Goal: Information Seeking & Learning: Learn about a topic

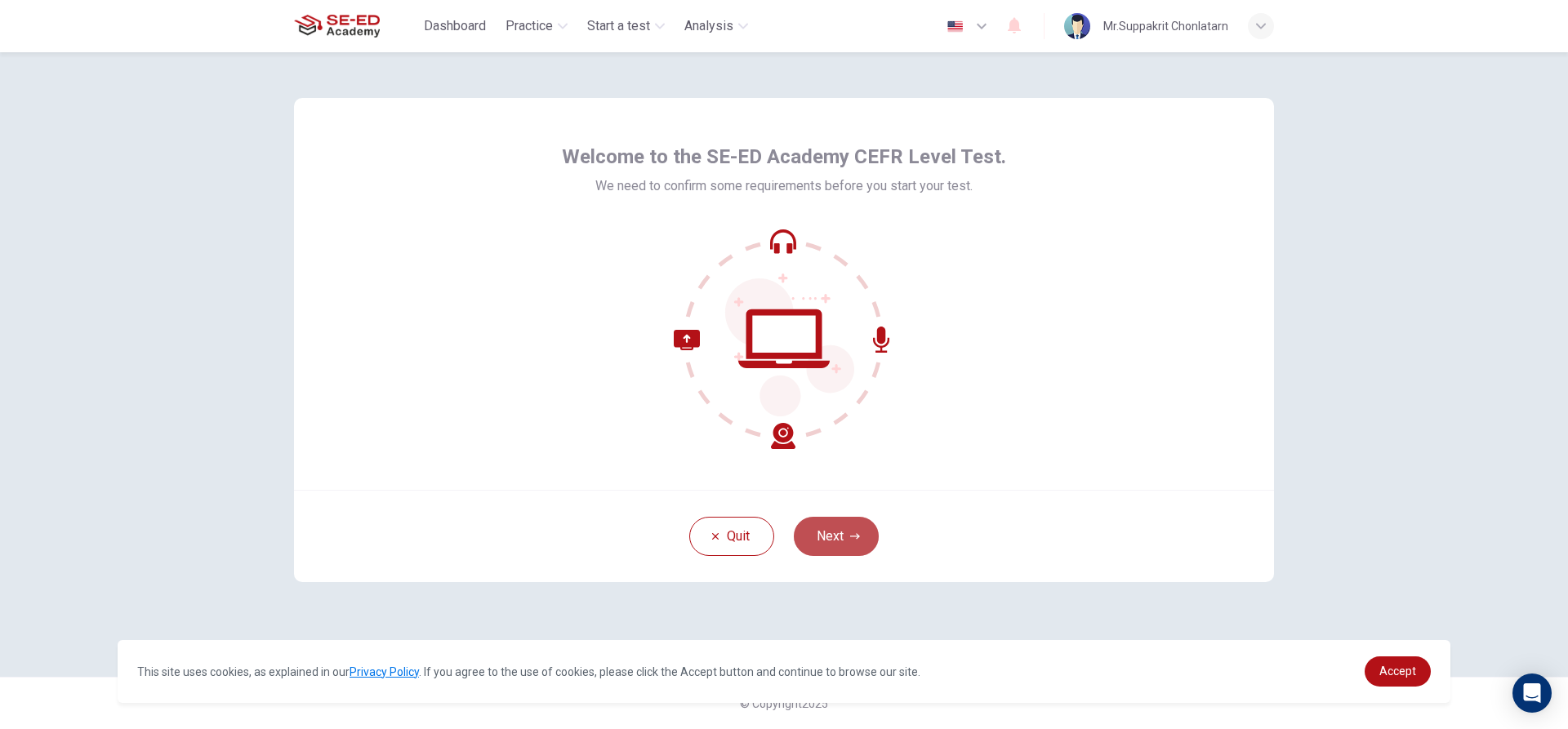
click at [860, 527] on button "Next" at bounding box center [836, 536] width 85 height 40
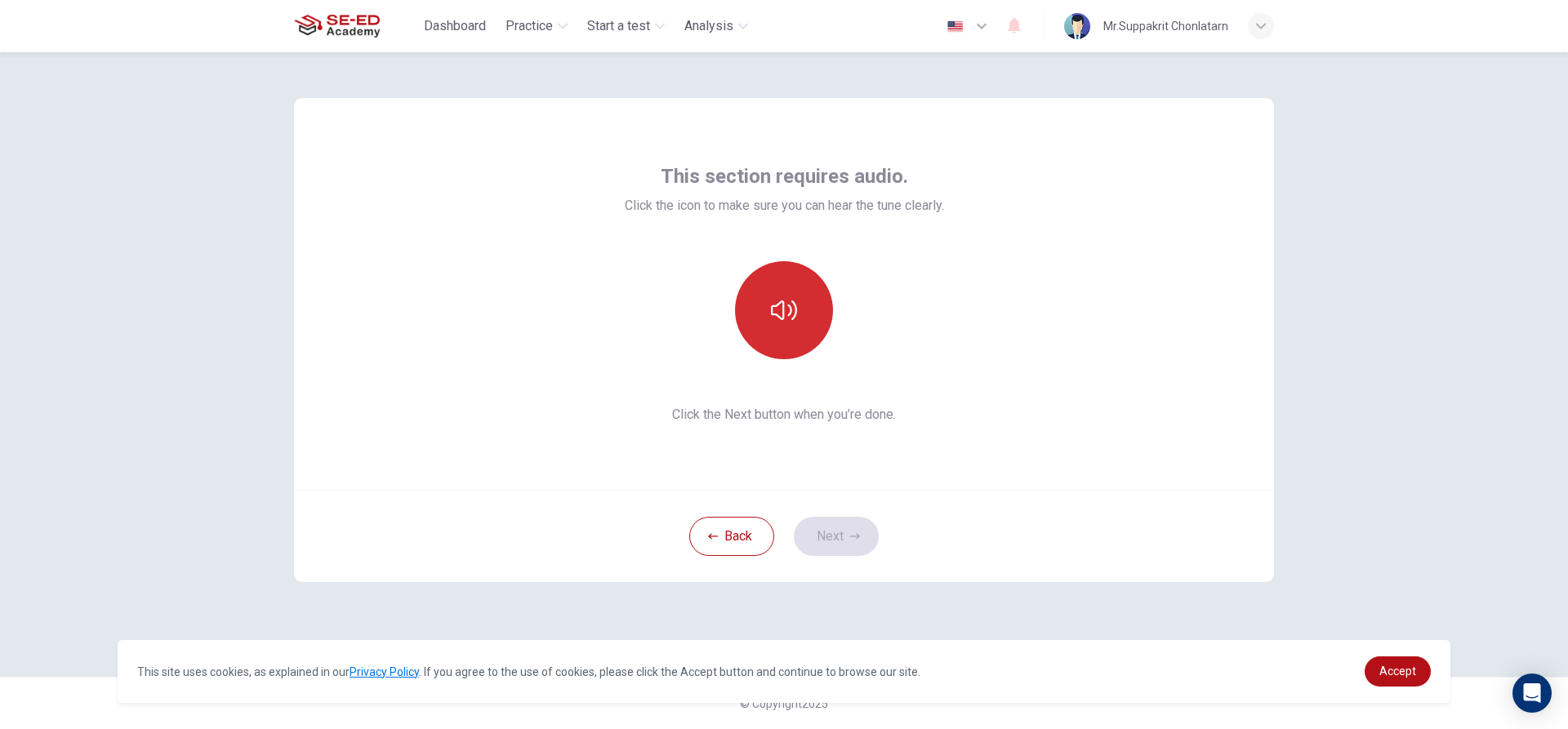
click at [809, 323] on button "button" at bounding box center [784, 310] width 98 height 98
click at [834, 540] on button "Next" at bounding box center [836, 536] width 85 height 40
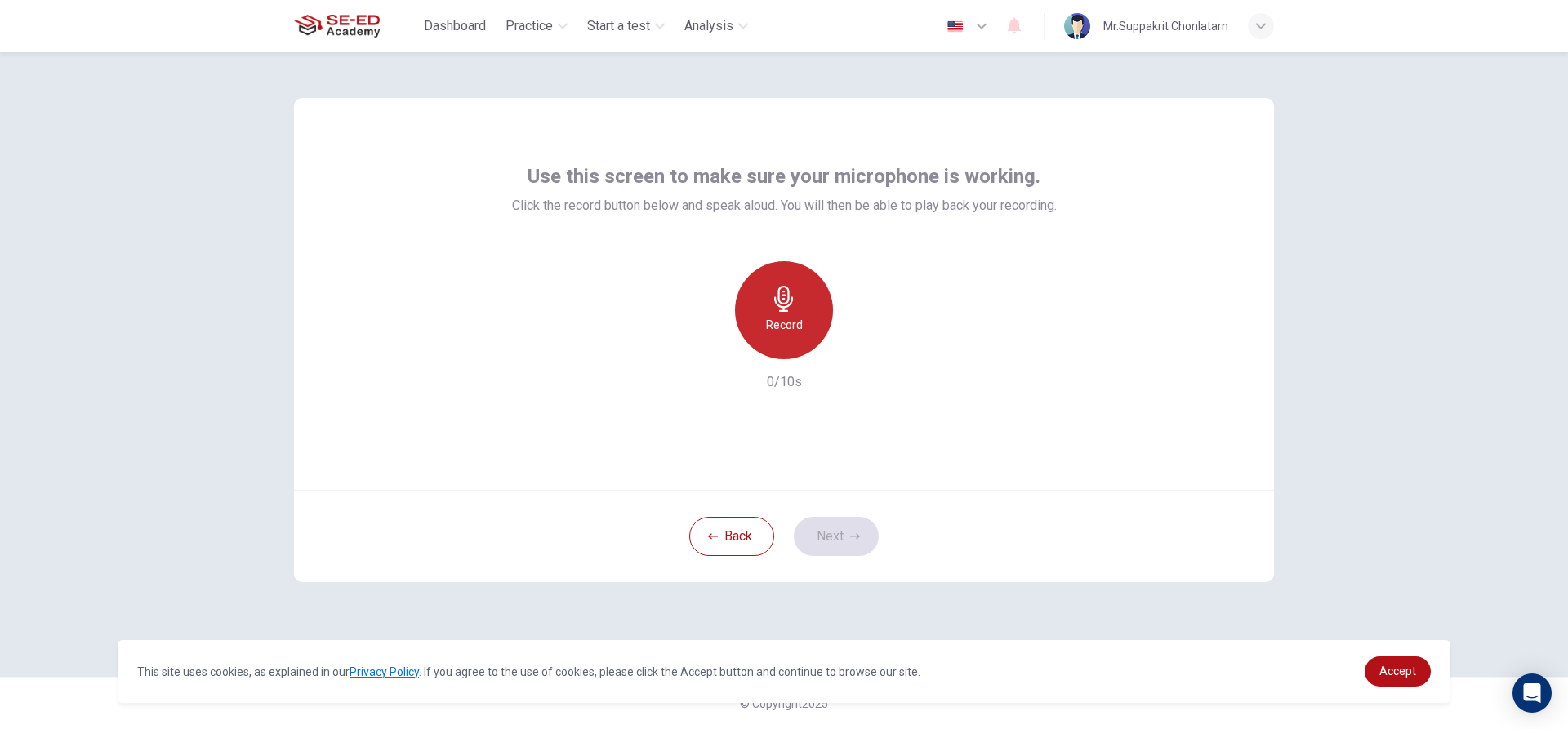
click at [784, 312] on div "Record" at bounding box center [784, 310] width 98 height 98
click at [858, 526] on button "Next" at bounding box center [836, 536] width 85 height 40
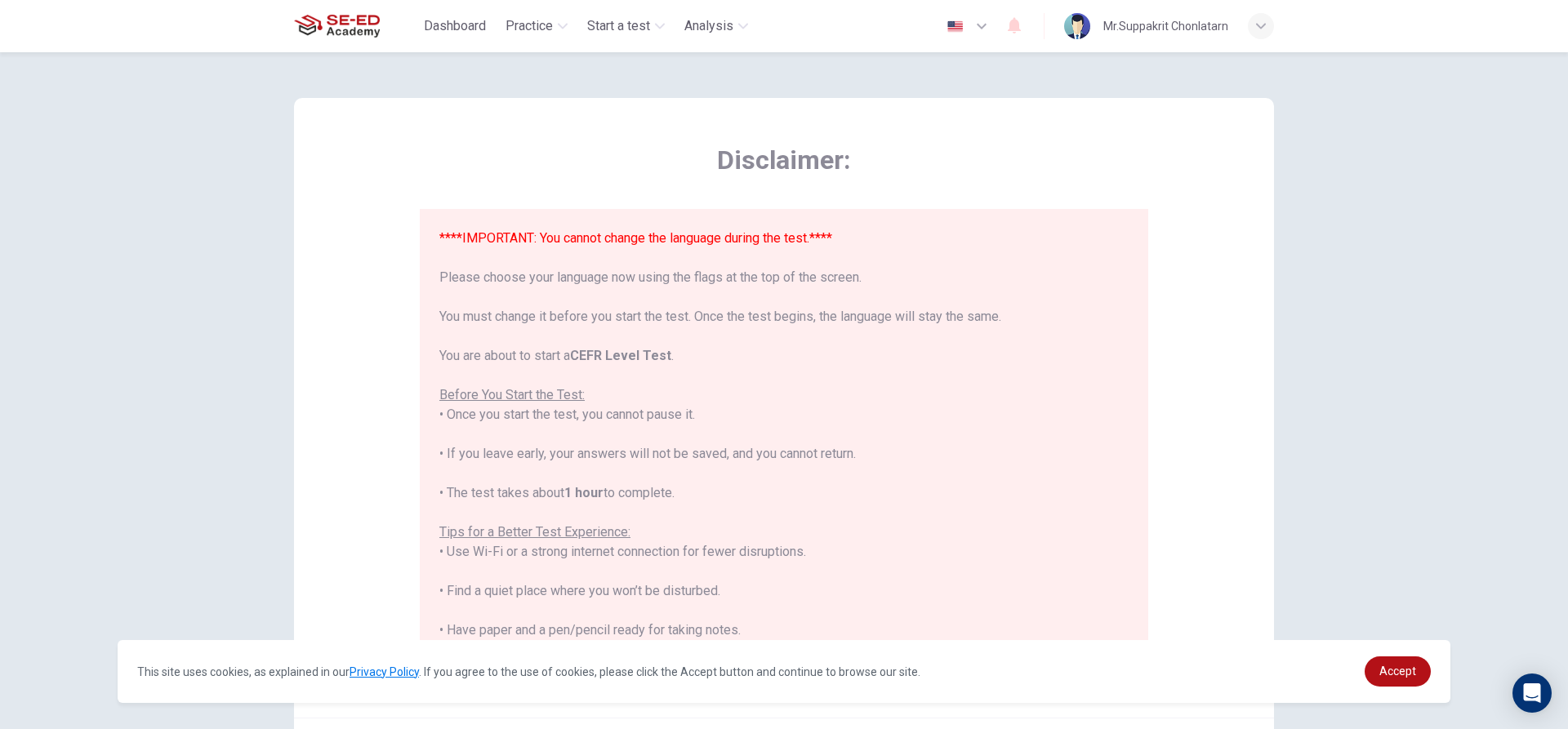
click at [979, 26] on icon "button" at bounding box center [981, 27] width 20 height 20
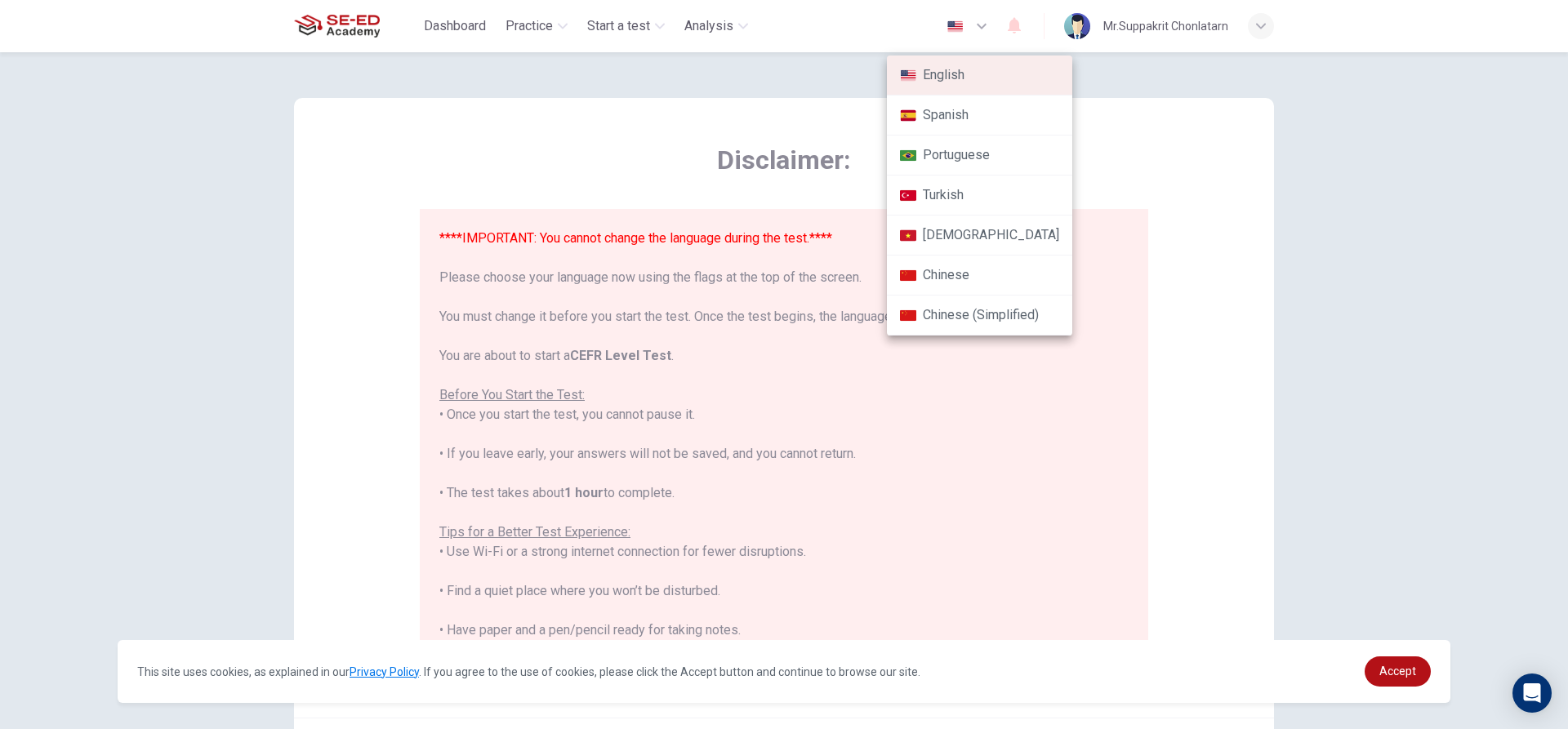
click at [1229, 261] on div at bounding box center [784, 364] width 1568 height 729
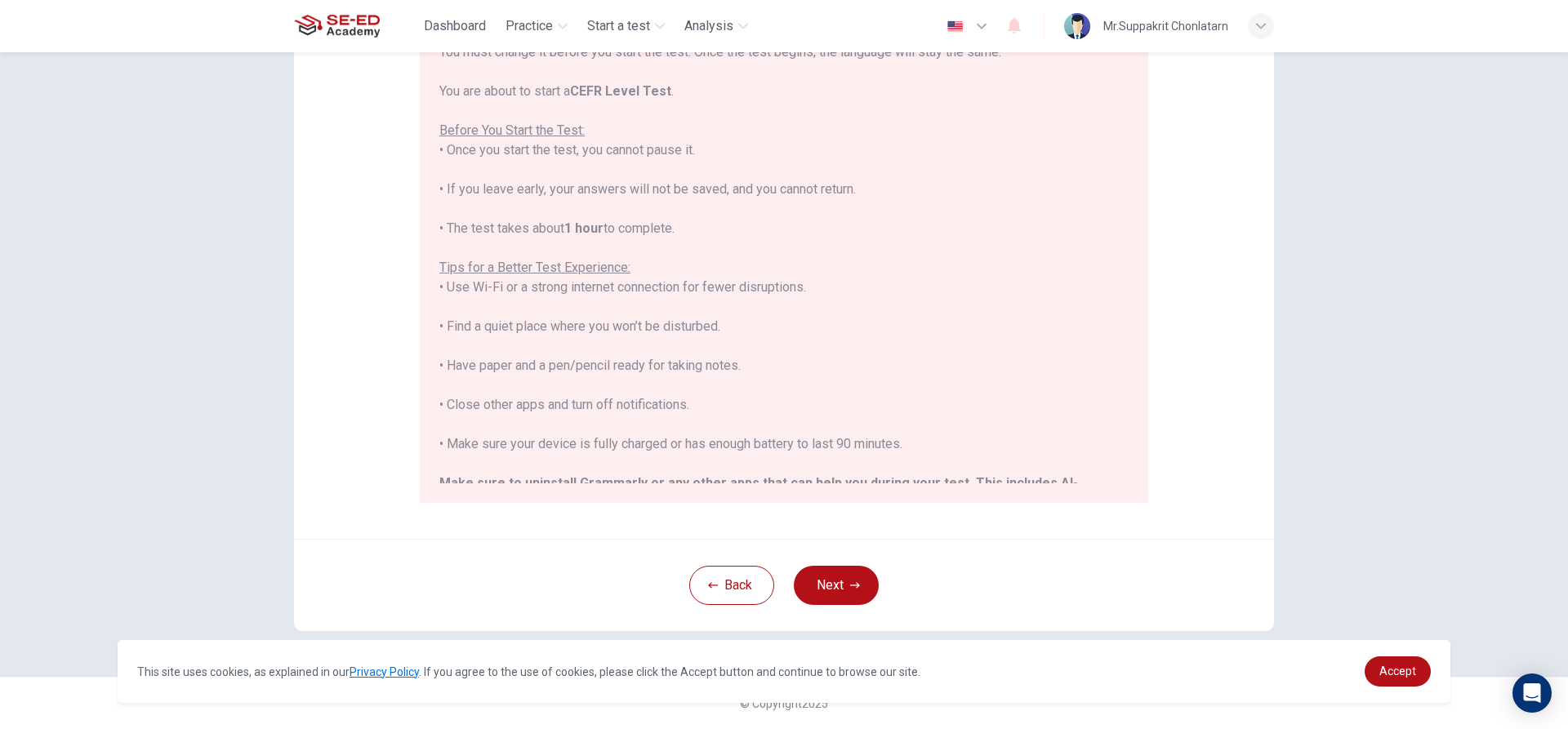
scroll to position [156, 0]
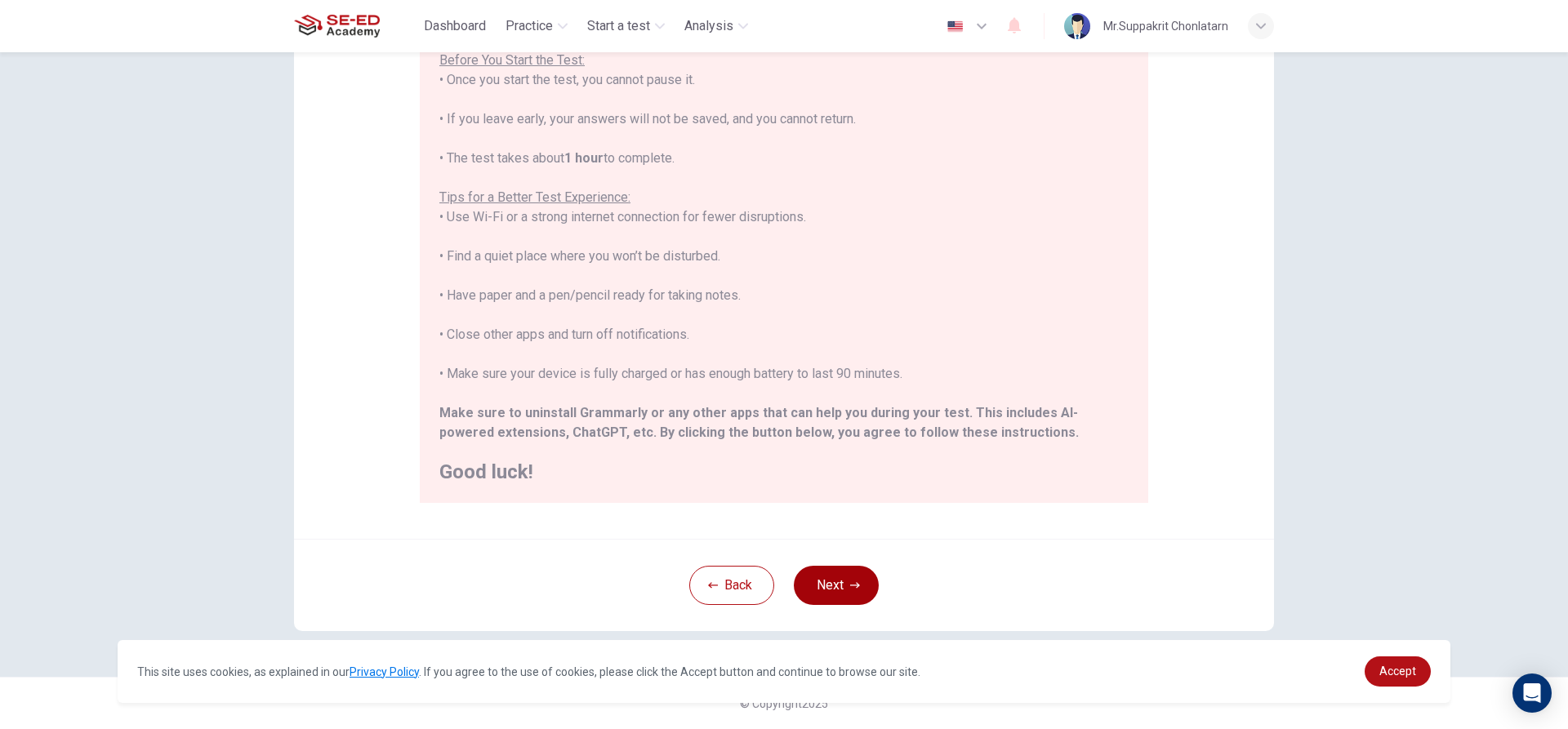
click at [823, 595] on button "Next" at bounding box center [836, 586] width 85 height 40
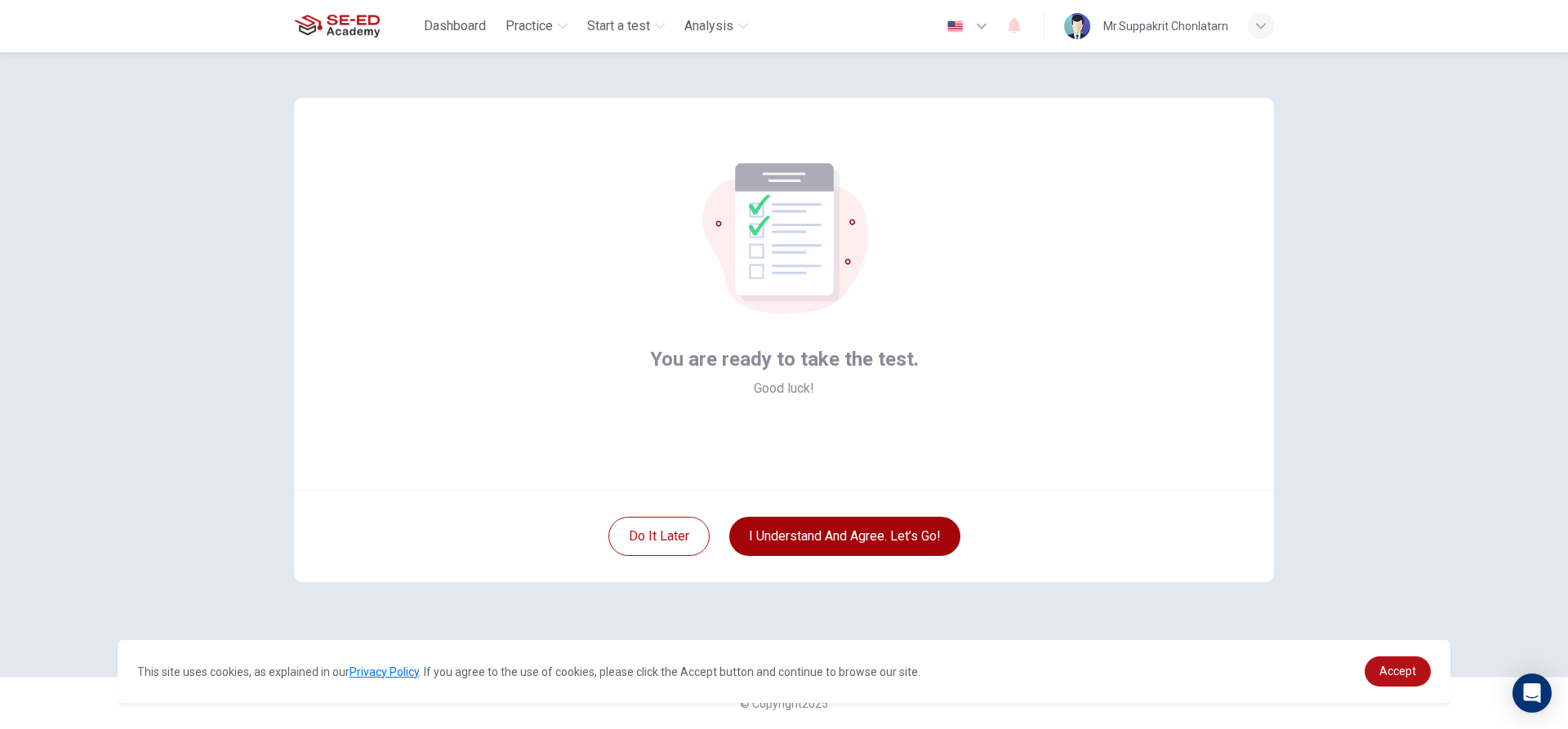
scroll to position [0, 0]
click at [838, 526] on button "I understand and agree. Let’s go!" at bounding box center [845, 536] width 231 height 40
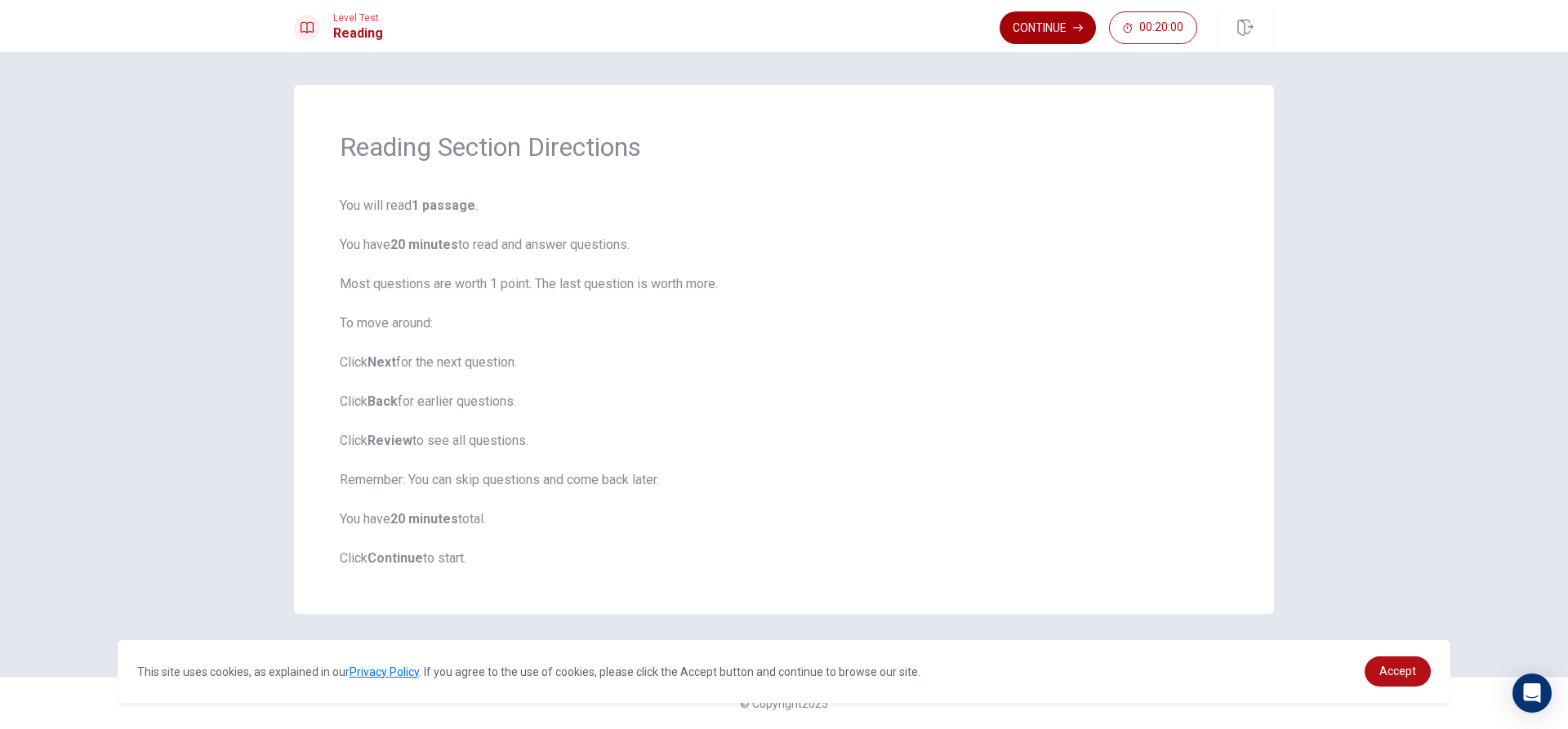
click at [1048, 36] on button "Continue" at bounding box center [1047, 28] width 96 height 33
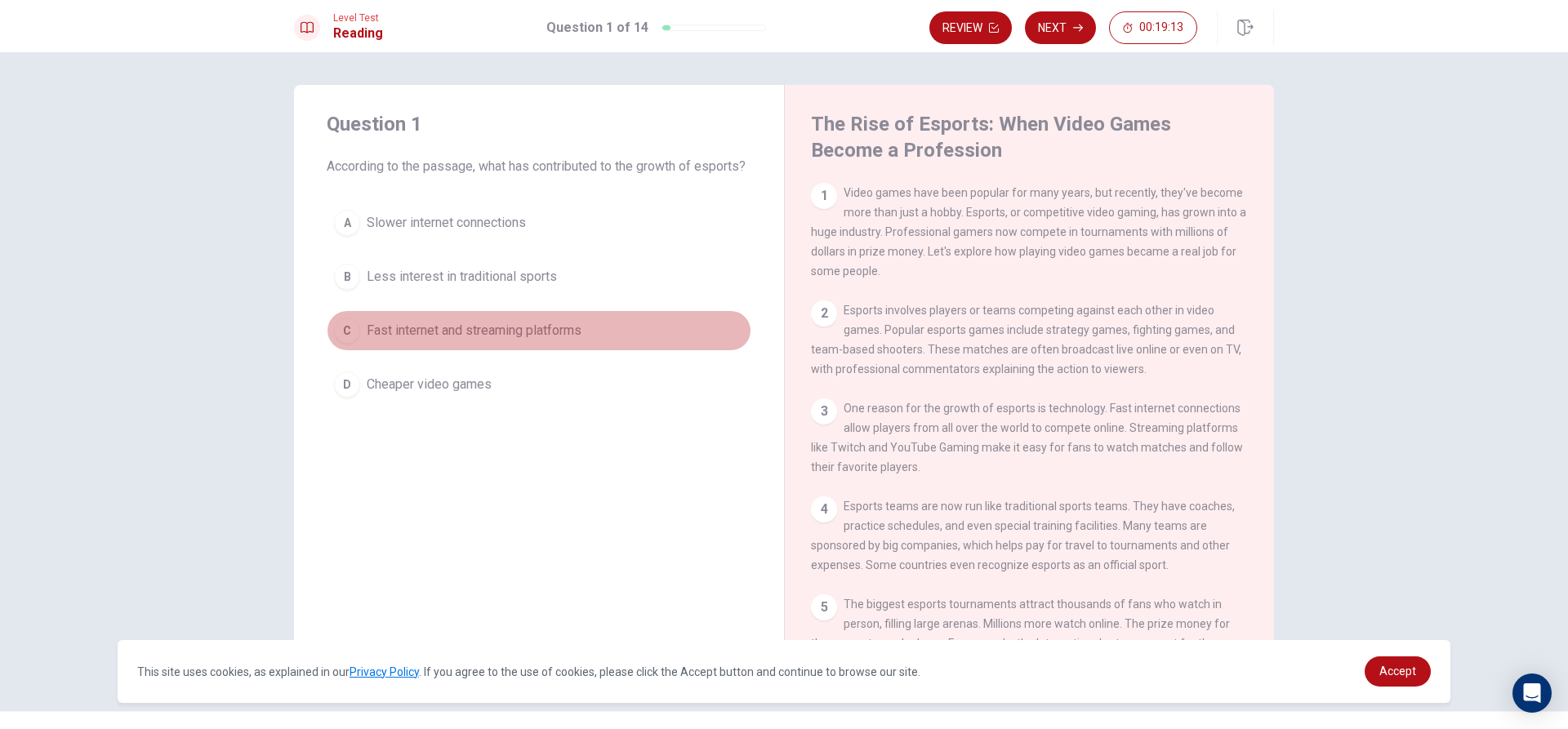
click at [483, 340] on span "Fast internet and streaming platforms" at bounding box center [474, 330] width 215 height 20
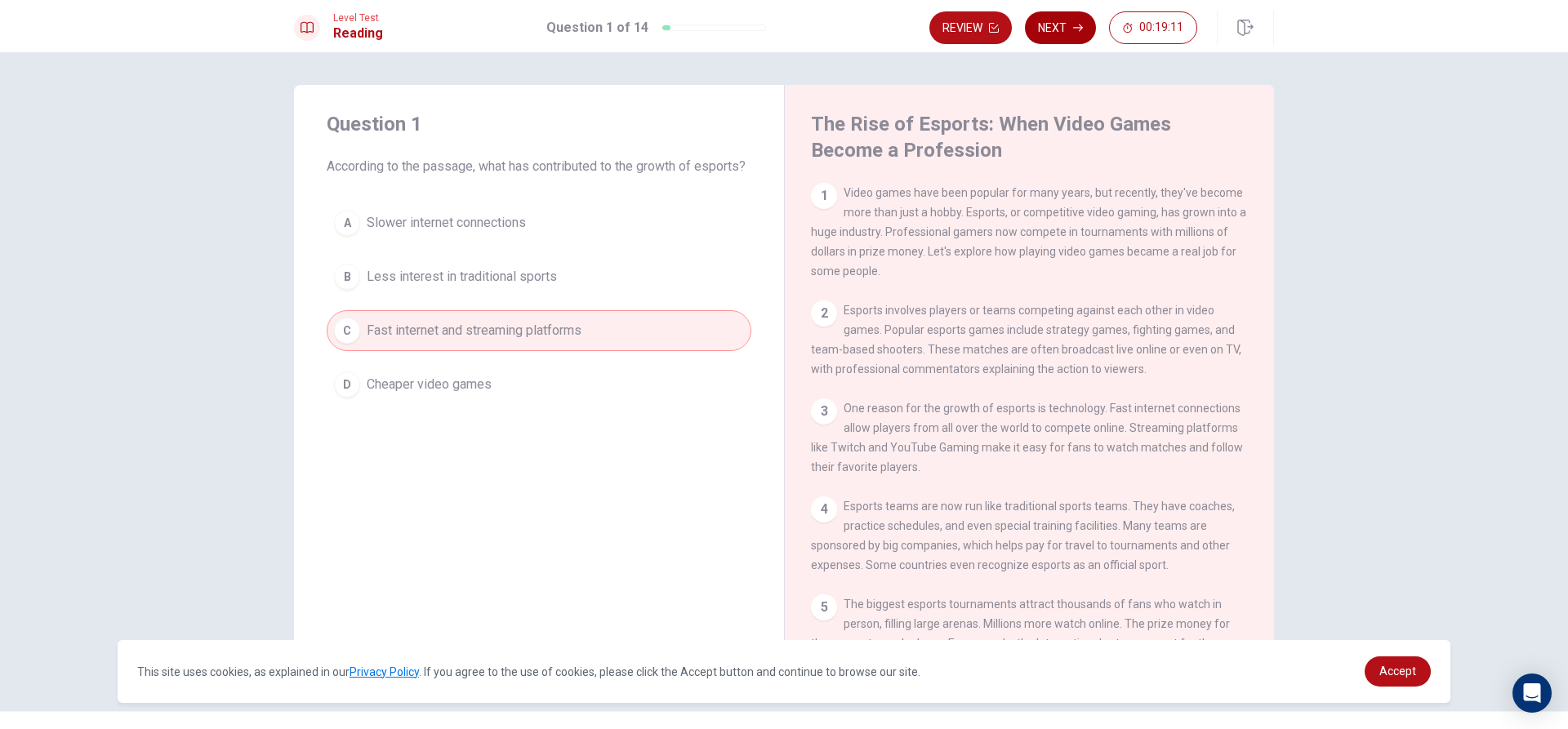
click at [1052, 23] on button "Next" at bounding box center [1061, 28] width 71 height 33
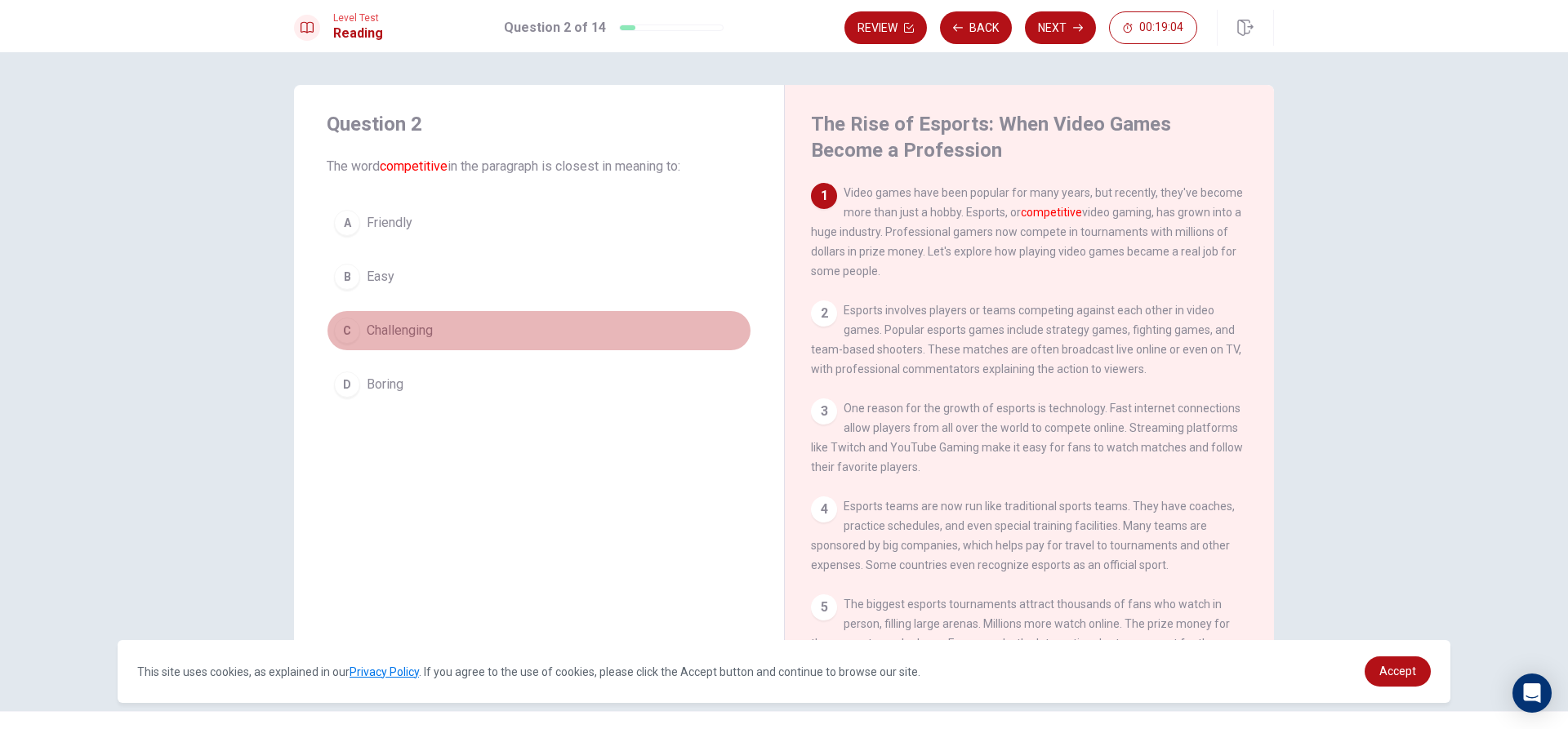
click at [448, 333] on button "C Challenging" at bounding box center [538, 330] width 424 height 41
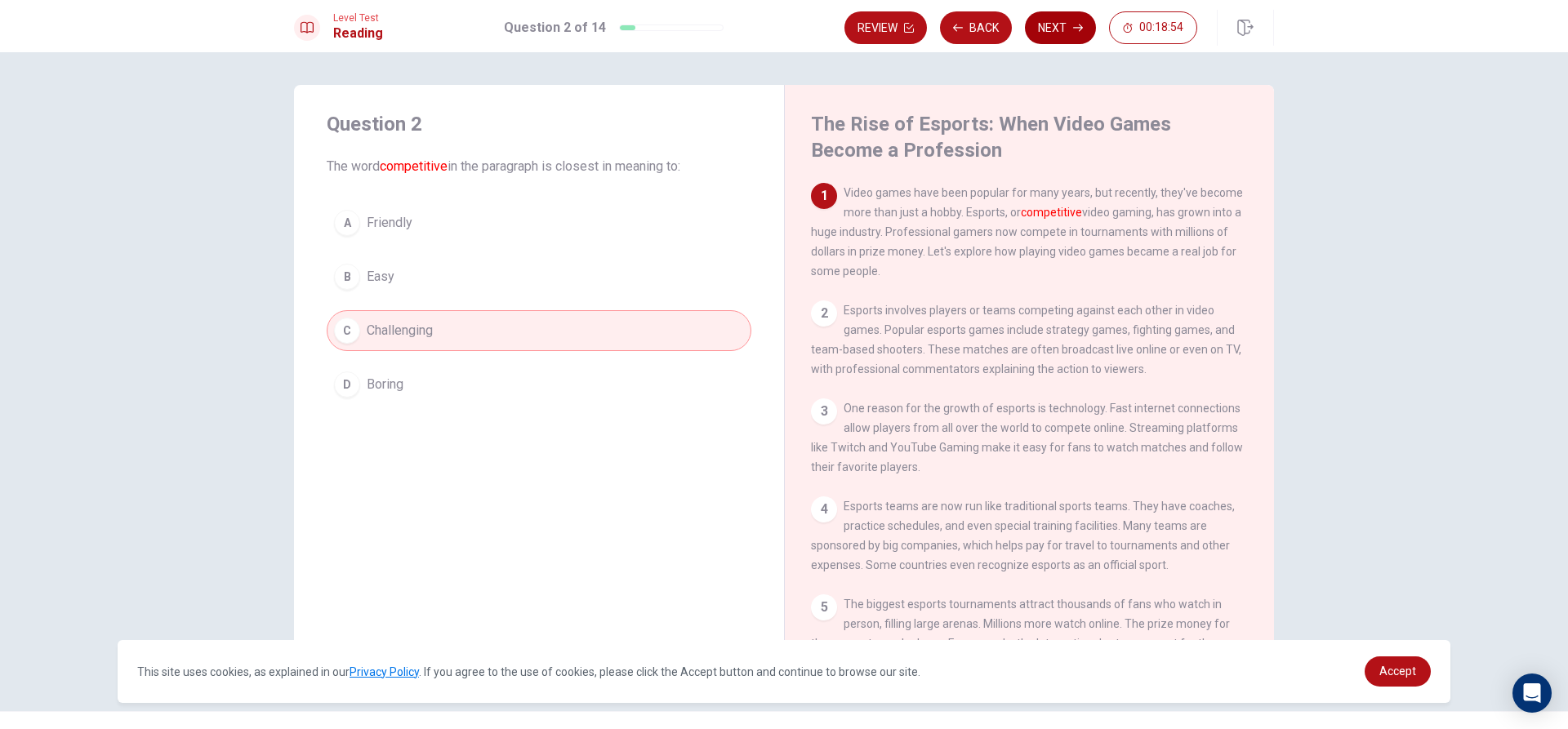
click at [1069, 32] on button "Next" at bounding box center [1061, 28] width 71 height 33
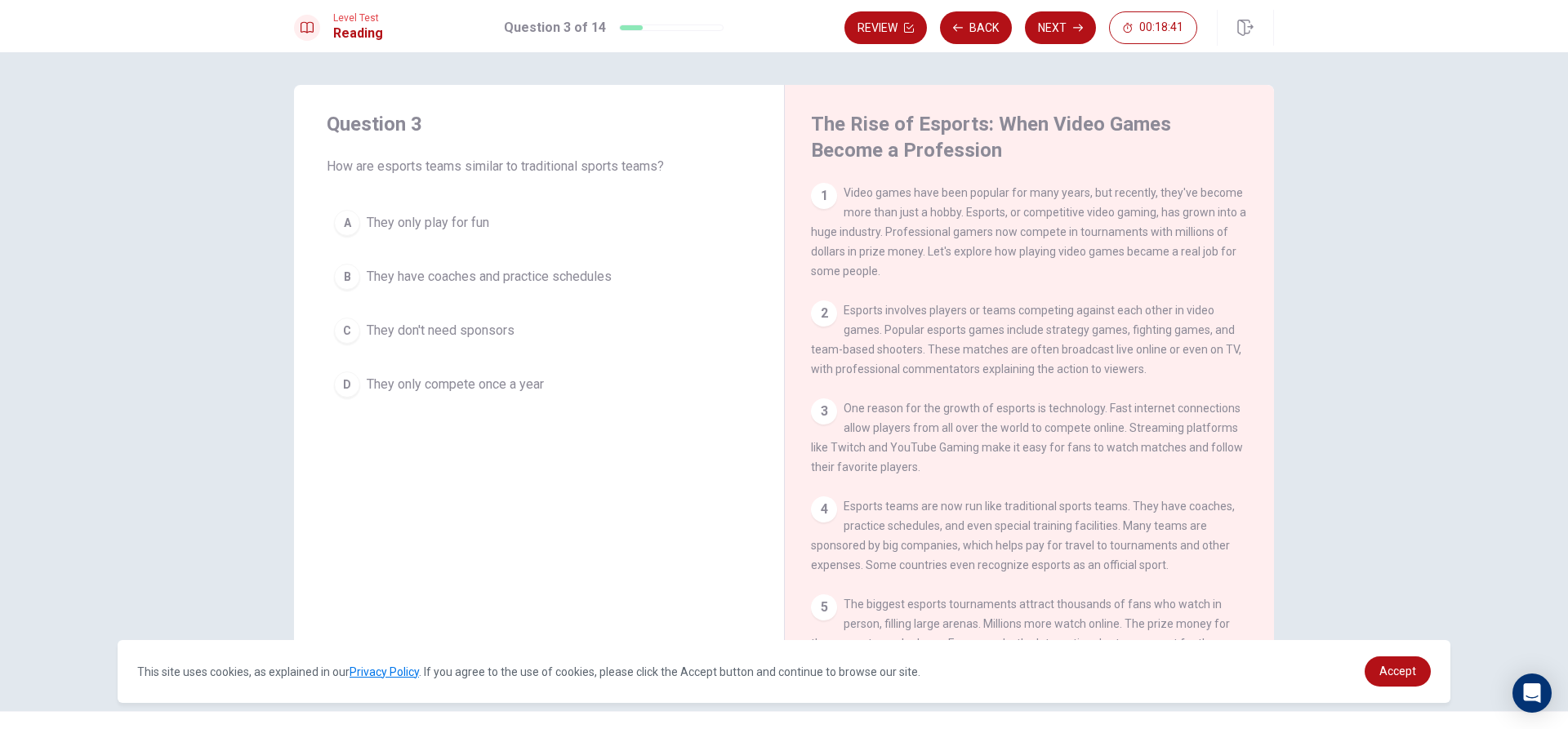
scroll to position [82, 0]
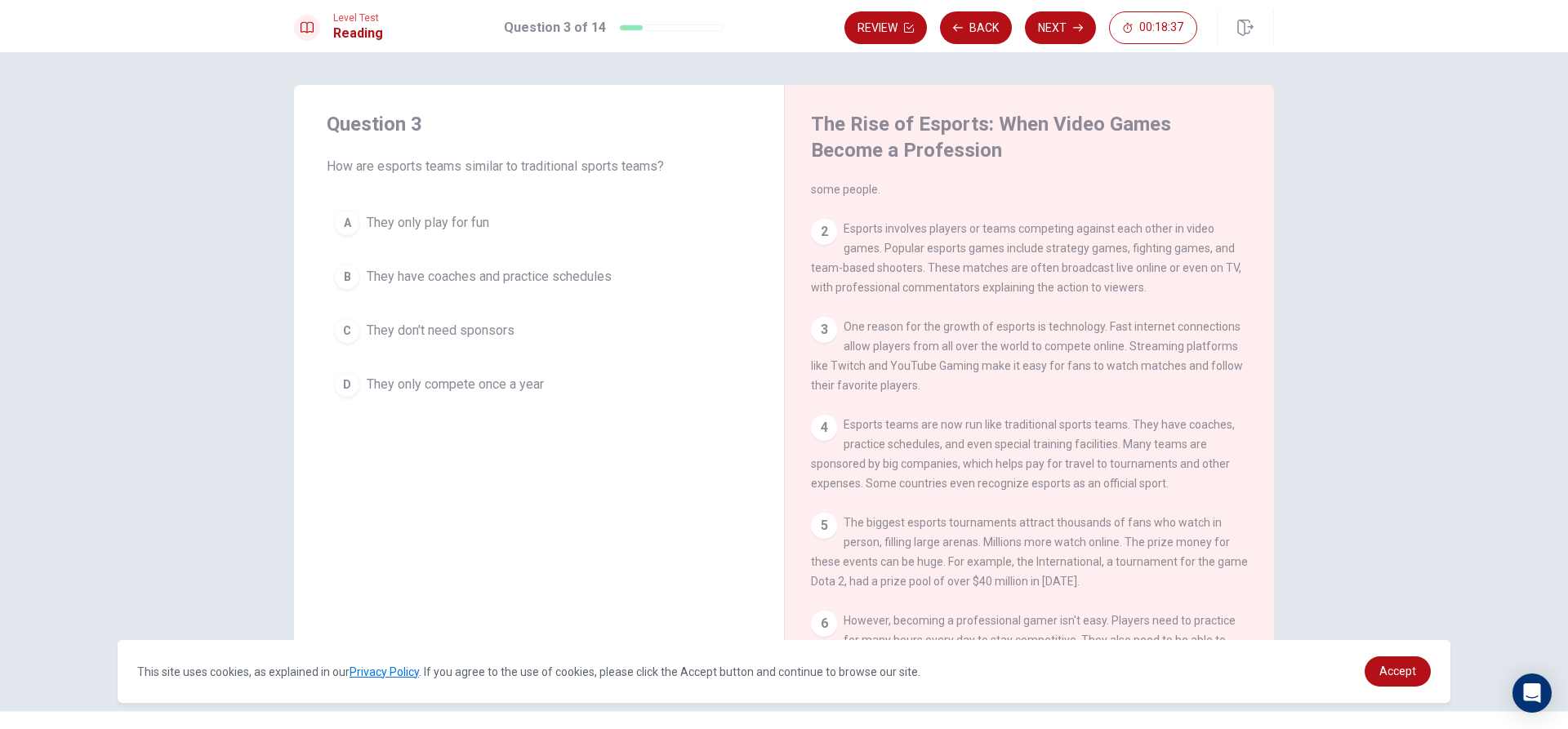
drag, startPoint x: 984, startPoint y: 432, endPoint x: 1082, endPoint y: 435, distance: 98.0
click at [1068, 432] on span "Esports teams are now run like traditional sports teams. They have coaches, pra…" at bounding box center [1023, 454] width 423 height 72
click at [522, 266] on button "B They have coaches and practice schedules" at bounding box center [538, 276] width 424 height 41
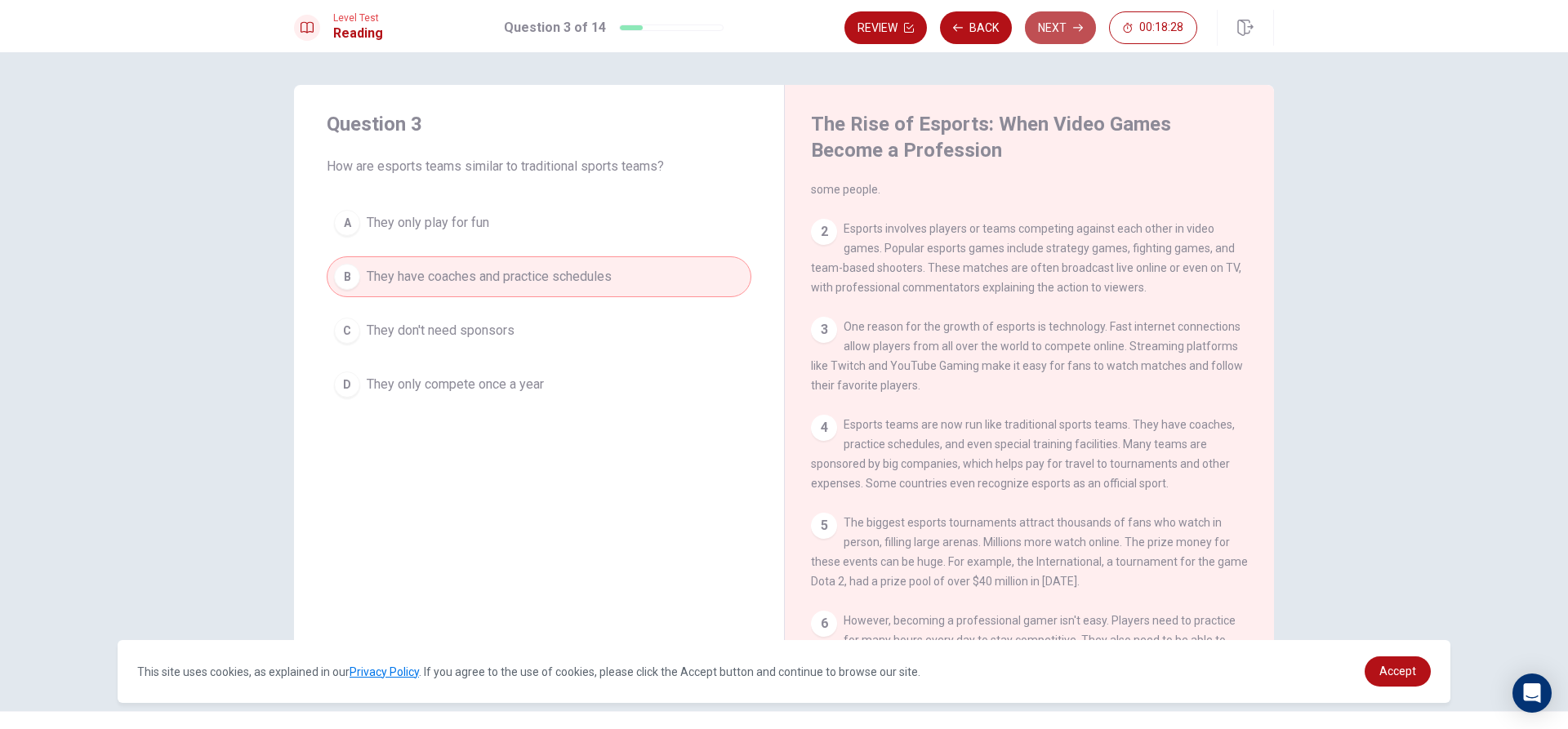
click at [1058, 26] on button "Next" at bounding box center [1061, 28] width 71 height 33
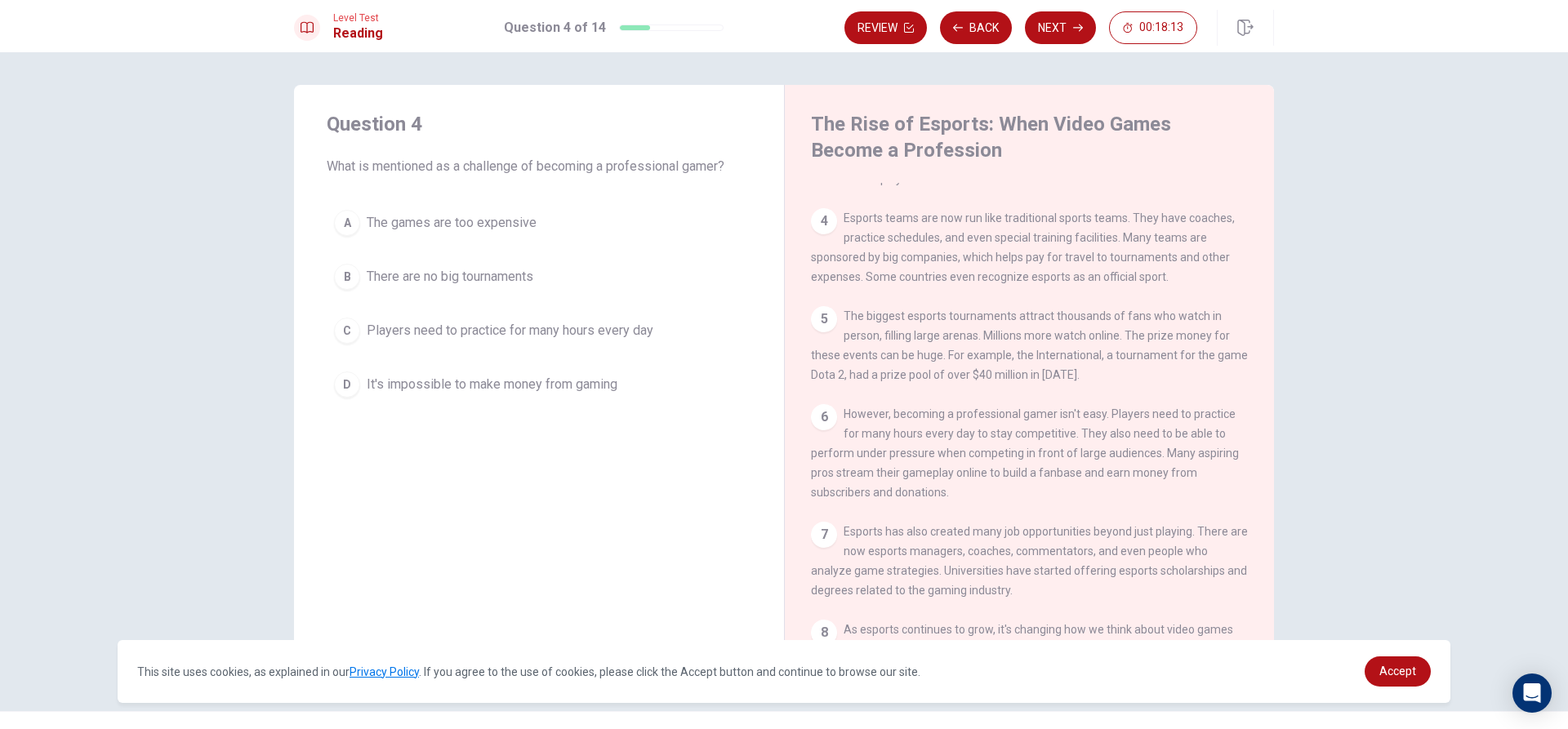
scroll to position [326, 0]
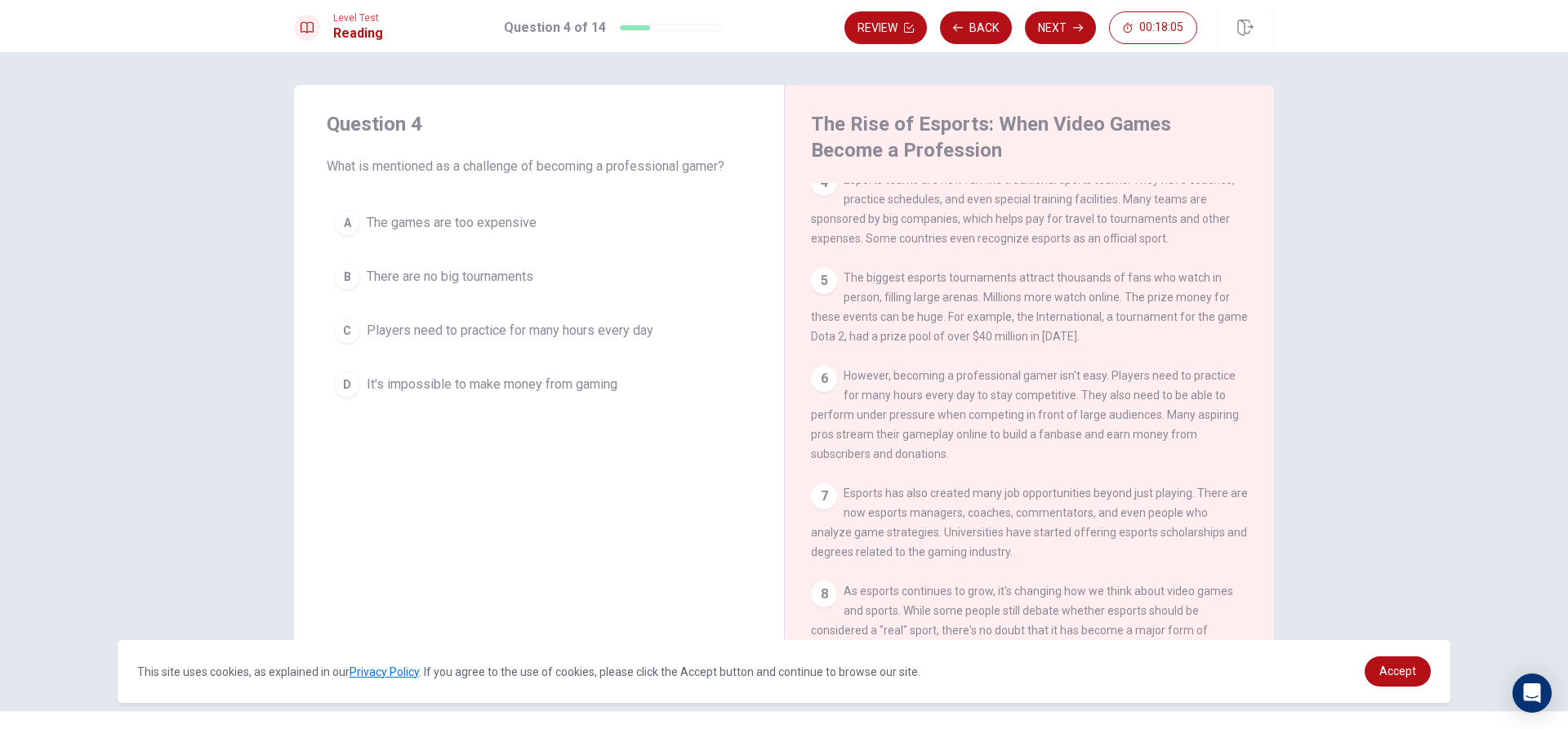
click at [536, 334] on span "Players need to practice for many hours every day" at bounding box center [510, 330] width 287 height 20
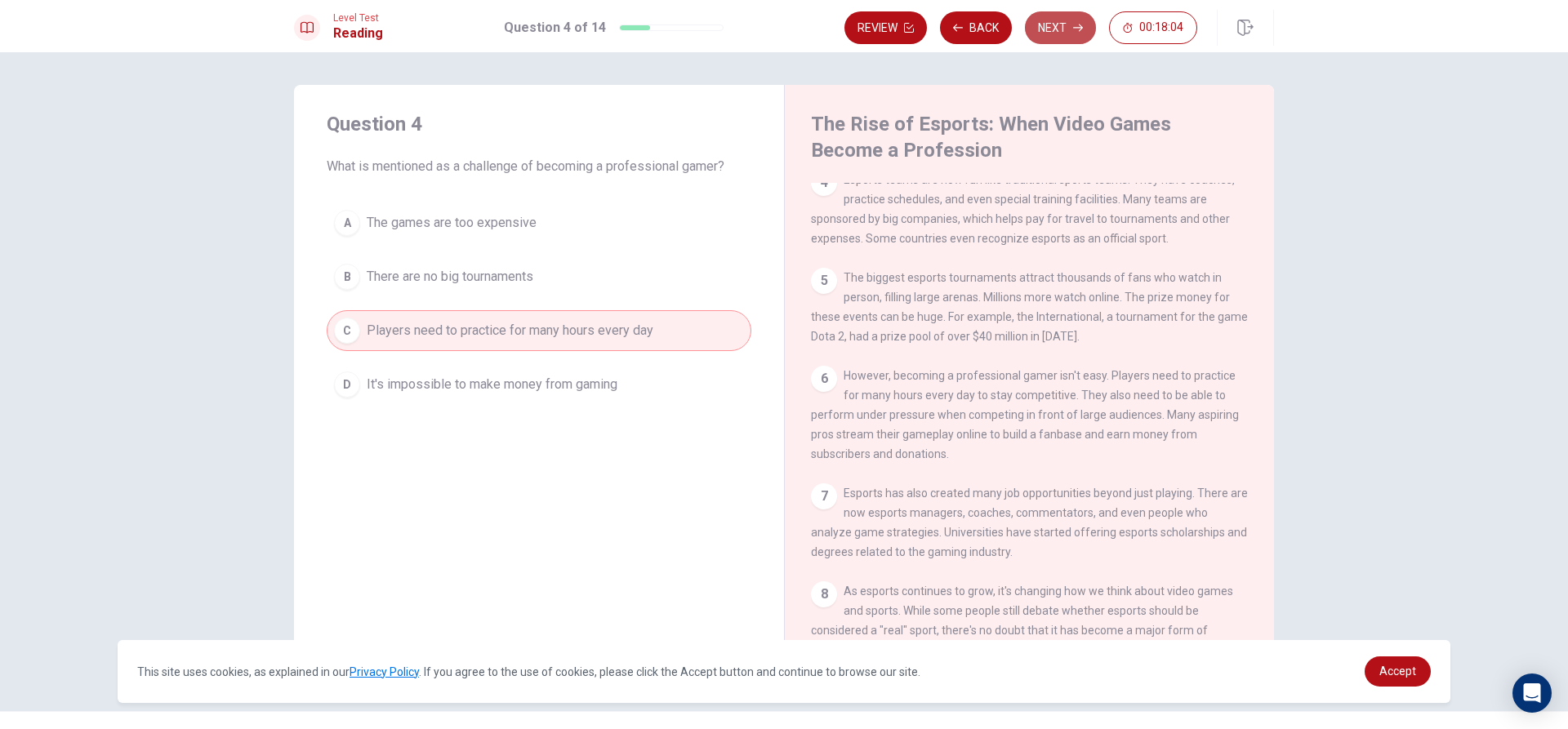
click at [1050, 25] on button "Next" at bounding box center [1061, 28] width 71 height 33
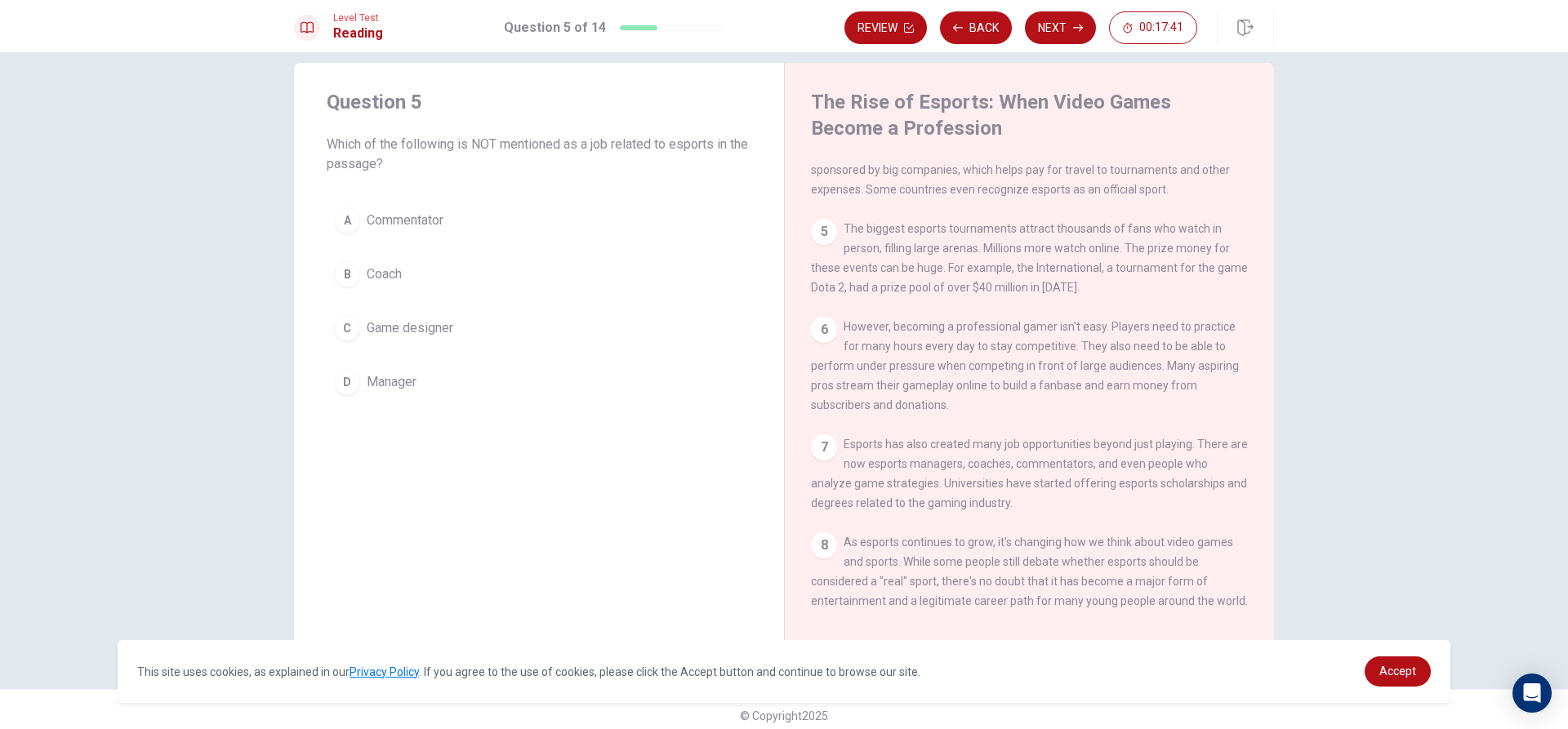
scroll to position [35, 0]
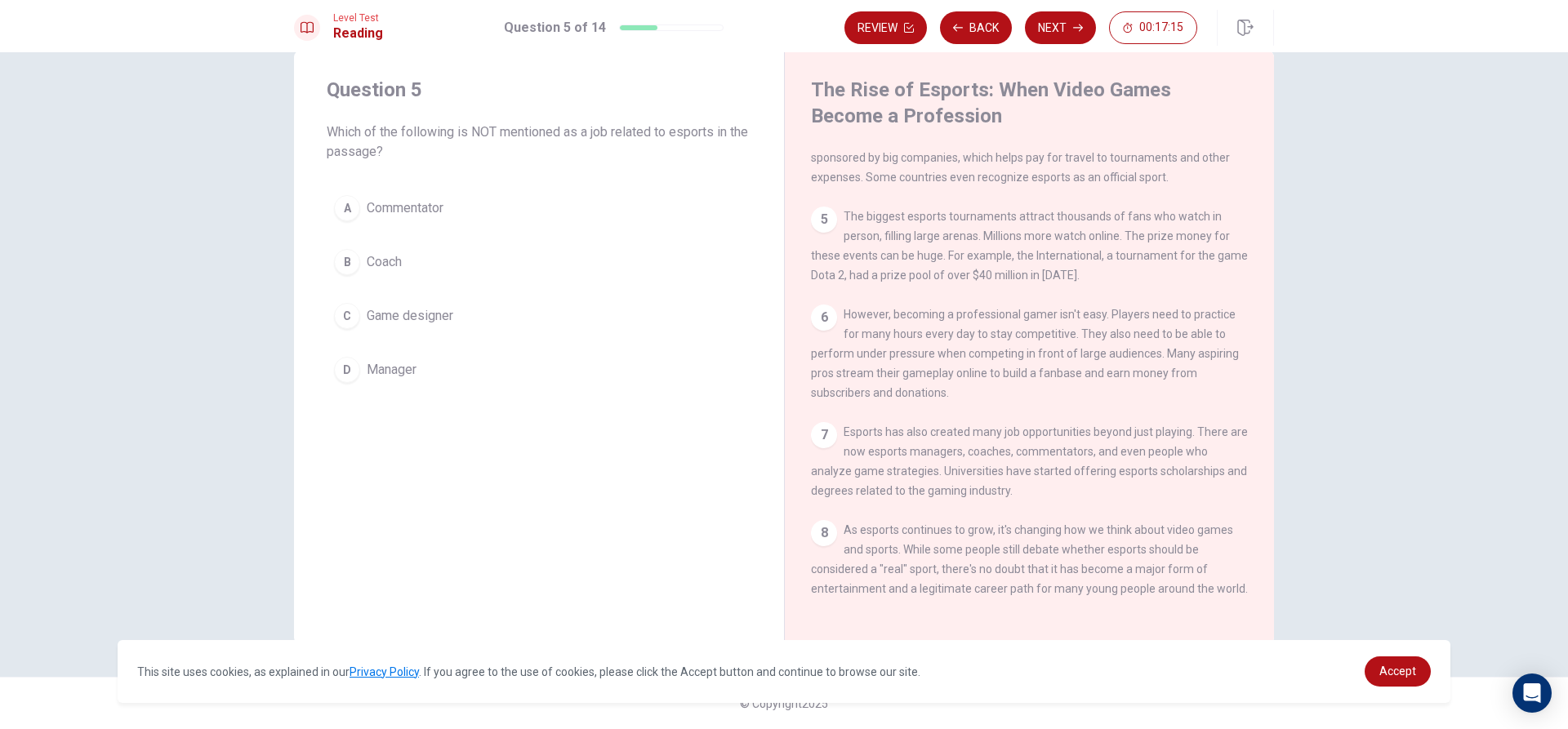
click at [462, 372] on button "D Manager" at bounding box center [538, 369] width 424 height 41
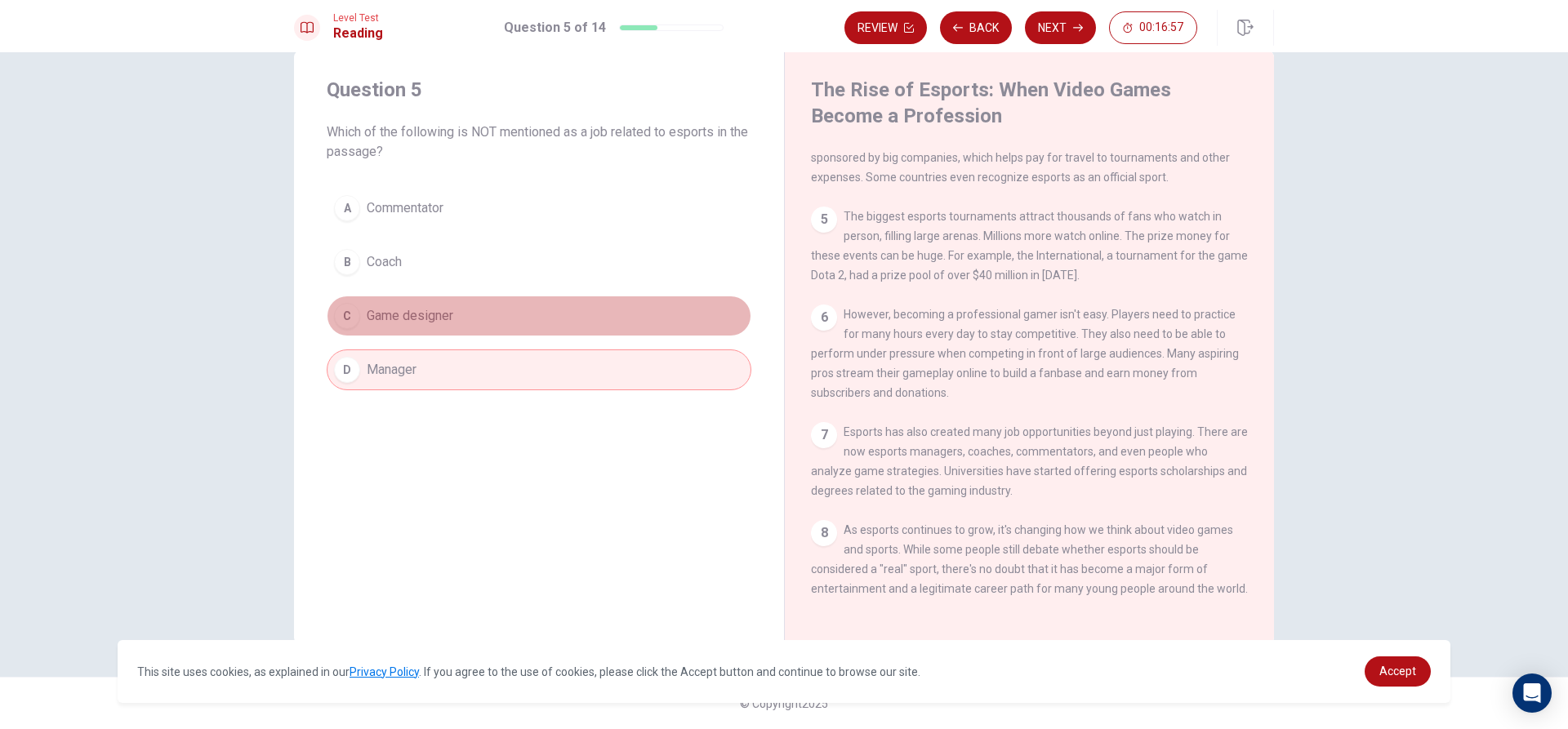
click at [456, 322] on button "C Game designer" at bounding box center [538, 316] width 424 height 41
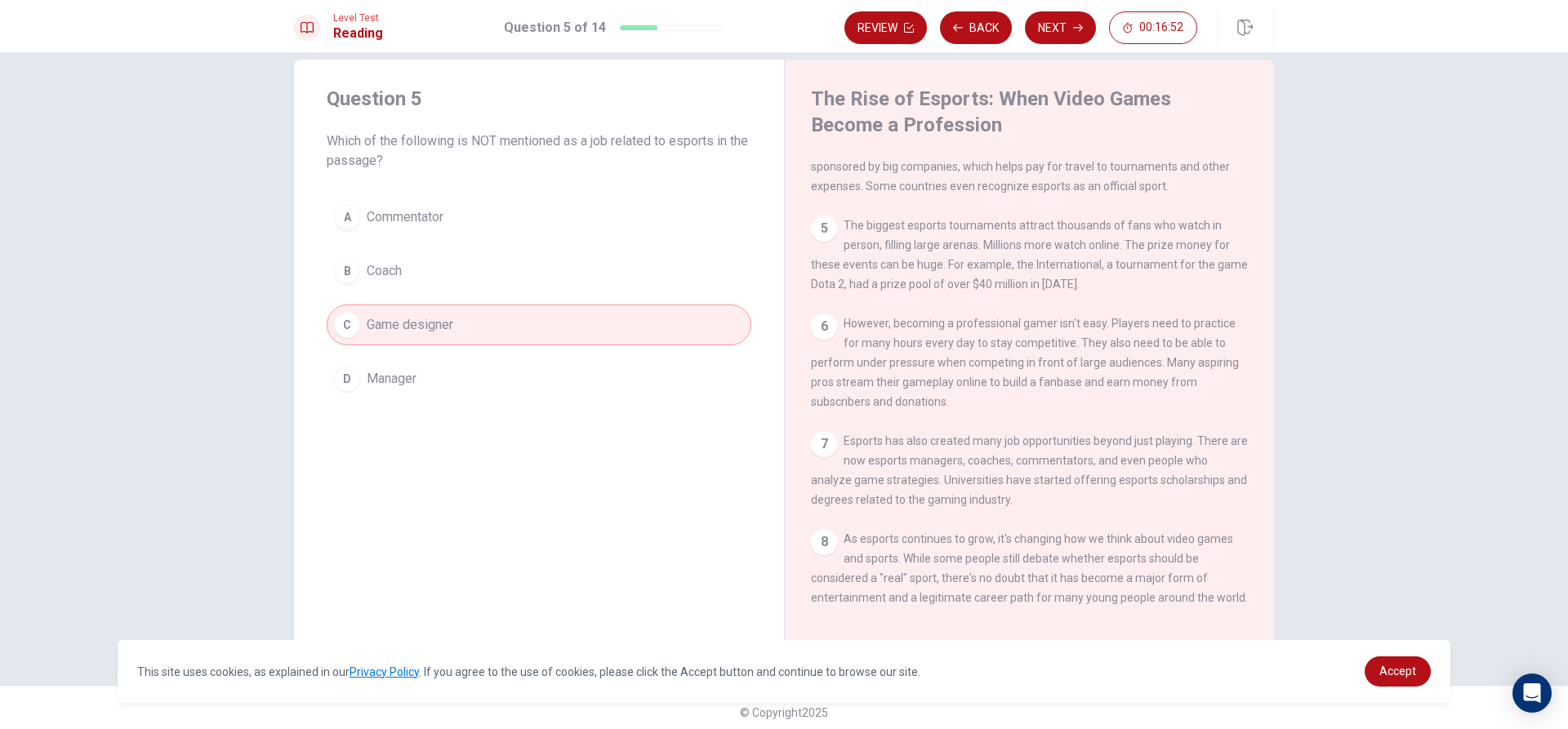
scroll to position [0, 0]
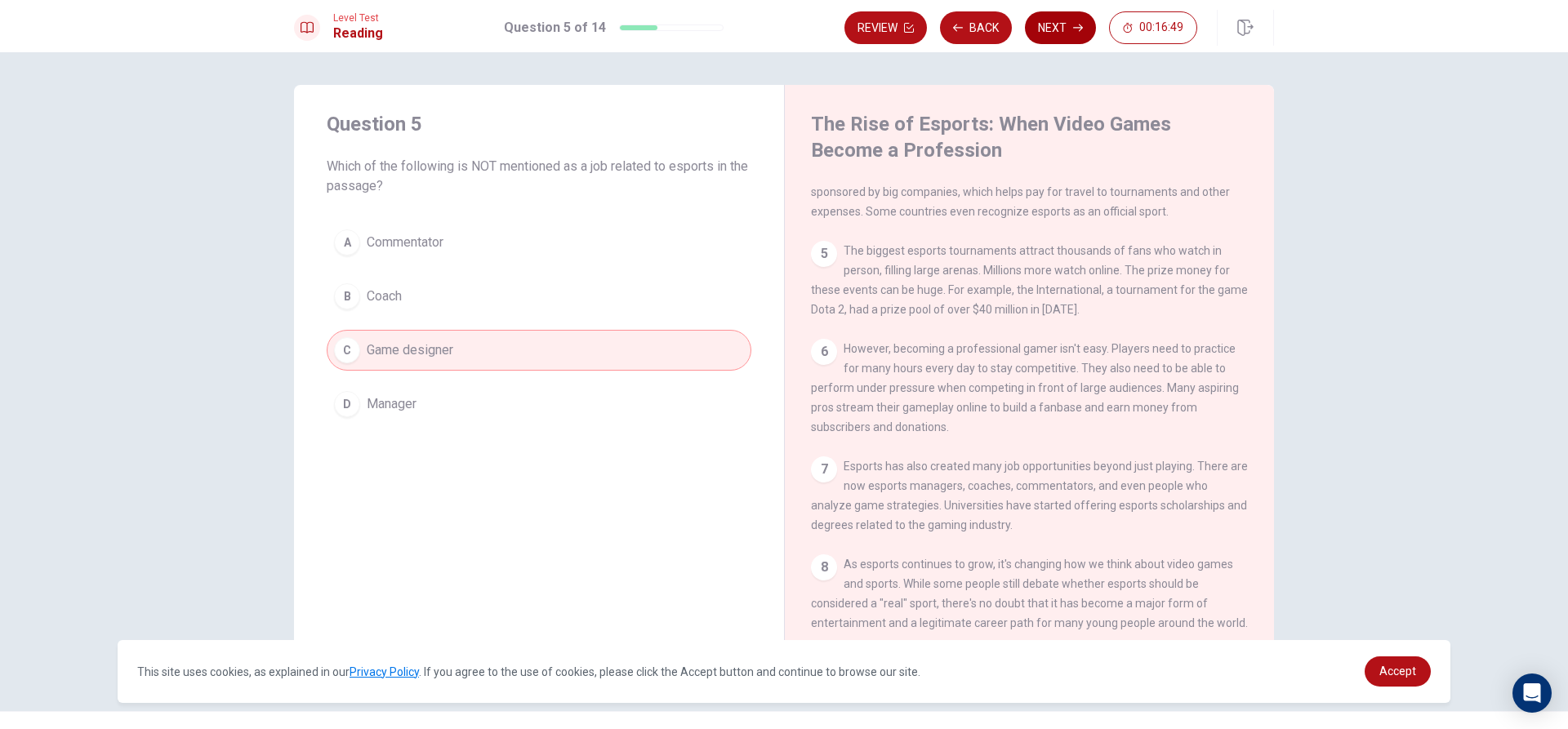
click at [1051, 35] on button "Next" at bounding box center [1061, 28] width 71 height 33
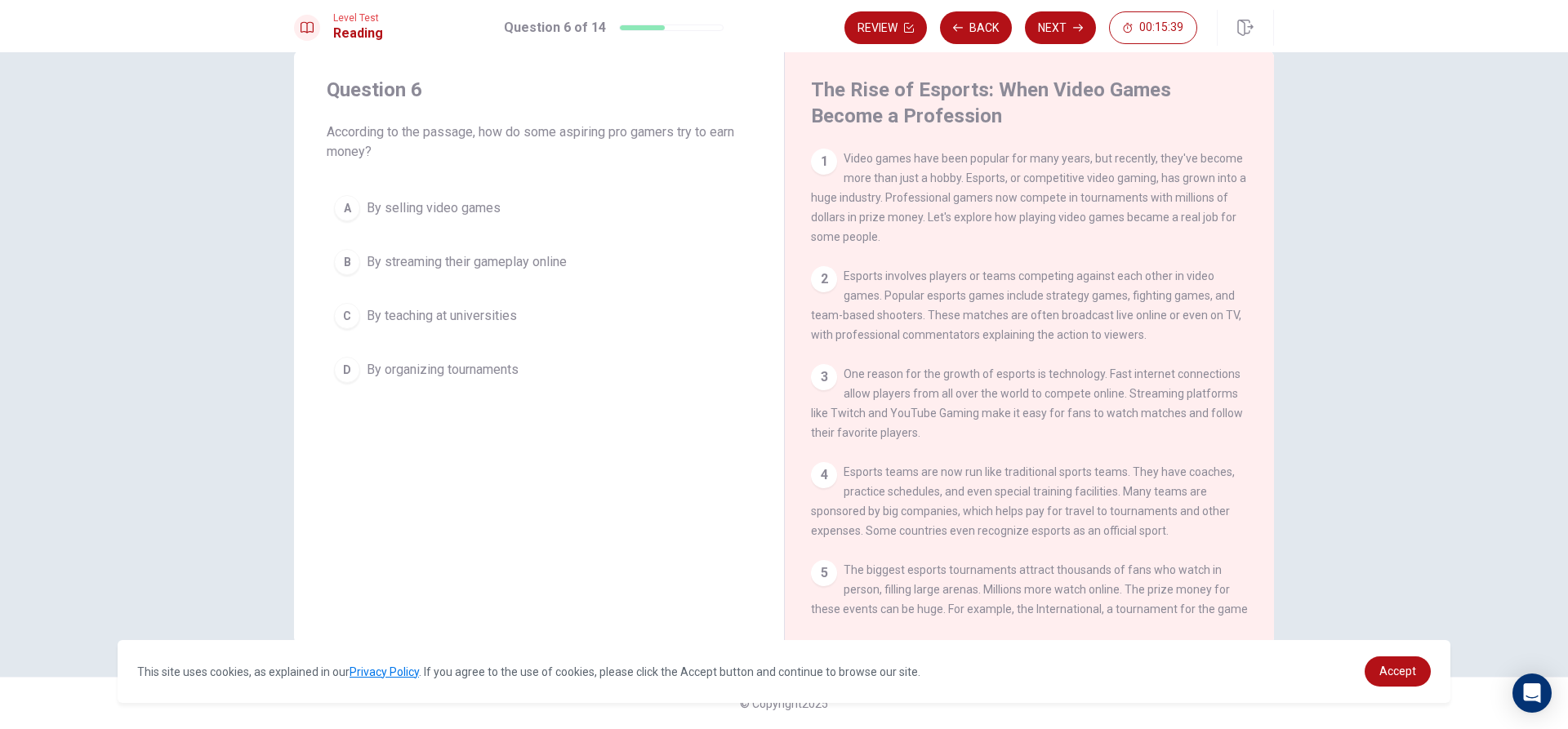
click at [506, 262] on span "By streaming their gameplay online" at bounding box center [467, 262] width 200 height 20
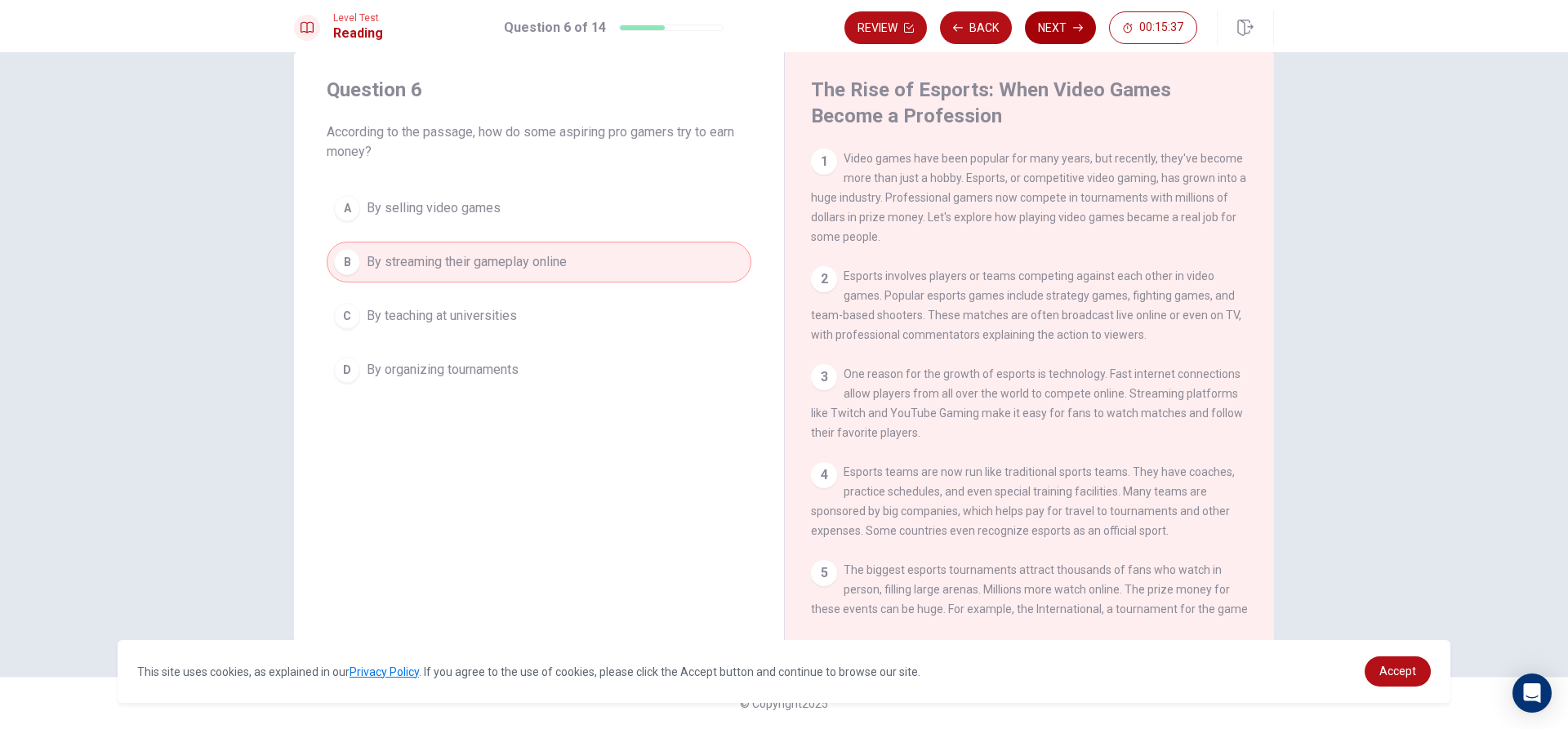
click at [1059, 26] on button "Next" at bounding box center [1061, 28] width 71 height 33
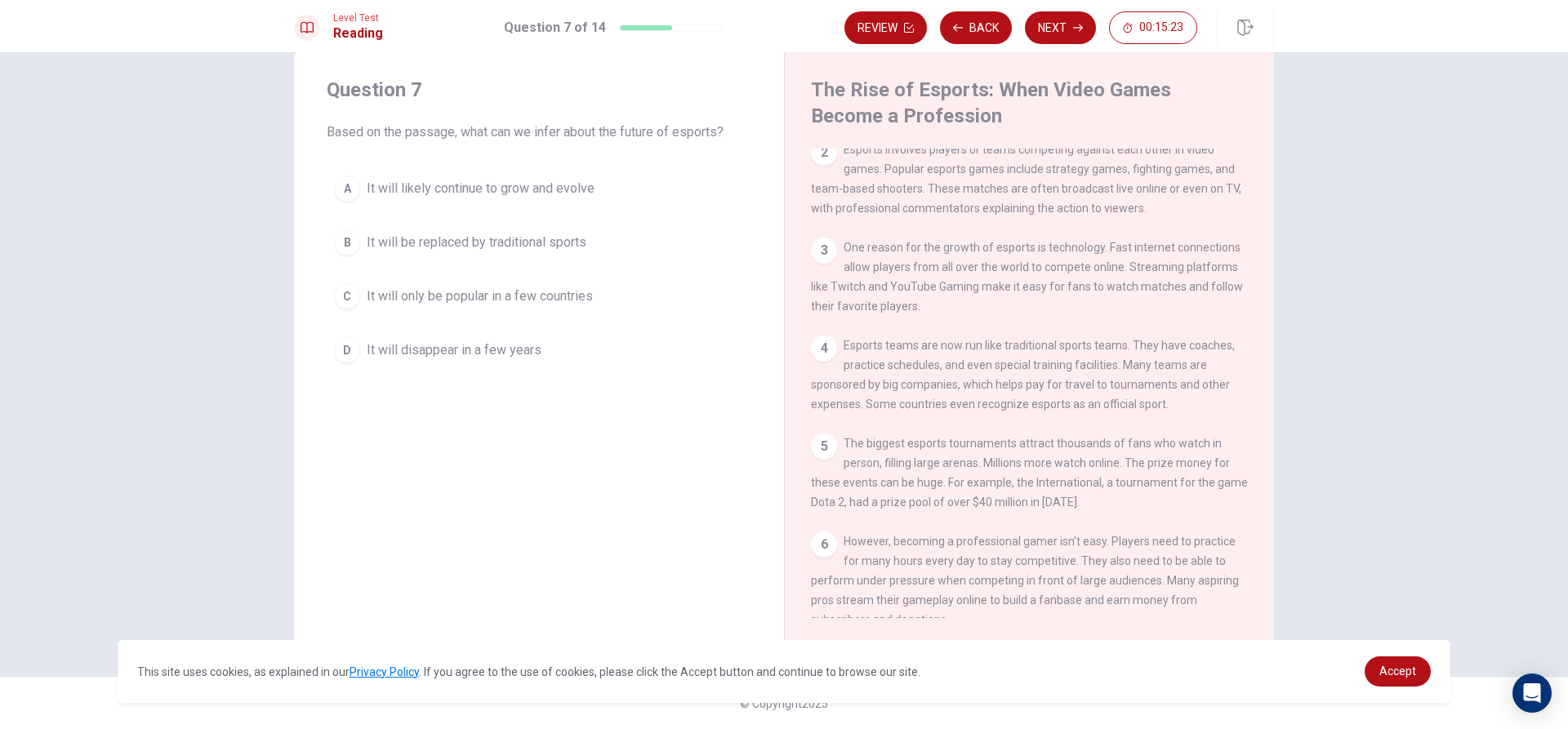
scroll to position [163, 0]
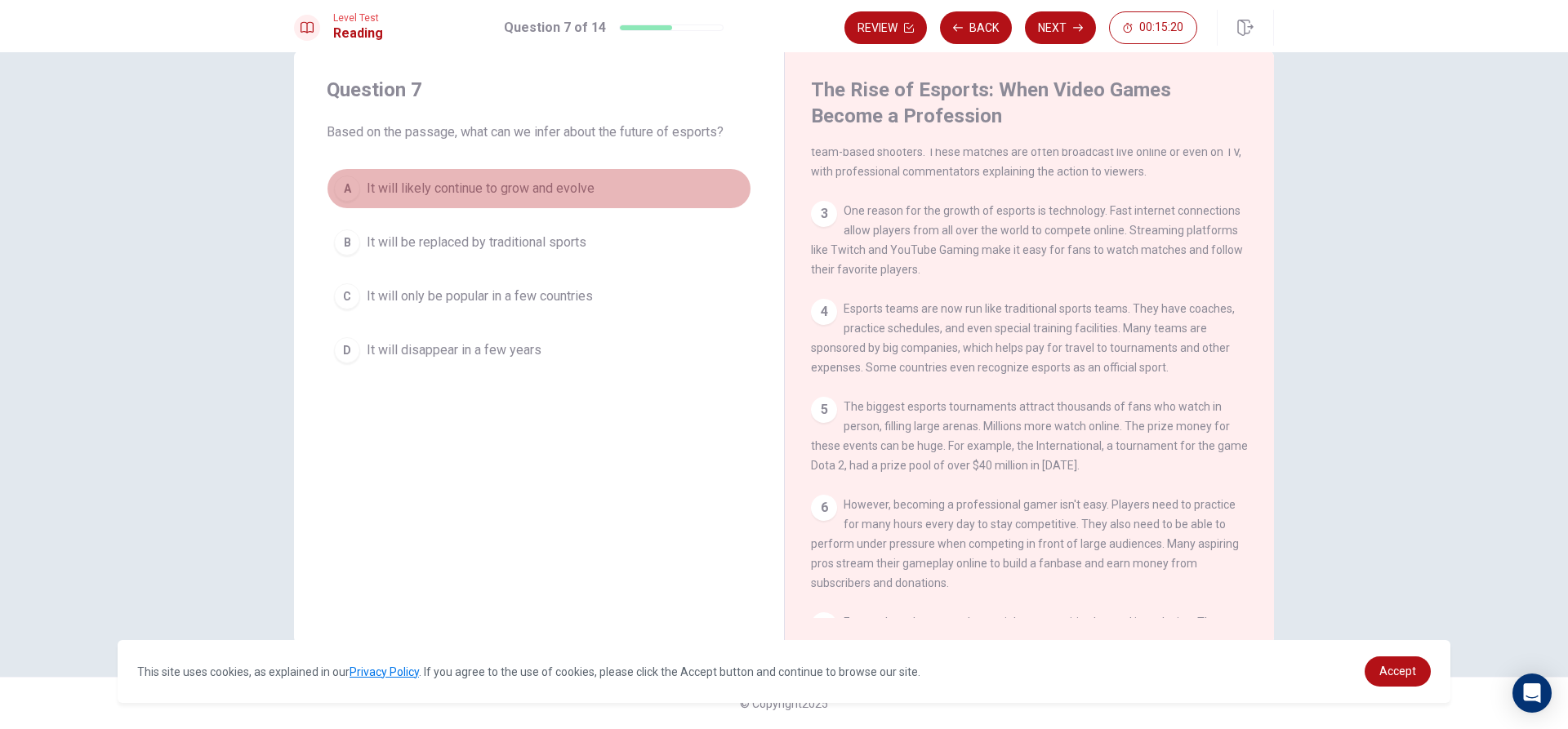
click at [512, 190] on span "It will likely continue to grow and evolve" at bounding box center [481, 189] width 228 height 20
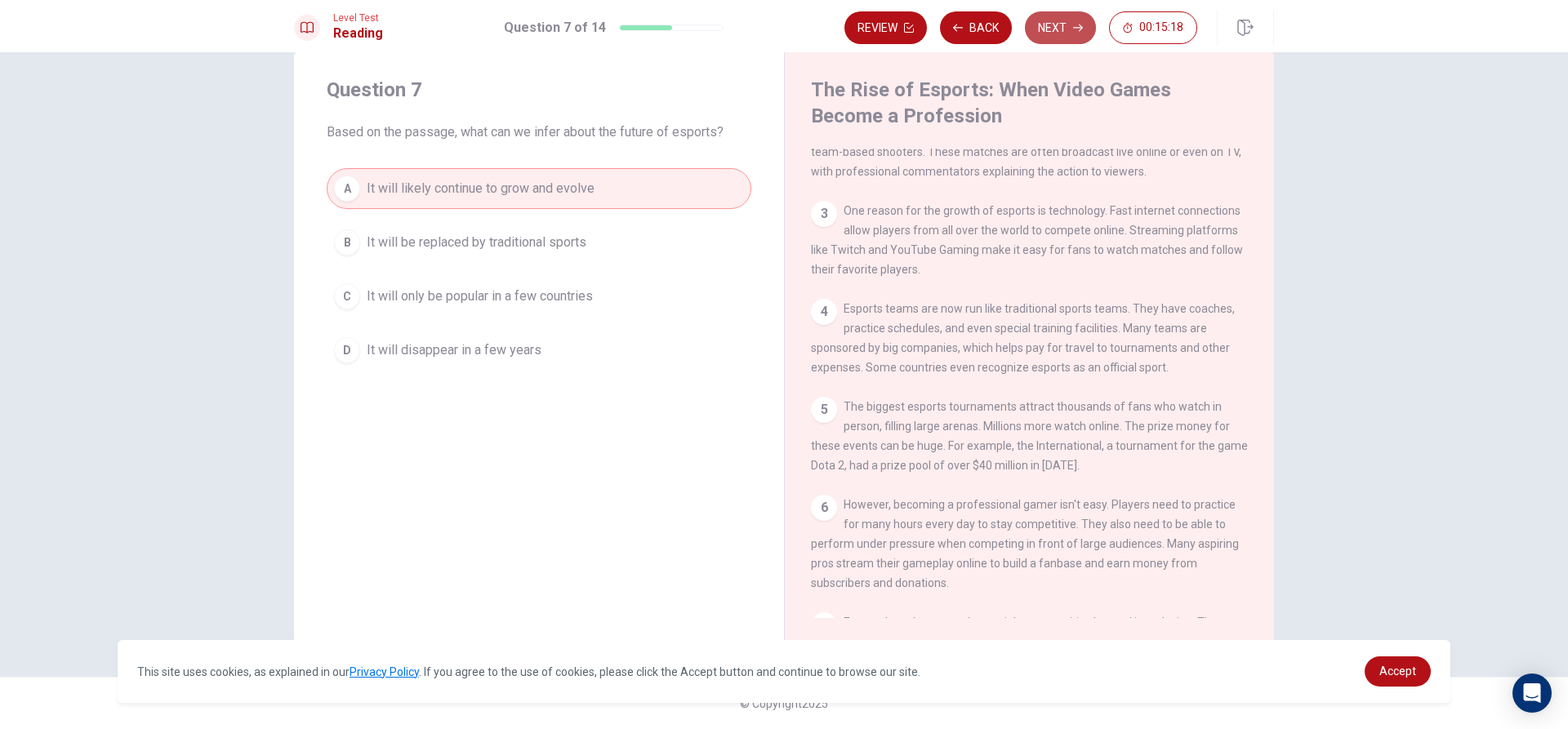
click at [1064, 34] on button "Next" at bounding box center [1061, 28] width 71 height 33
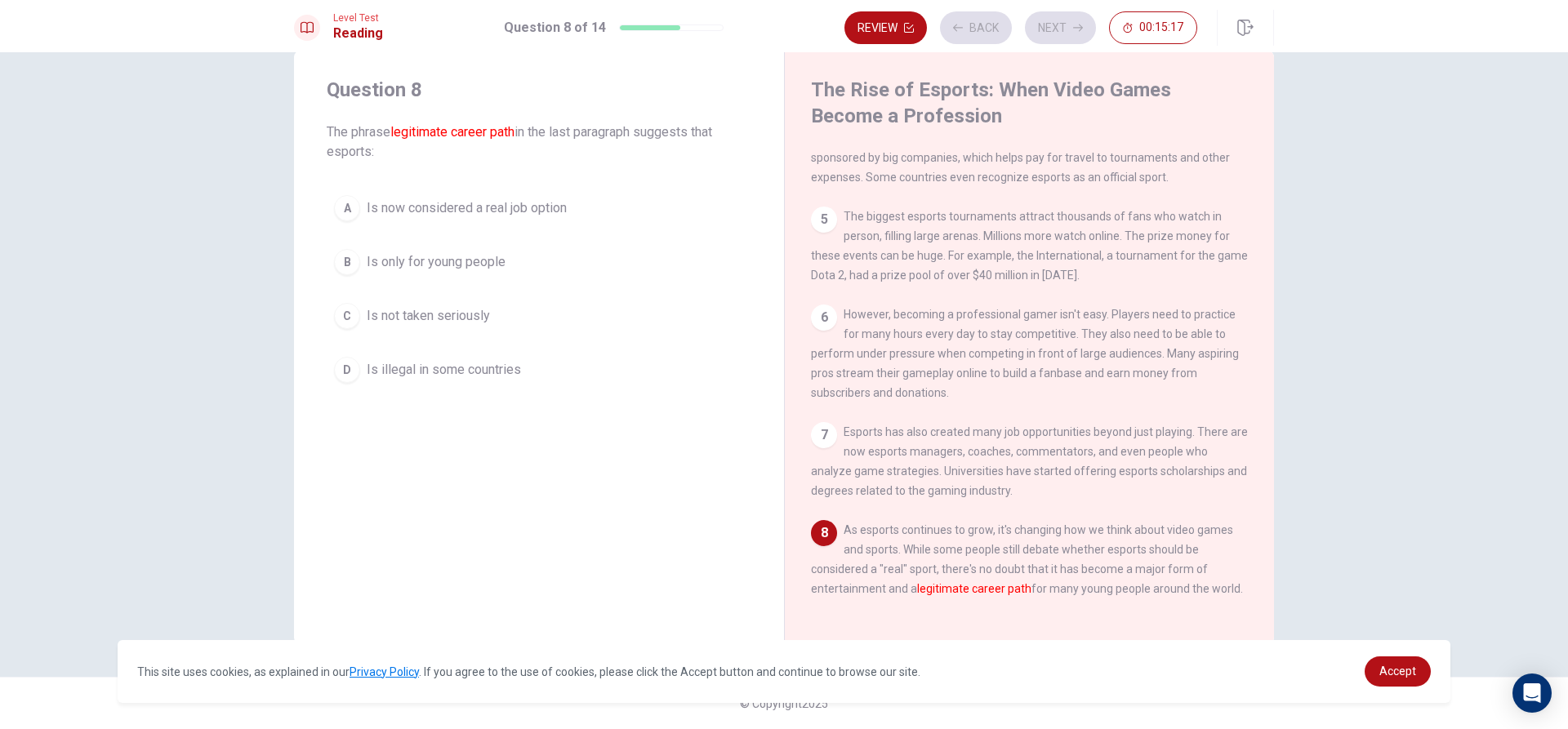
scroll to position [381, 0]
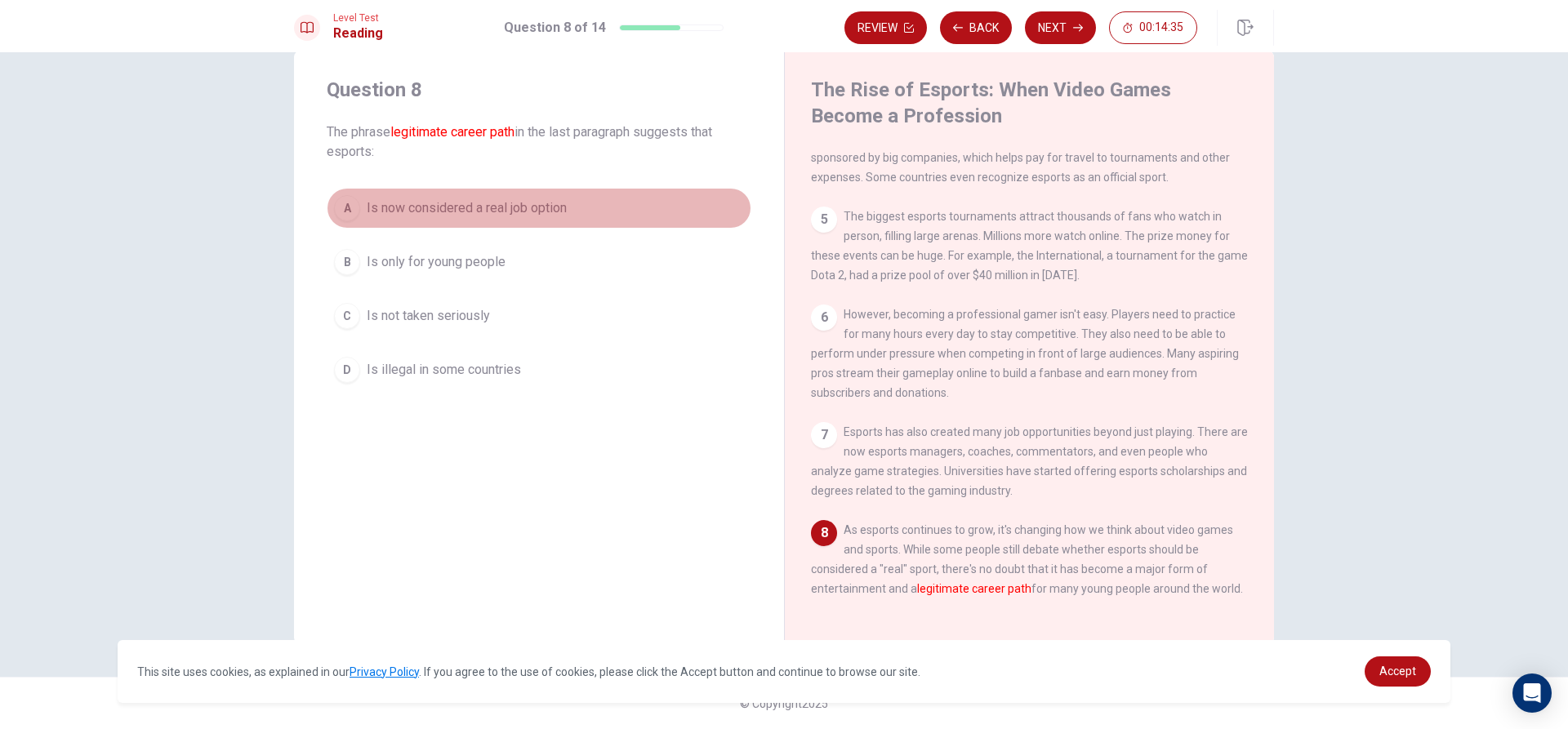
click at [549, 209] on span "Is now considered a real job option" at bounding box center [467, 209] width 200 height 20
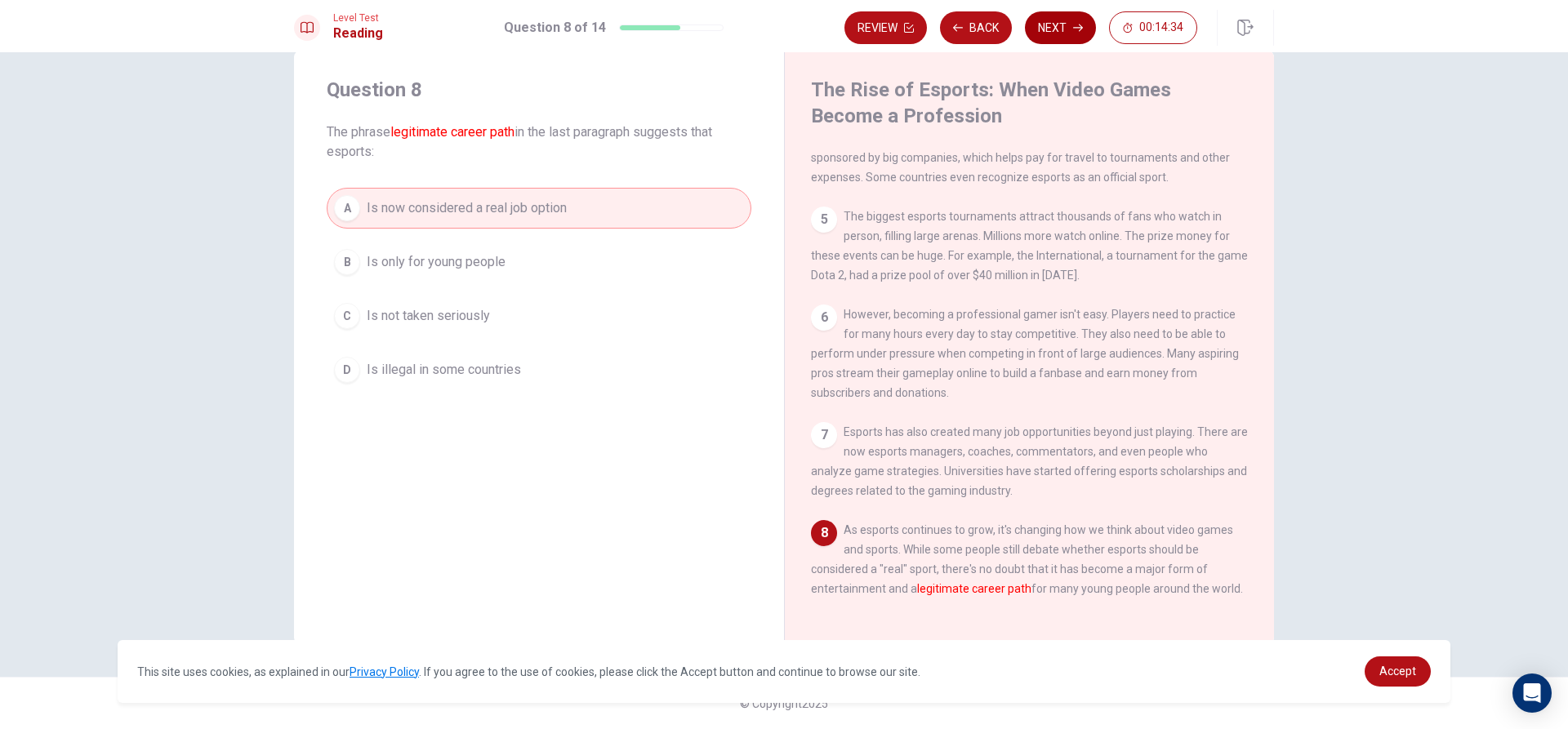
click at [1068, 23] on button "Next" at bounding box center [1061, 28] width 71 height 33
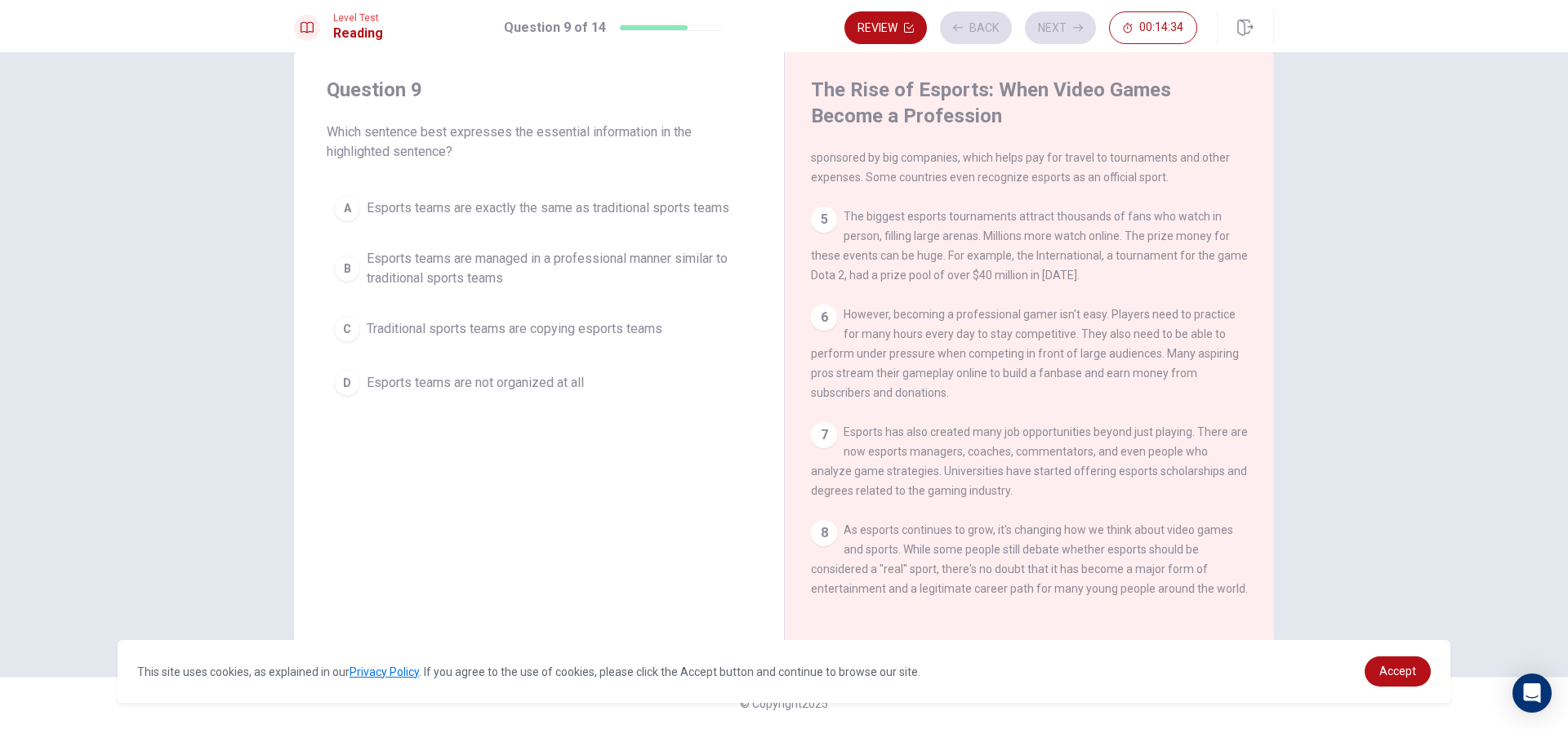
scroll to position [324, 0]
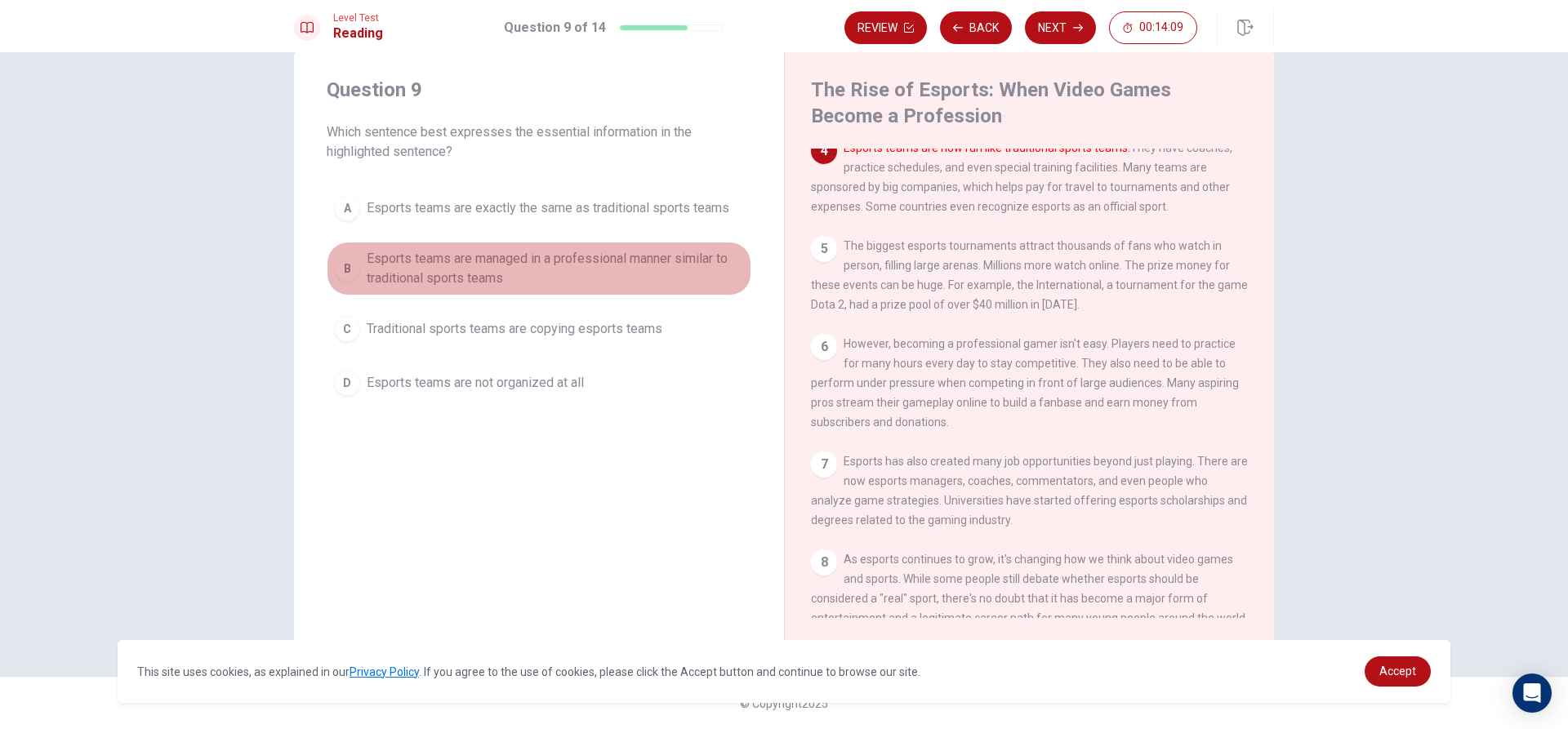
click at [539, 269] on span "Esports teams are managed in a professional manner similar to traditional sport…" at bounding box center [555, 269] width 377 height 40
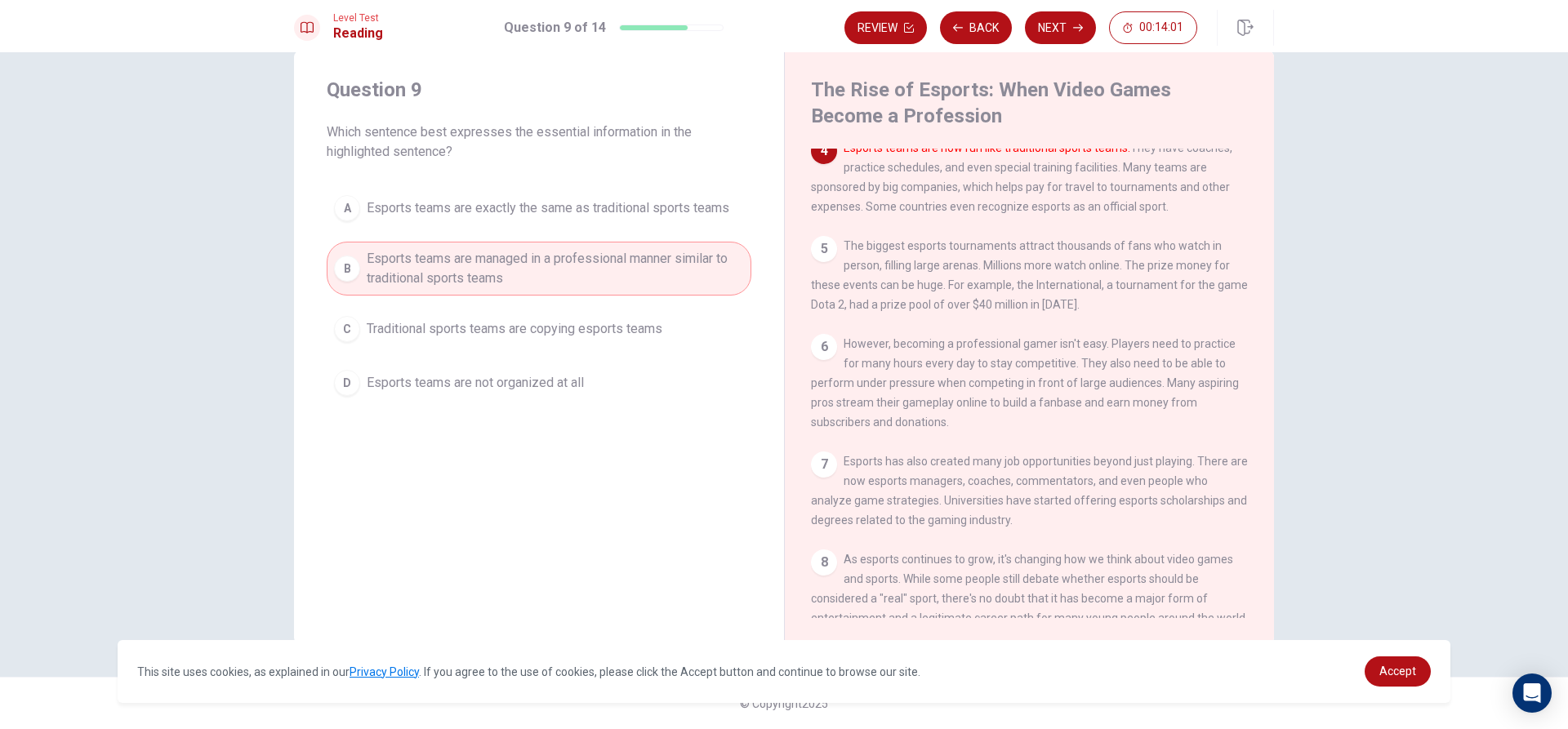
click at [1064, 31] on button "Next" at bounding box center [1061, 28] width 71 height 33
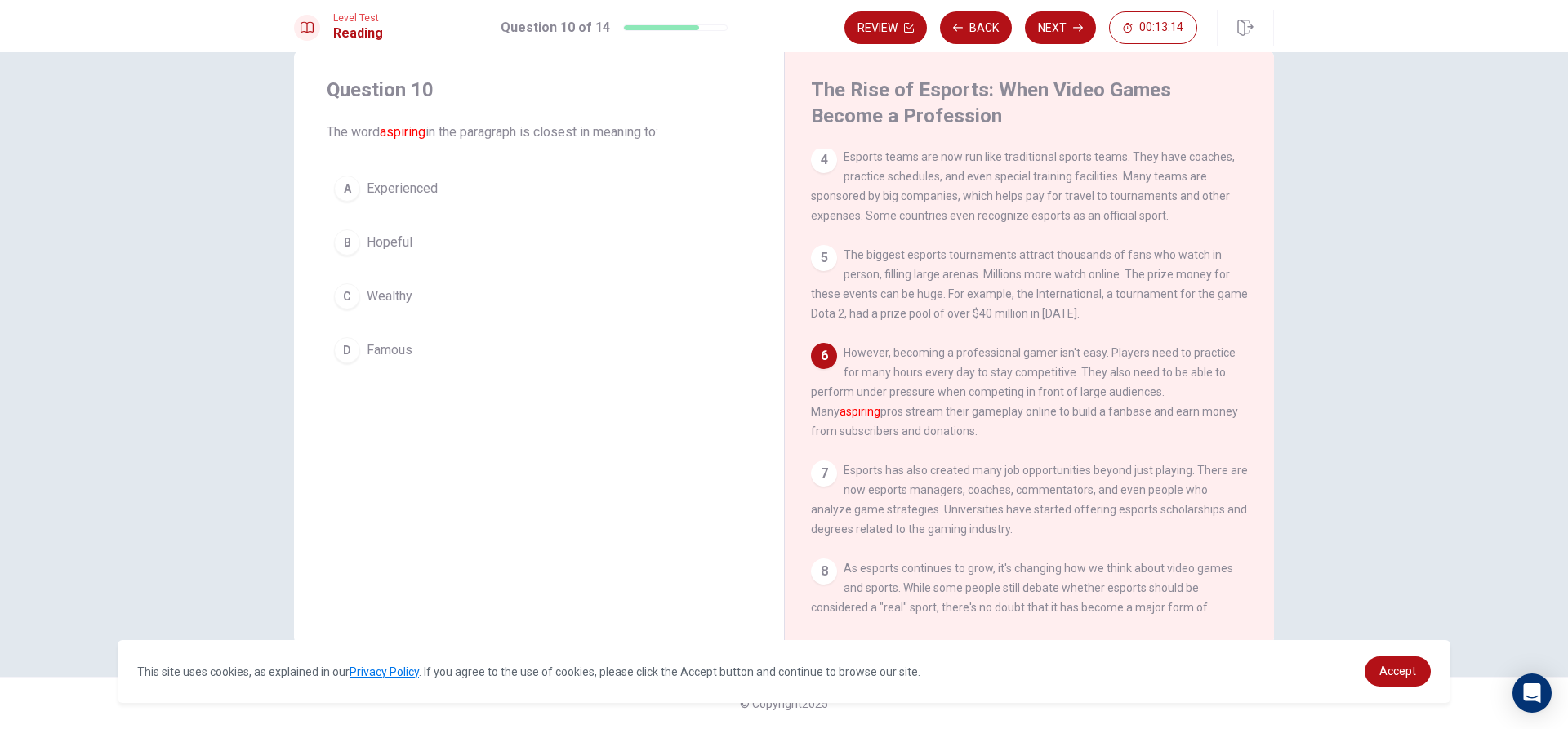
scroll to position [326, 0]
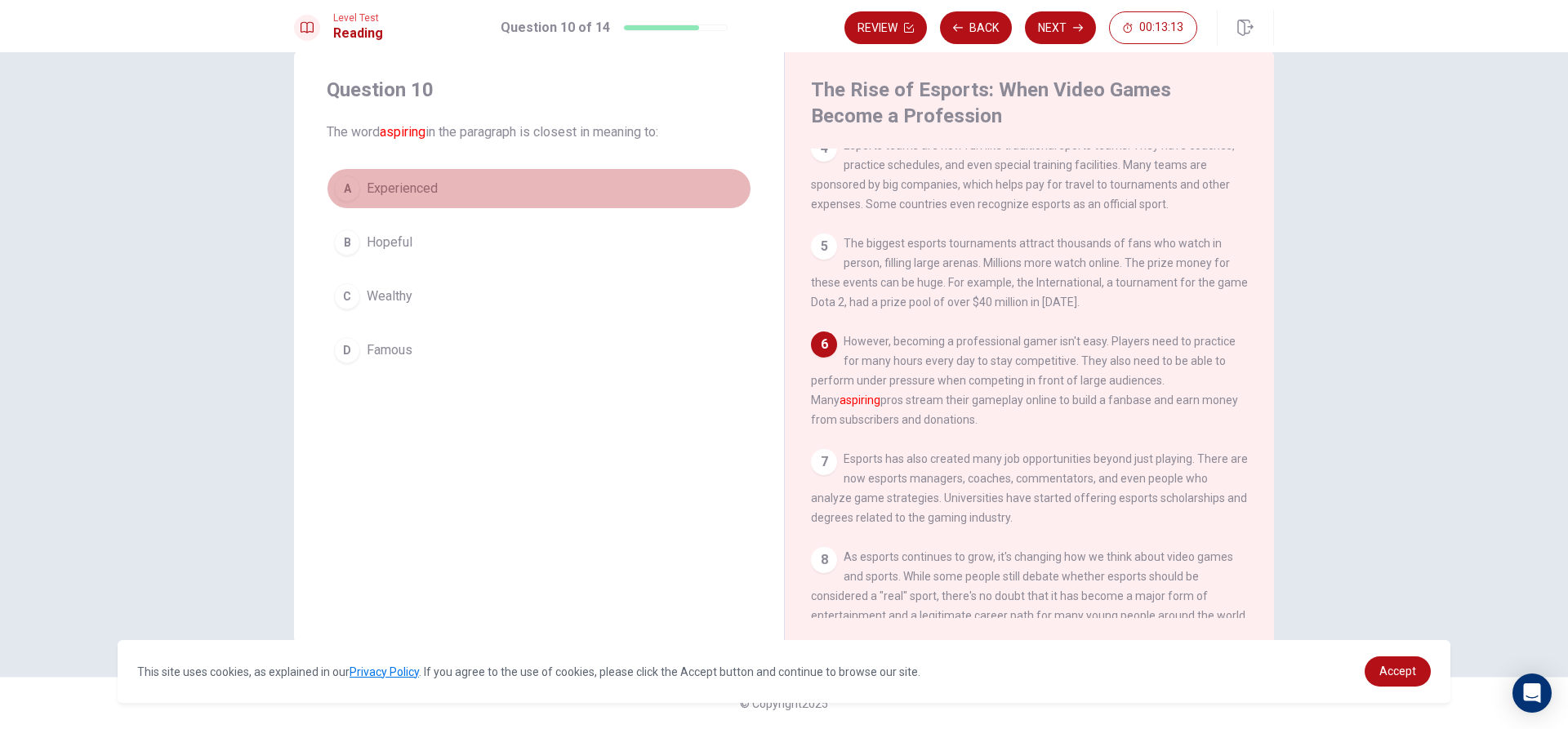
click at [487, 174] on button "A Experienced" at bounding box center [538, 188] width 424 height 41
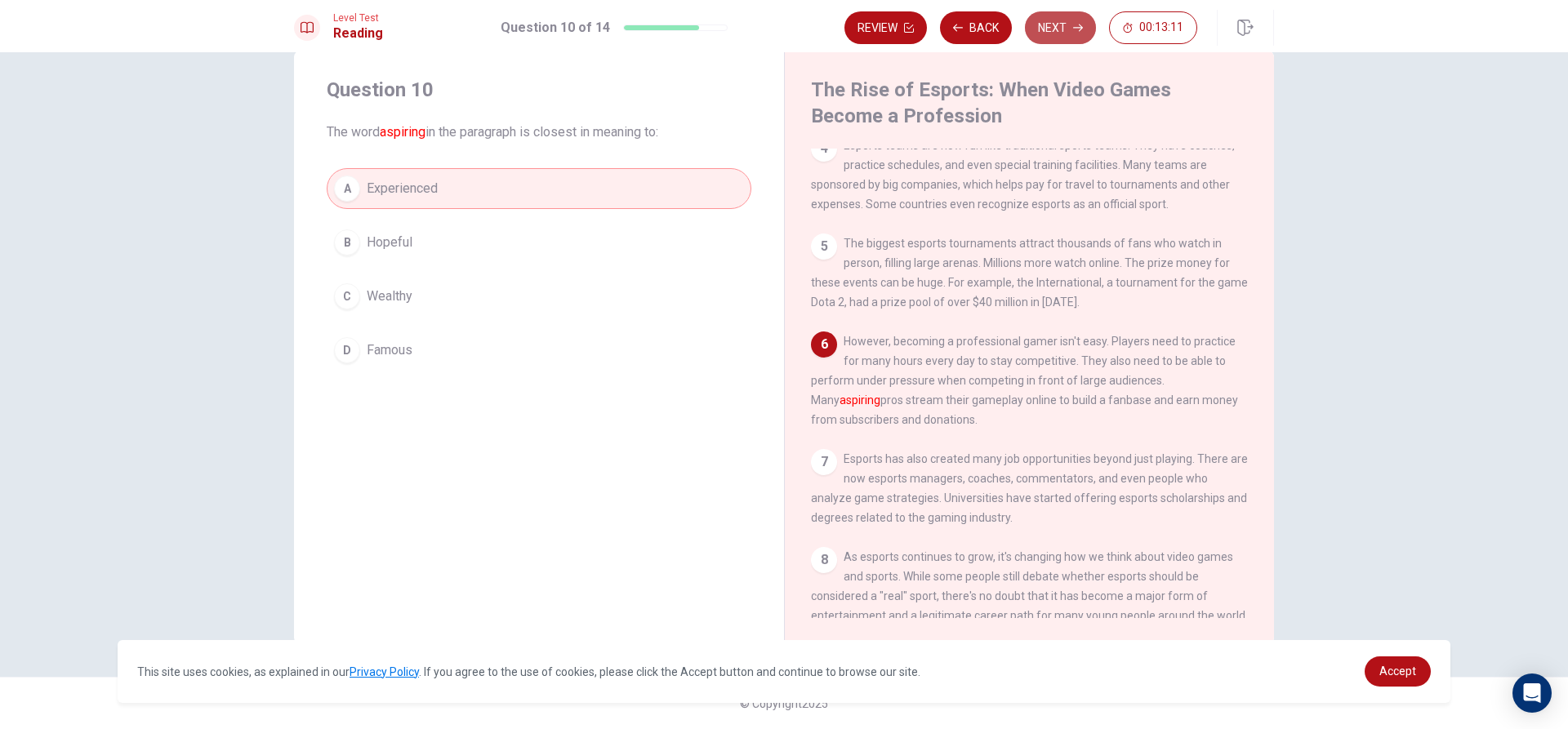
click at [1049, 26] on button "Next" at bounding box center [1061, 28] width 71 height 33
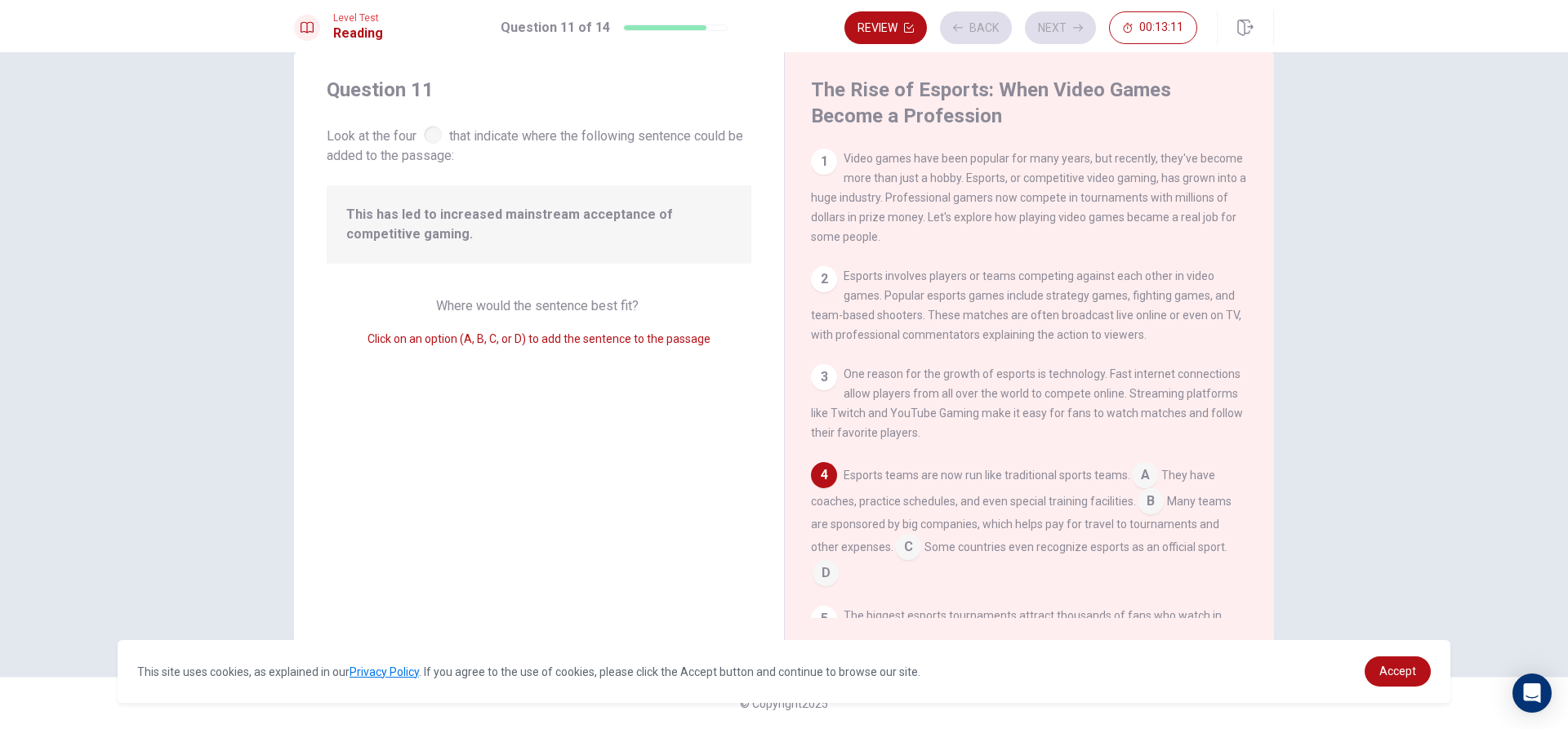
scroll to position [142, 0]
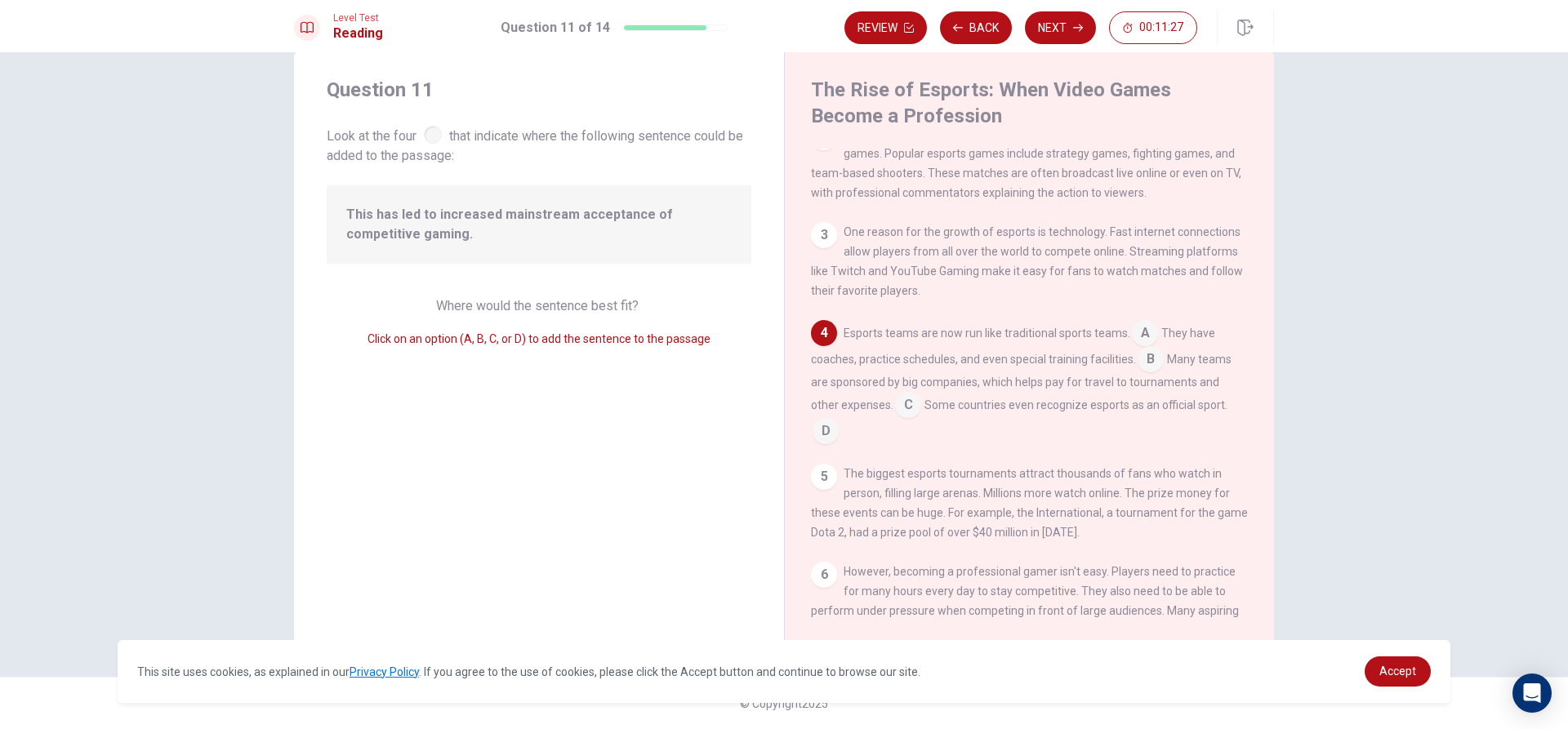
click at [820, 446] on input at bounding box center [825, 432] width 26 height 26
click at [1150, 371] on input at bounding box center [1151, 361] width 26 height 26
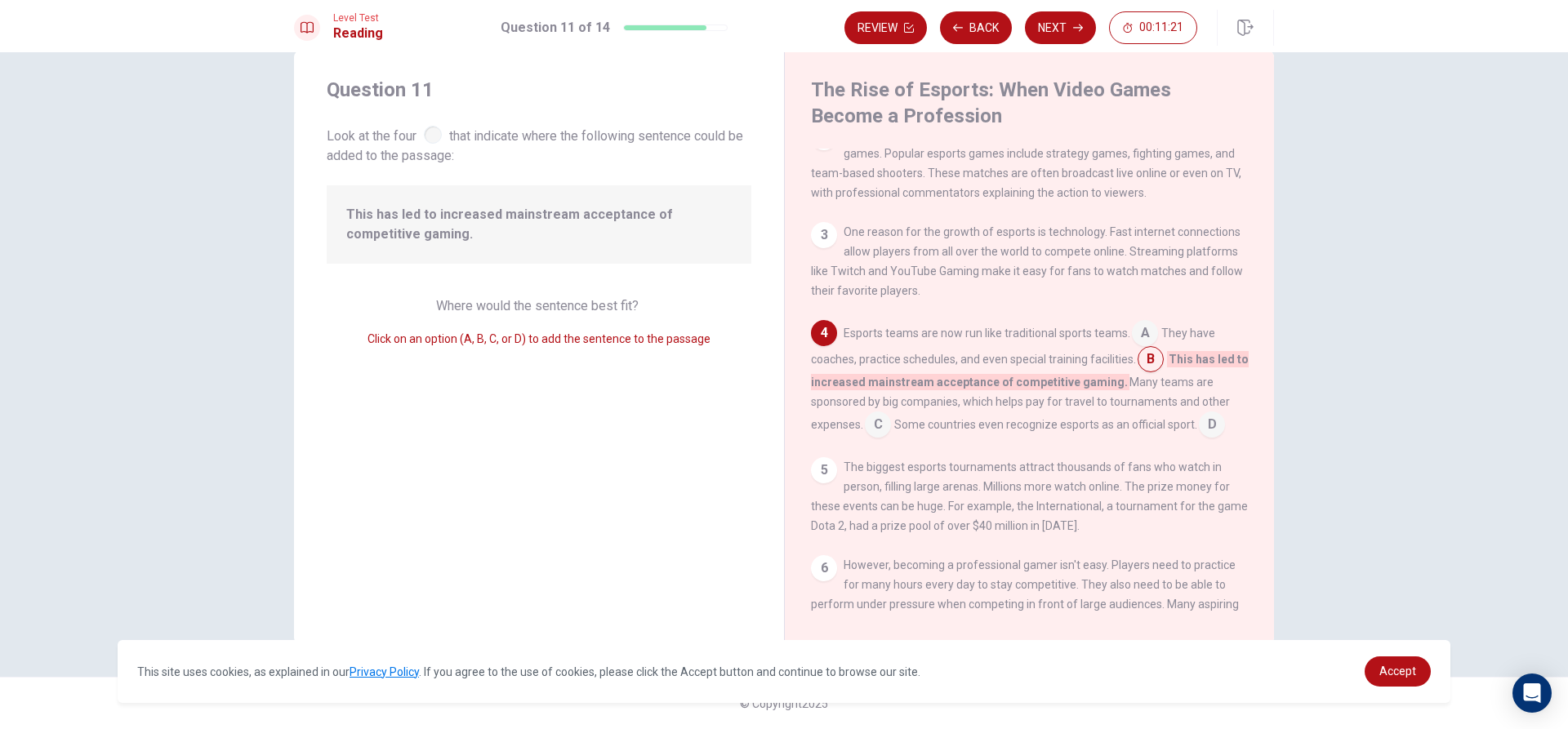
click at [1210, 436] on input at bounding box center [1212, 426] width 26 height 26
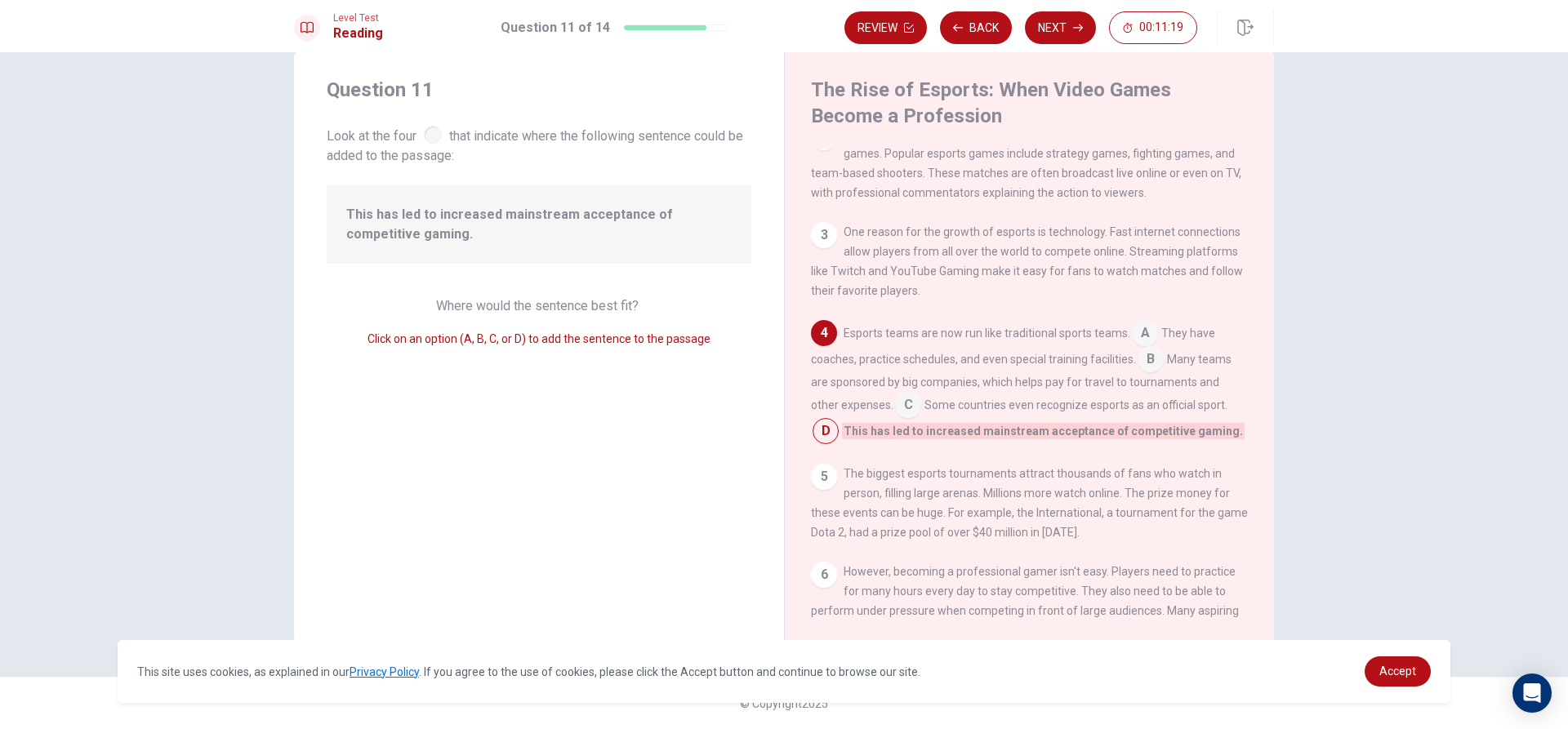
click at [1149, 371] on input at bounding box center [1151, 361] width 26 height 26
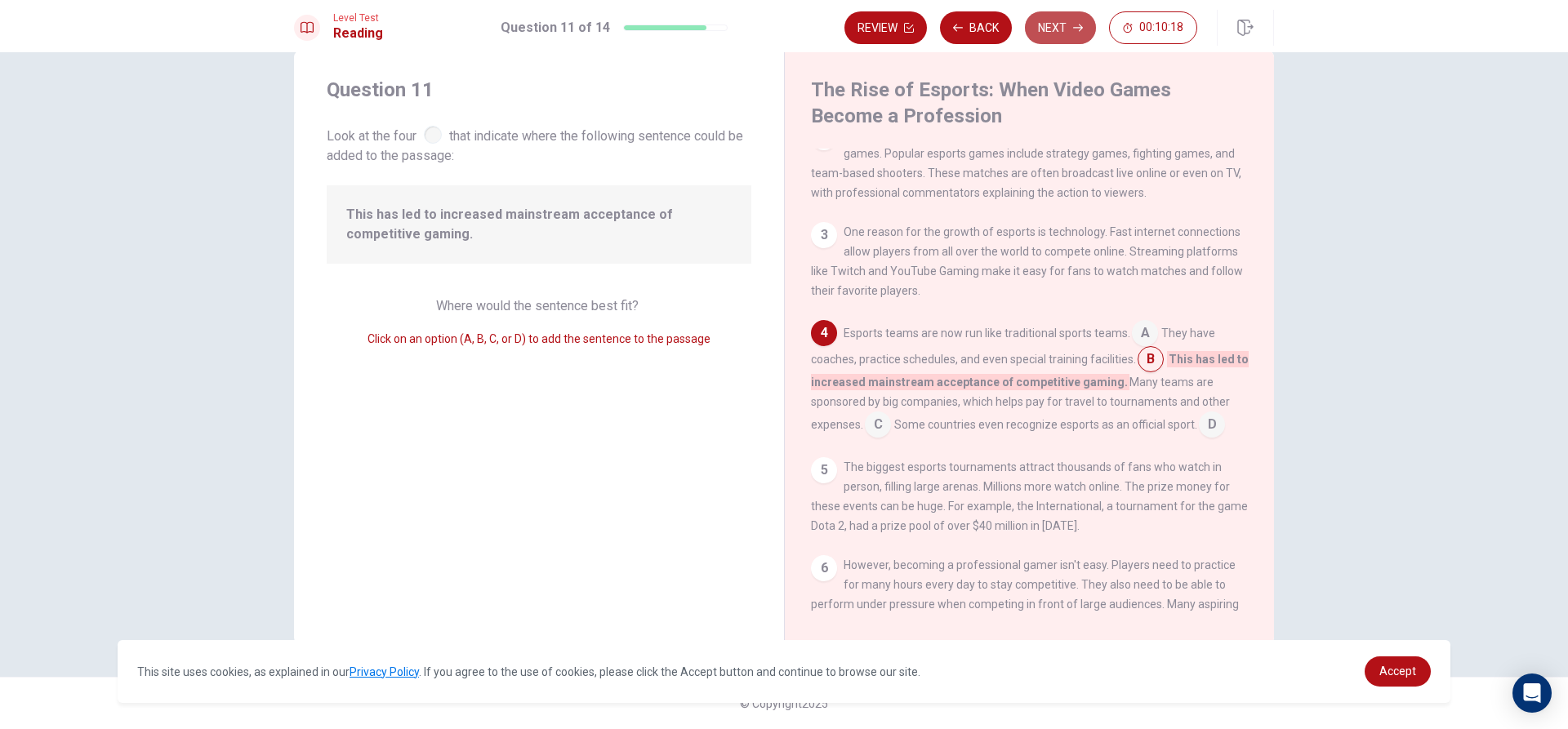
click at [1069, 33] on button "Next" at bounding box center [1061, 28] width 71 height 33
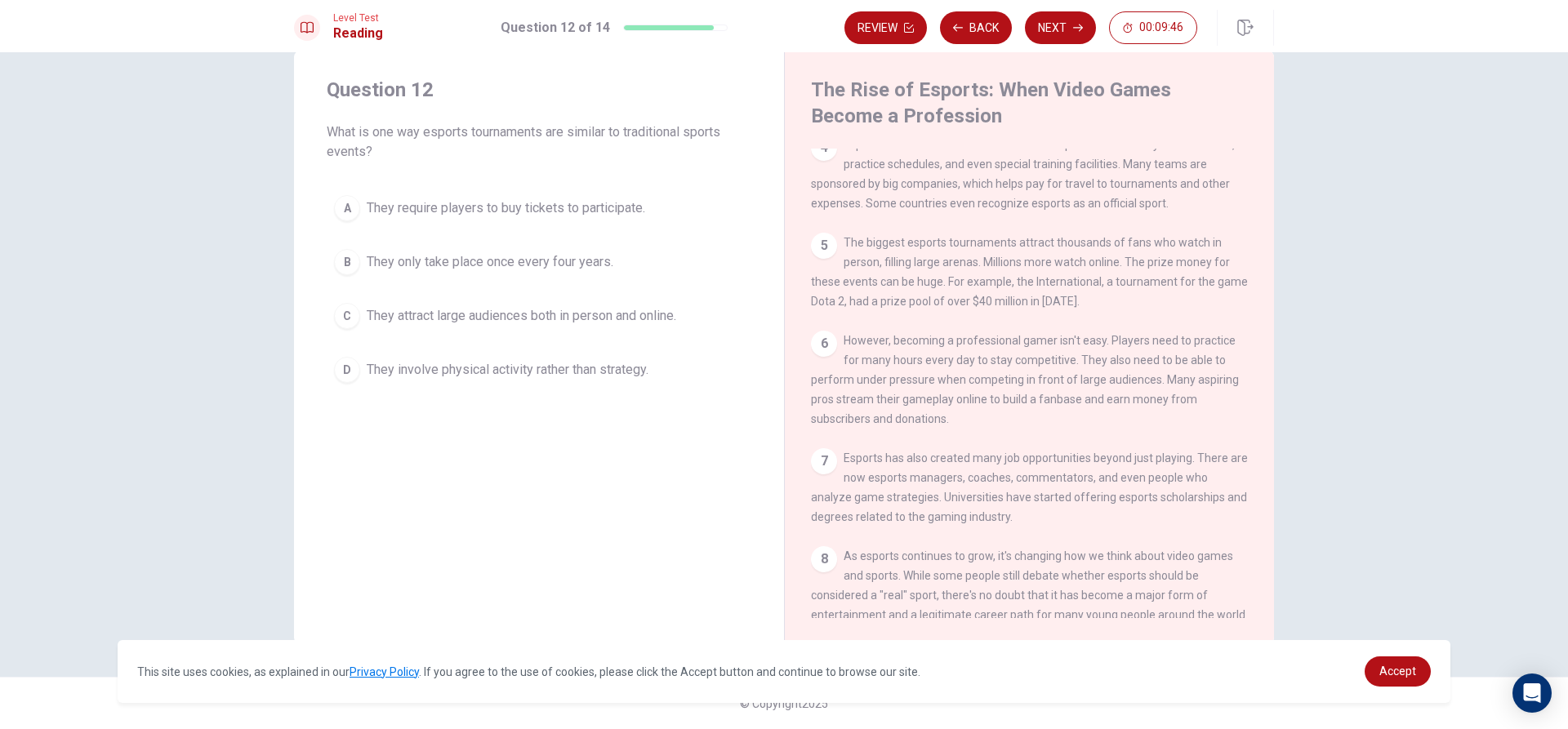
scroll to position [218, 0]
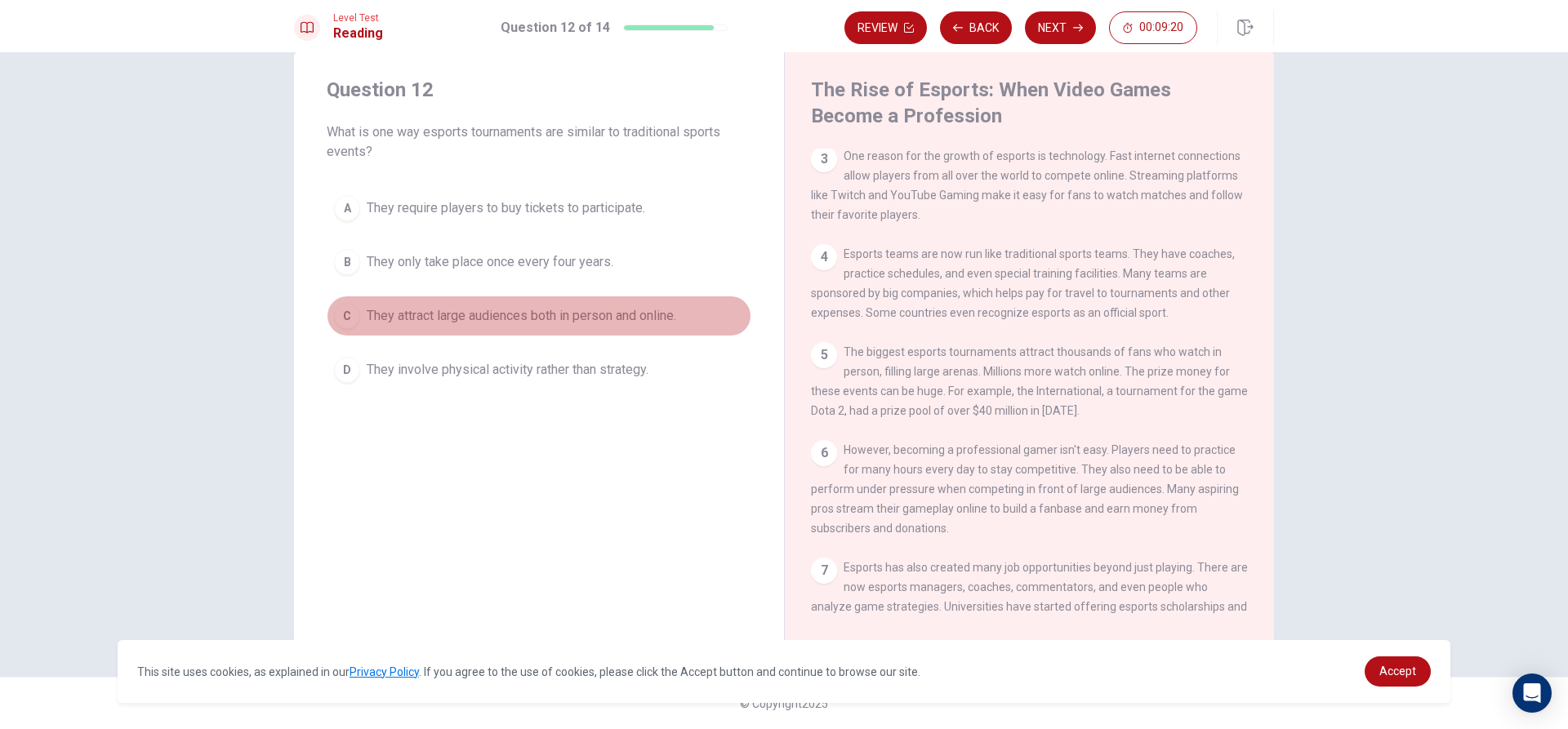
click at [554, 320] on span "They attract large audiences both in person and online." at bounding box center [521, 317] width 310 height 20
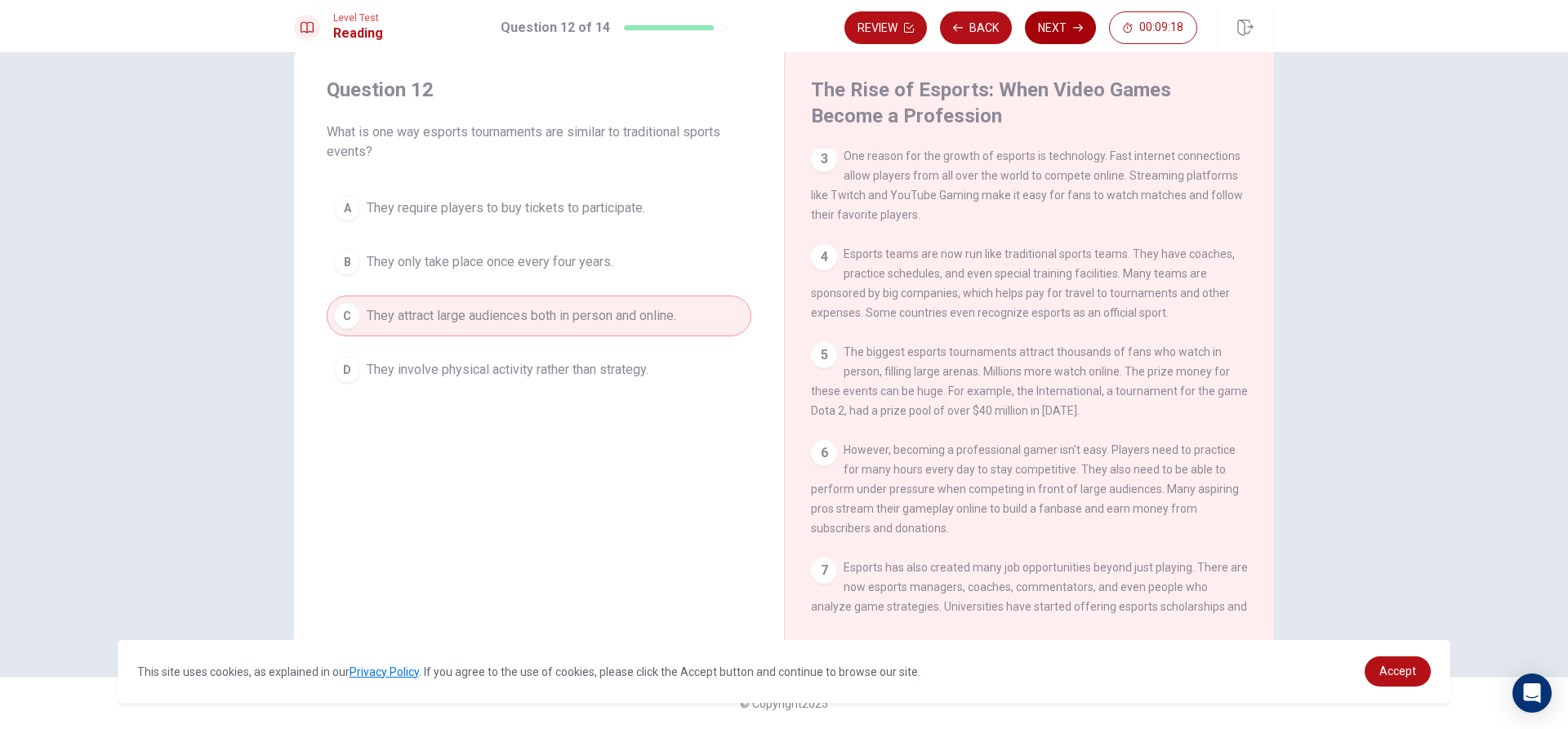
click at [1082, 26] on button "Next" at bounding box center [1061, 28] width 71 height 33
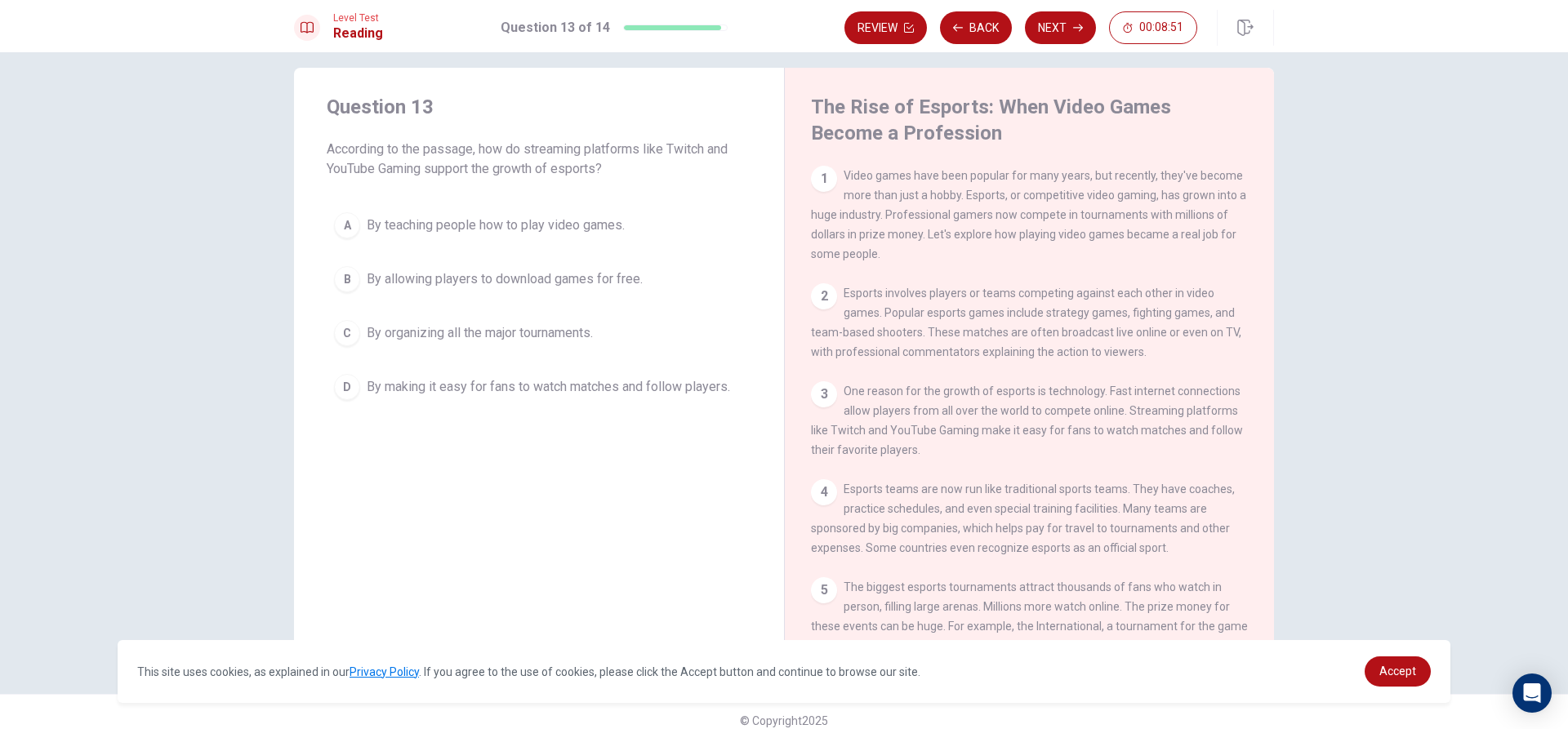
scroll to position [0, 0]
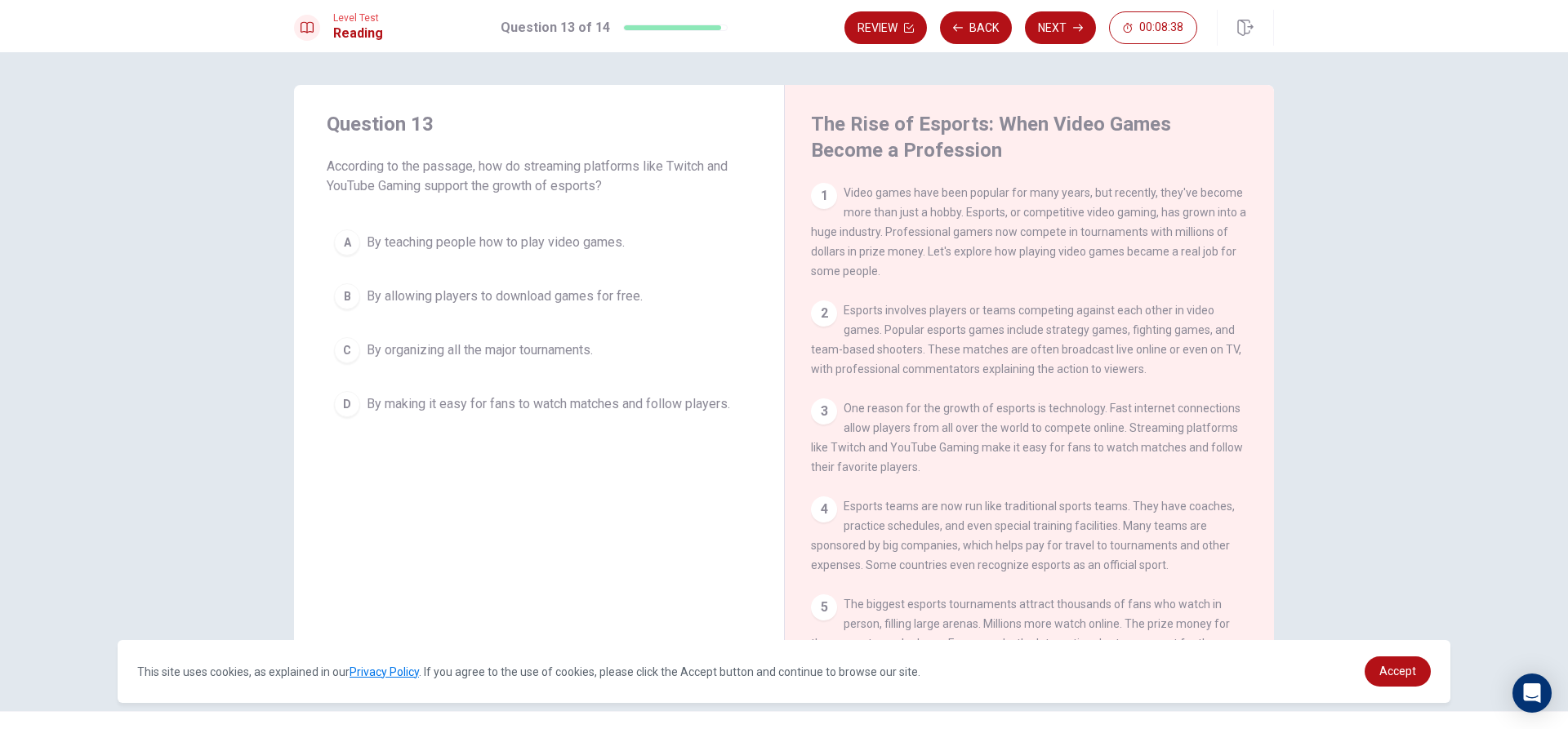
drag, startPoint x: 898, startPoint y: 454, endPoint x: 1022, endPoint y: 461, distance: 124.2
click at [1022, 461] on span "One reason for the growth of esports is technology. Fast internet connections a…" at bounding box center [1027, 437] width 432 height 72
drag, startPoint x: 1029, startPoint y: 455, endPoint x: 1090, endPoint y: 459, distance: 61.1
click at [1068, 456] on span "One reason for the growth of esports is technology. Fast internet connections a…" at bounding box center [1027, 437] width 432 height 72
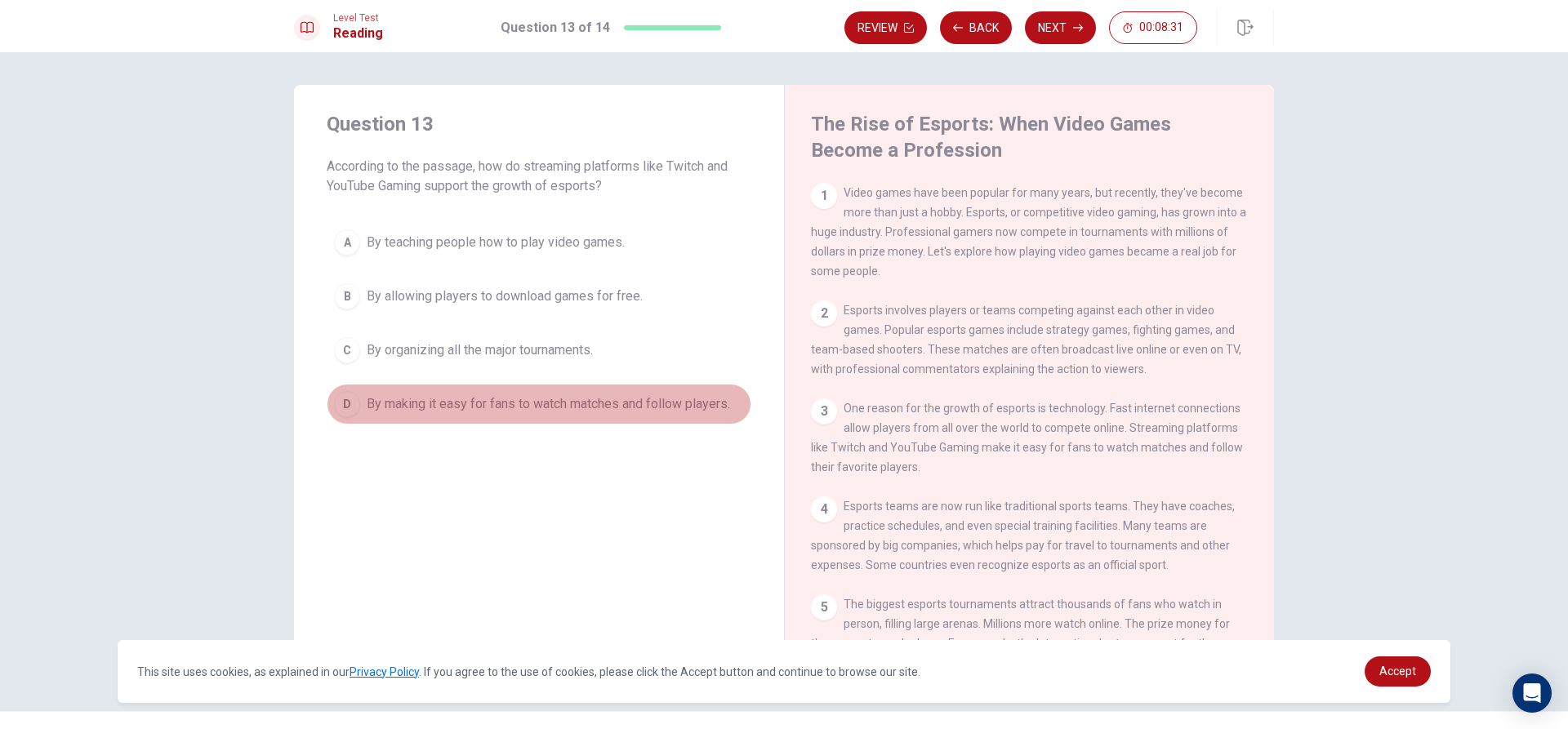
click at [459, 407] on span "By making it easy for fans to watch matches and follow players." at bounding box center [548, 405] width 363 height 20
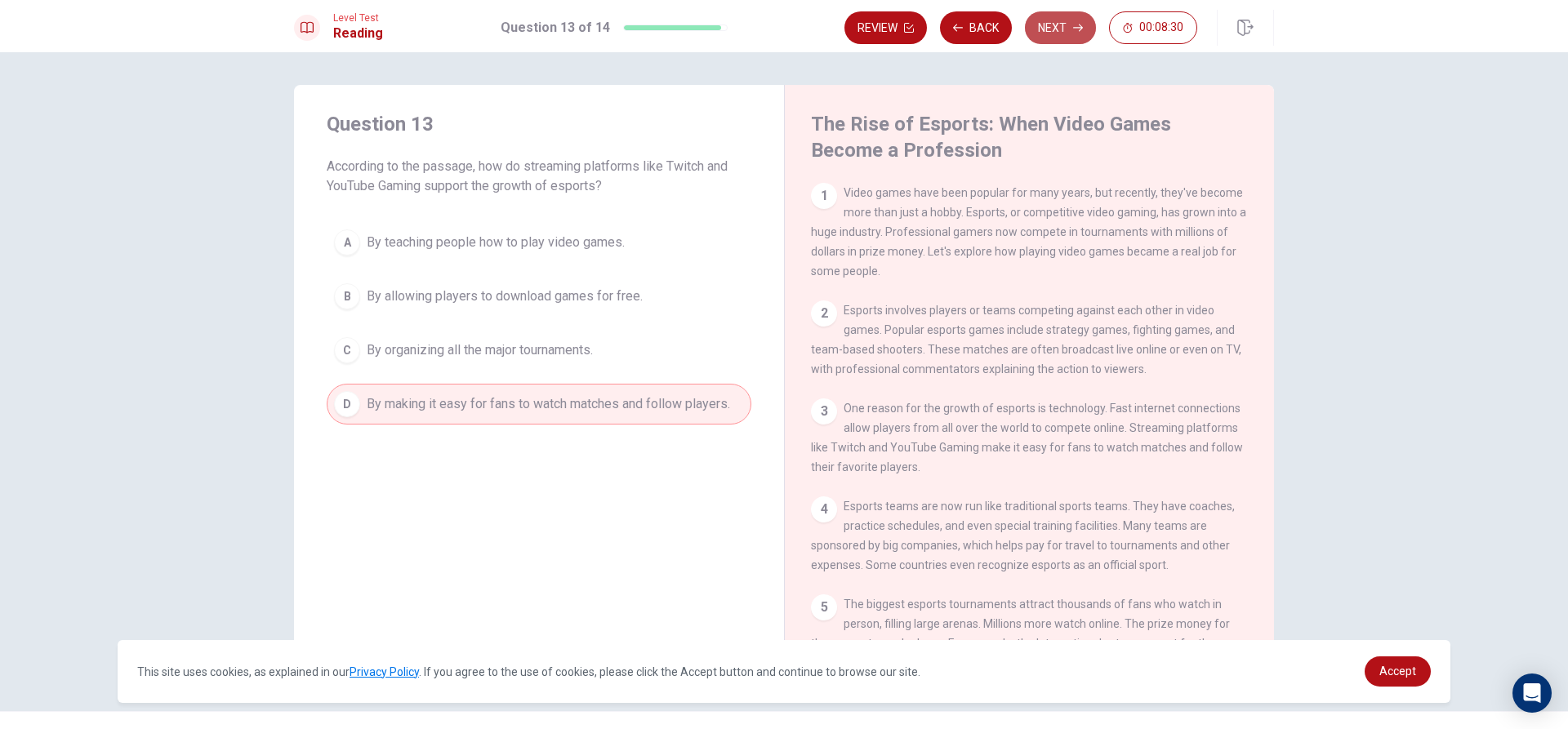
click at [1071, 25] on button "Next" at bounding box center [1061, 28] width 71 height 33
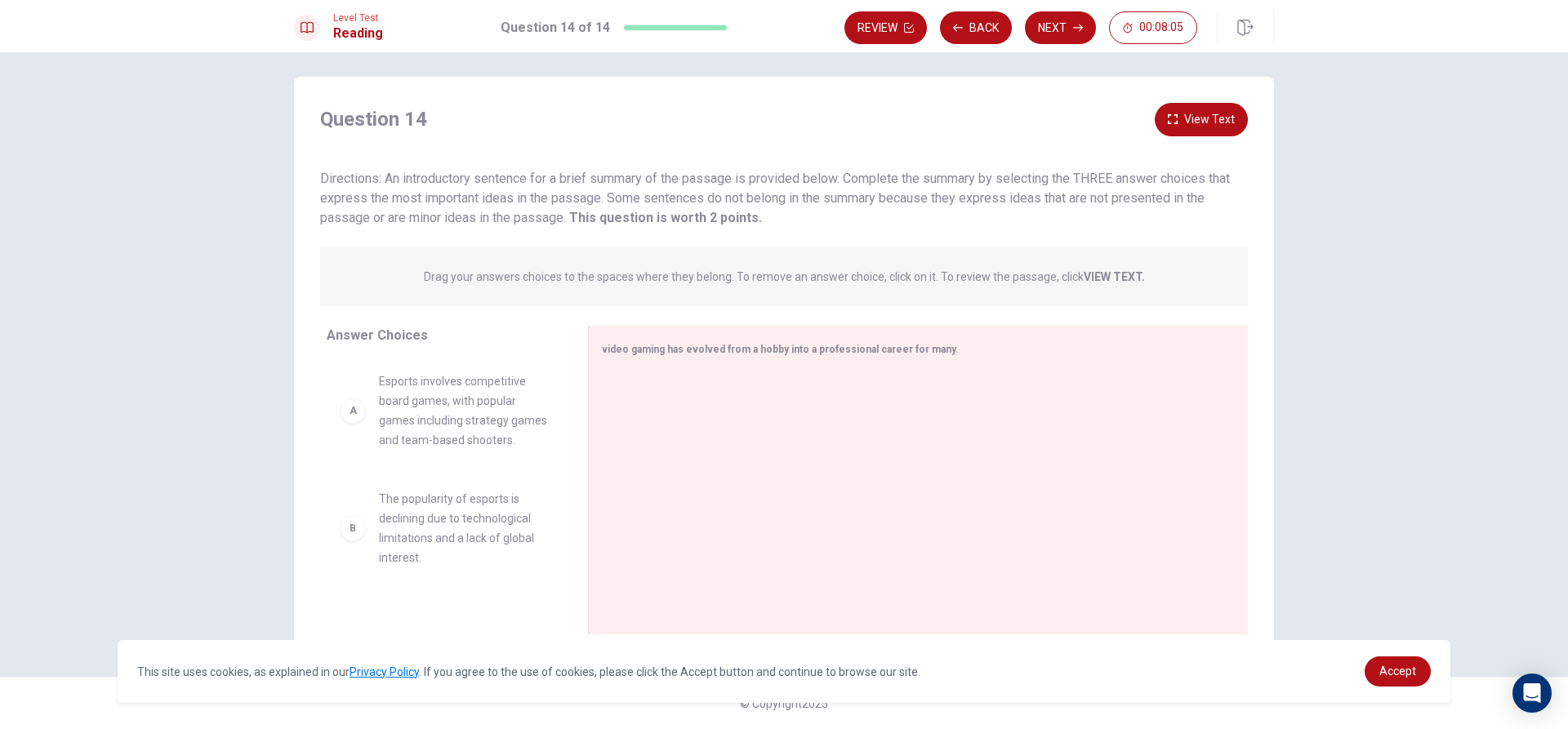
drag, startPoint x: 483, startPoint y: 277, endPoint x: 580, endPoint y: 279, distance: 97.0
click at [580, 279] on p "Drag your answers choices to the spaces where they belong. To remove an answer …" at bounding box center [784, 276] width 721 height 13
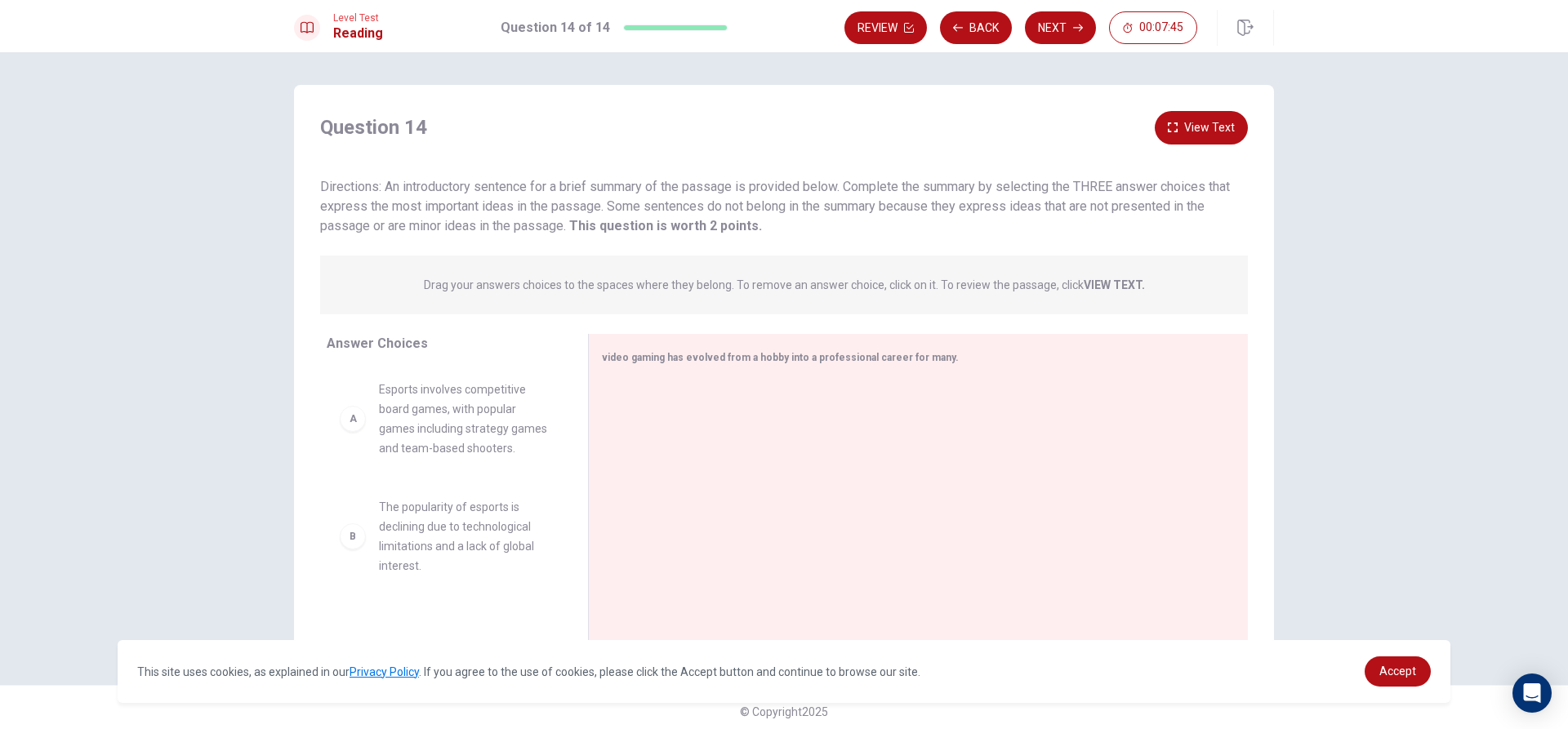
click at [1206, 116] on button "View Text" at bounding box center [1201, 128] width 93 height 34
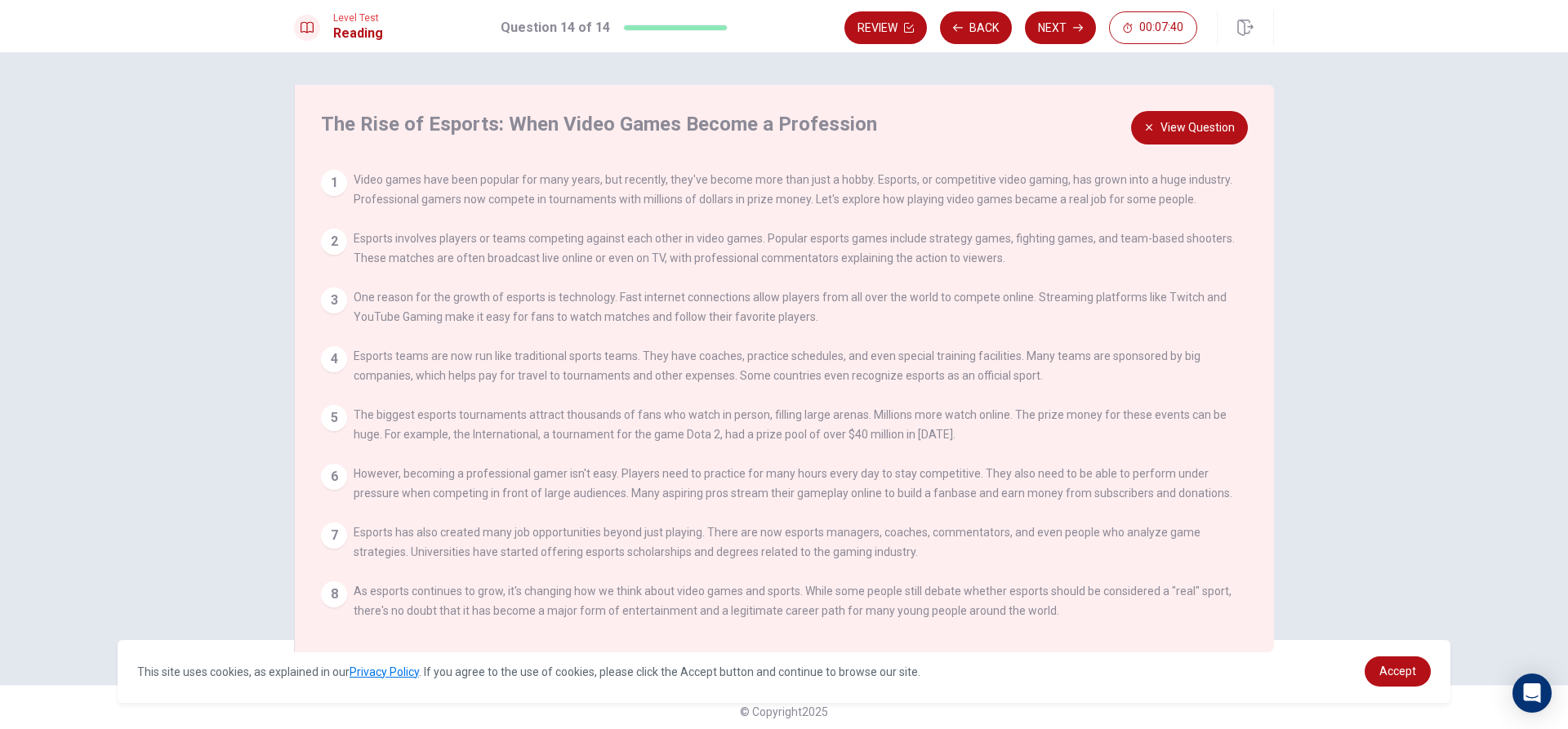
click at [1185, 125] on button "View Question" at bounding box center [1189, 128] width 117 height 34
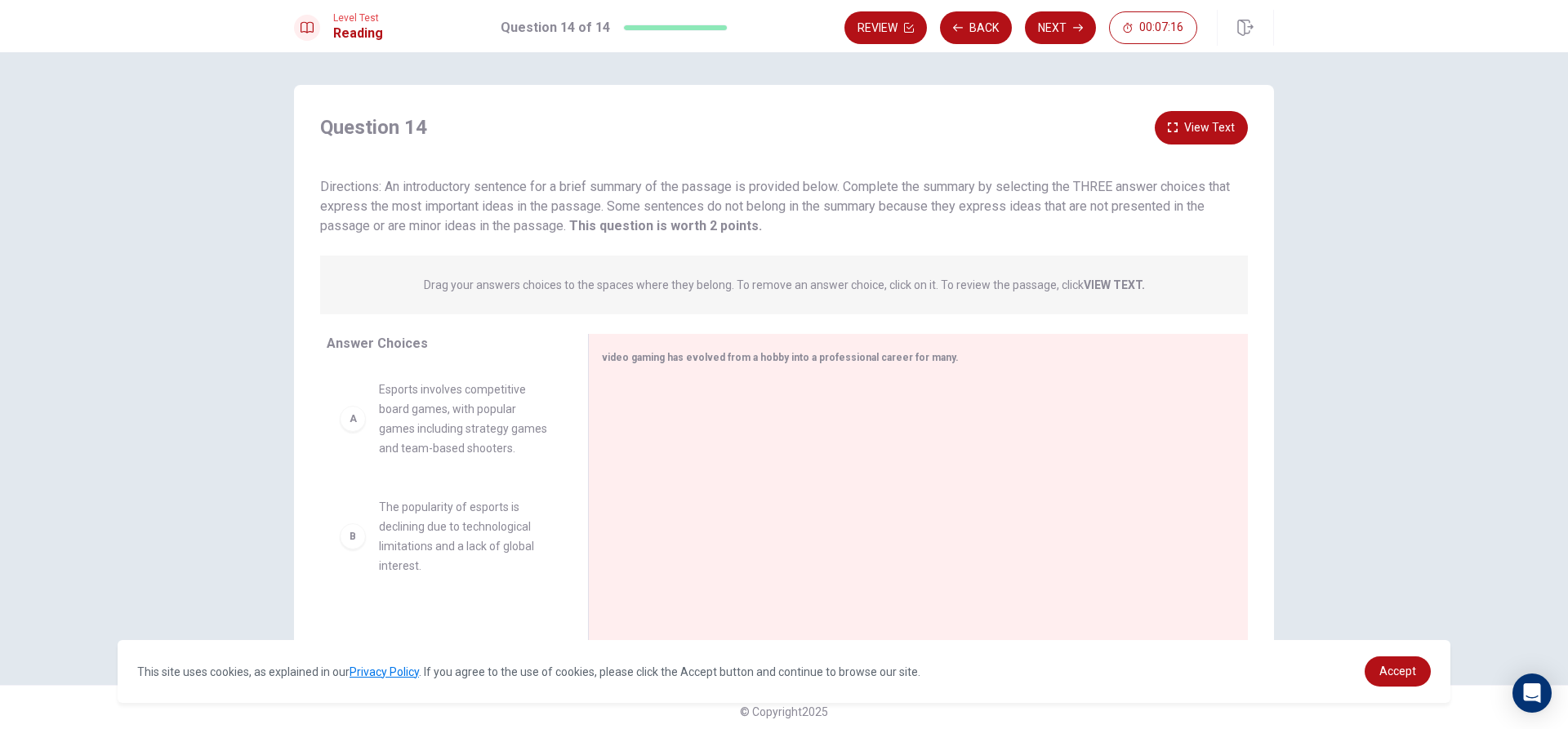
click at [1186, 136] on button "View Text" at bounding box center [1201, 128] width 93 height 34
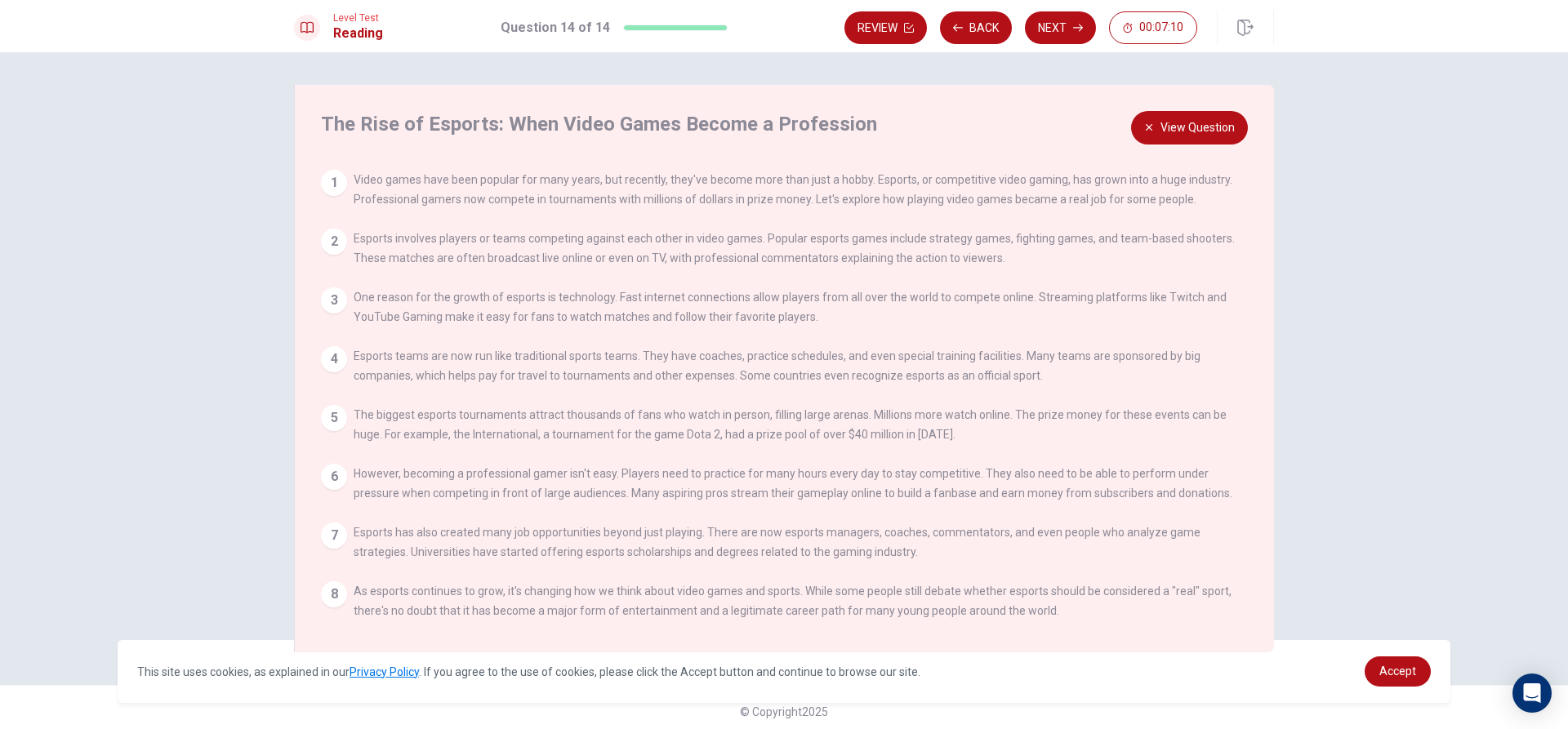
drag, startPoint x: 358, startPoint y: 175, endPoint x: 1122, endPoint y: 189, distance: 764.1
click at [1122, 189] on div "1 Video games have been popular for many years, but recently, they've become mo…" at bounding box center [778, 190] width 914 height 40
click at [332, 423] on div "5" at bounding box center [333, 417] width 26 height 26
click at [329, 425] on div "5" at bounding box center [333, 417] width 26 height 26
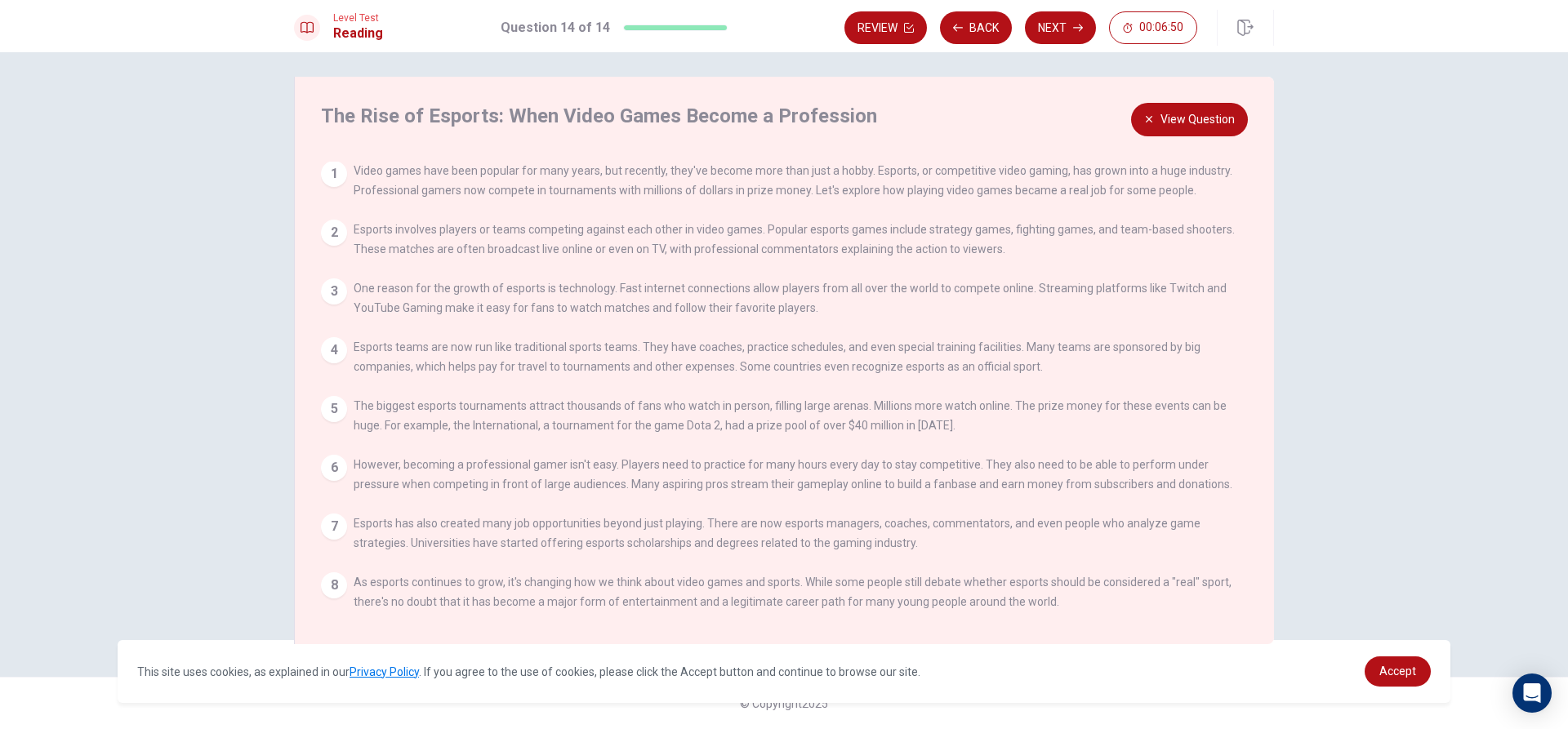
click at [1160, 122] on button "View Question" at bounding box center [1189, 120] width 117 height 34
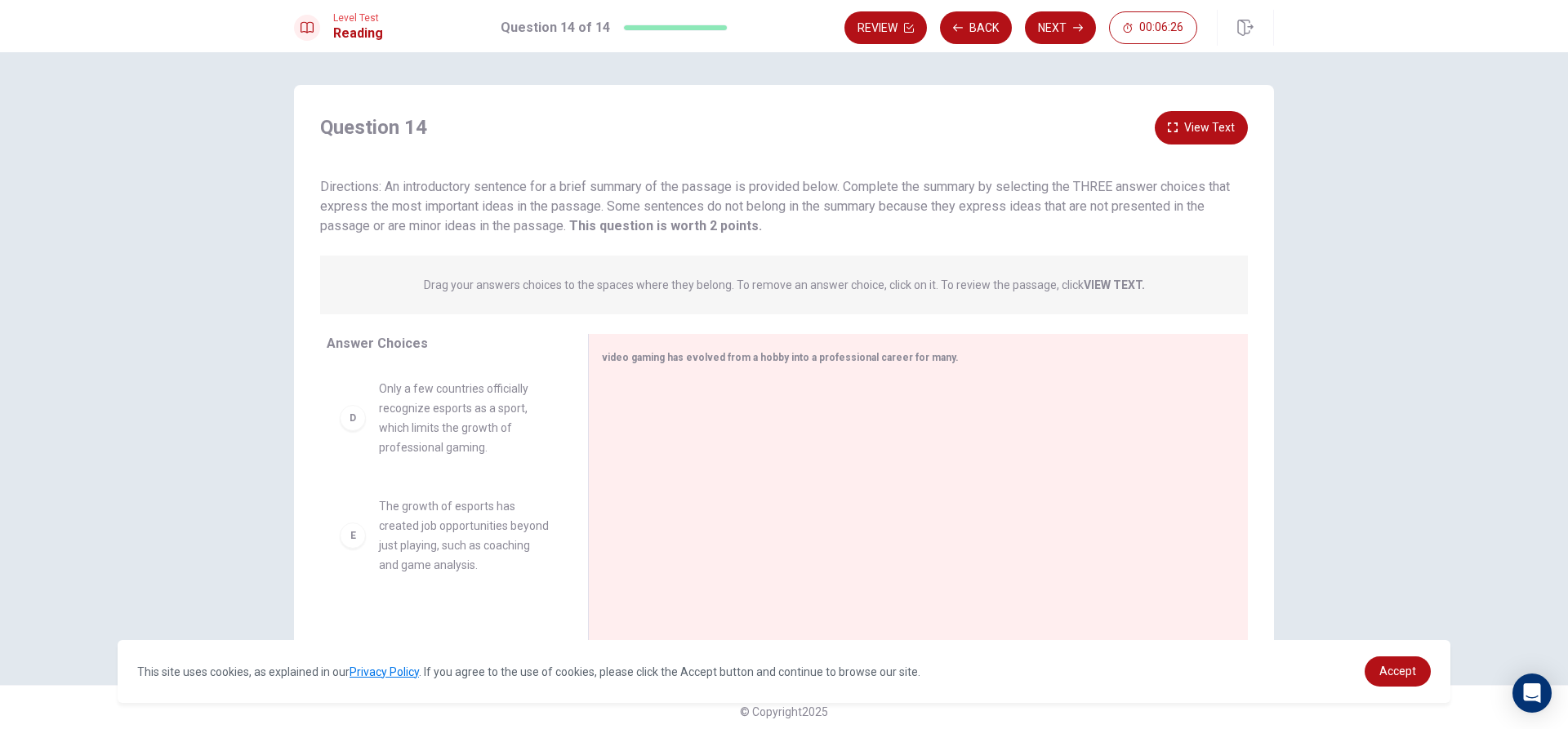
scroll to position [372, 0]
click at [353, 570] on div "E The growth of esports has created job opportunities beyond just playing, such…" at bounding box center [443, 536] width 209 height 78
drag, startPoint x: 404, startPoint y: 559, endPoint x: 649, endPoint y: 483, distance: 256.5
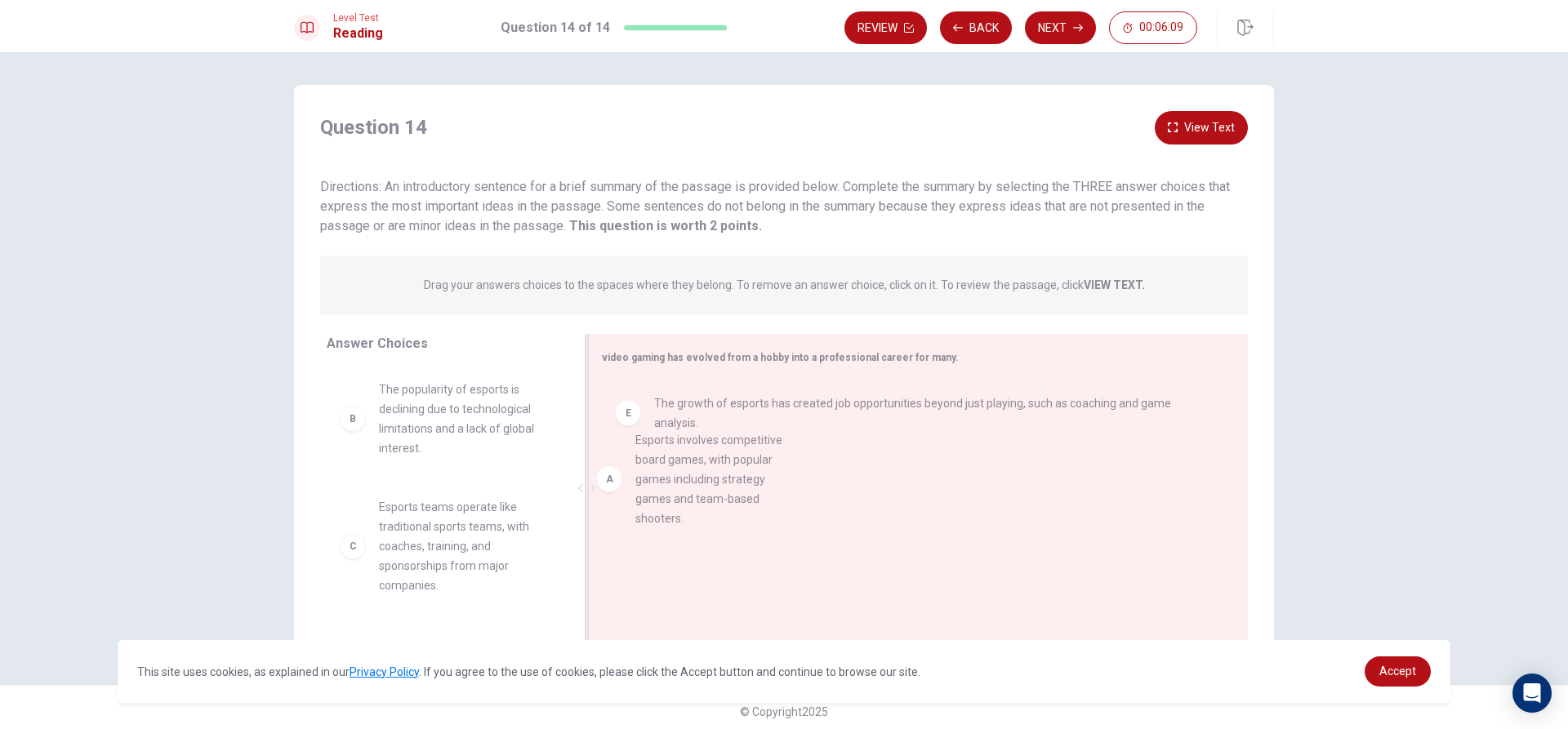
drag, startPoint x: 348, startPoint y: 435, endPoint x: 612, endPoint y: 484, distance: 268.5
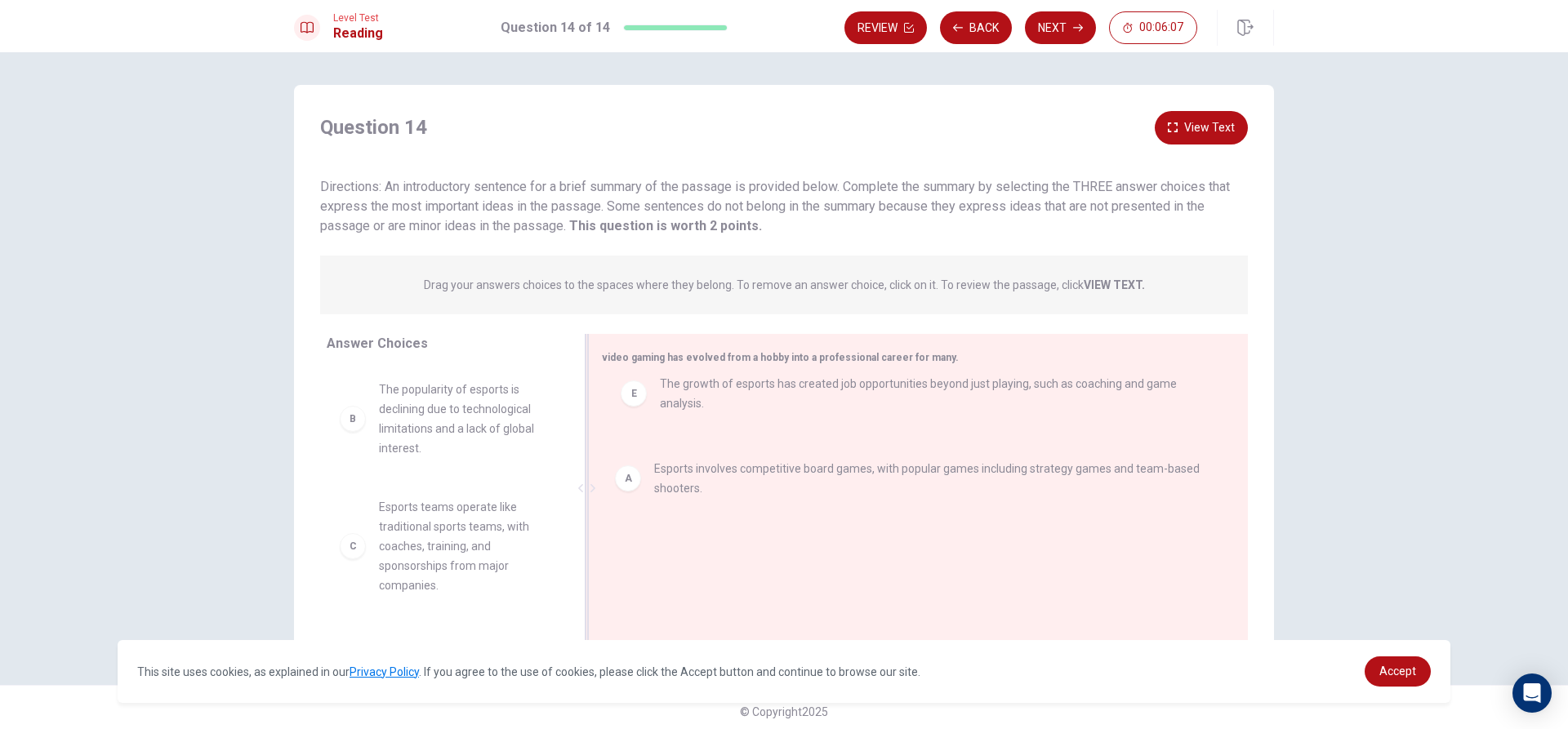
drag, startPoint x: 623, startPoint y: 496, endPoint x: 633, endPoint y: 387, distance: 109.5
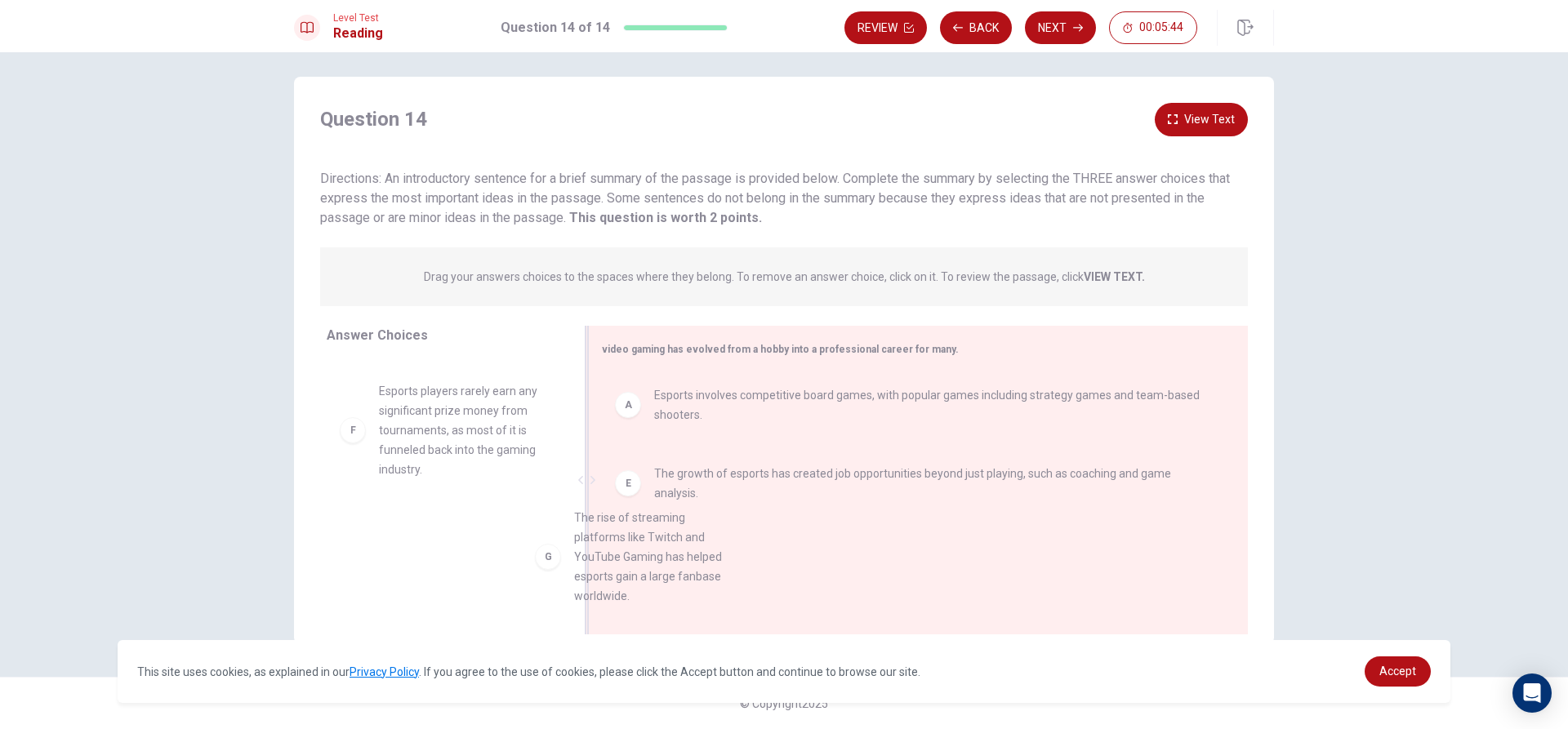
scroll to position [17, 0]
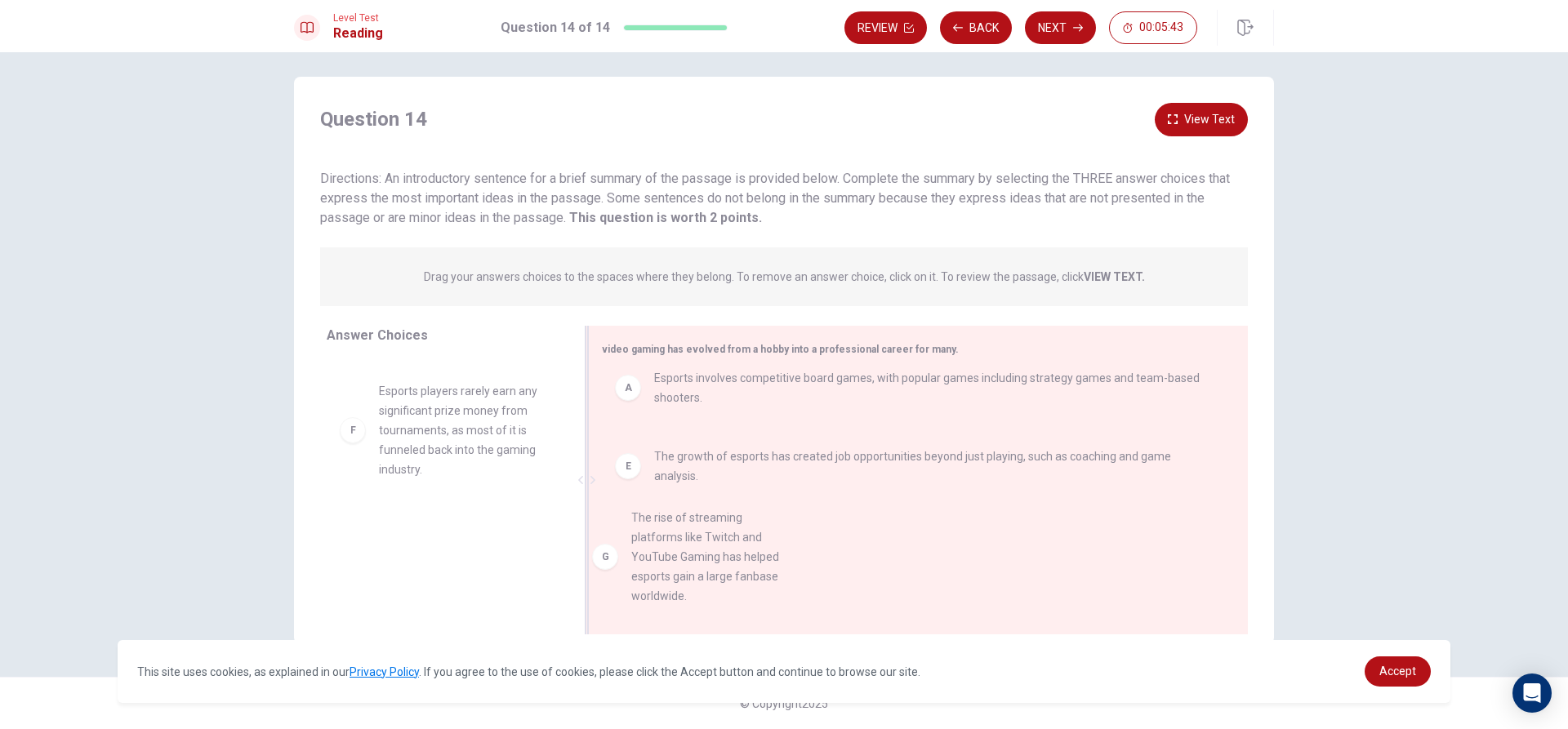
drag, startPoint x: 503, startPoint y: 578, endPoint x: 718, endPoint y: 565, distance: 215.4
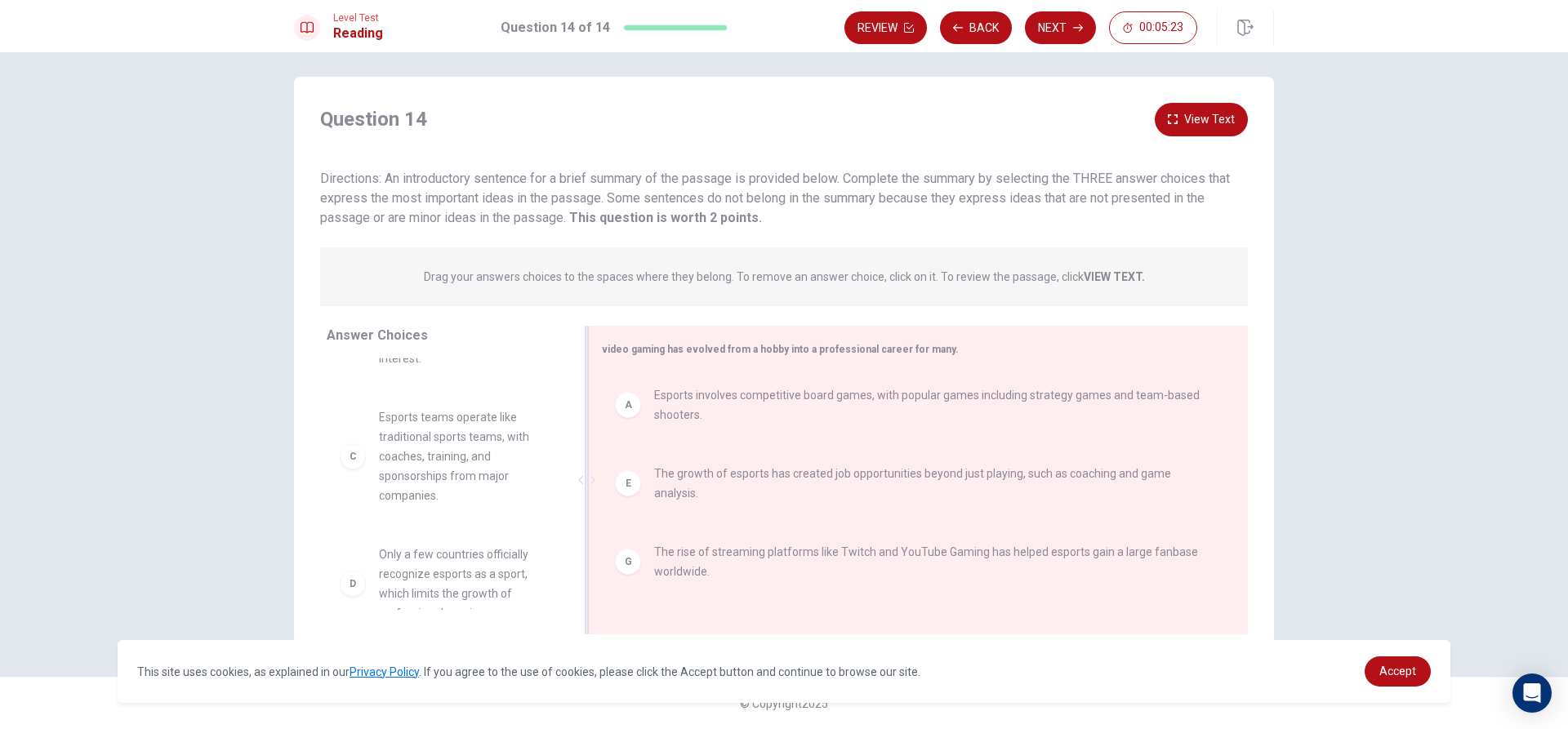
scroll to position [3, 0]
click at [971, 25] on button "Back" at bounding box center [975, 28] width 72 height 33
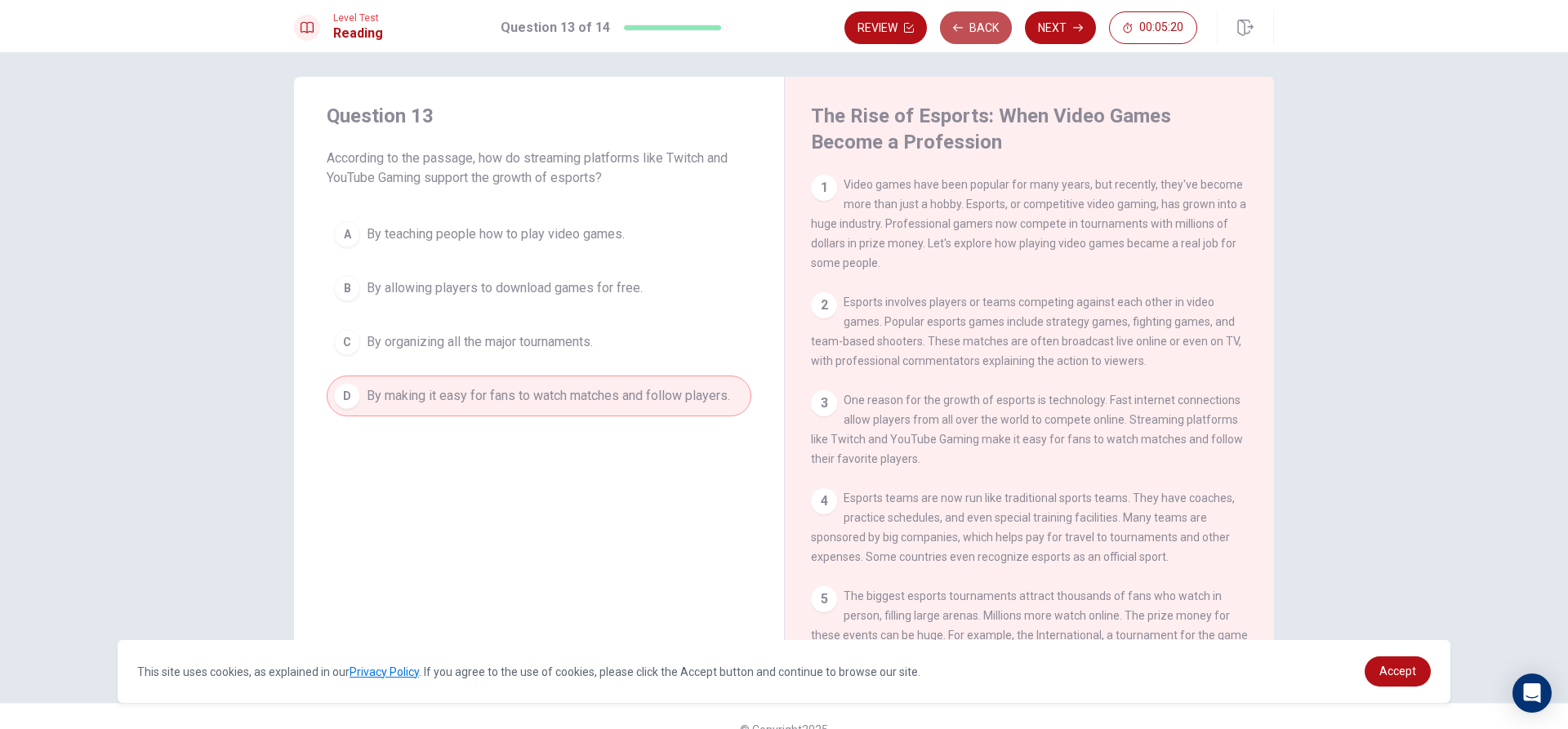
click at [971, 25] on button "Back" at bounding box center [975, 28] width 72 height 33
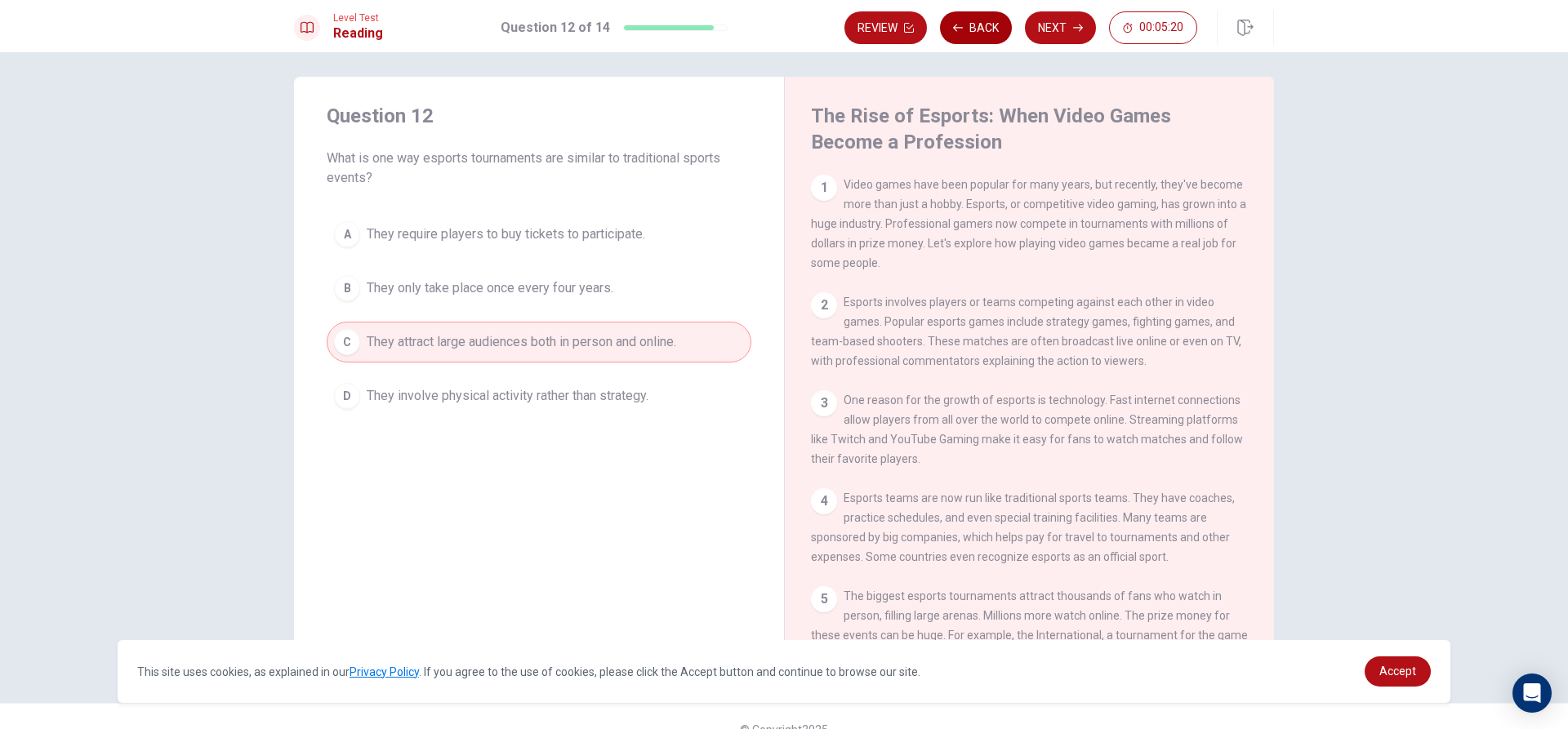
click at [972, 25] on button "Back" at bounding box center [975, 28] width 72 height 33
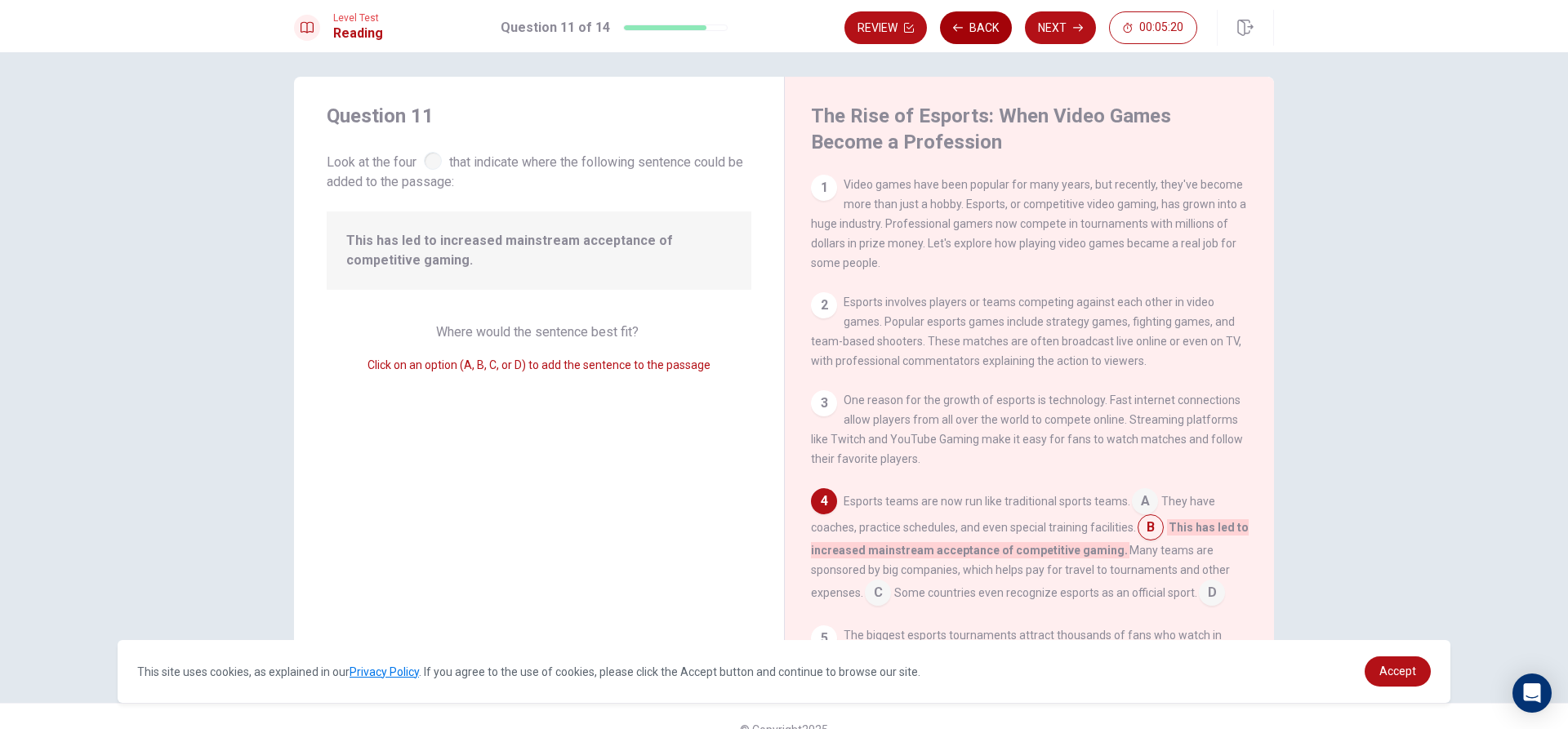
scroll to position [121, 0]
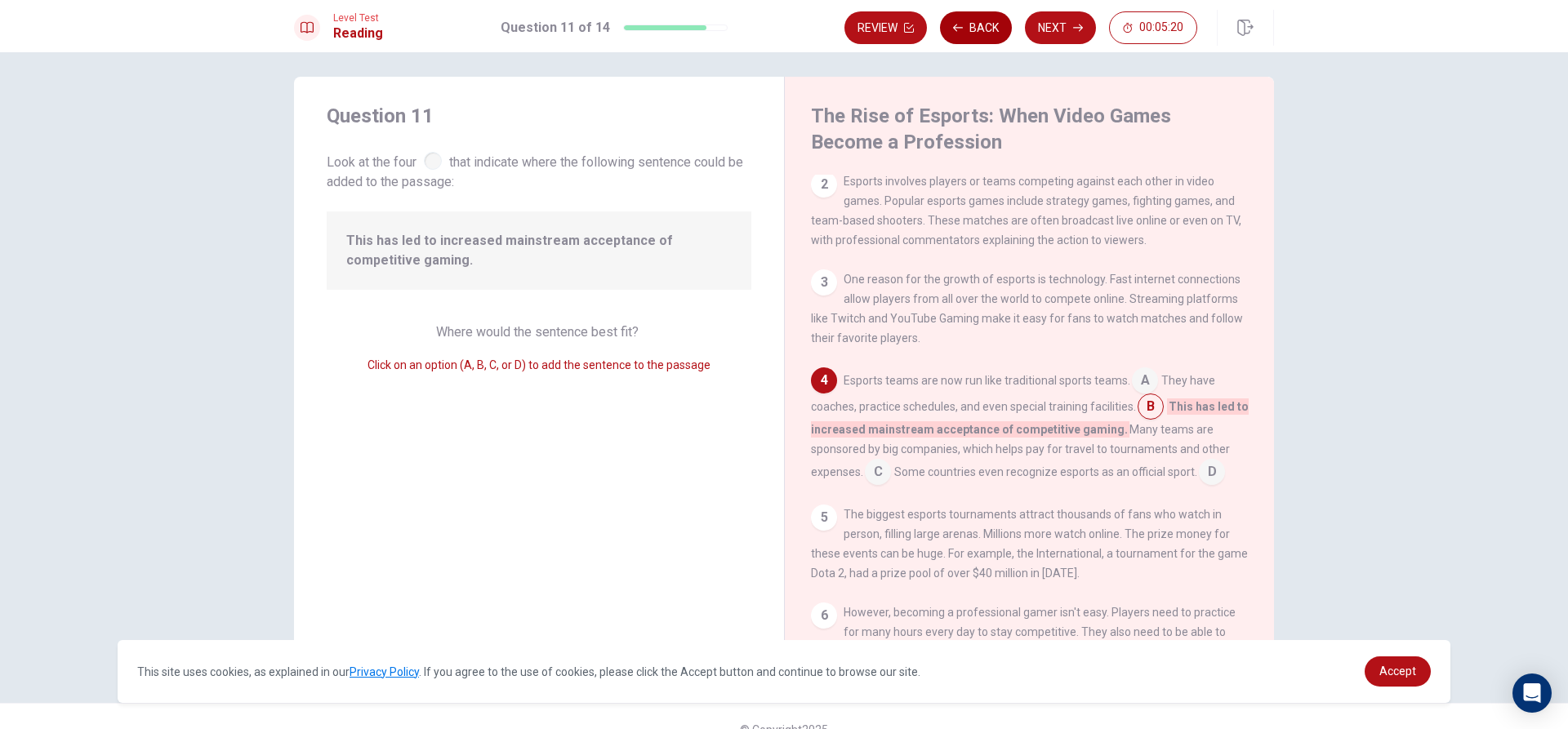
click at [972, 25] on button "Back" at bounding box center [975, 28] width 72 height 33
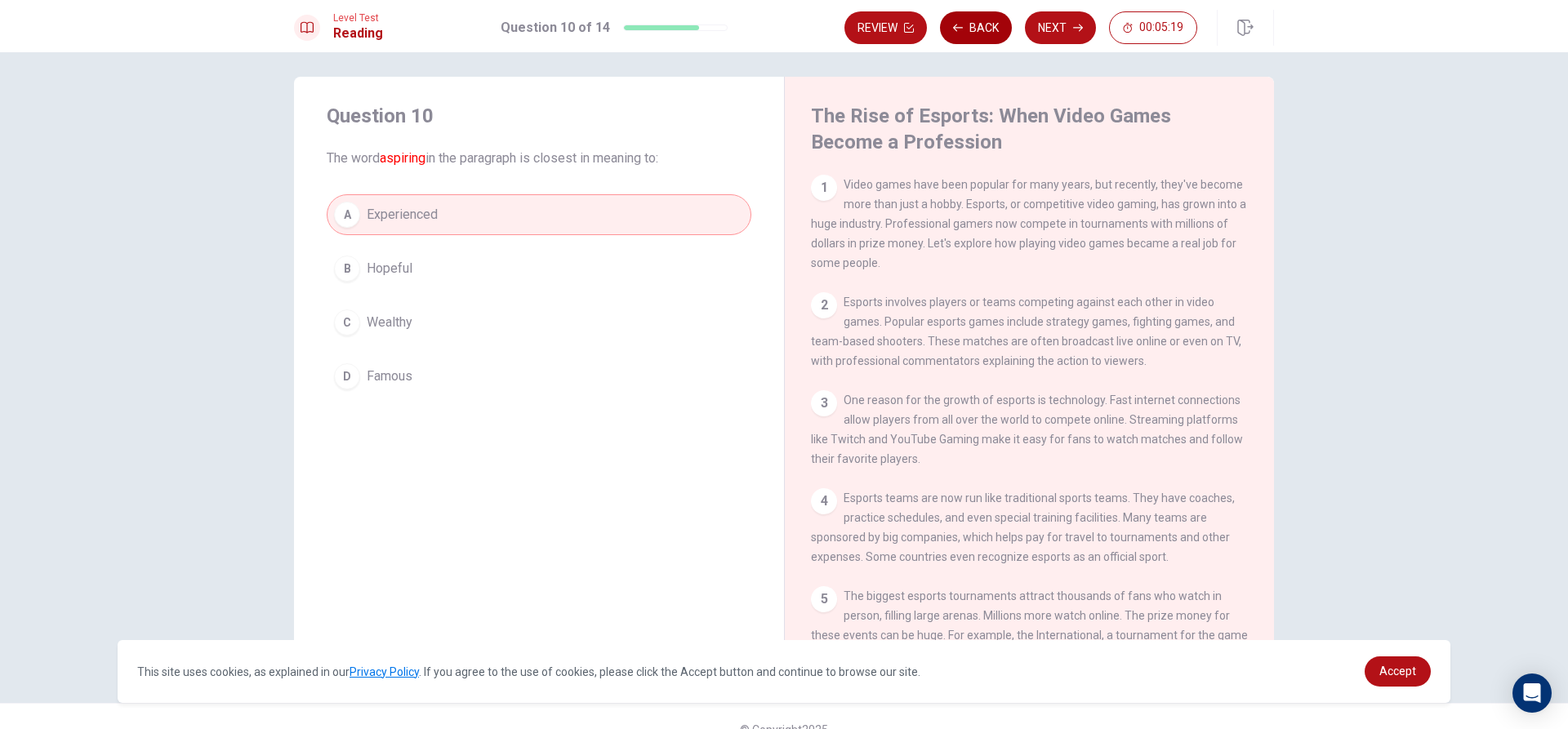
click at [972, 25] on button "Back" at bounding box center [975, 28] width 72 height 33
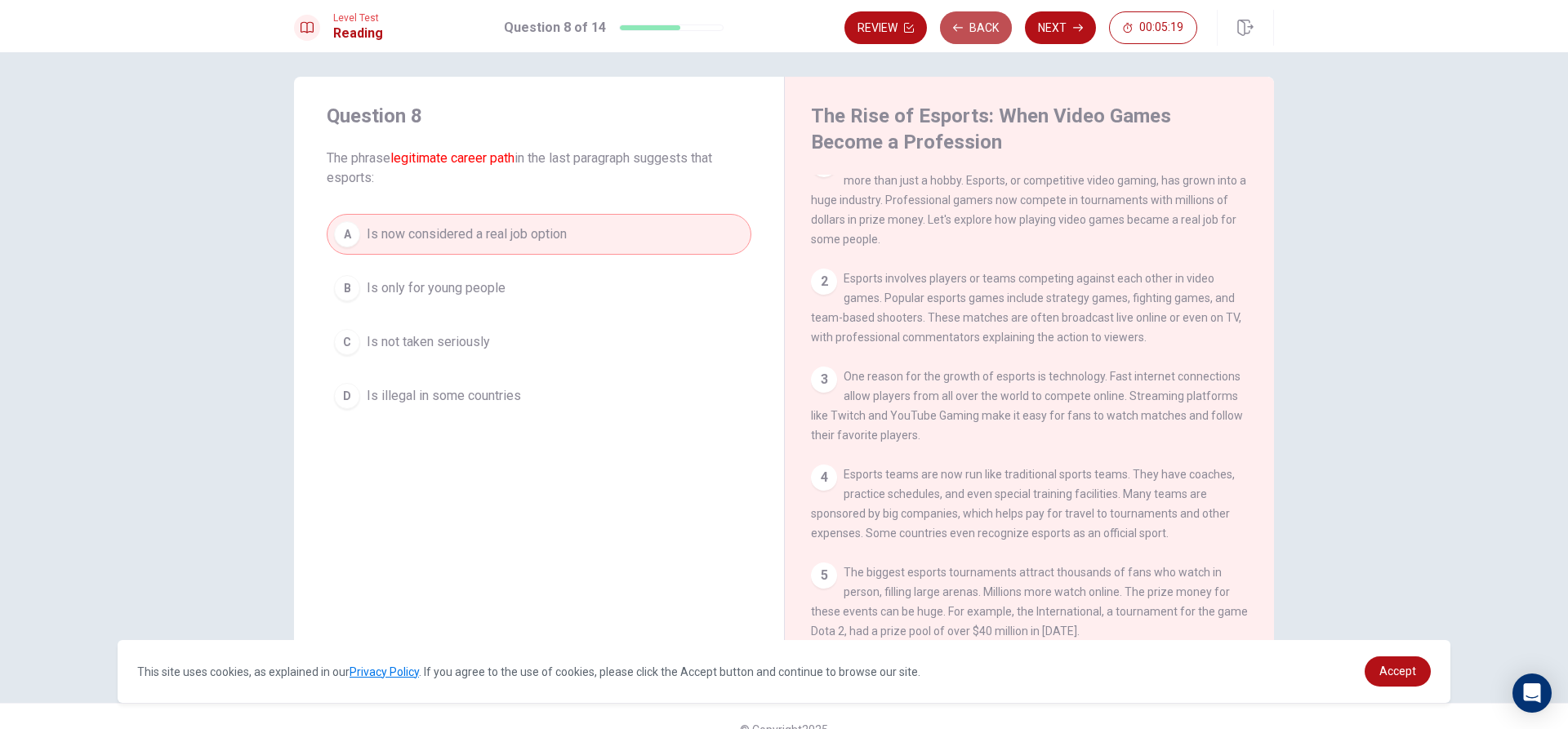
click at [972, 25] on button "Back" at bounding box center [975, 28] width 72 height 33
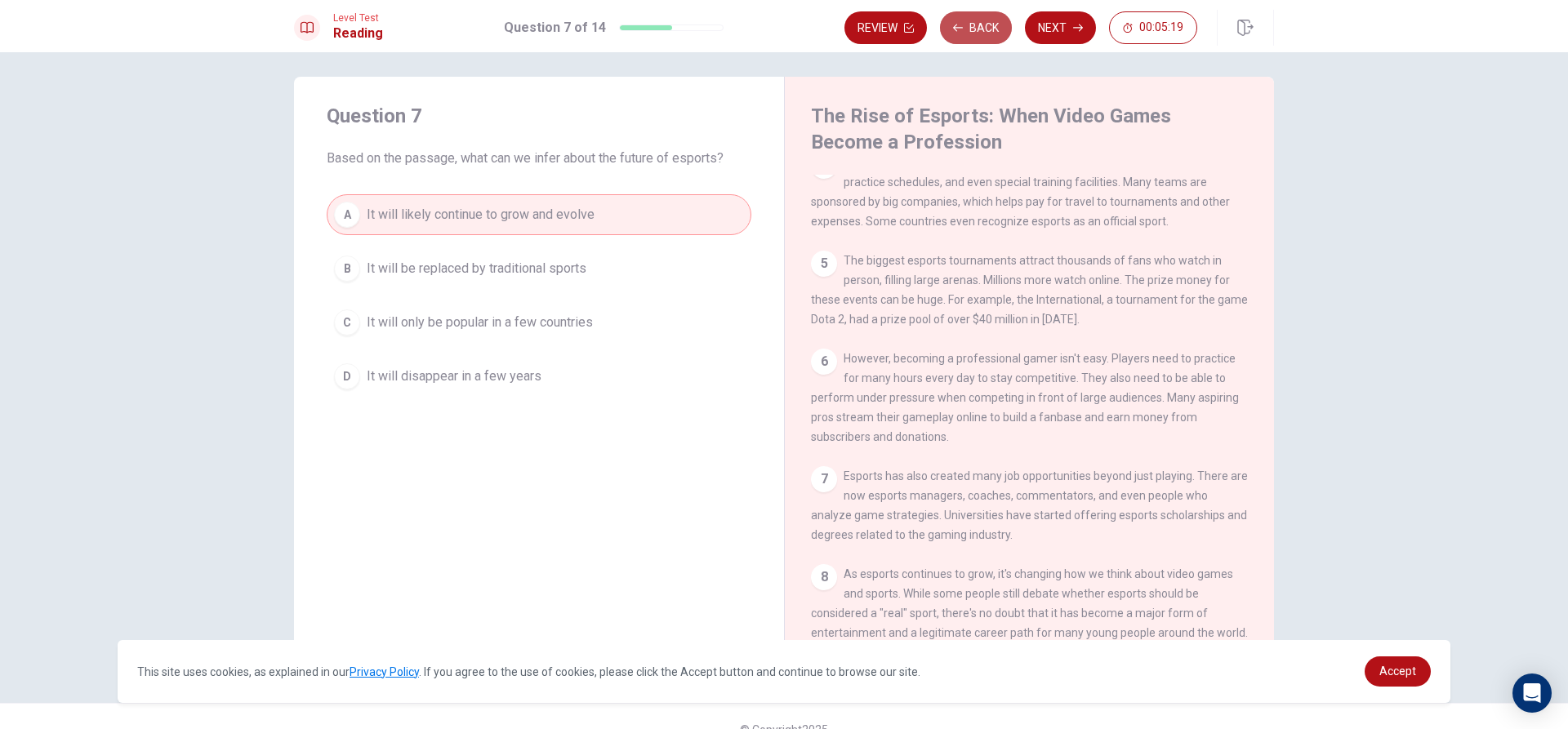
click at [972, 25] on button "Back" at bounding box center [975, 28] width 72 height 33
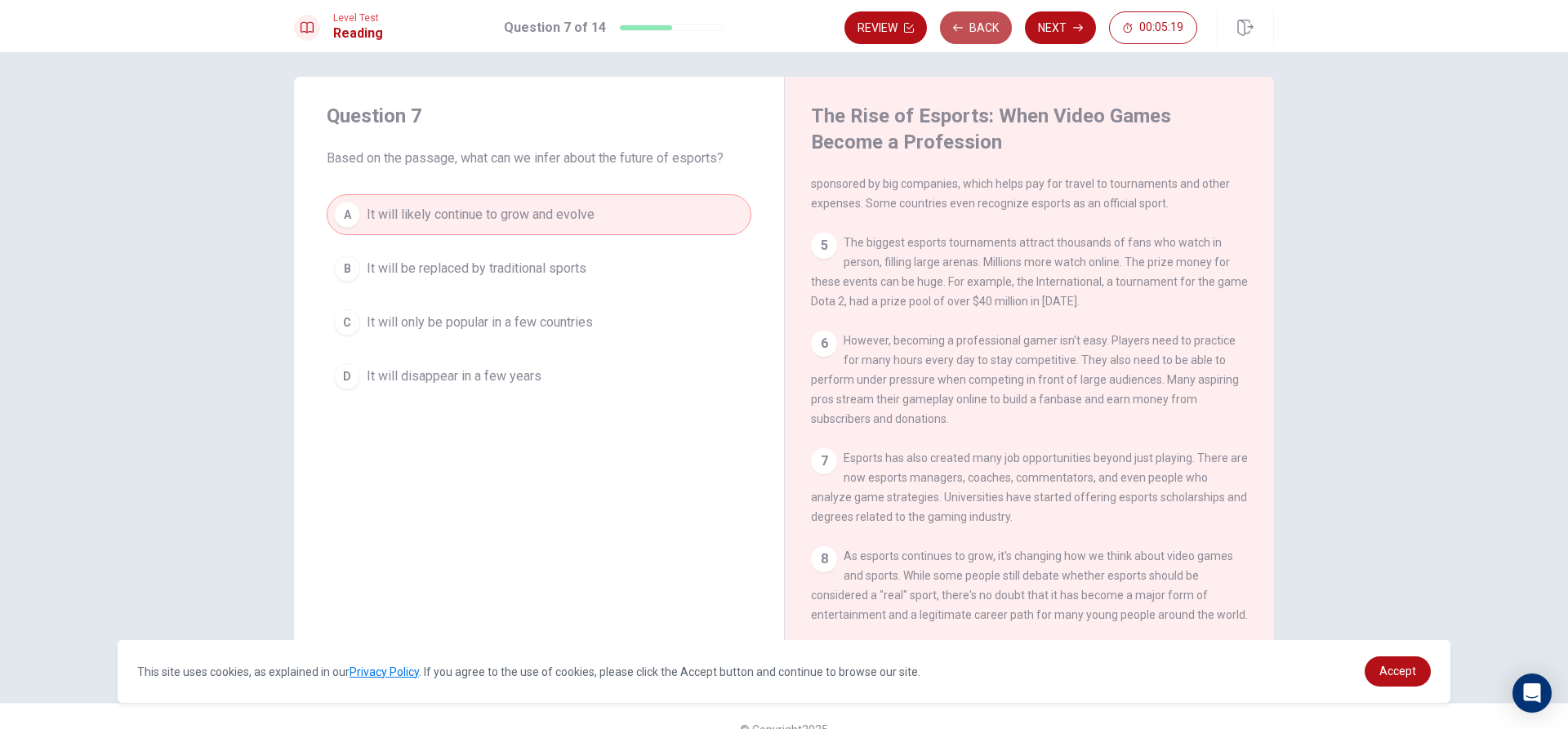
click at [972, 25] on button "Back" at bounding box center [975, 28] width 72 height 33
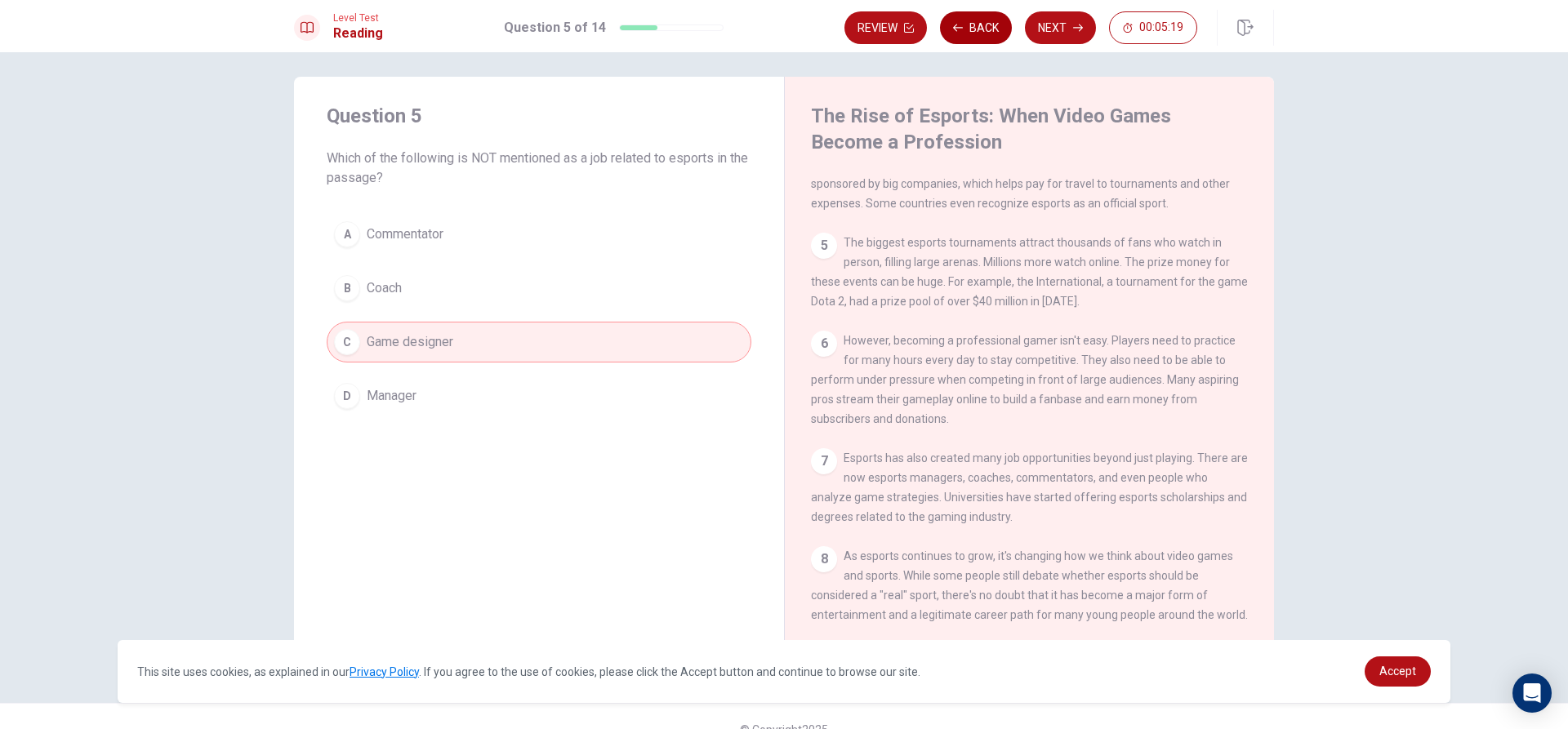
click at [972, 25] on button "Back" at bounding box center [975, 28] width 72 height 33
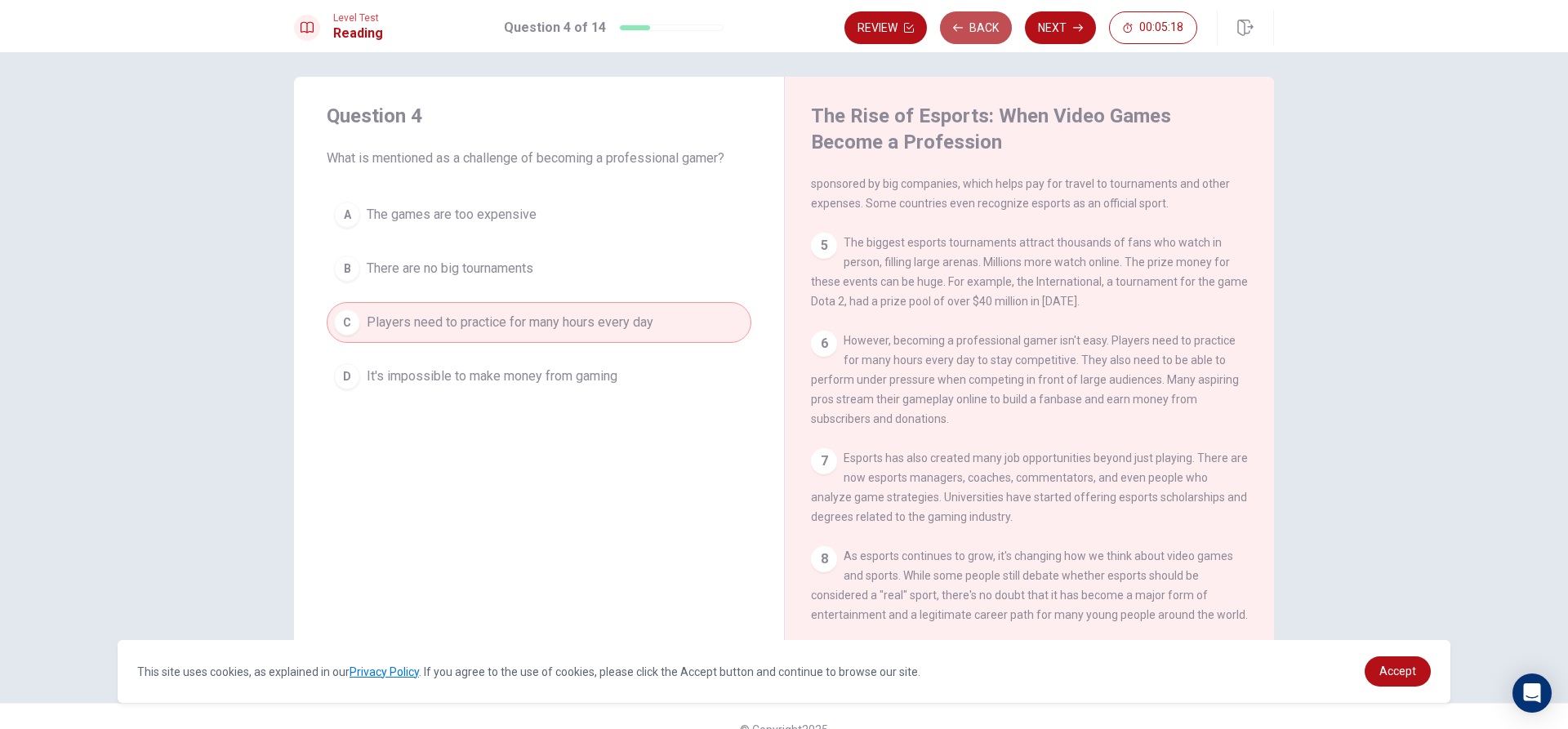
click at [972, 25] on button "Back" at bounding box center [975, 28] width 72 height 33
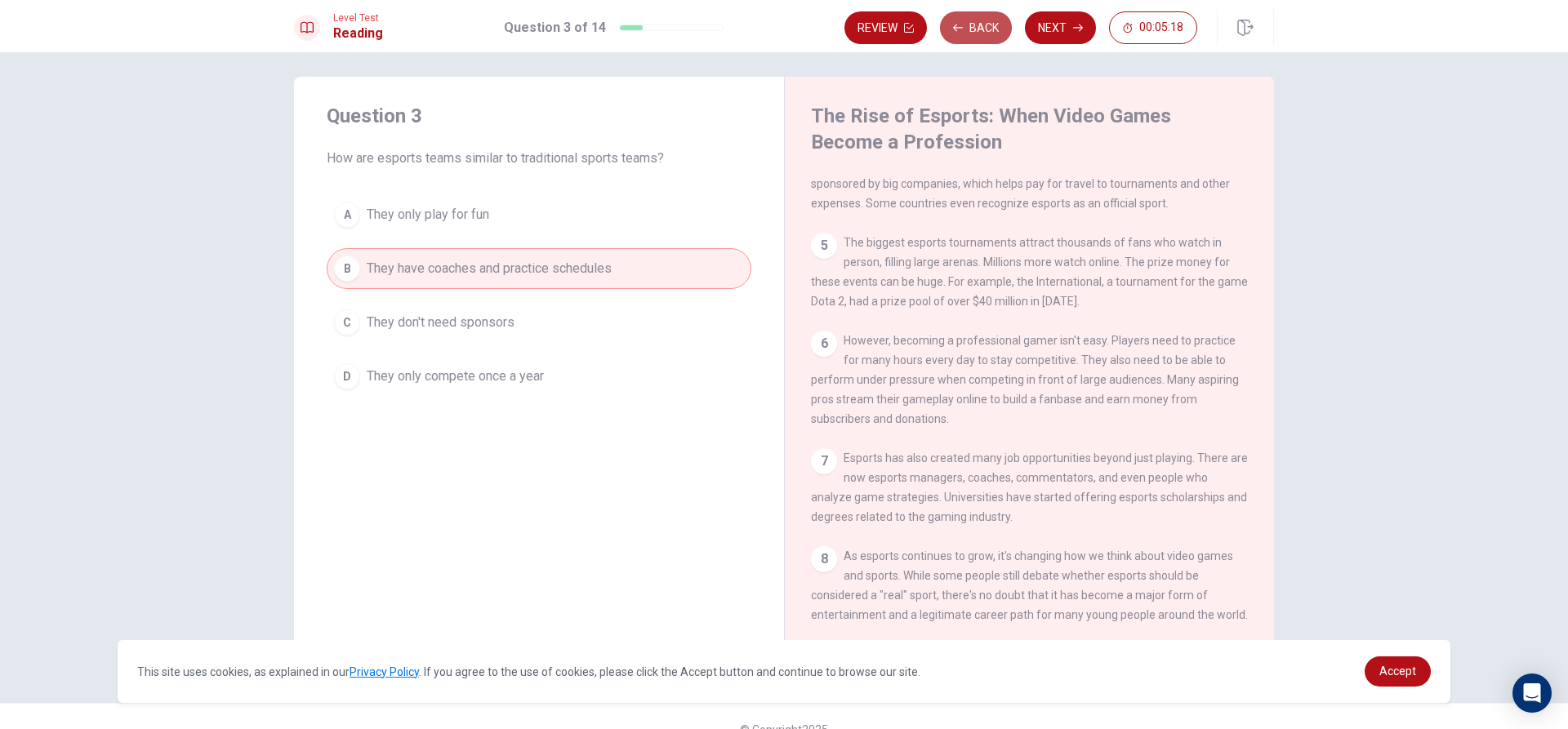
click at [972, 25] on button "Back" at bounding box center [975, 28] width 72 height 33
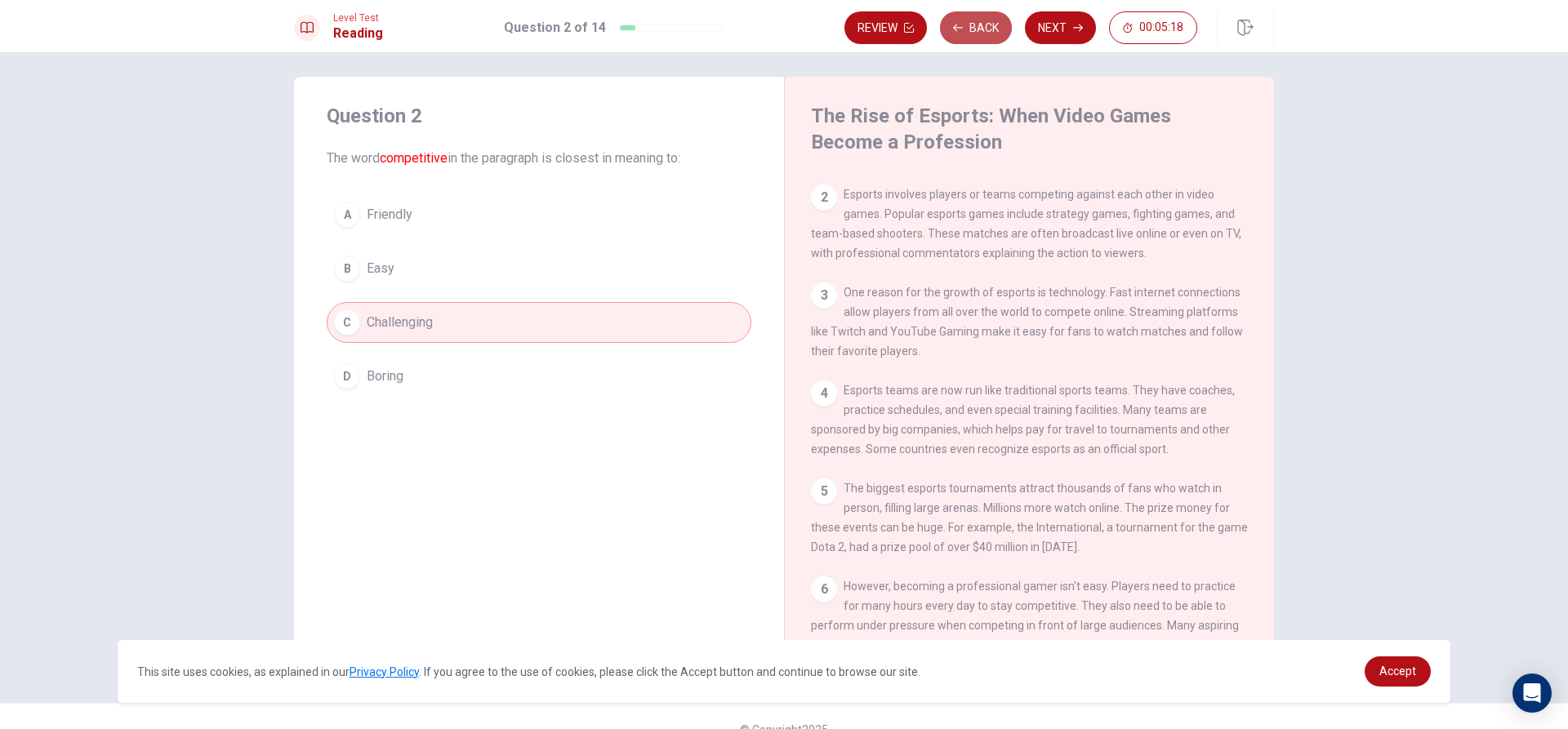
click at [972, 25] on button "Back" at bounding box center [975, 28] width 72 height 33
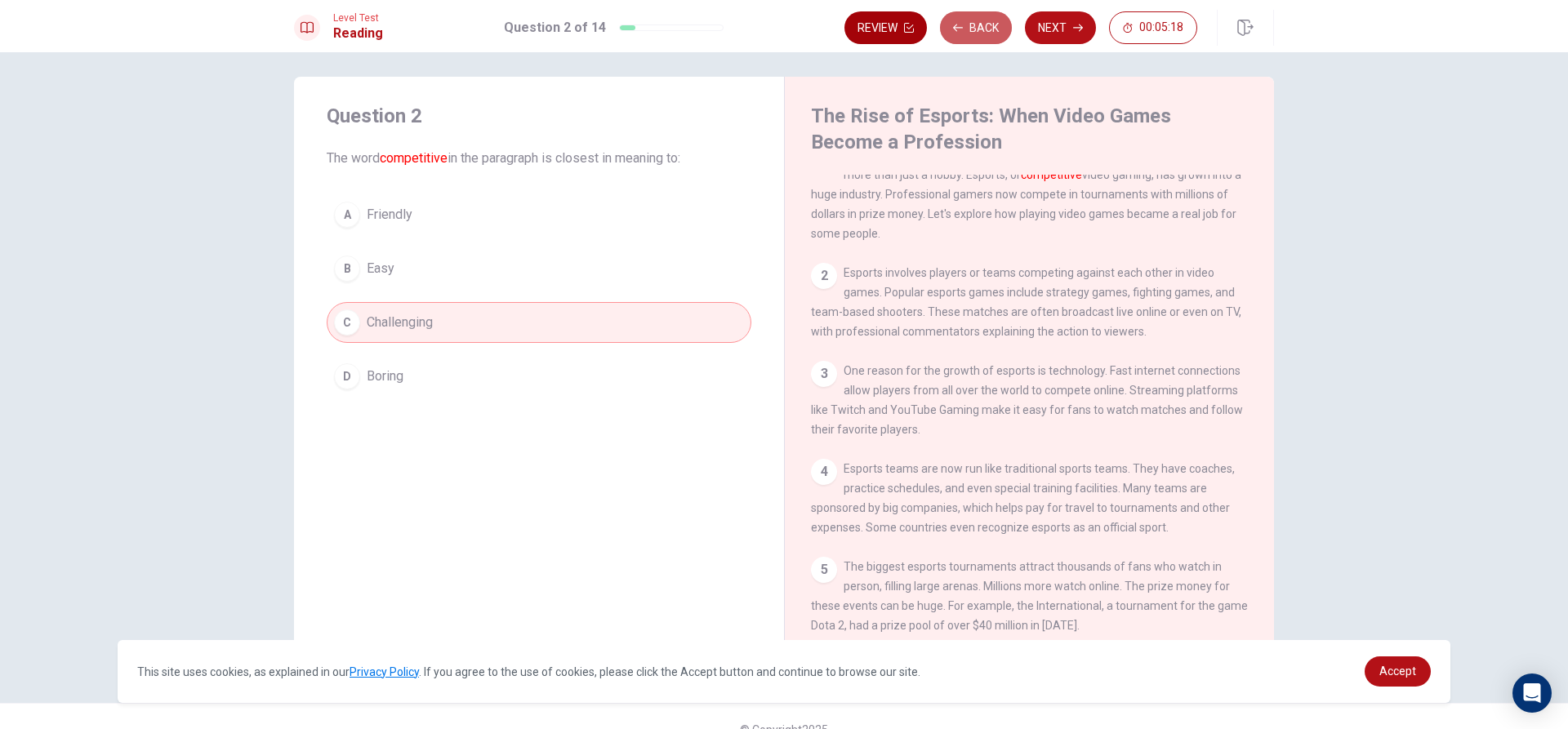
scroll to position [0, 0]
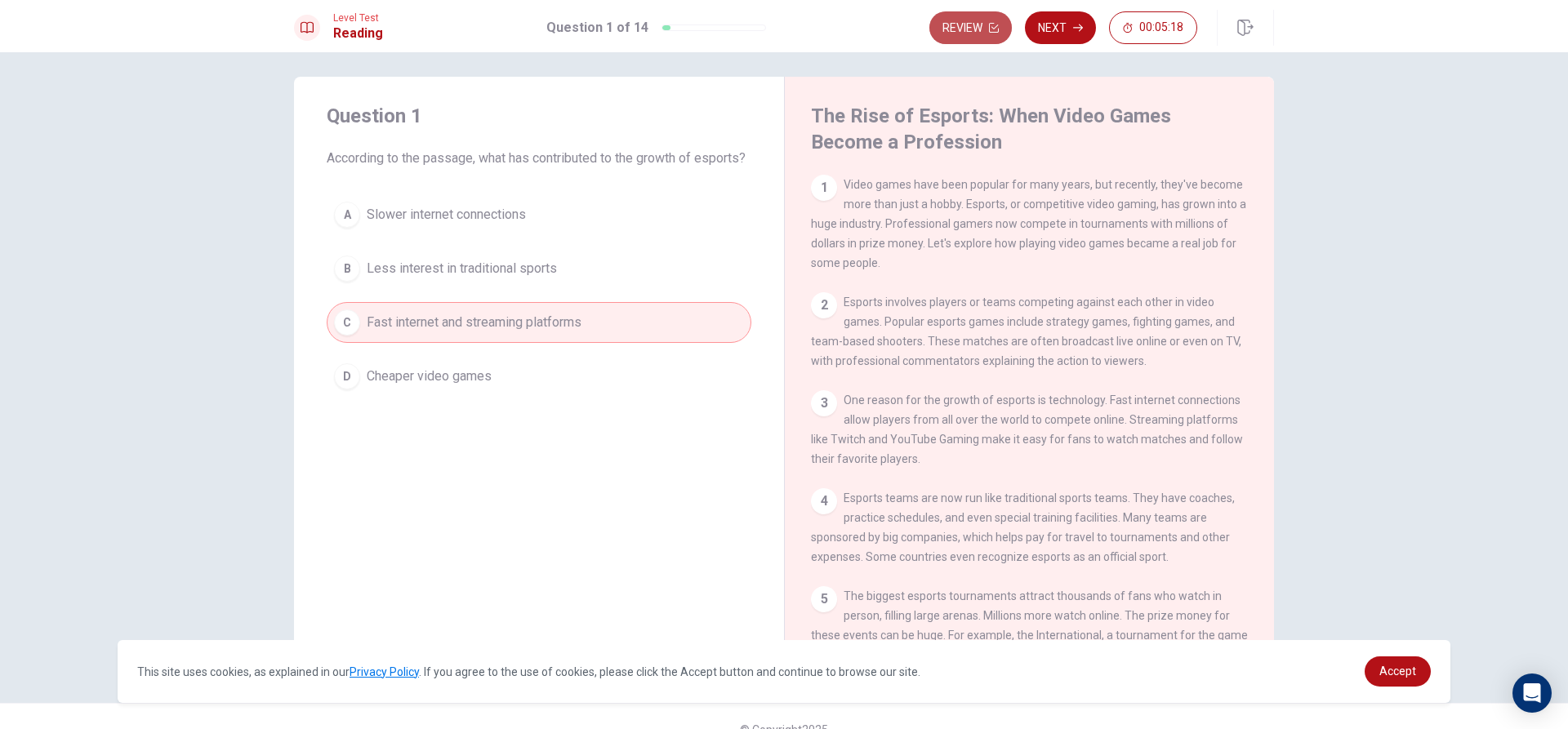
click at [970, 26] on button "Review" at bounding box center [969, 28] width 82 height 33
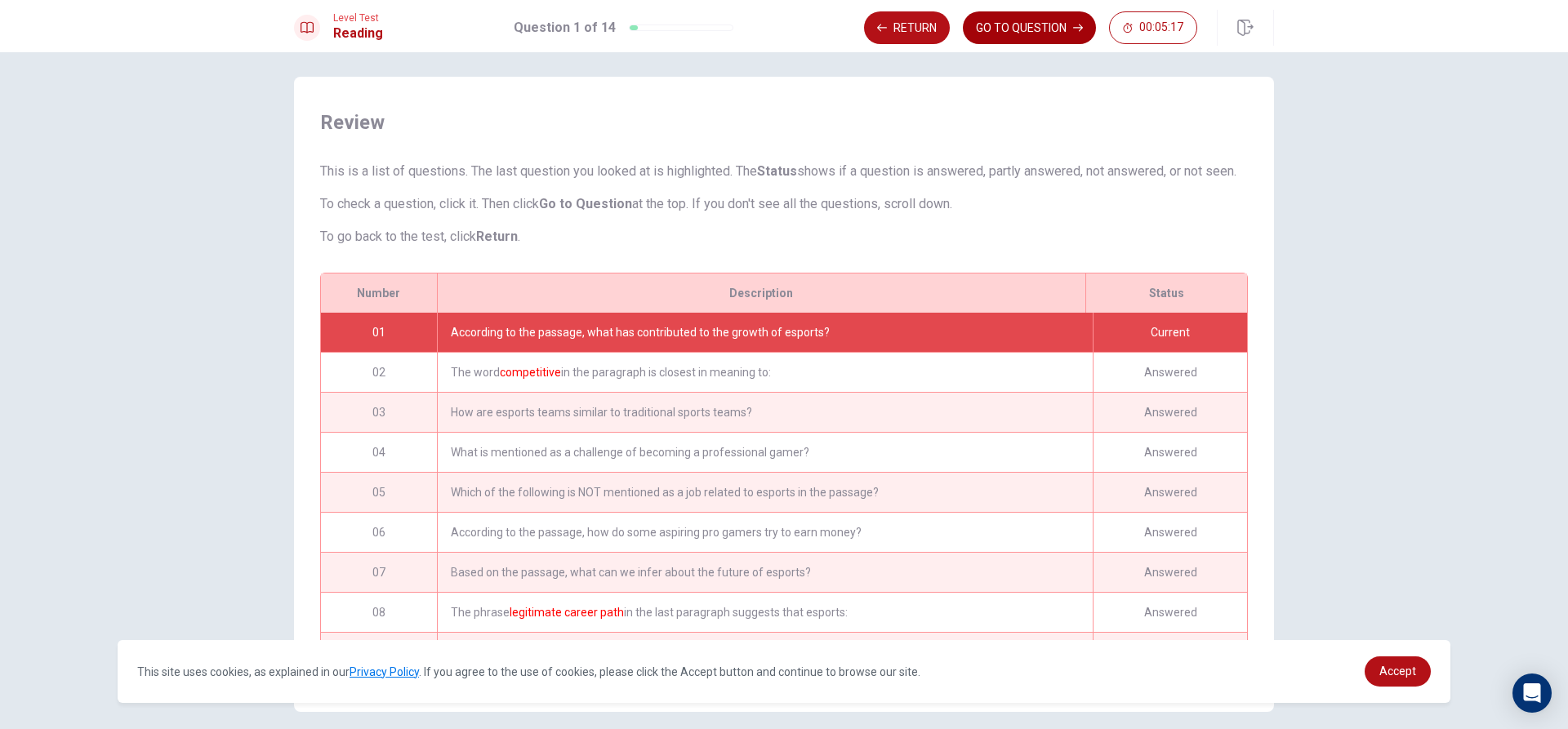
scroll to position [96, 0]
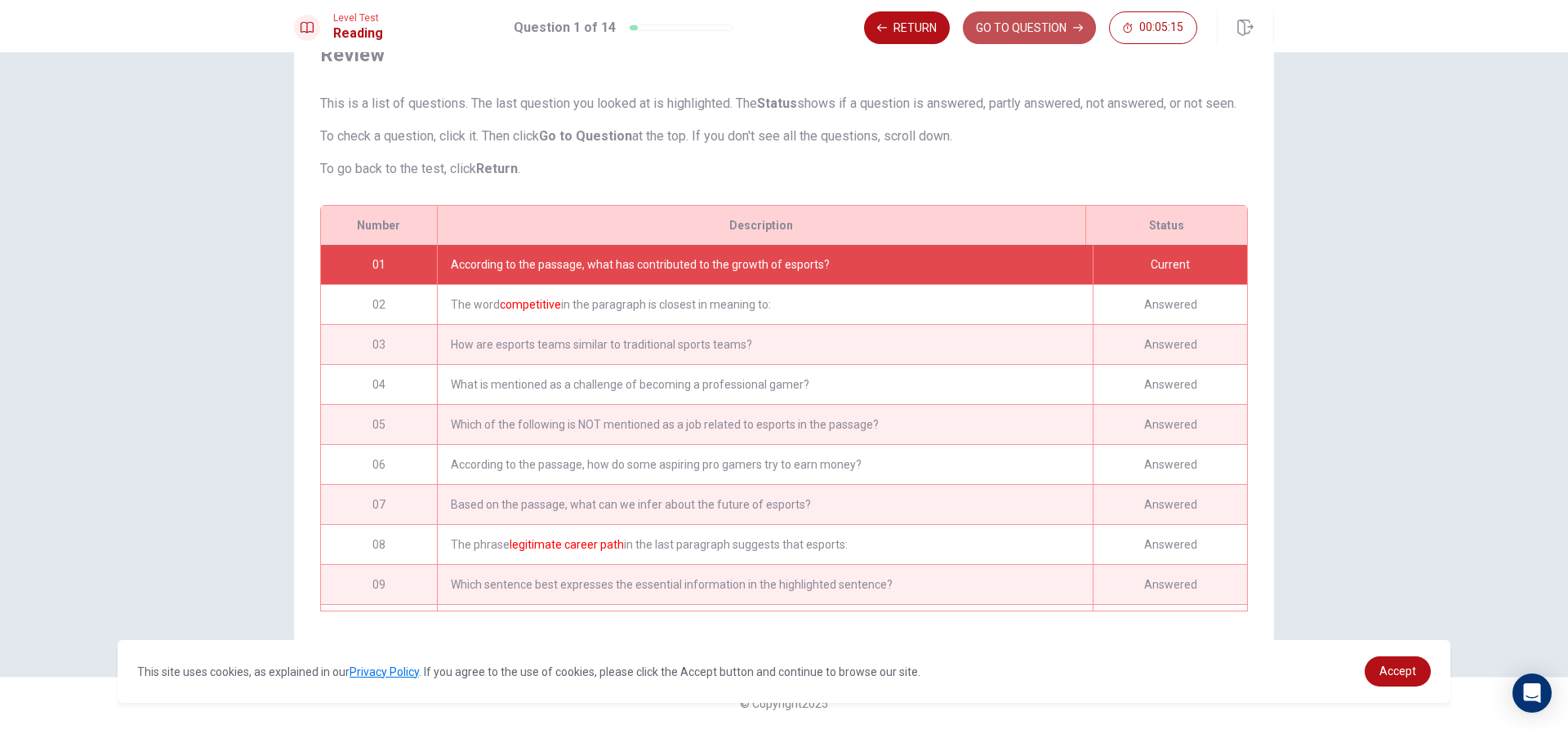
click at [1002, 31] on button "GO TO QUESTION" at bounding box center [1029, 28] width 134 height 33
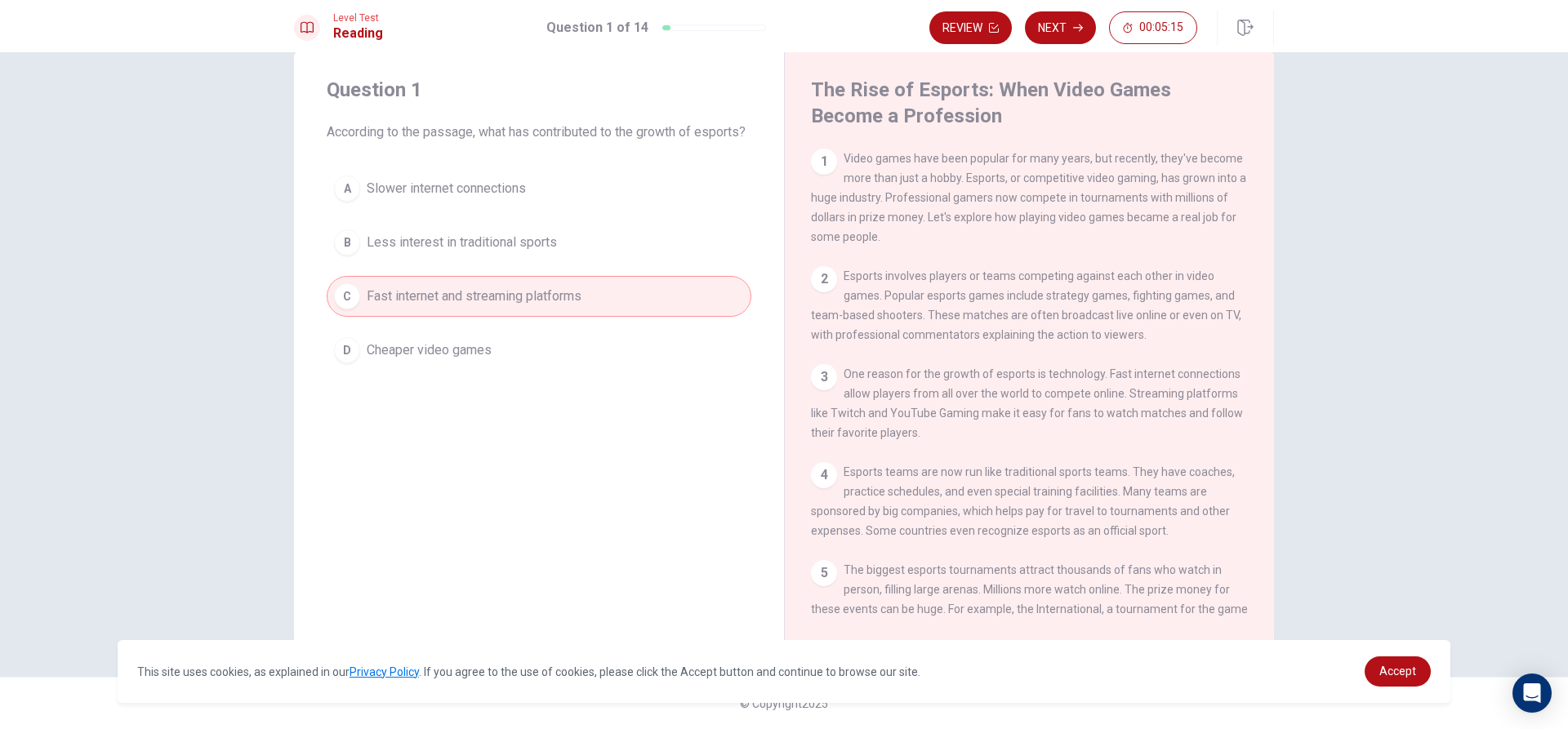
scroll to position [35, 0]
click at [1047, 21] on button "Next" at bounding box center [1061, 28] width 71 height 33
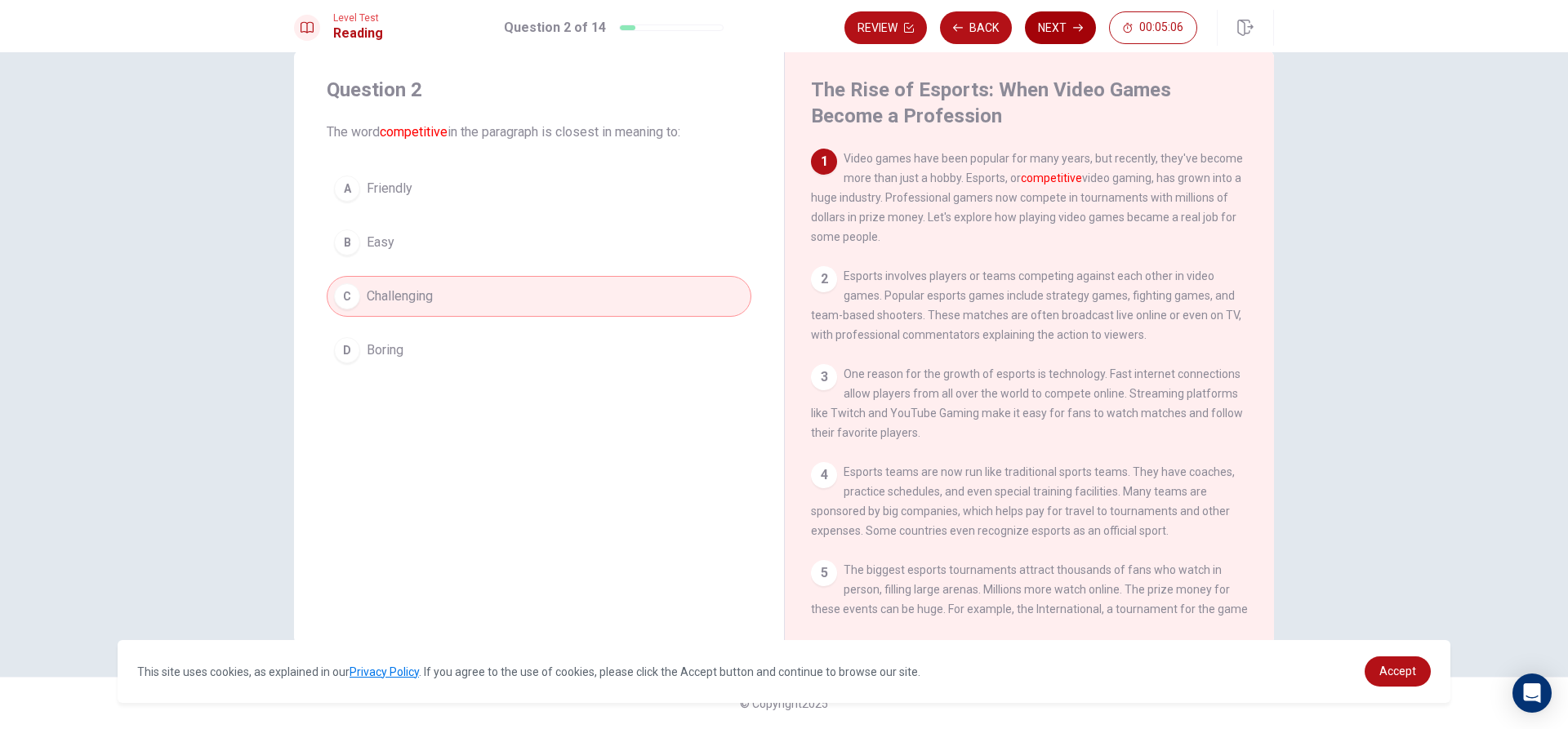
click at [1055, 38] on button "Next" at bounding box center [1061, 28] width 71 height 33
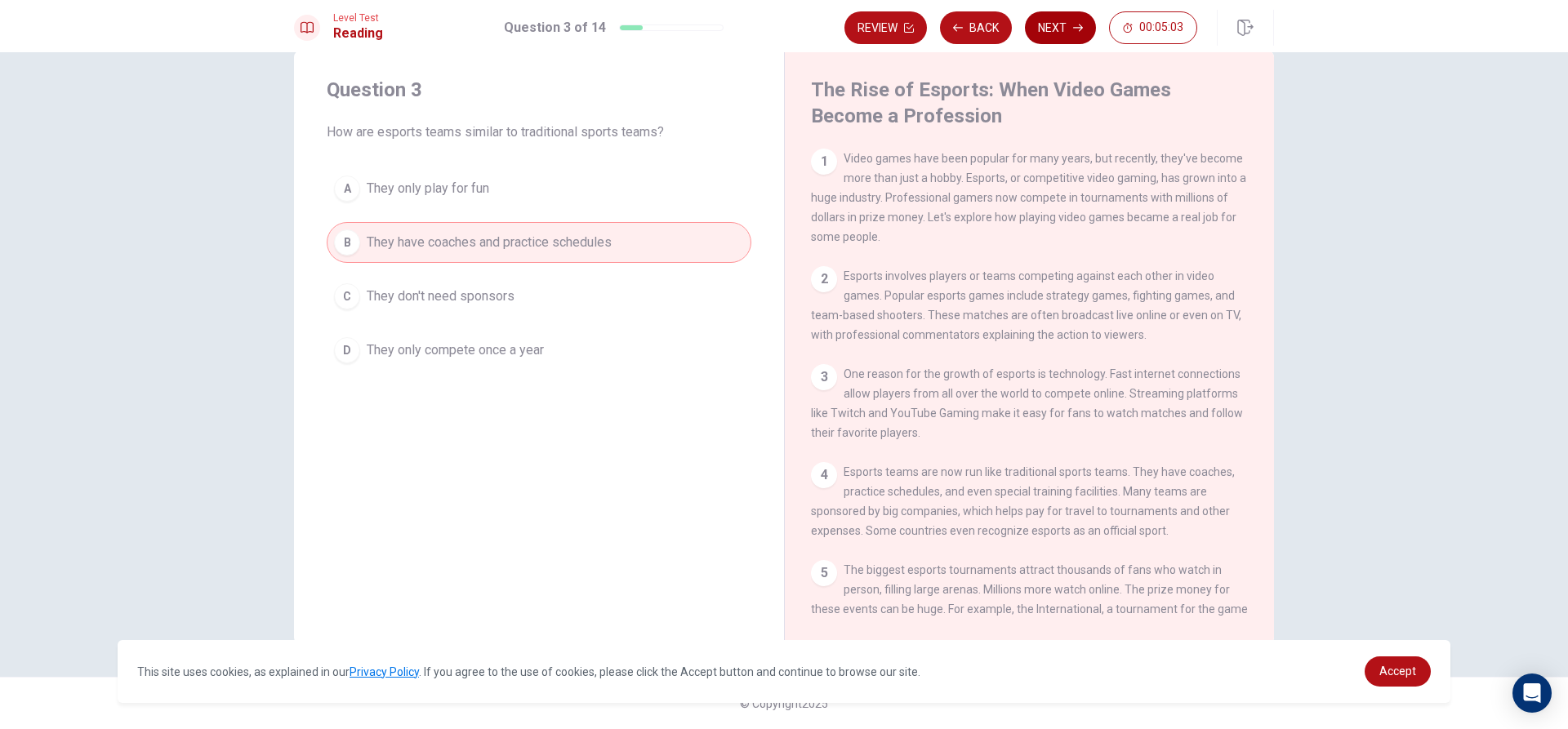
click at [1056, 34] on button "Next" at bounding box center [1061, 28] width 71 height 33
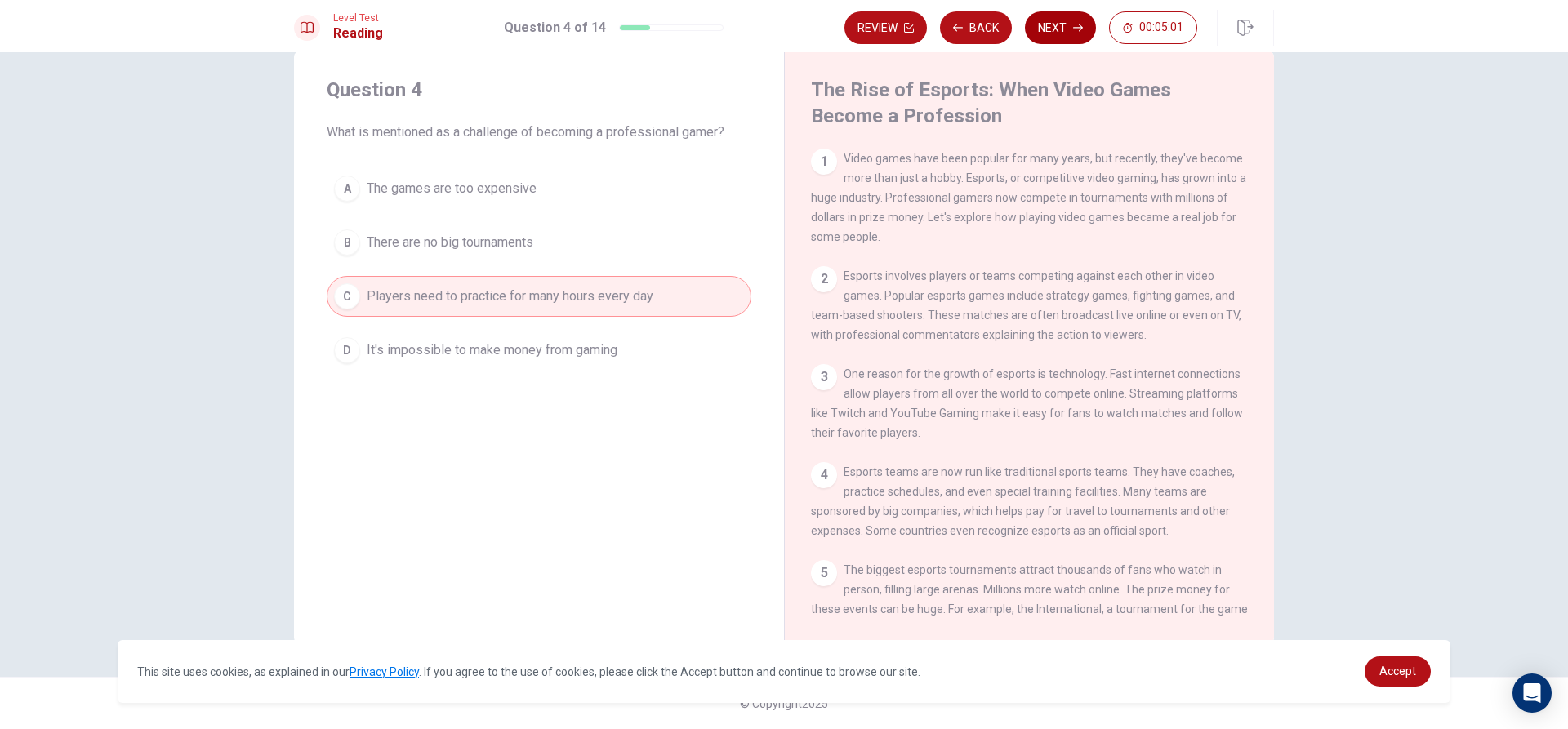
click at [1056, 34] on button "Next" at bounding box center [1061, 28] width 71 height 33
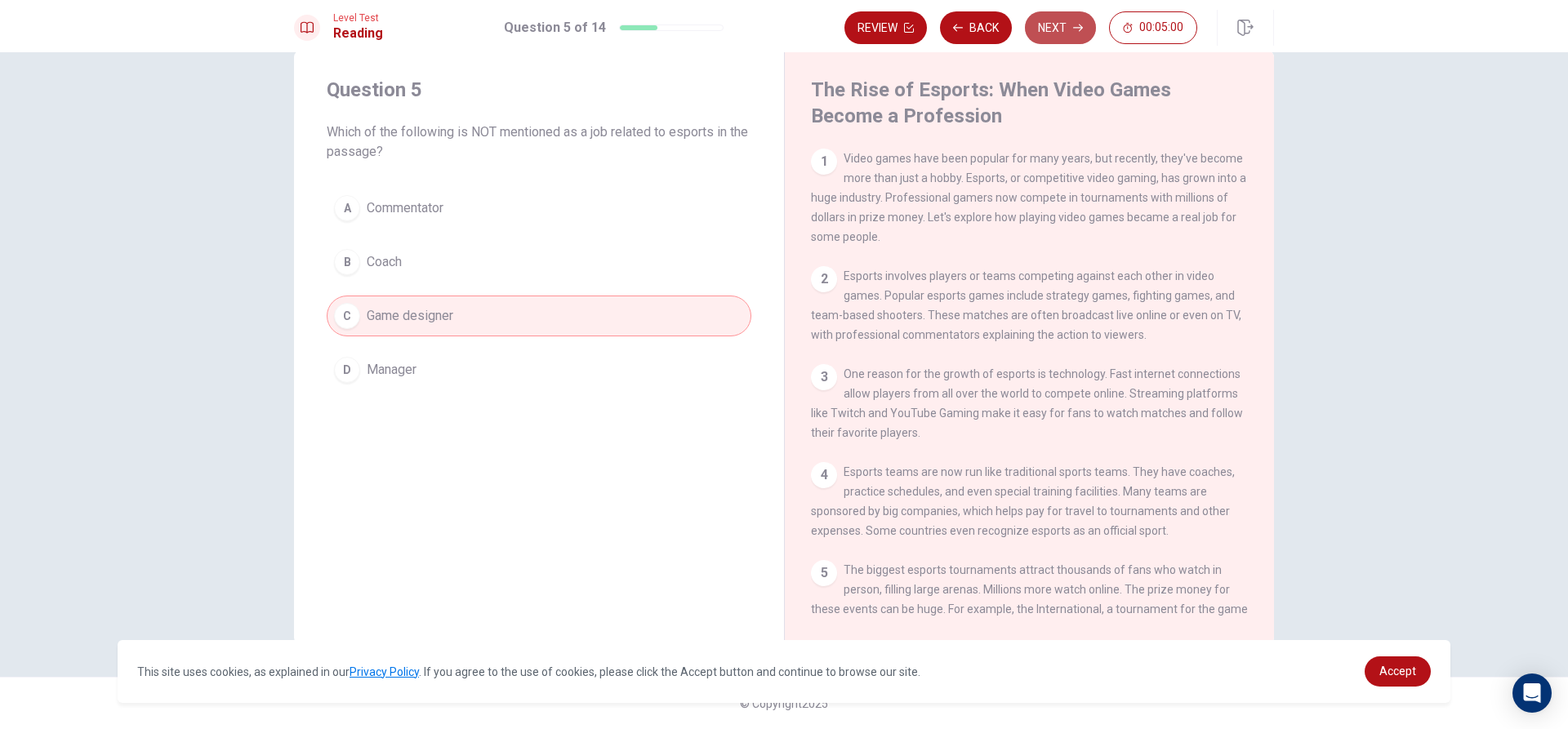
click at [1056, 34] on button "Next" at bounding box center [1061, 28] width 71 height 33
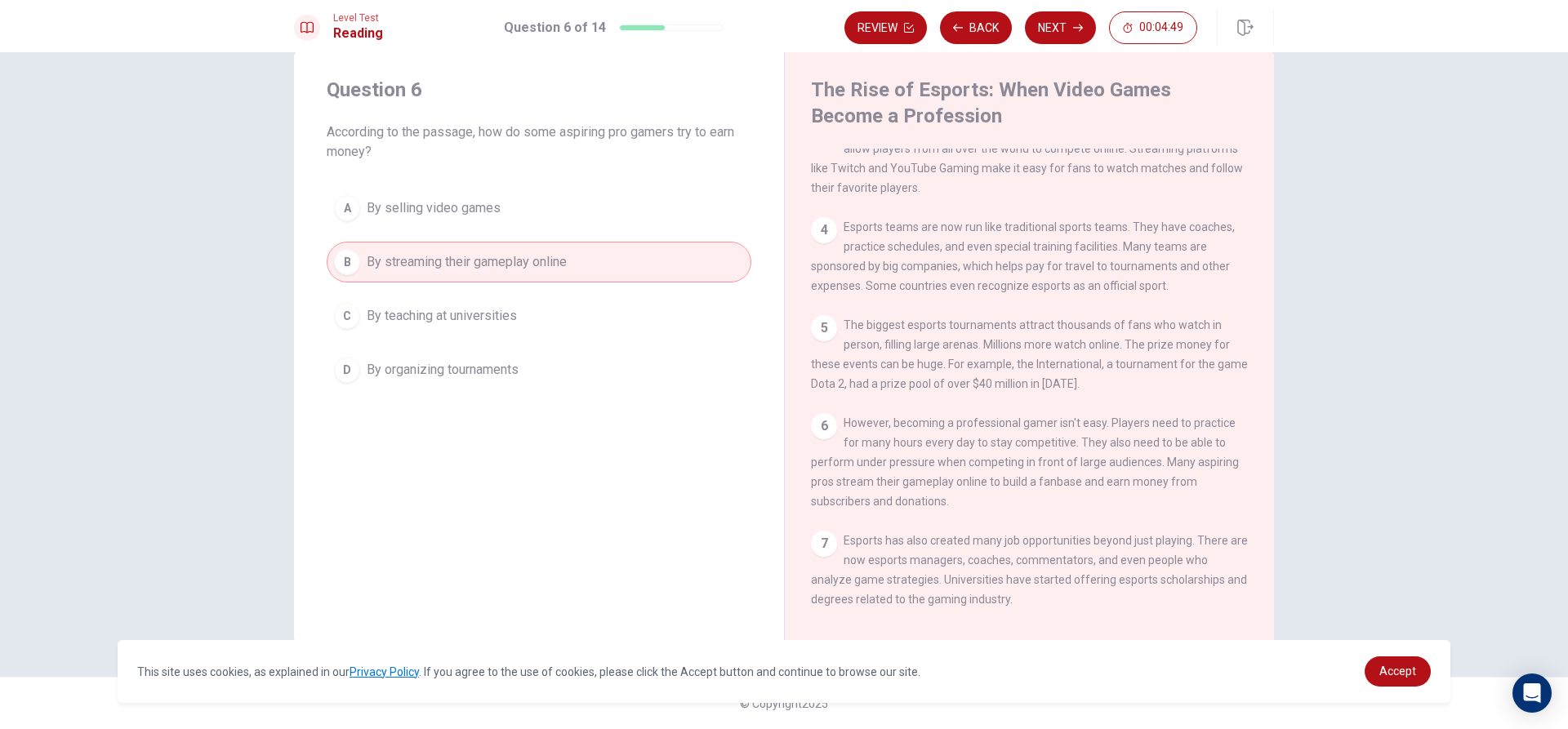
scroll to position [163, 0]
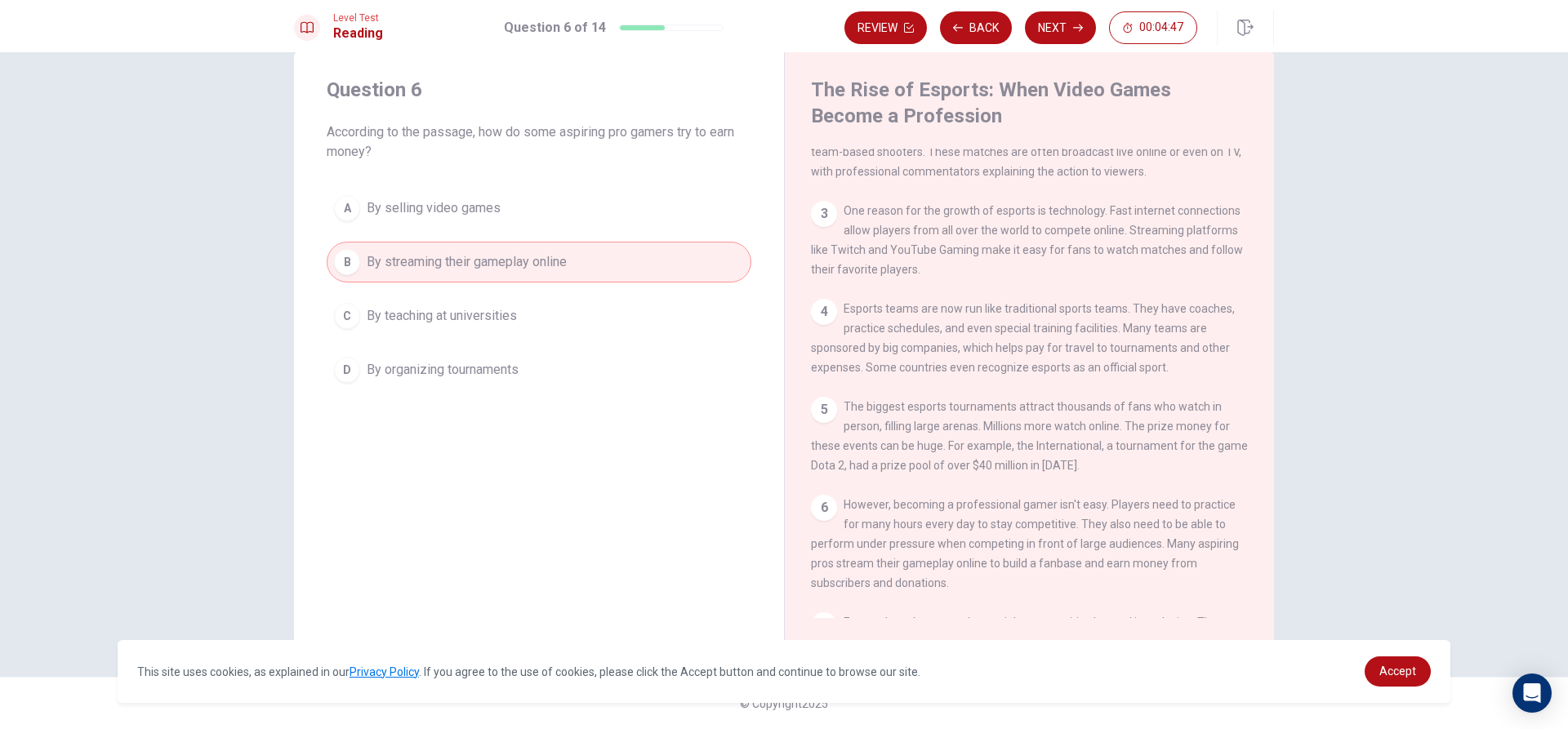
drag, startPoint x: 901, startPoint y: 417, endPoint x: 969, endPoint y: 427, distance: 68.7
click at [969, 427] on span "The biggest esports tournaments attract thousands of fans who watch in person, …" at bounding box center [1030, 435] width 437 height 72
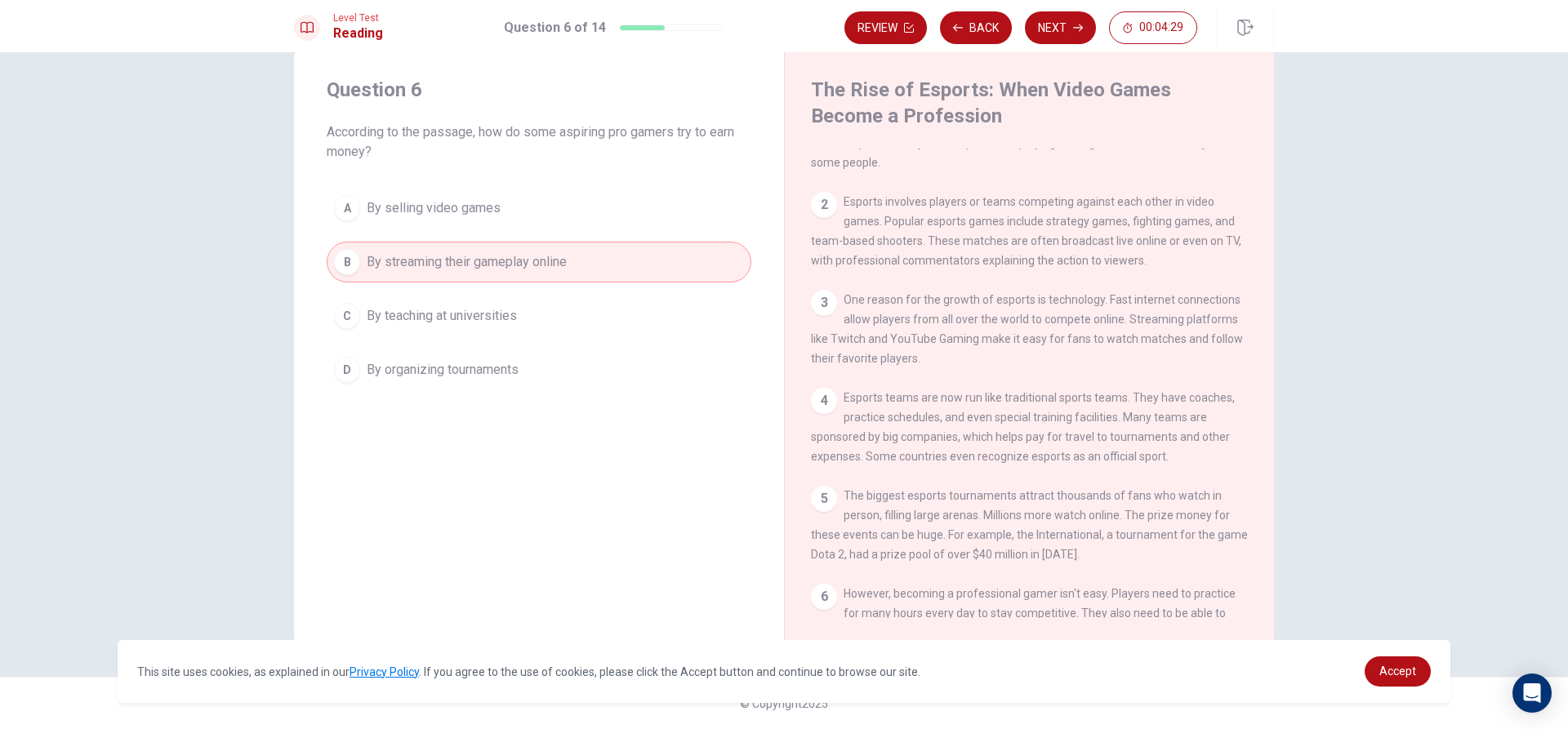
scroll to position [0, 0]
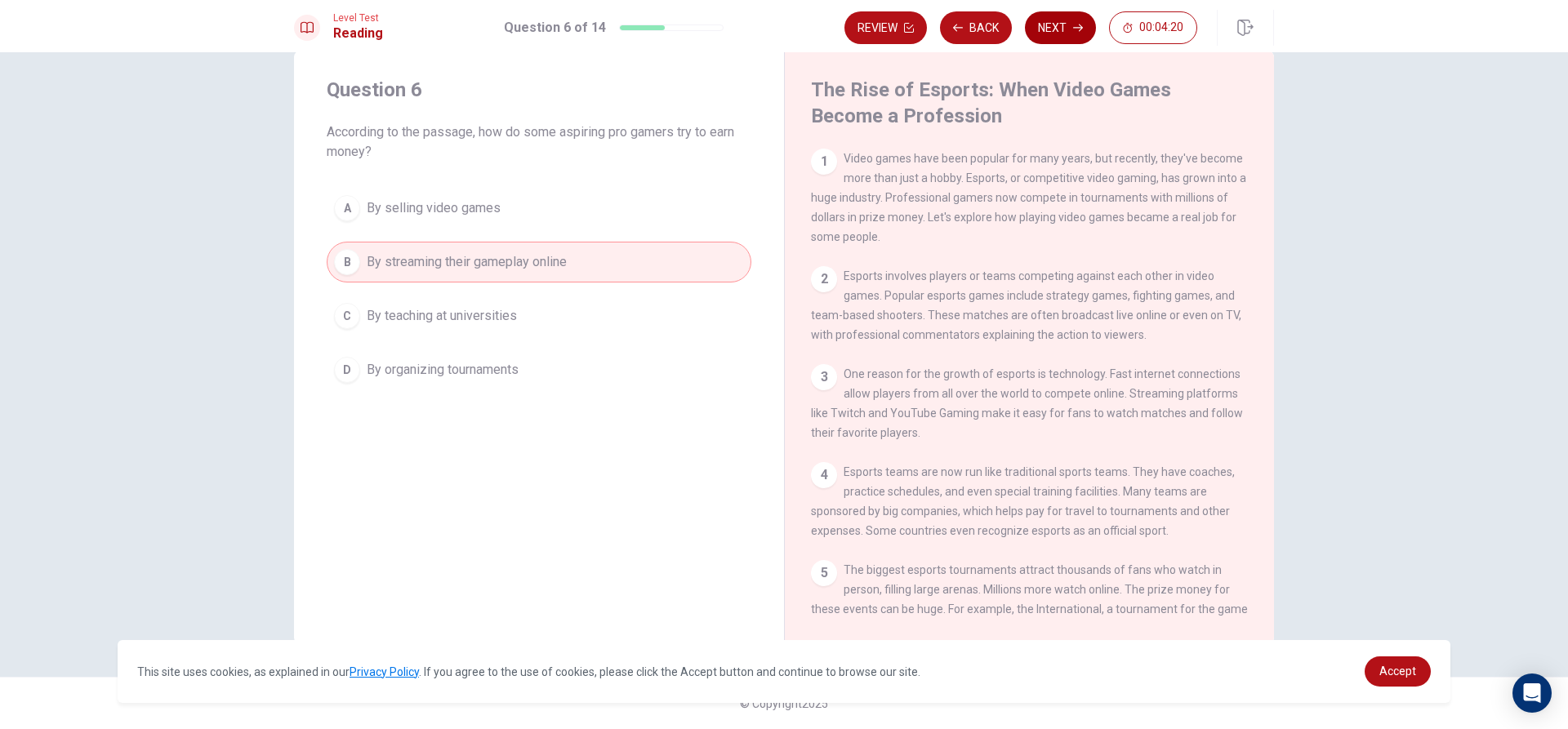
click at [1068, 29] on button "Next" at bounding box center [1061, 28] width 71 height 33
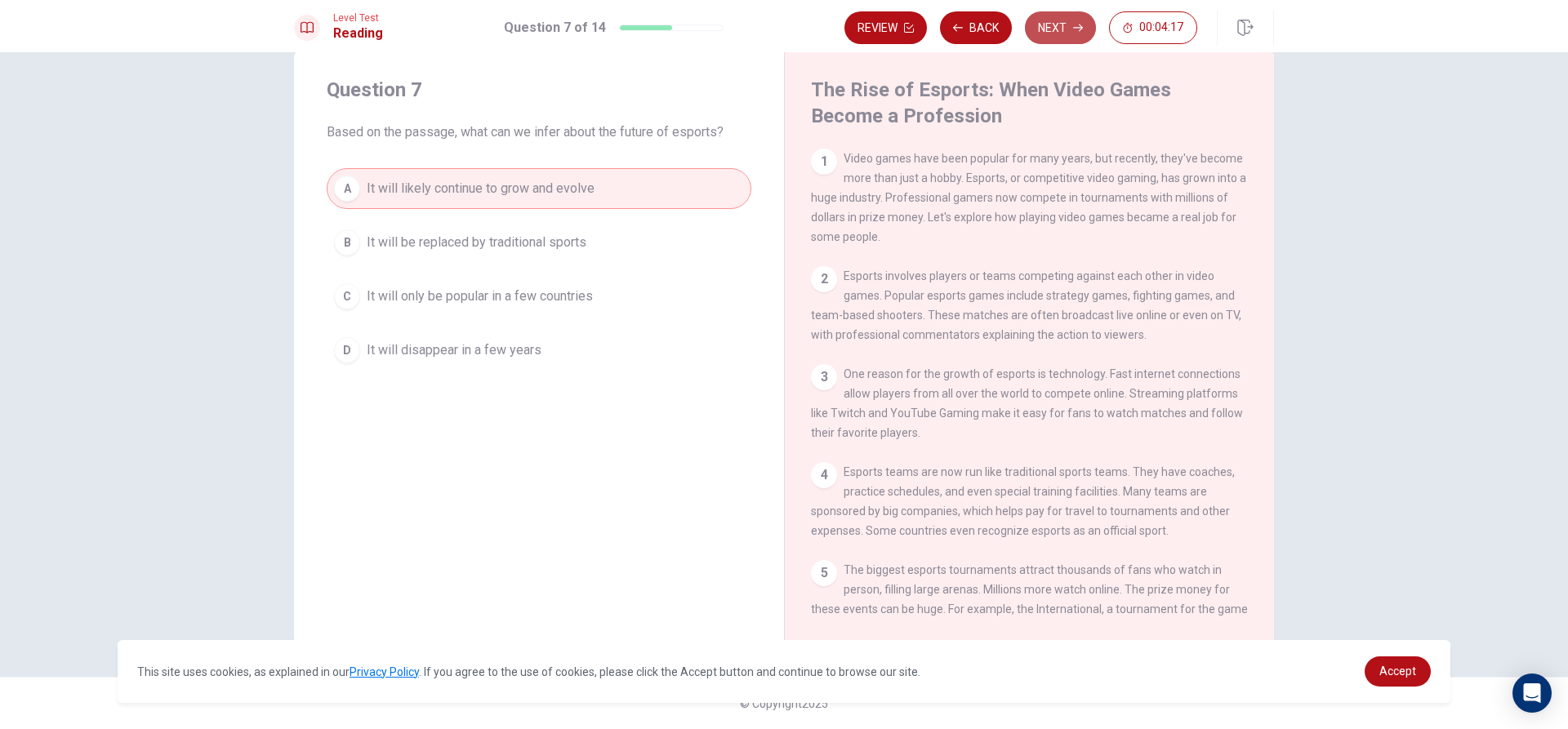
click at [1068, 29] on button "Next" at bounding box center [1061, 28] width 71 height 33
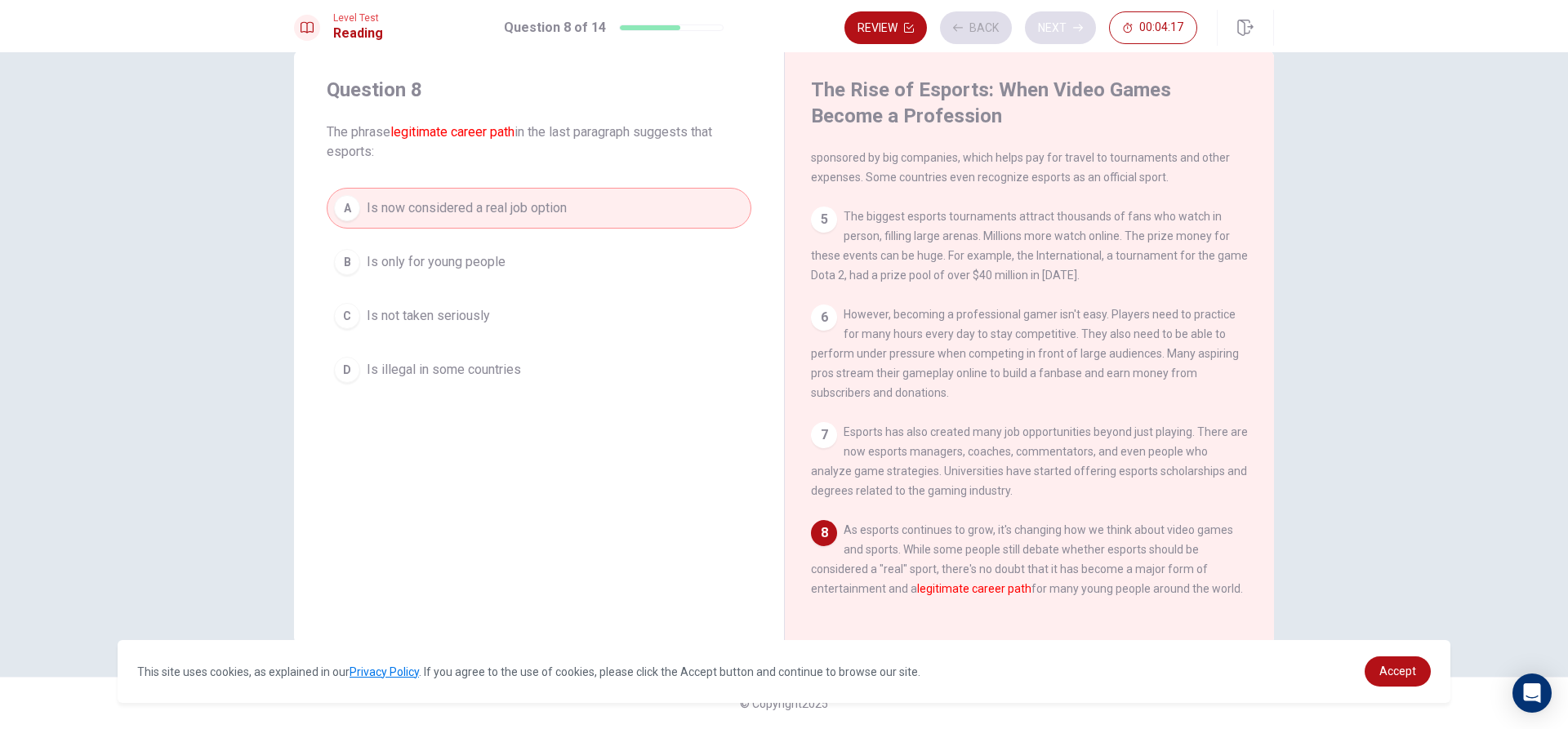
scroll to position [381, 0]
click at [1068, 29] on button "Next" at bounding box center [1061, 28] width 71 height 33
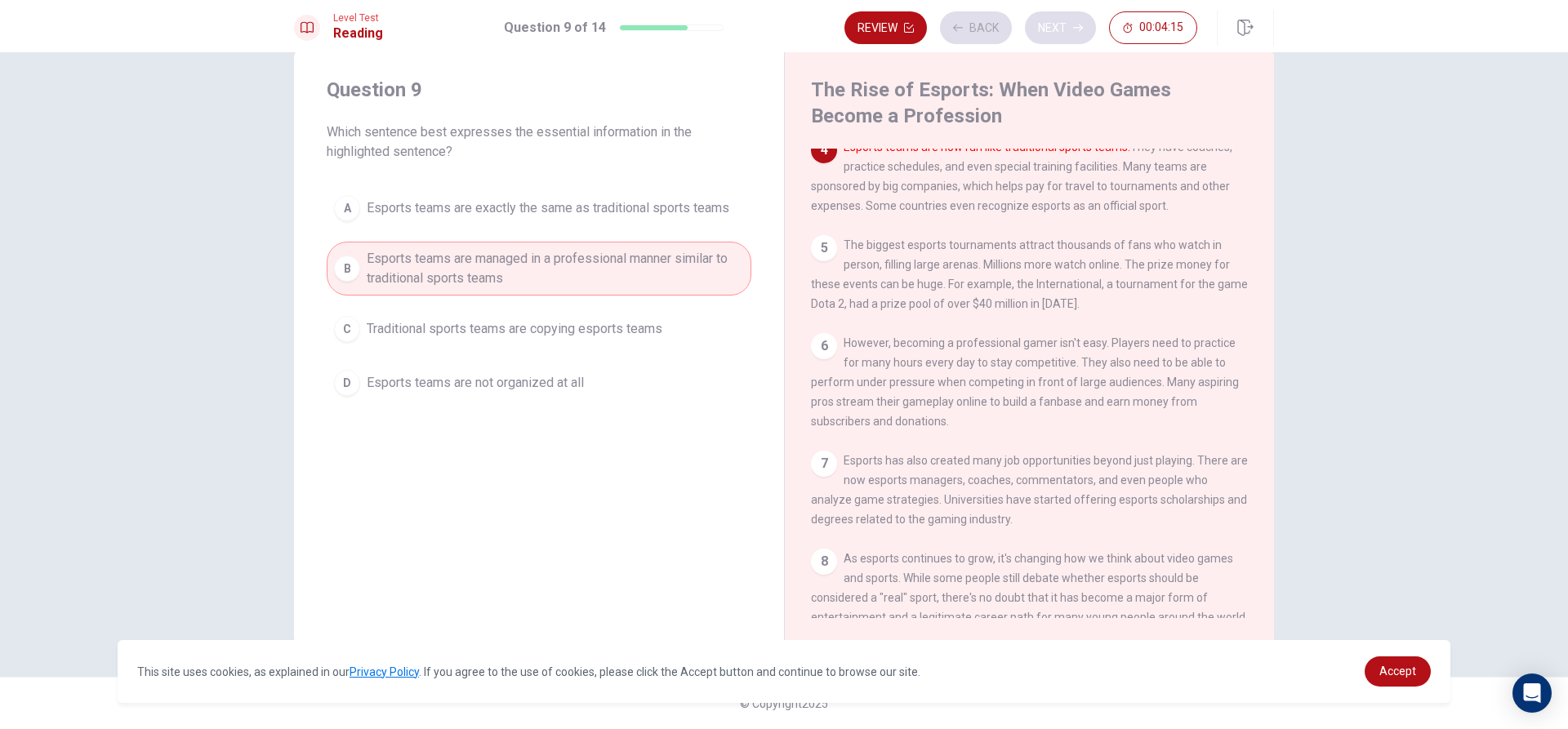
scroll to position [324, 0]
click at [1068, 29] on button "Next" at bounding box center [1061, 28] width 71 height 33
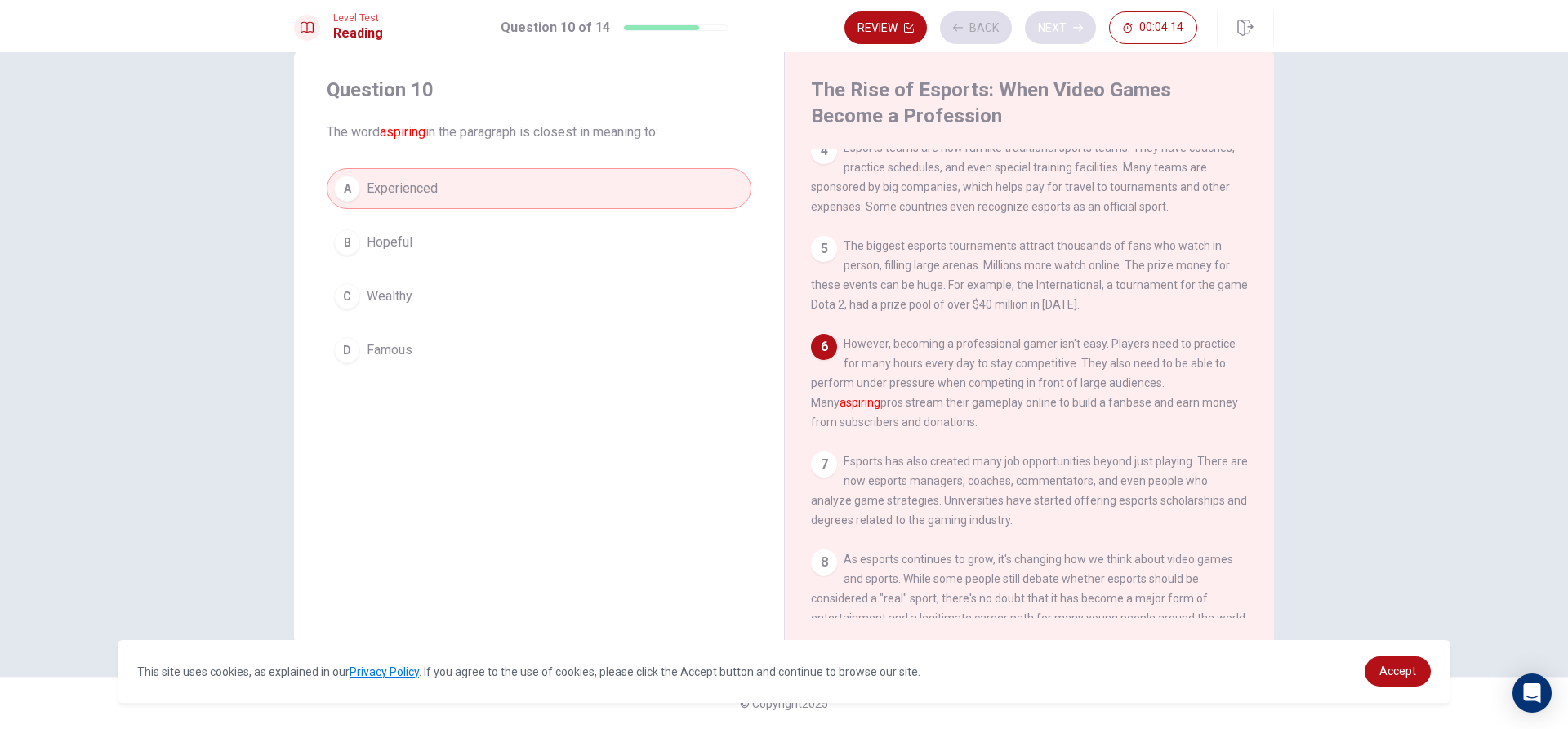
scroll to position [322, 0]
click at [1068, 29] on button "Next" at bounding box center [1061, 28] width 71 height 33
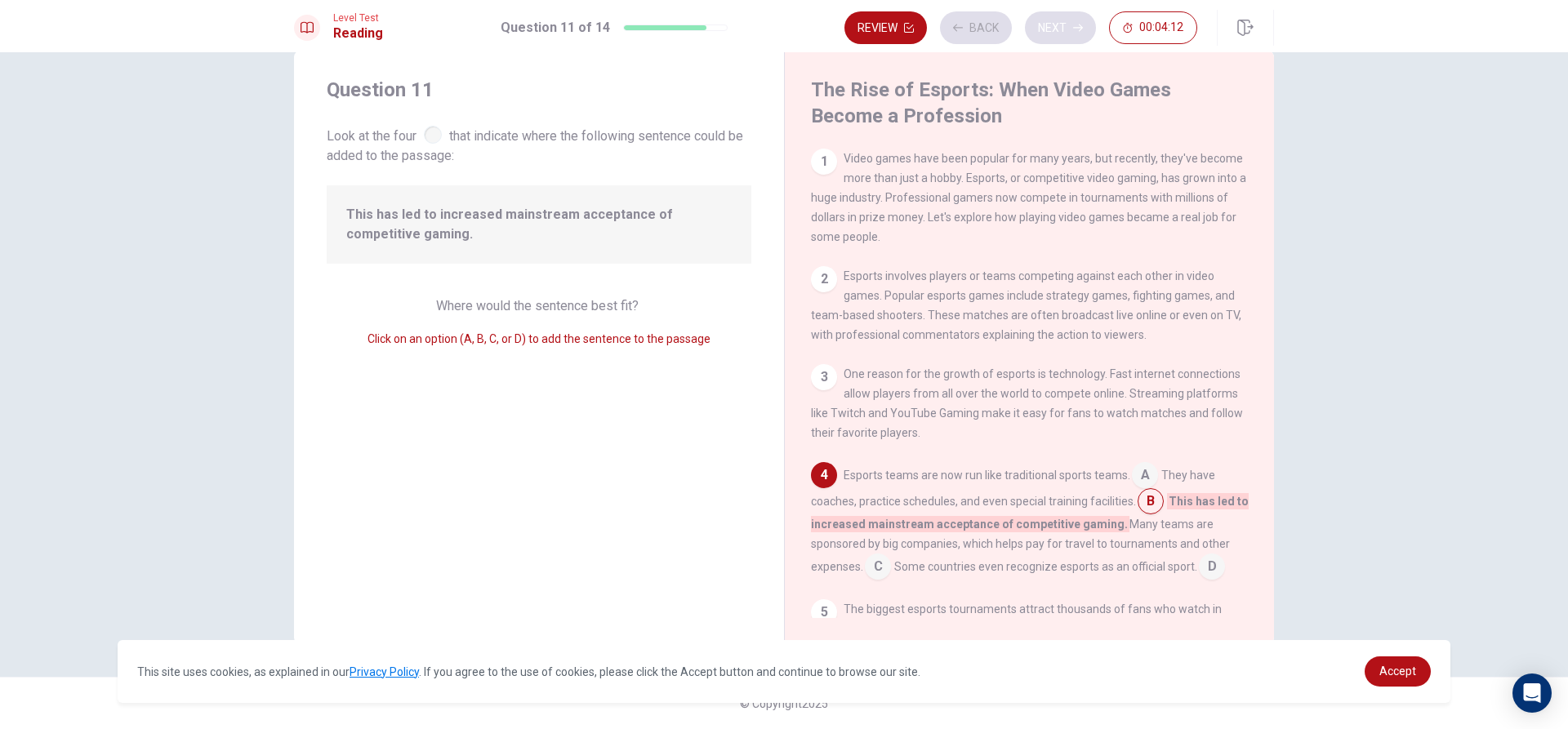
scroll to position [136, 0]
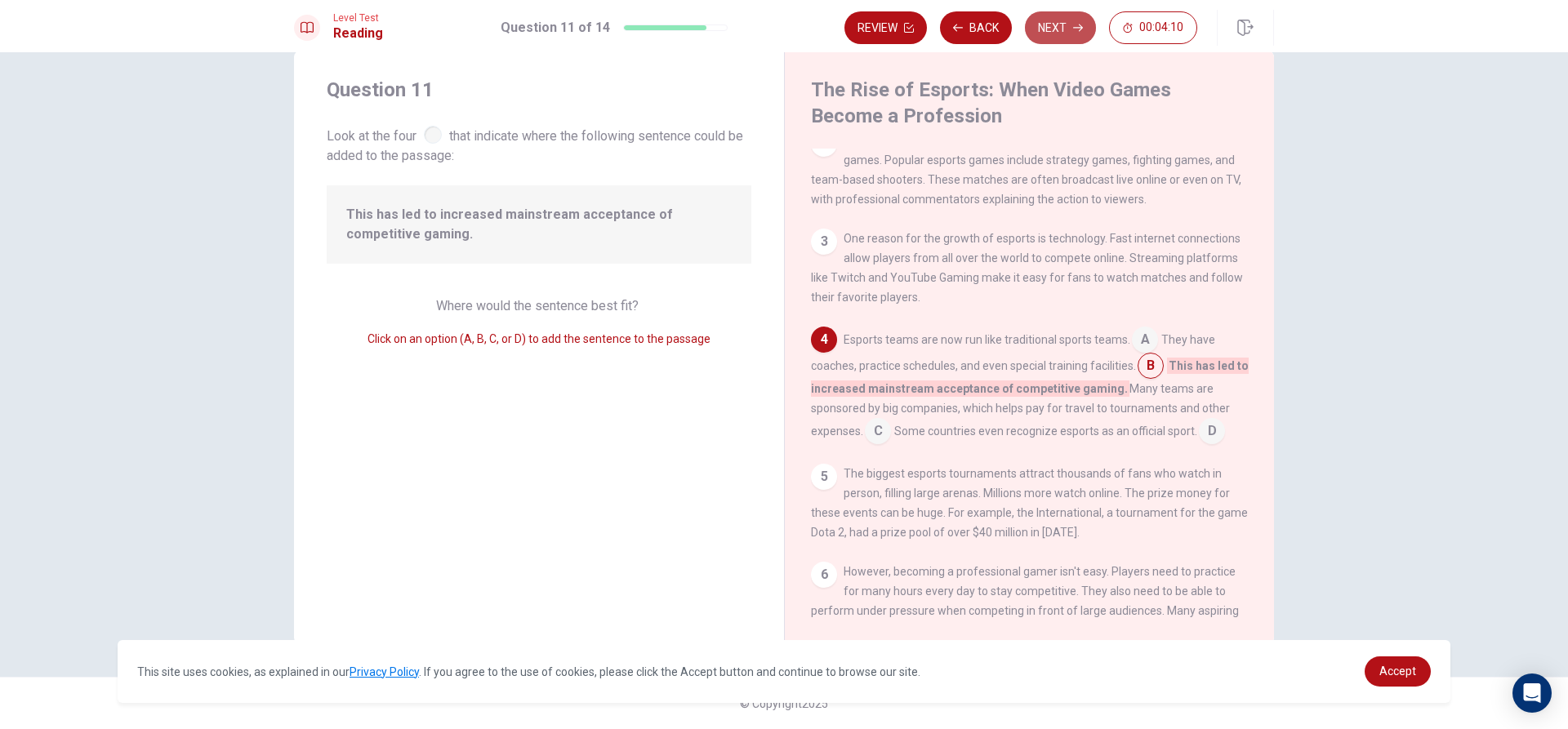
click at [1068, 29] on button "Next" at bounding box center [1061, 28] width 71 height 33
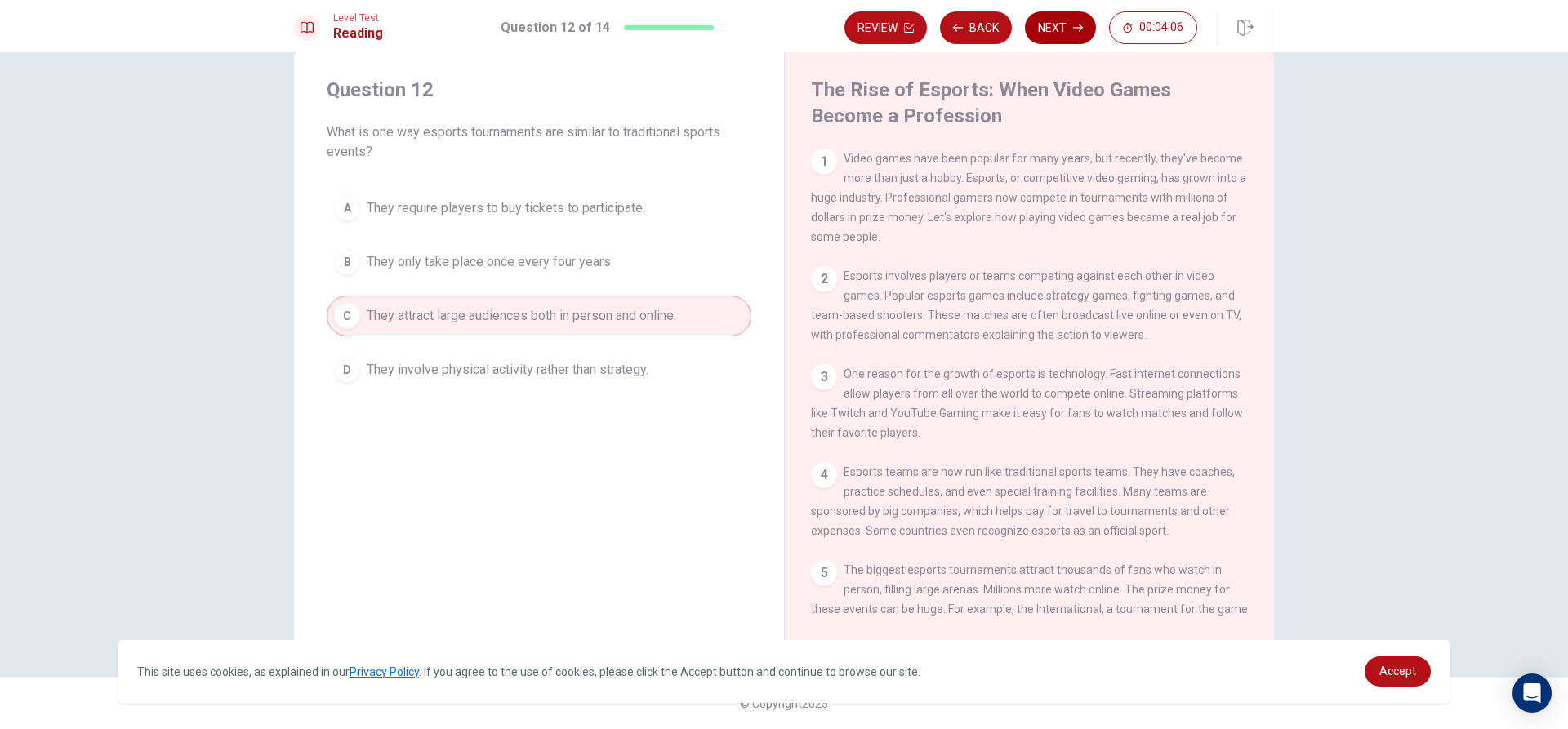
click at [1068, 29] on button "Next" at bounding box center [1061, 28] width 71 height 33
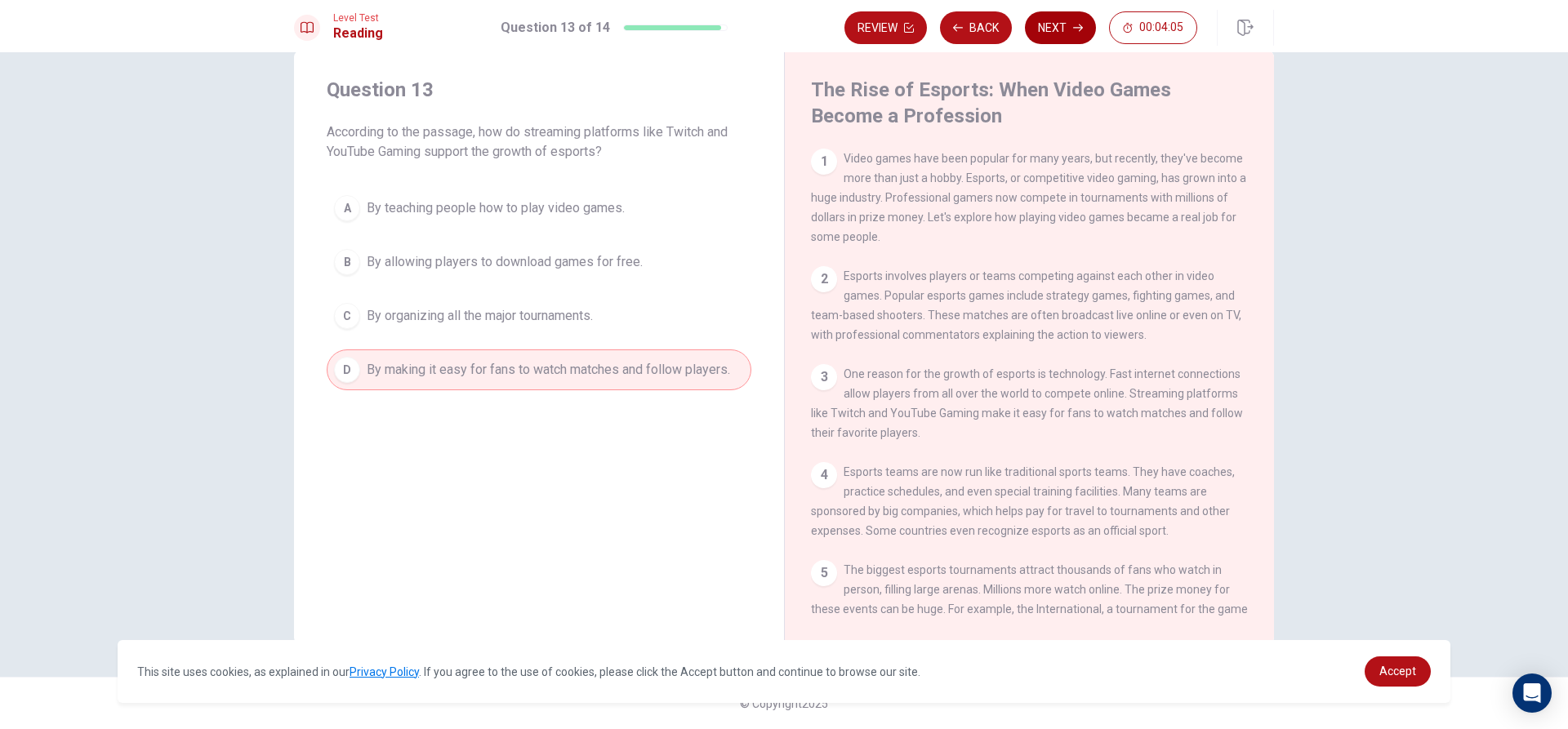
click at [1068, 29] on button "Next" at bounding box center [1061, 28] width 71 height 33
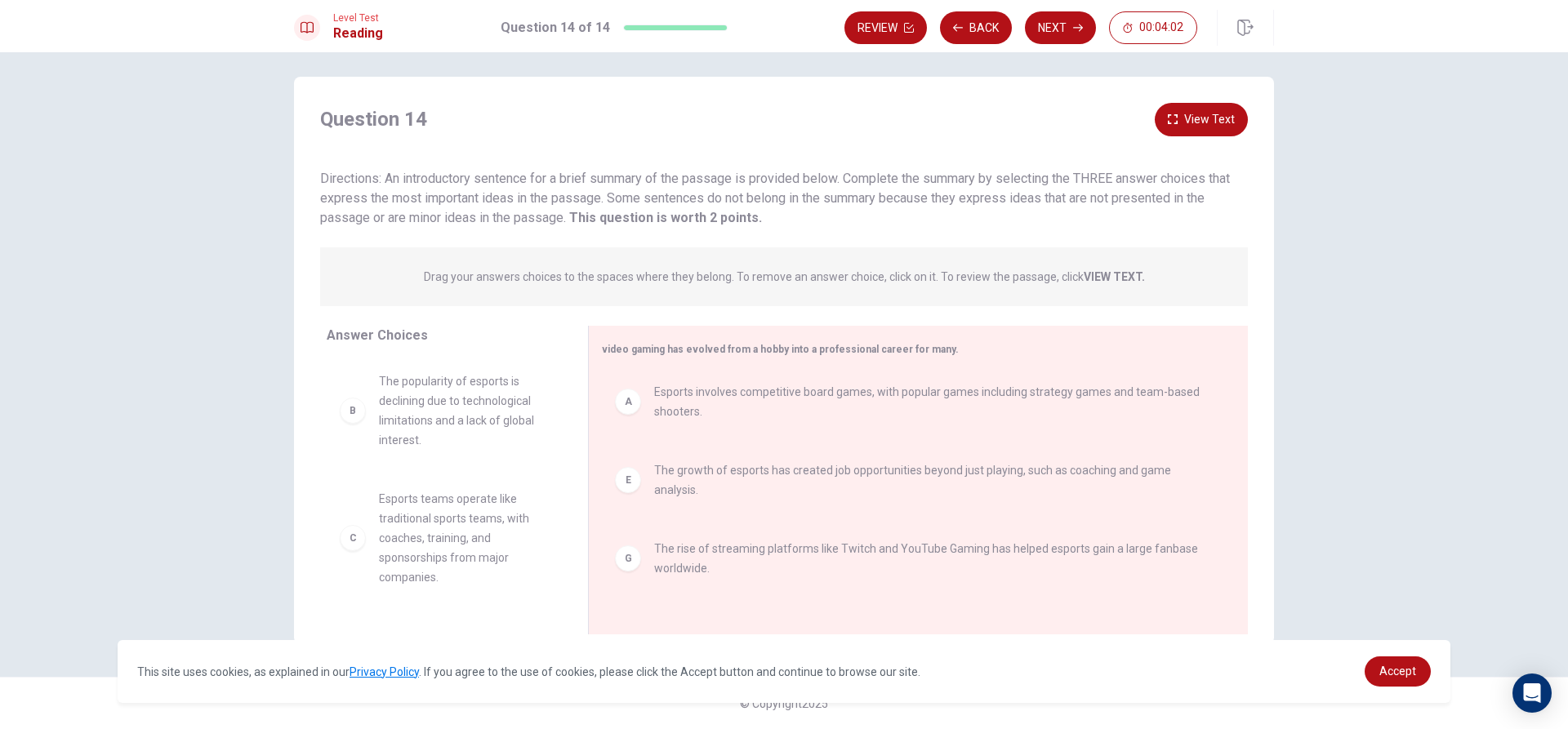
scroll to position [0, 0]
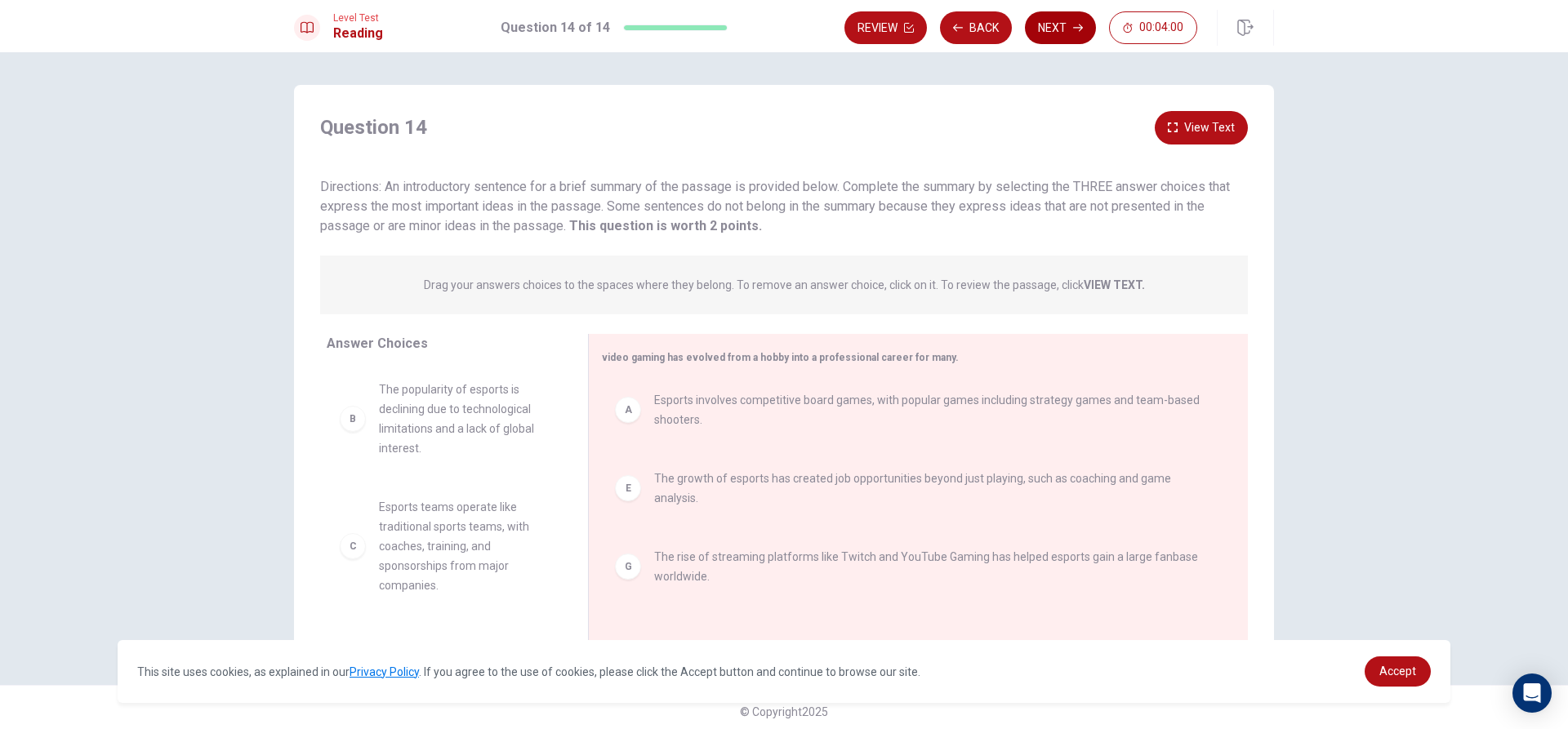
click at [1069, 24] on button "Next" at bounding box center [1061, 28] width 71 height 33
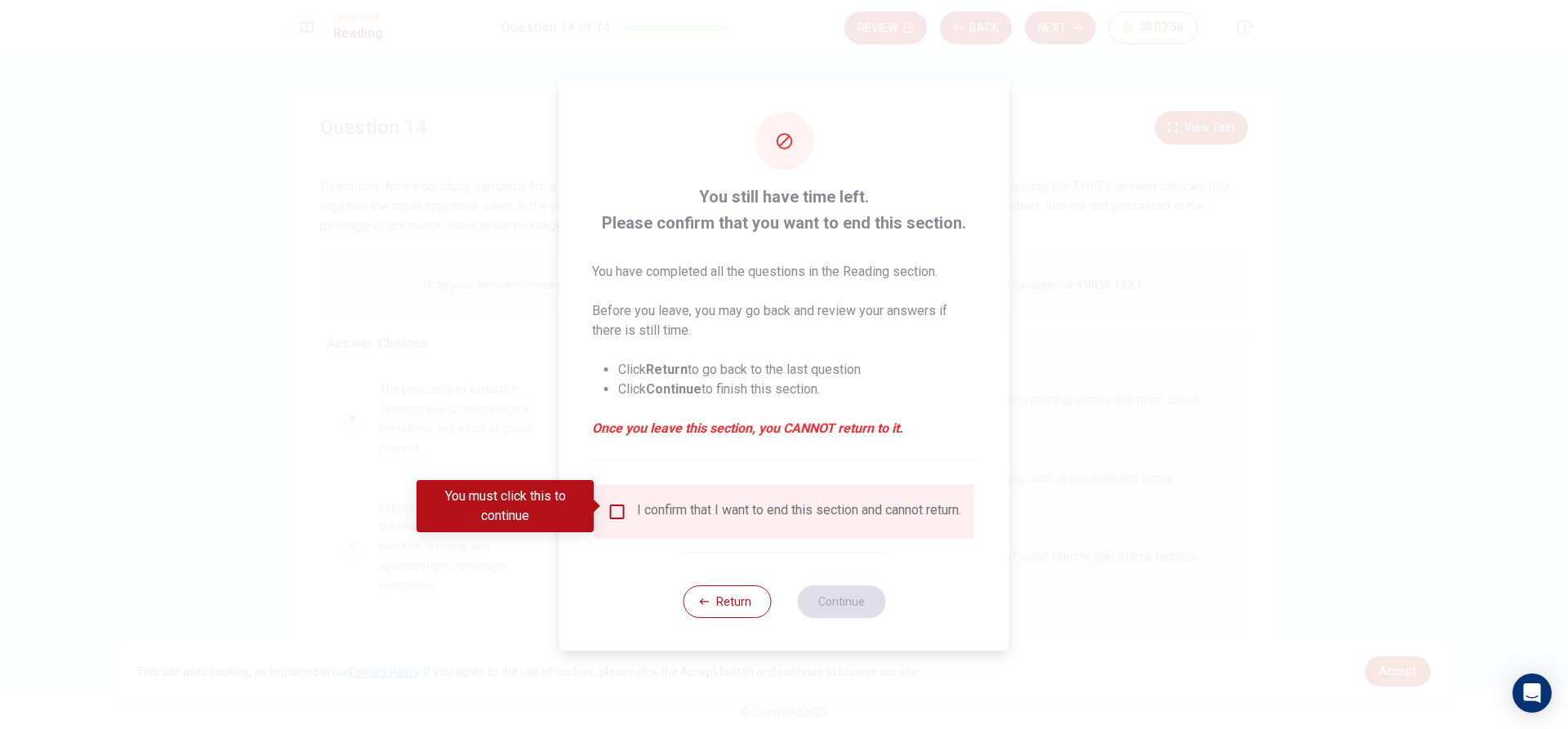
click at [618, 503] on input "You must click this to continue" at bounding box center [617, 512] width 20 height 20
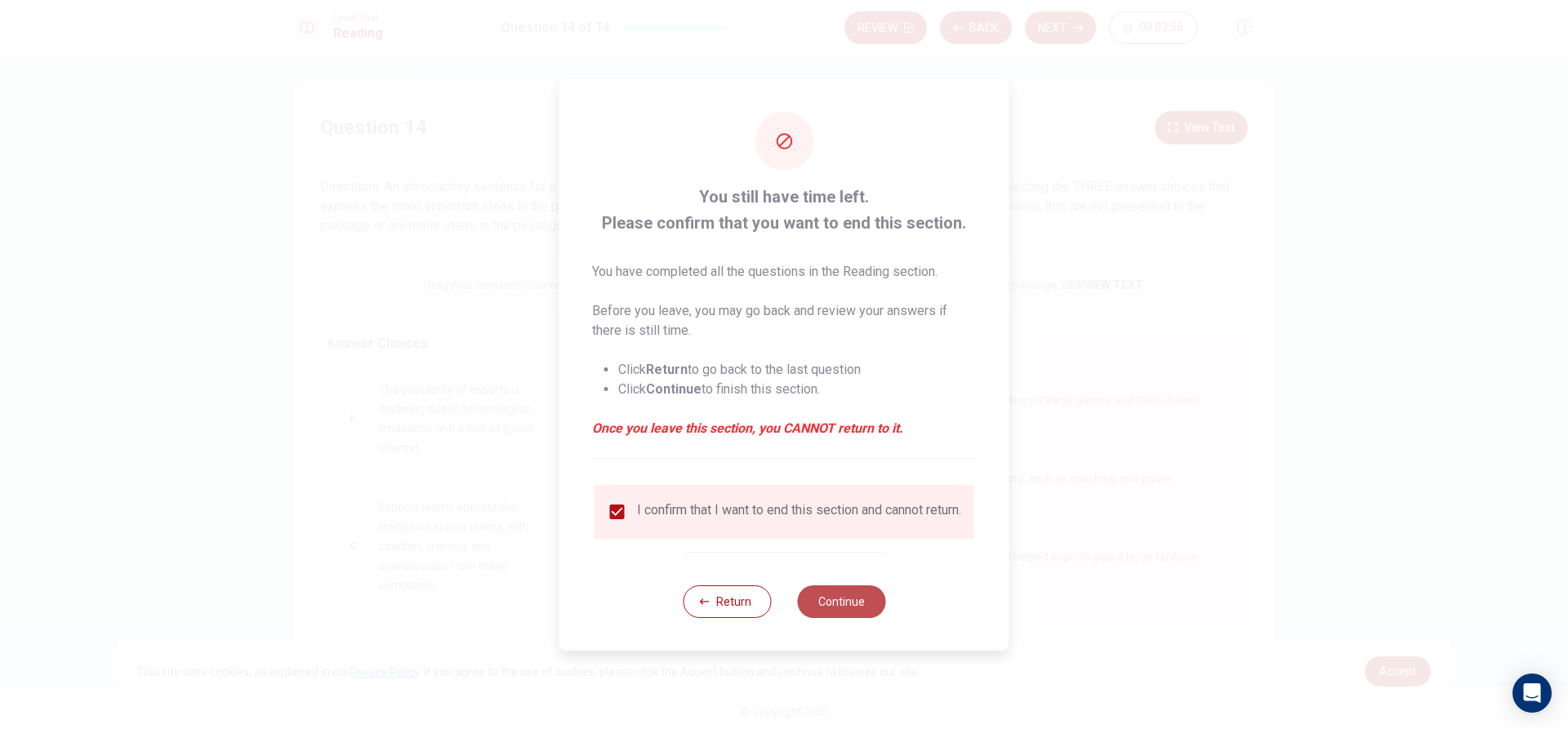
click at [844, 605] on button "Continue" at bounding box center [841, 601] width 88 height 33
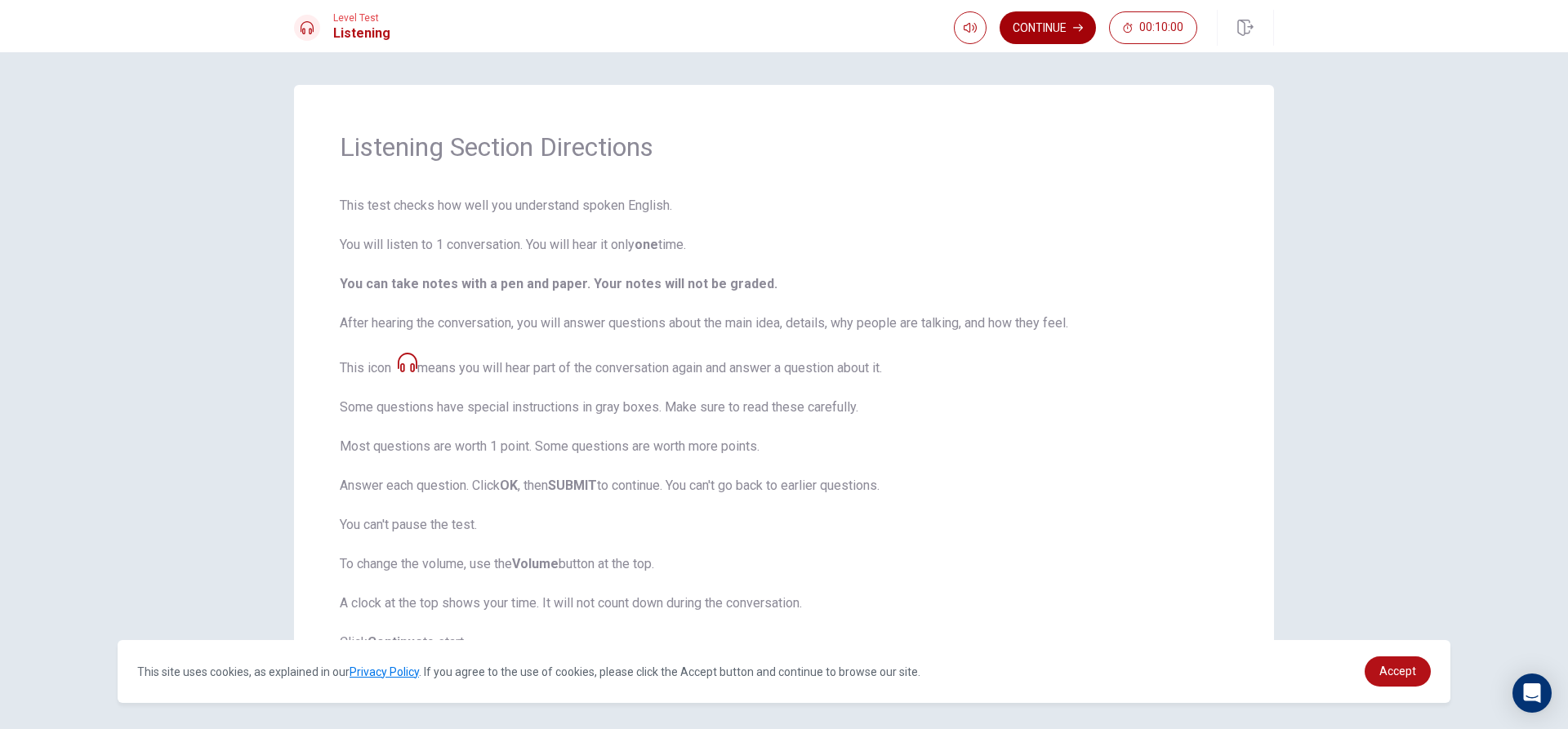
click at [1061, 31] on button "Continue" at bounding box center [1047, 28] width 96 height 33
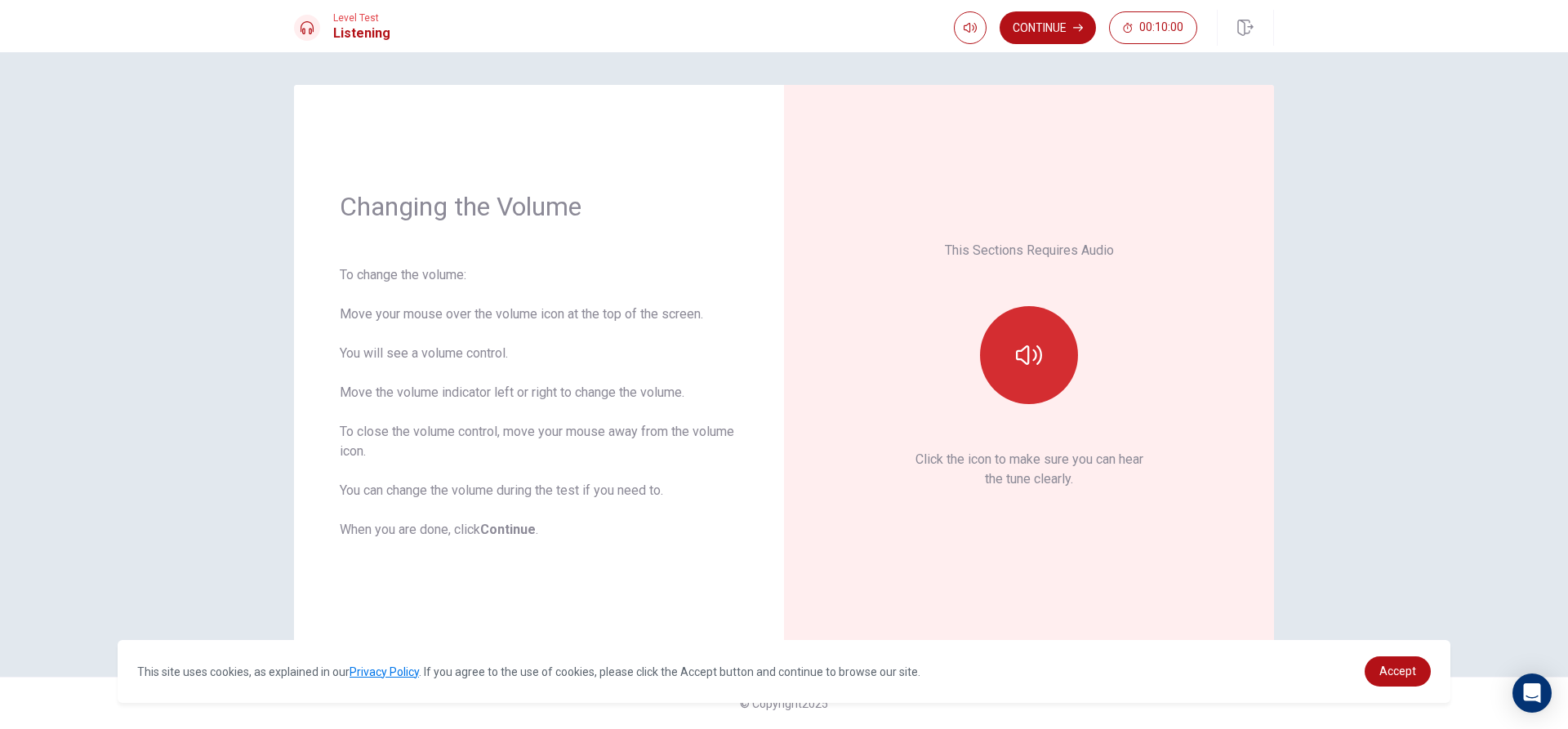
click at [1025, 356] on icon "button" at bounding box center [1029, 355] width 26 height 26
click at [1057, 35] on button "Continue" at bounding box center [1047, 28] width 96 height 33
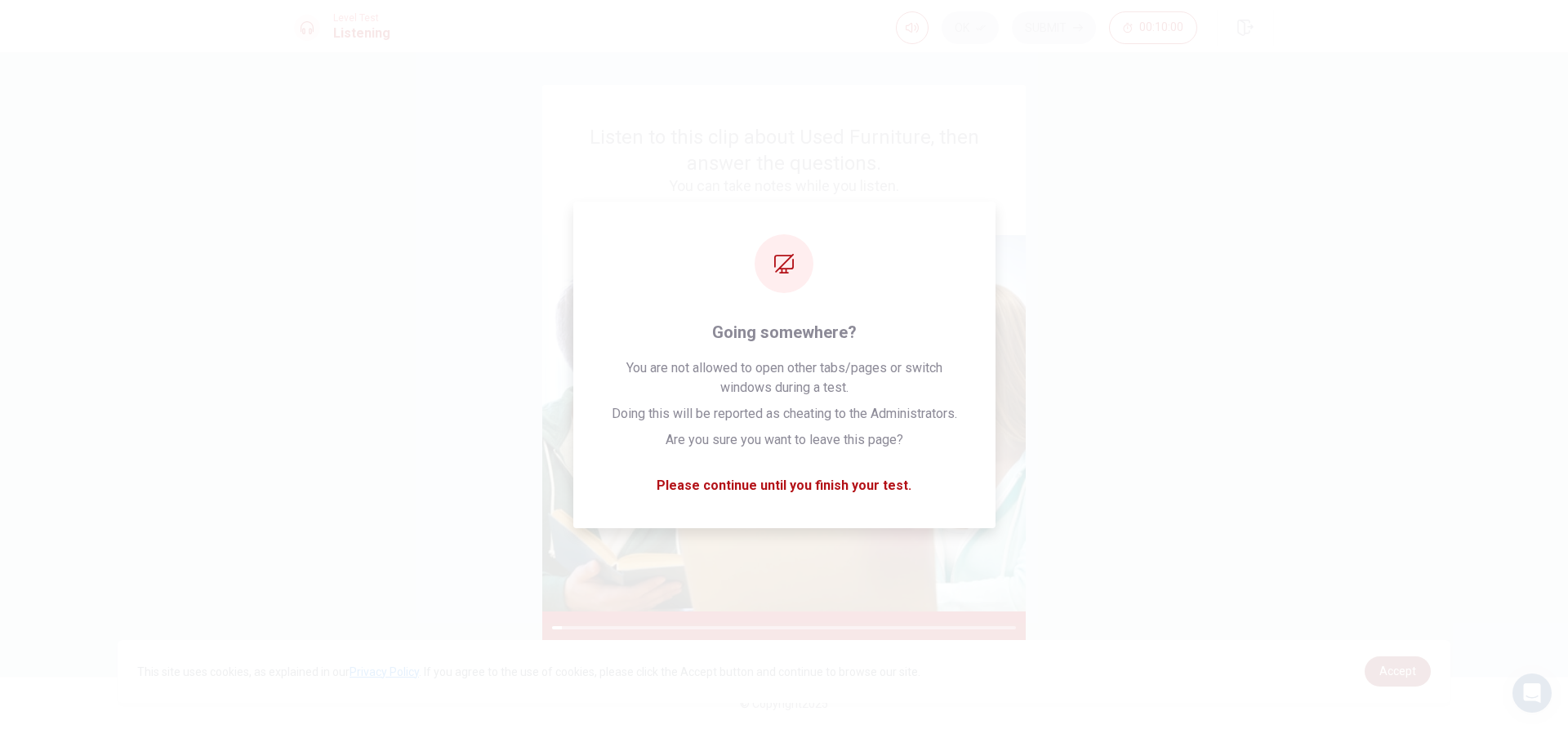
click at [1397, 672] on span "Accept" at bounding box center [1397, 671] width 37 height 13
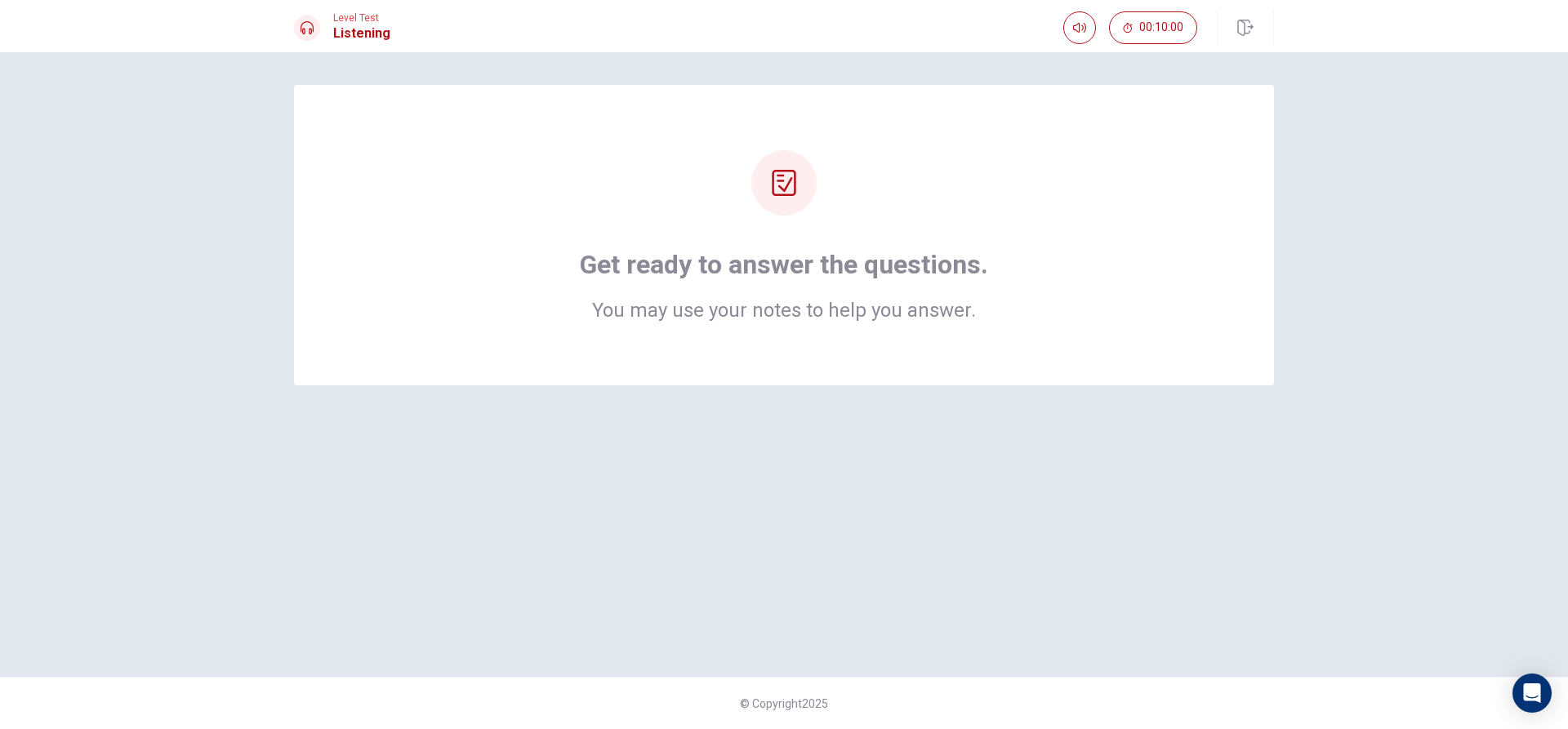
click at [745, 316] on h2 "You may use your notes to help you answer." at bounding box center [784, 311] width 409 height 20
click at [791, 190] on icon at bounding box center [784, 183] width 26 height 26
click at [830, 313] on h2 "You may use your notes to help you answer." at bounding box center [784, 311] width 409 height 20
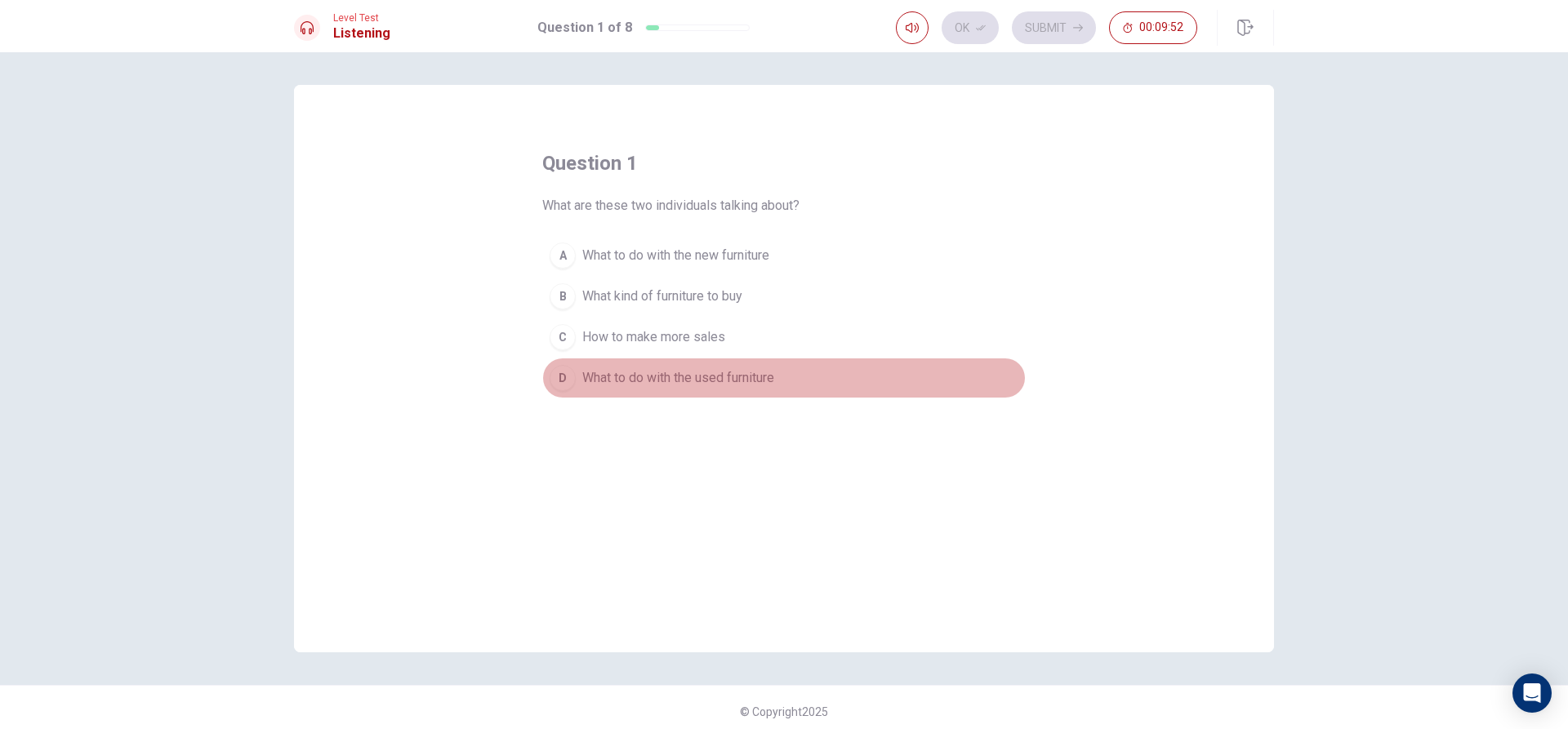
click at [651, 380] on span "What to do with the used furniture" at bounding box center [679, 378] width 192 height 20
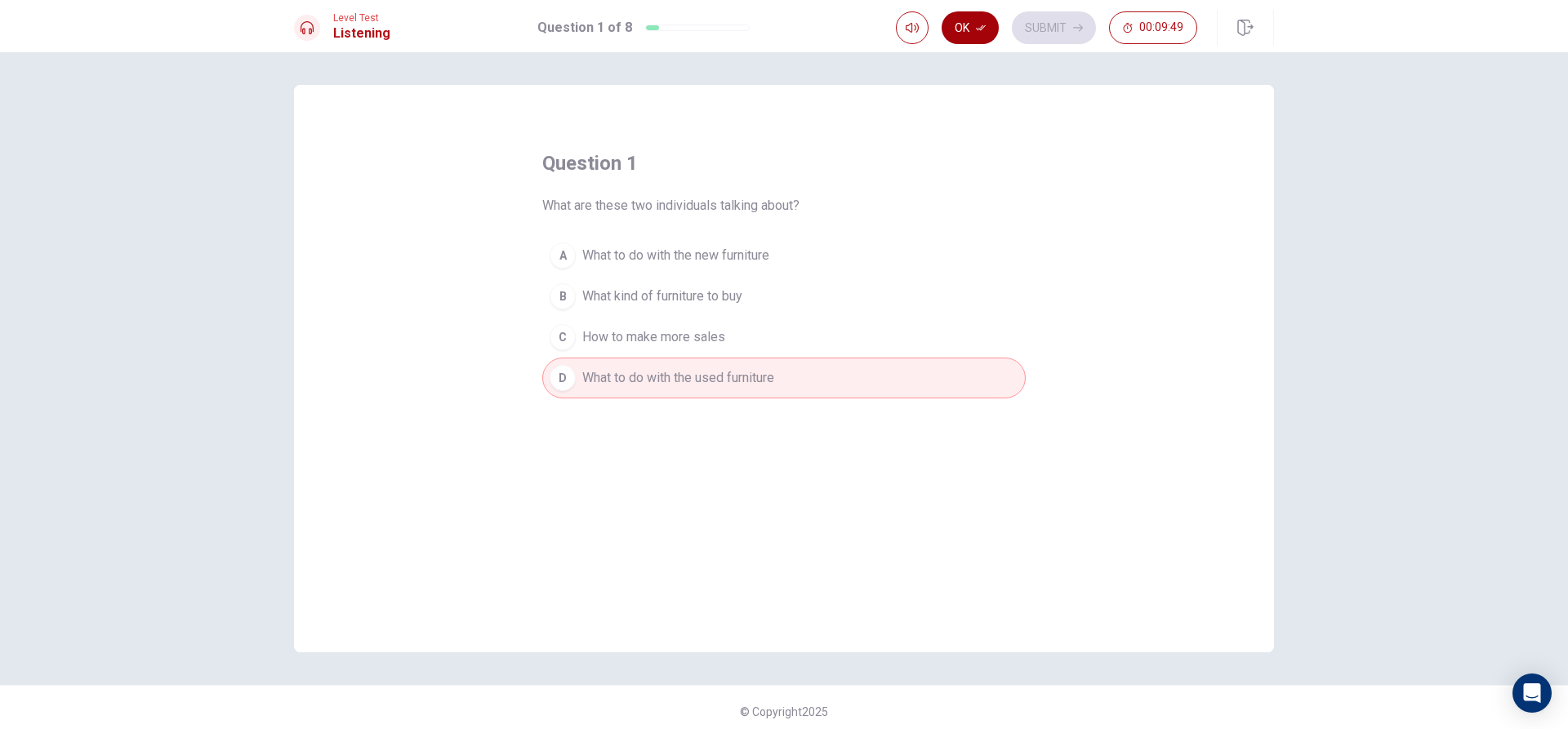
click at [968, 37] on button "Ok" at bounding box center [970, 28] width 57 height 33
click at [915, 34] on icon "button" at bounding box center [911, 27] width 13 height 13
click at [1055, 34] on button "Submit" at bounding box center [1054, 28] width 84 height 33
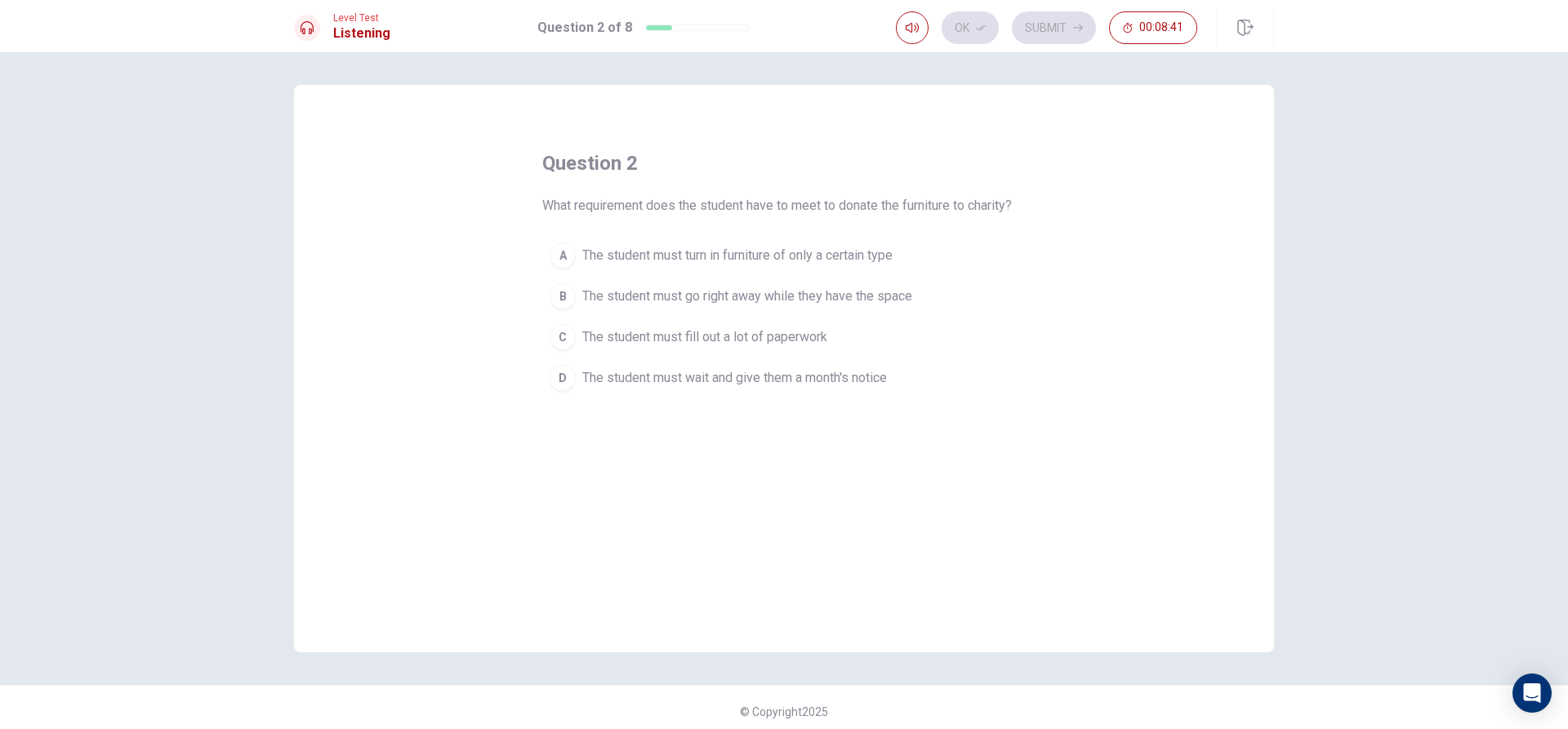
click at [718, 374] on span "The student must wait and give them a month's notice" at bounding box center [735, 378] width 305 height 20
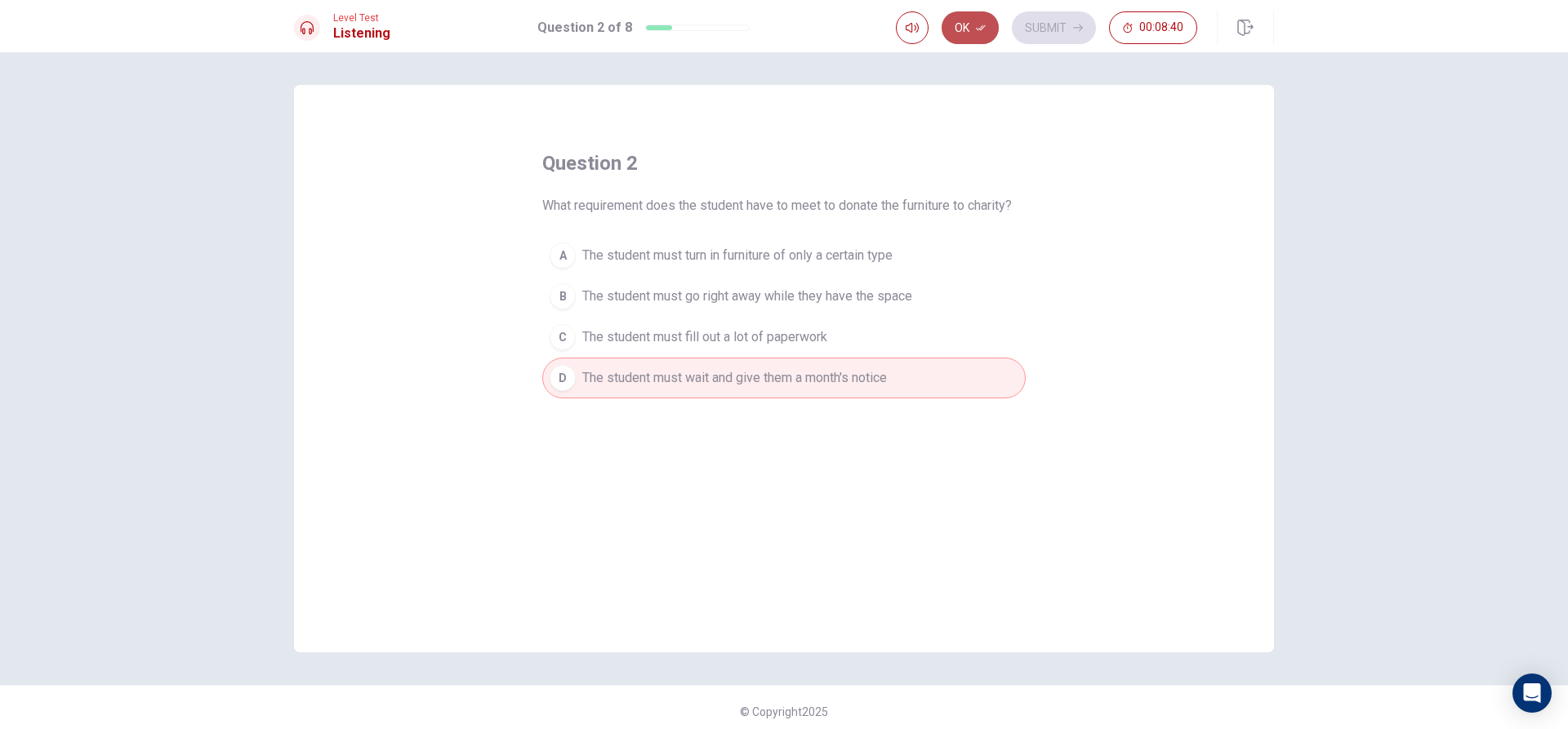
click at [977, 35] on button "Ok" at bounding box center [970, 28] width 57 height 33
click at [1050, 23] on button "Submit" at bounding box center [1054, 28] width 84 height 33
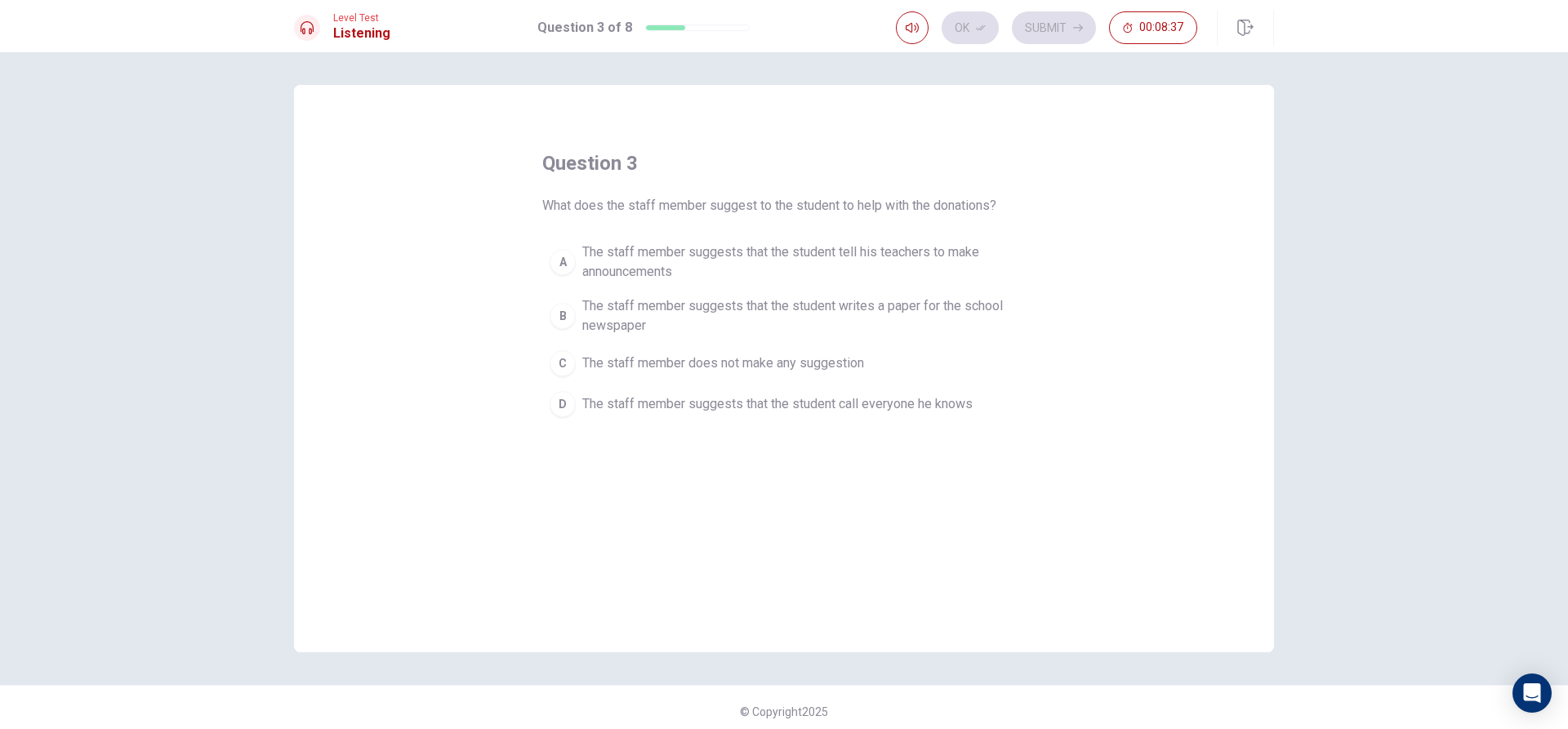
drag, startPoint x: 564, startPoint y: 209, endPoint x: 644, endPoint y: 202, distance: 80.3
click at [644, 202] on span "What does the staff member suggest to the student to help with the donations?" at bounding box center [769, 206] width 454 height 20
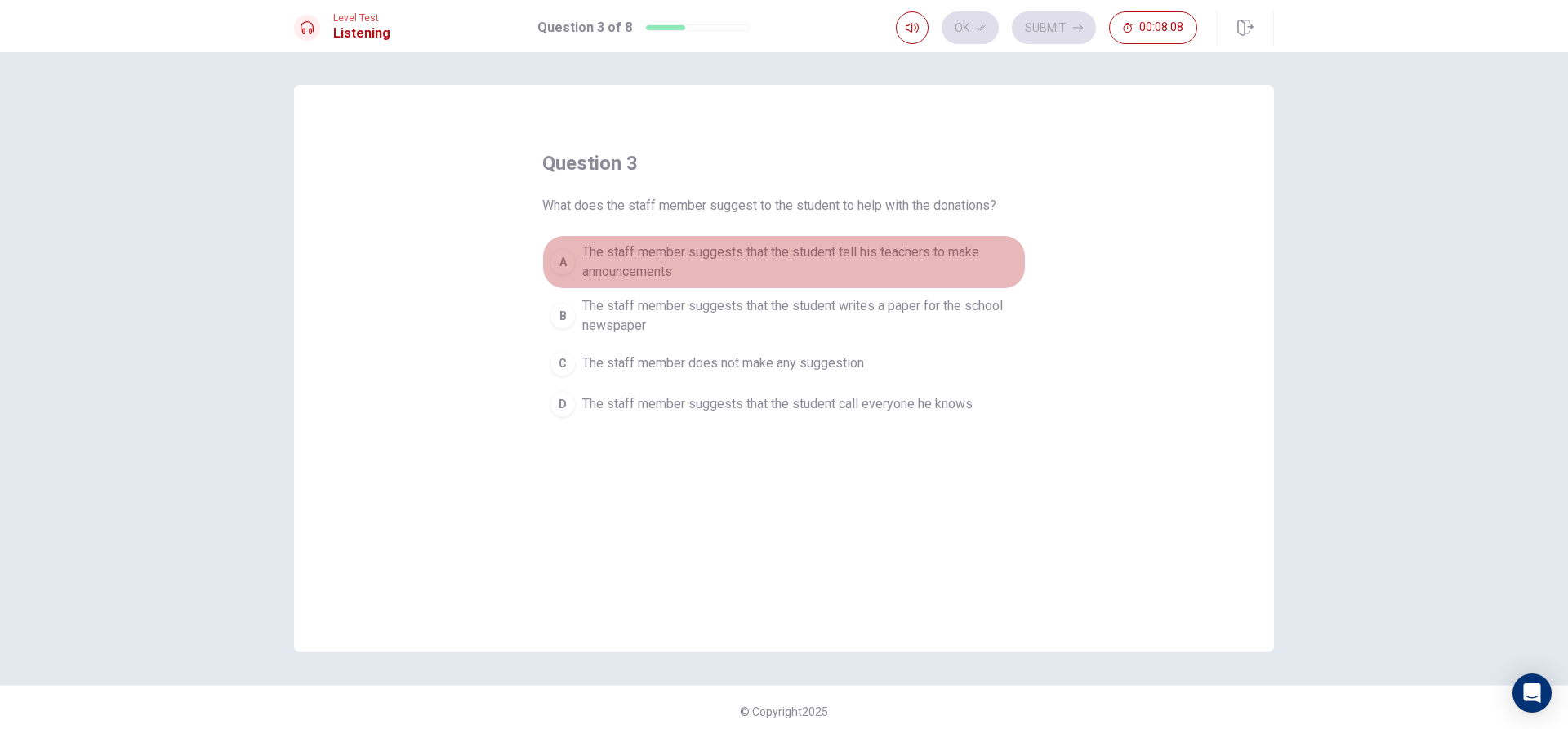
click at [557, 264] on div "A" at bounding box center [562, 262] width 26 height 26
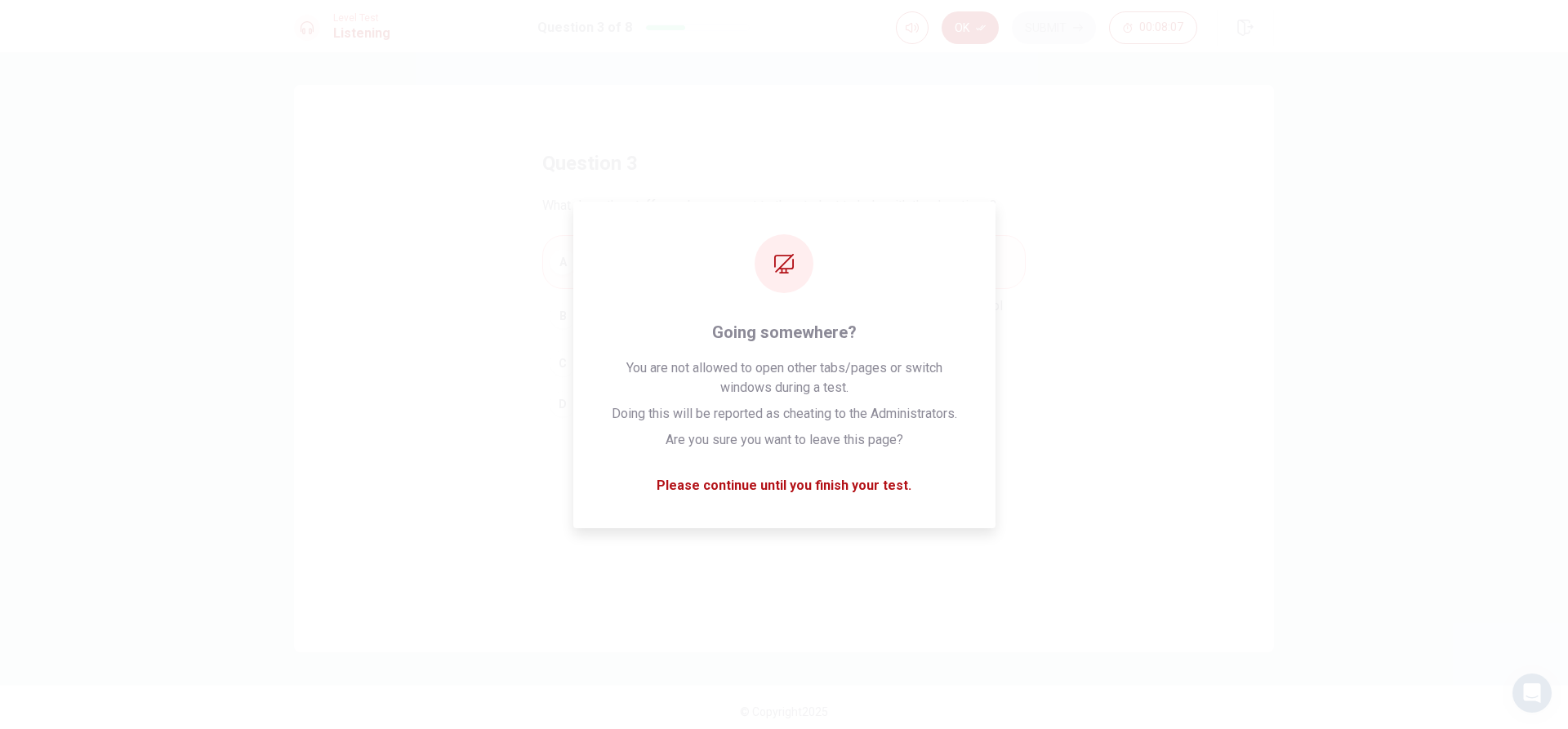
click at [958, 19] on button "Ok" at bounding box center [970, 28] width 57 height 33
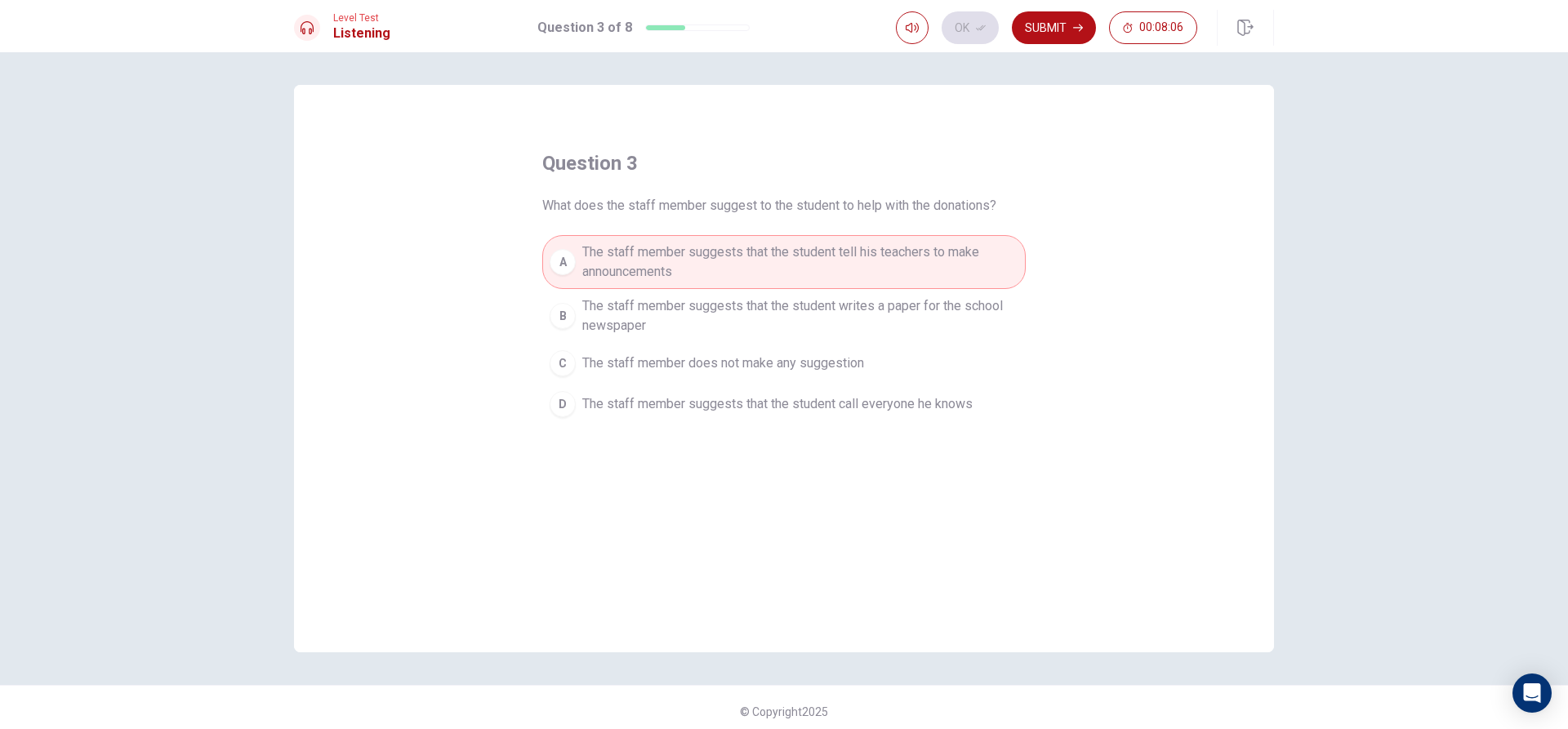
click at [1035, 28] on button "Submit" at bounding box center [1054, 28] width 84 height 33
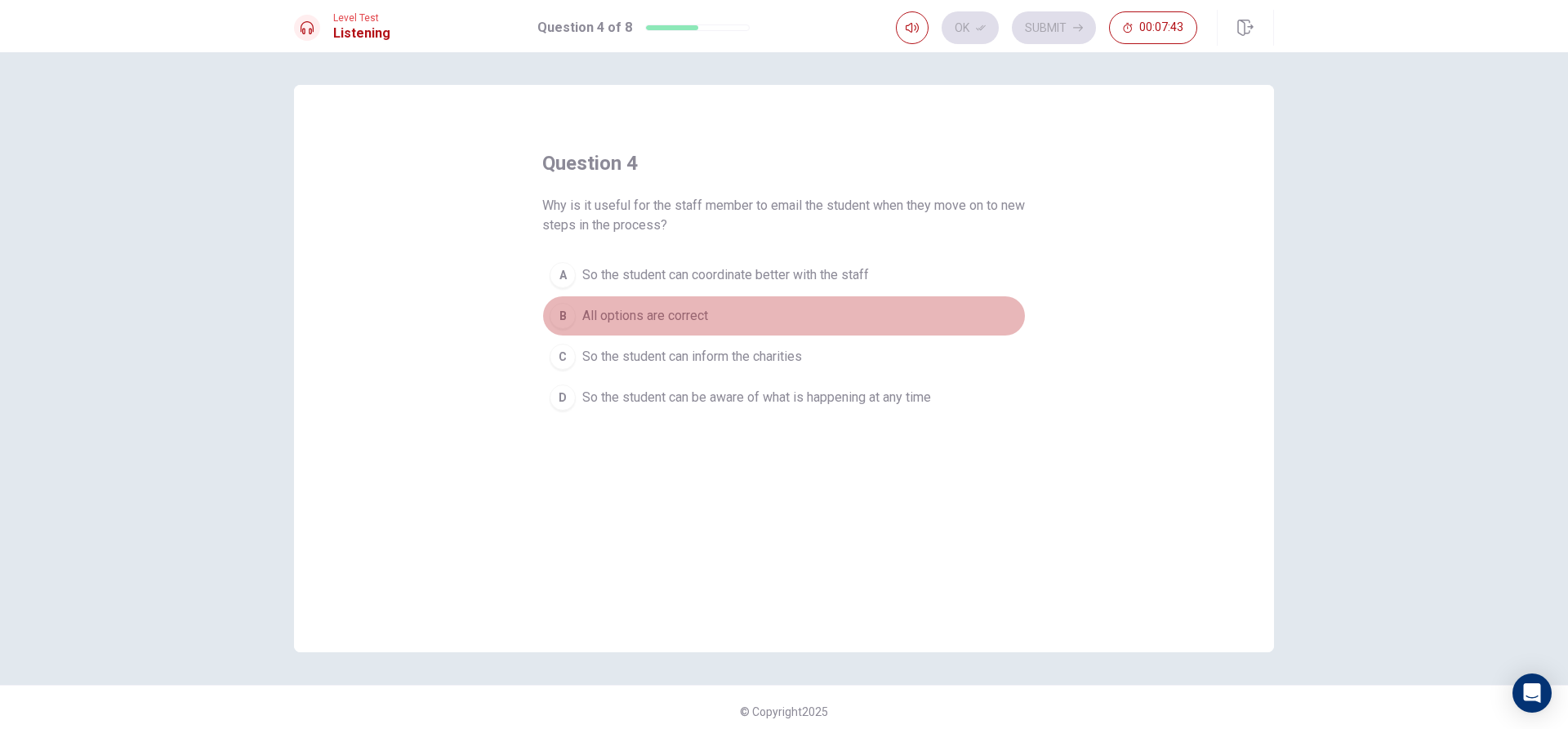
click at [663, 313] on span "All options are correct" at bounding box center [645, 317] width 126 height 20
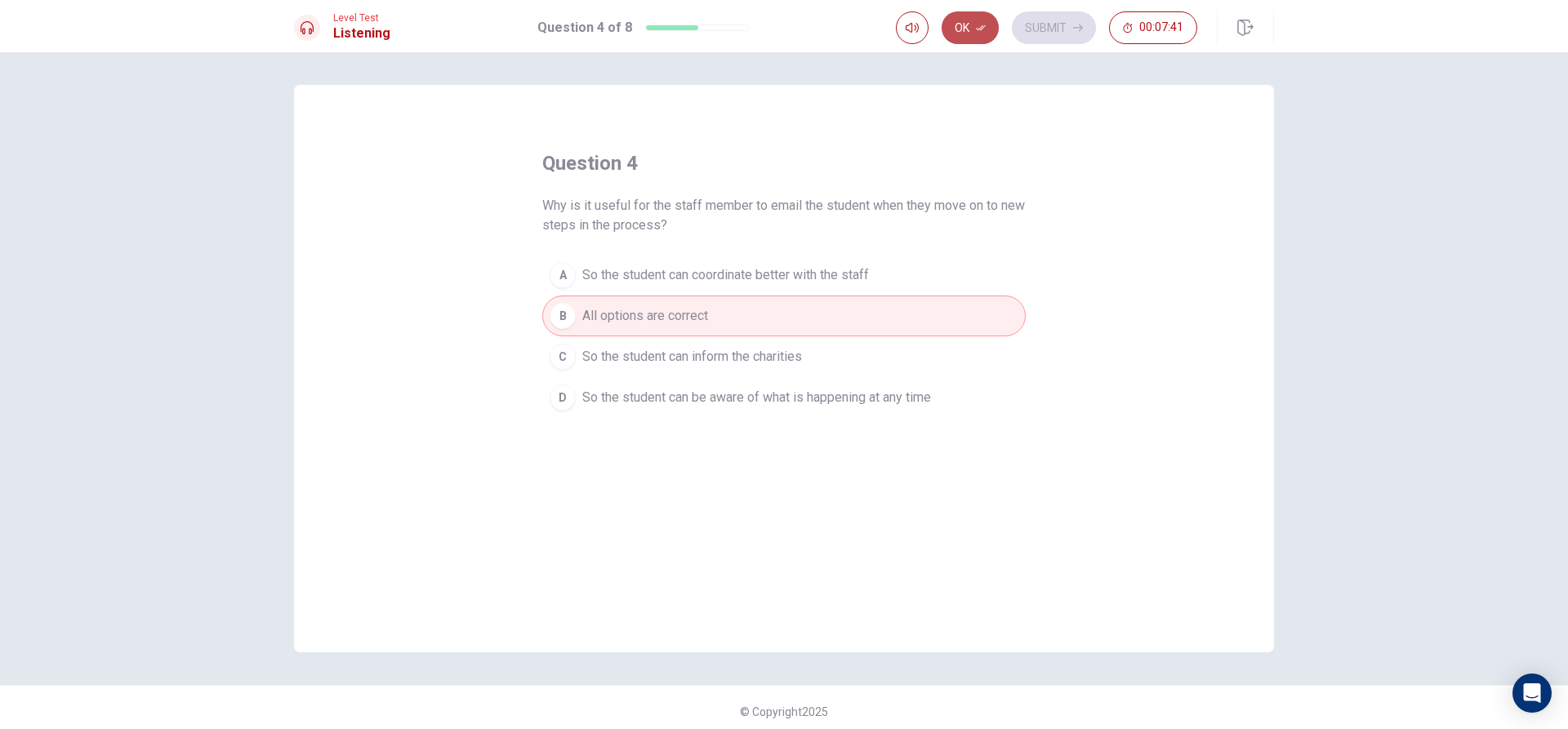
click at [968, 30] on button "Ok" at bounding box center [970, 28] width 57 height 33
click at [1034, 31] on button "Submit" at bounding box center [1054, 28] width 84 height 33
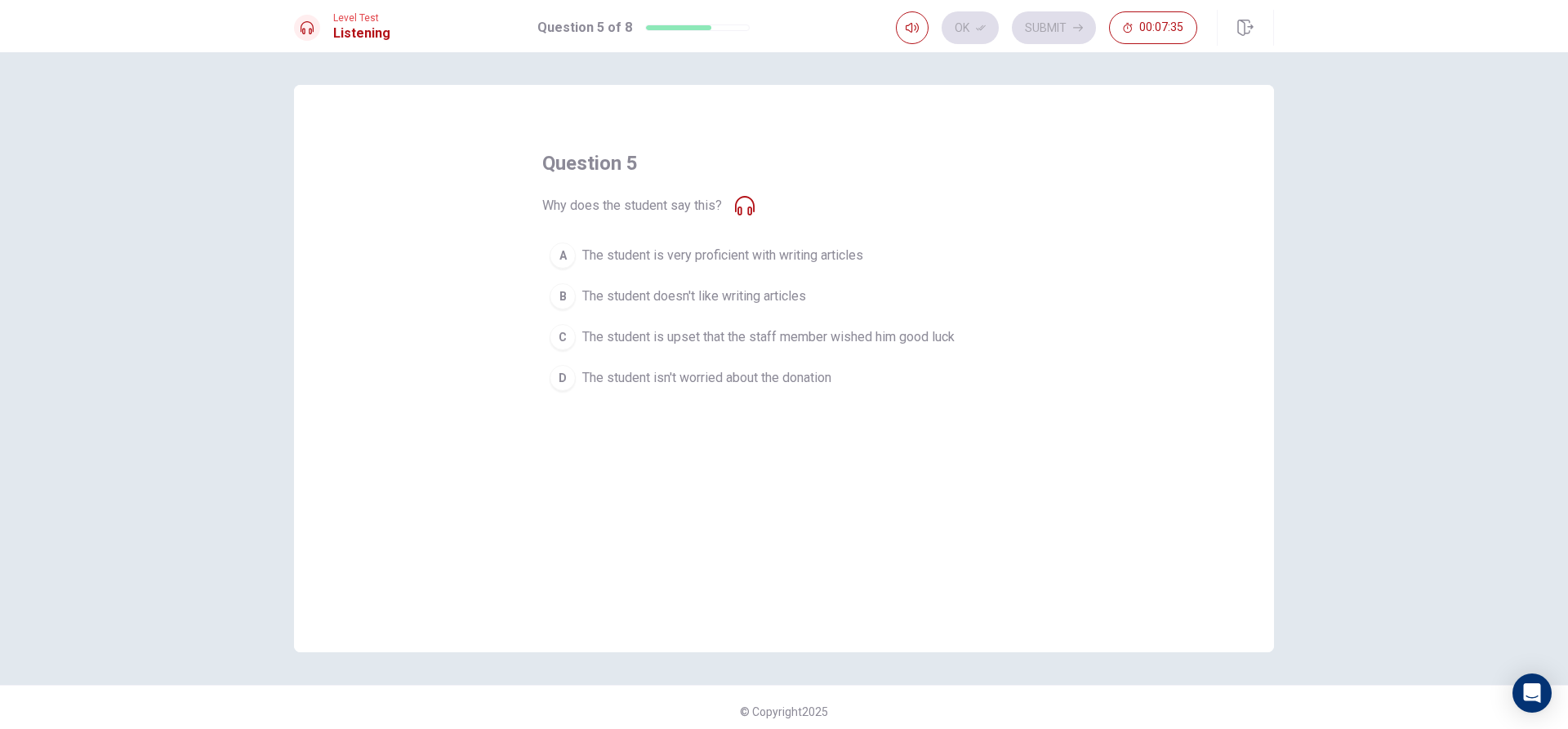
click at [741, 201] on icon at bounding box center [745, 206] width 20 height 20
click at [910, 32] on icon "button" at bounding box center [911, 27] width 13 height 13
click at [909, 37] on span at bounding box center [911, 41] width 13 height 9
click at [838, 256] on span "The student is very proficient with writing articles" at bounding box center [723, 255] width 281 height 20
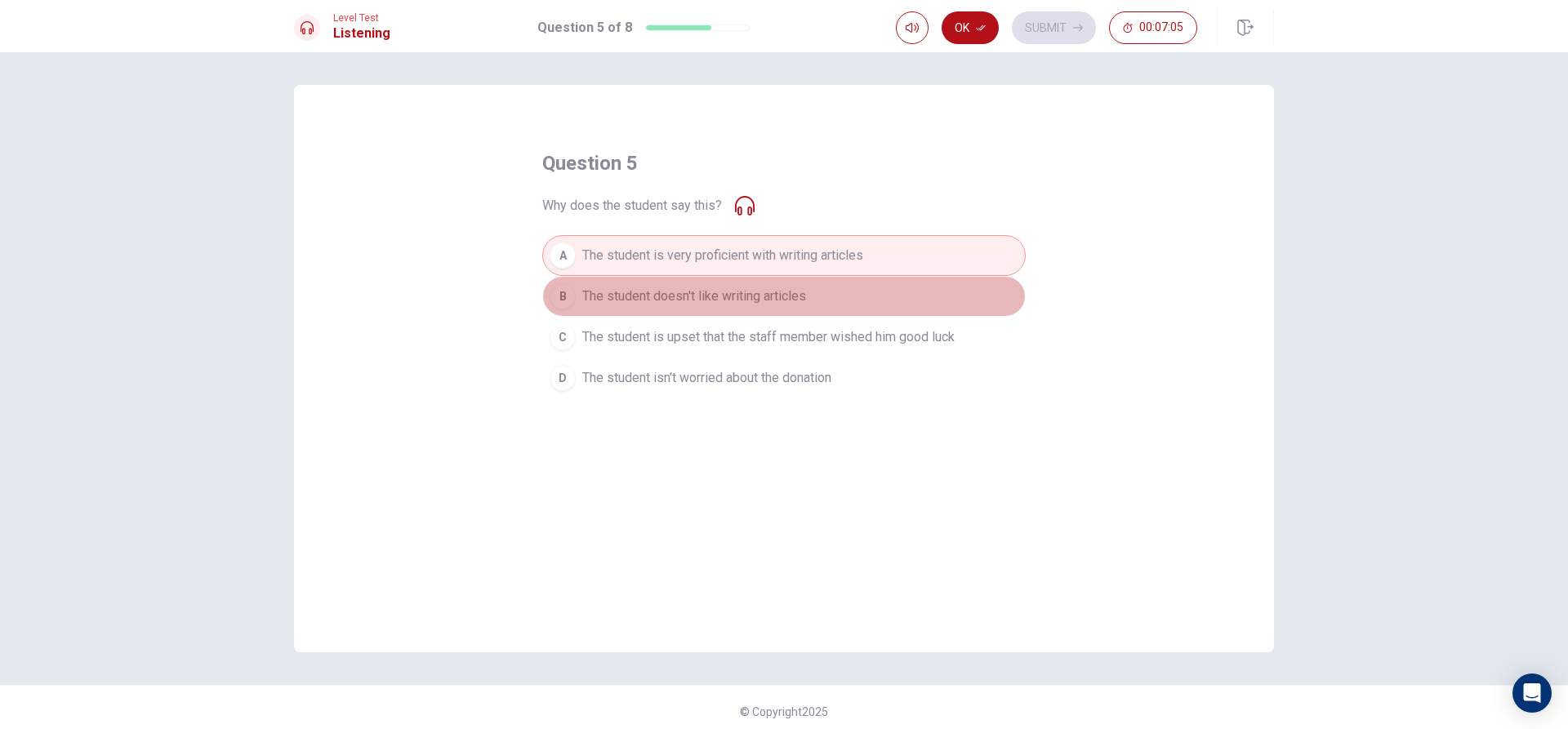
click at [775, 300] on span "The student doesn't like writing articles" at bounding box center [694, 297] width 224 height 20
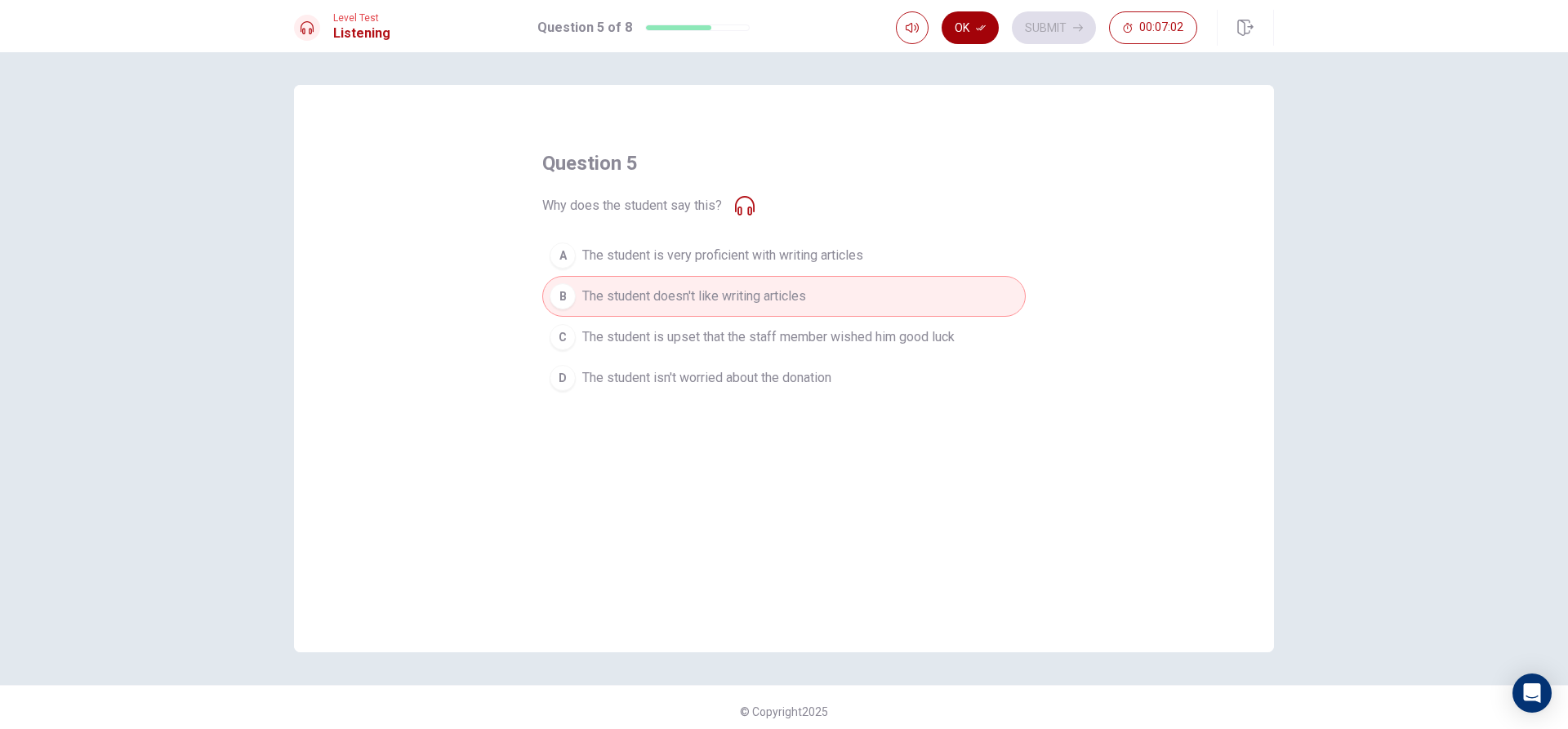
click at [975, 29] on icon "button" at bounding box center [980, 28] width 10 height 10
click at [1051, 21] on button "Submit" at bounding box center [1054, 28] width 84 height 33
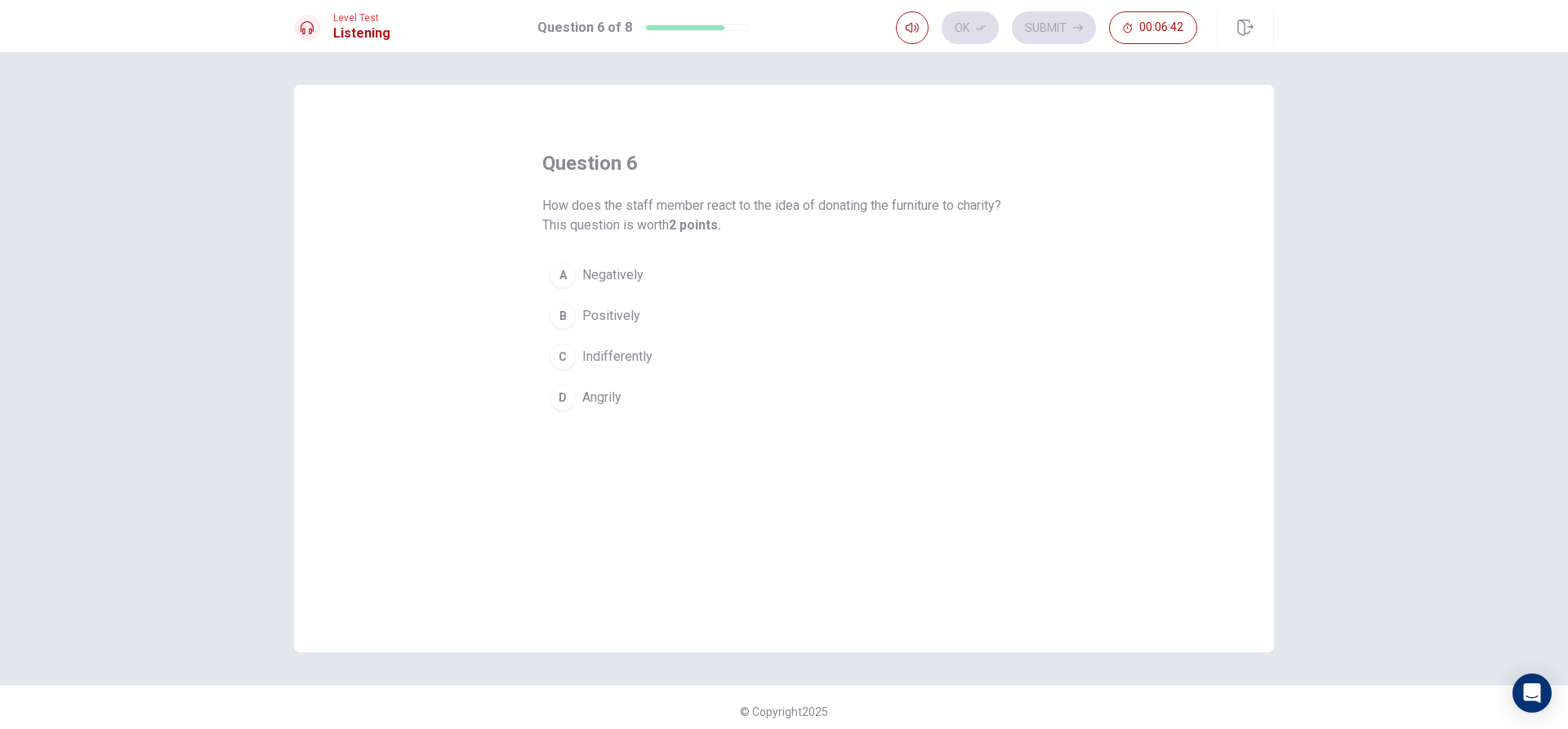
click at [572, 311] on button "B Positively" at bounding box center [784, 316] width 484 height 41
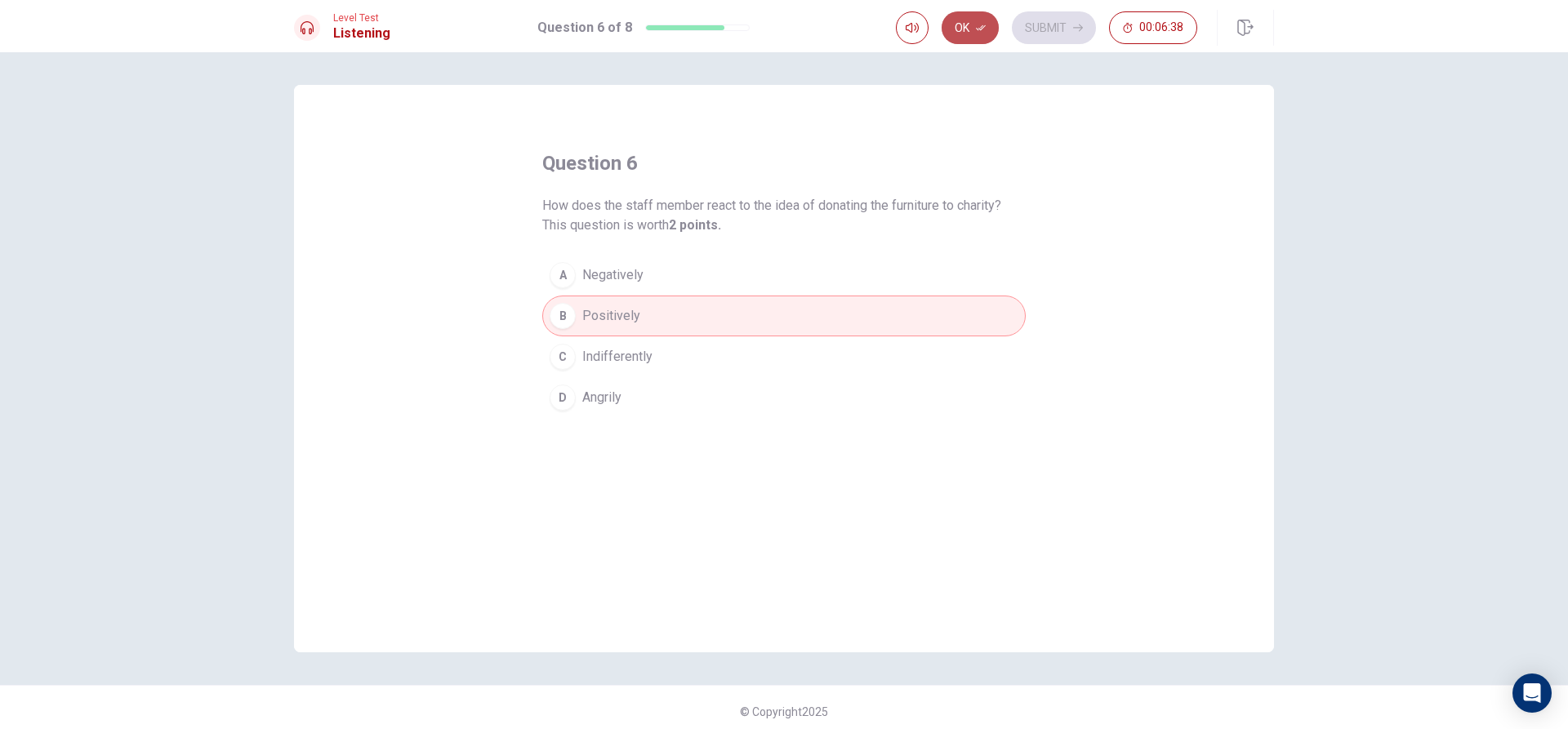
click at [964, 37] on button "Ok" at bounding box center [970, 28] width 57 height 33
click at [1024, 33] on button "Submit" at bounding box center [1054, 28] width 84 height 33
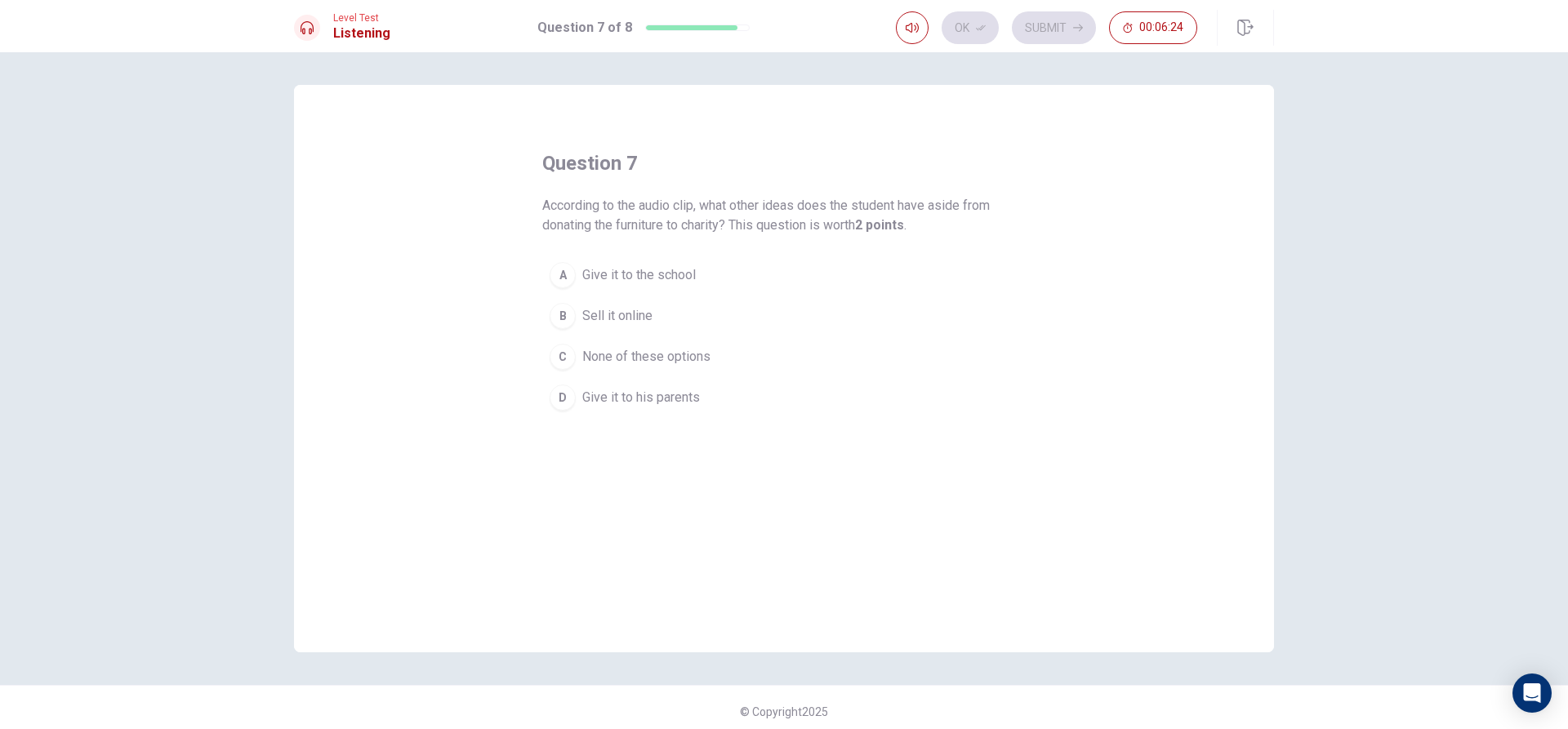
click at [743, 274] on button "A Give it to the school" at bounding box center [784, 275] width 484 height 41
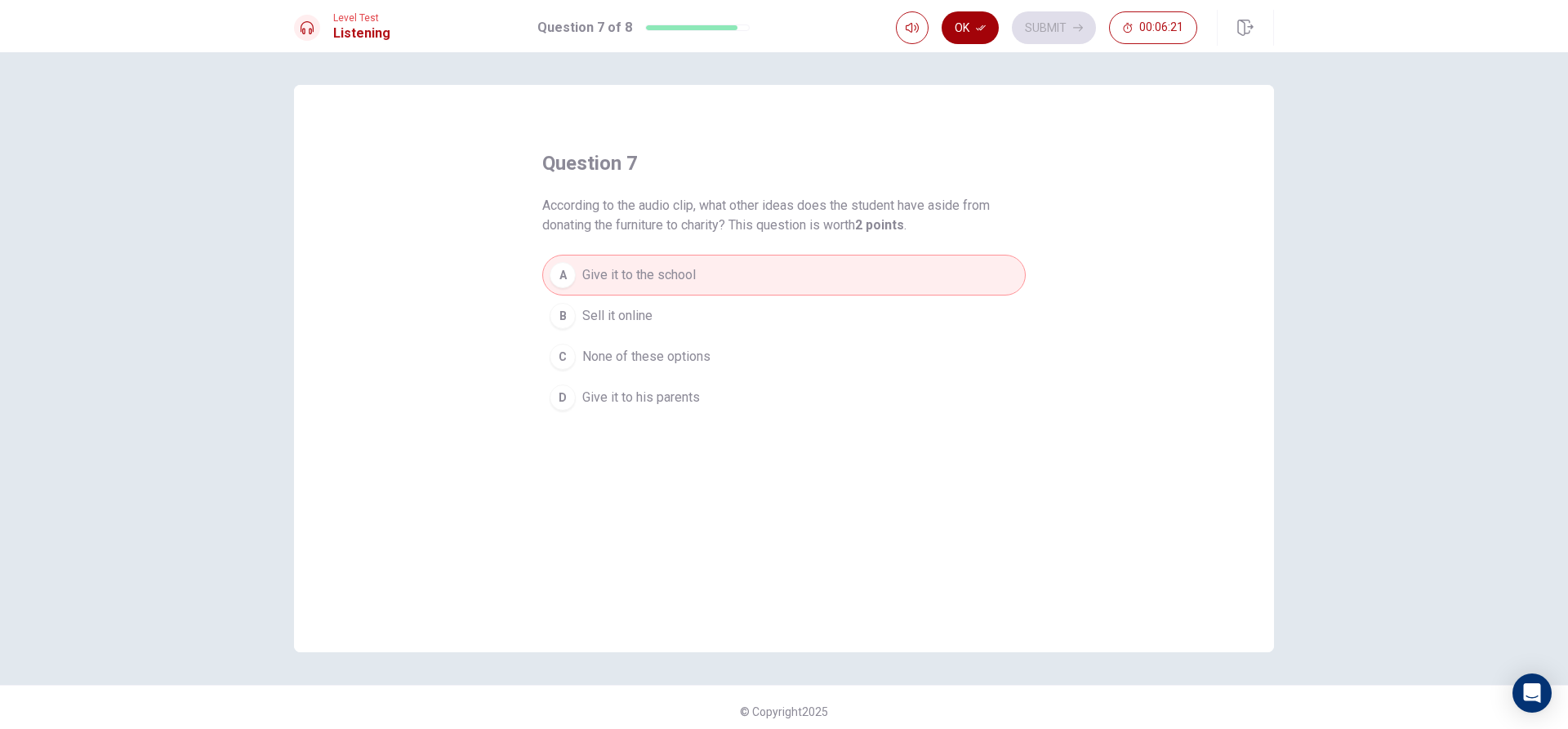
click at [968, 37] on button "Ok" at bounding box center [970, 28] width 57 height 33
click at [1025, 26] on button "Submit" at bounding box center [1054, 28] width 84 height 33
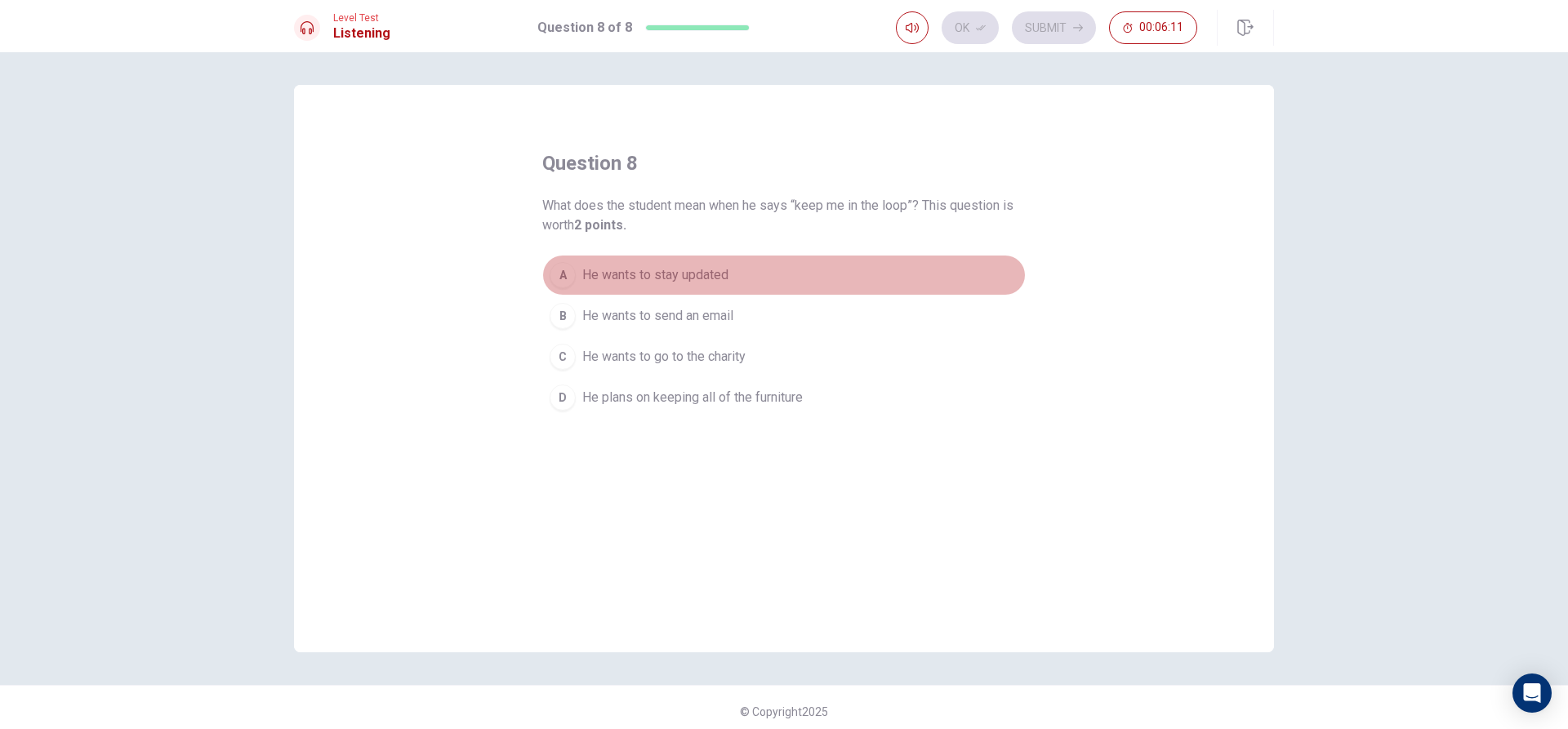
click at [643, 280] on span "He wants to stay updated" at bounding box center [656, 275] width 146 height 20
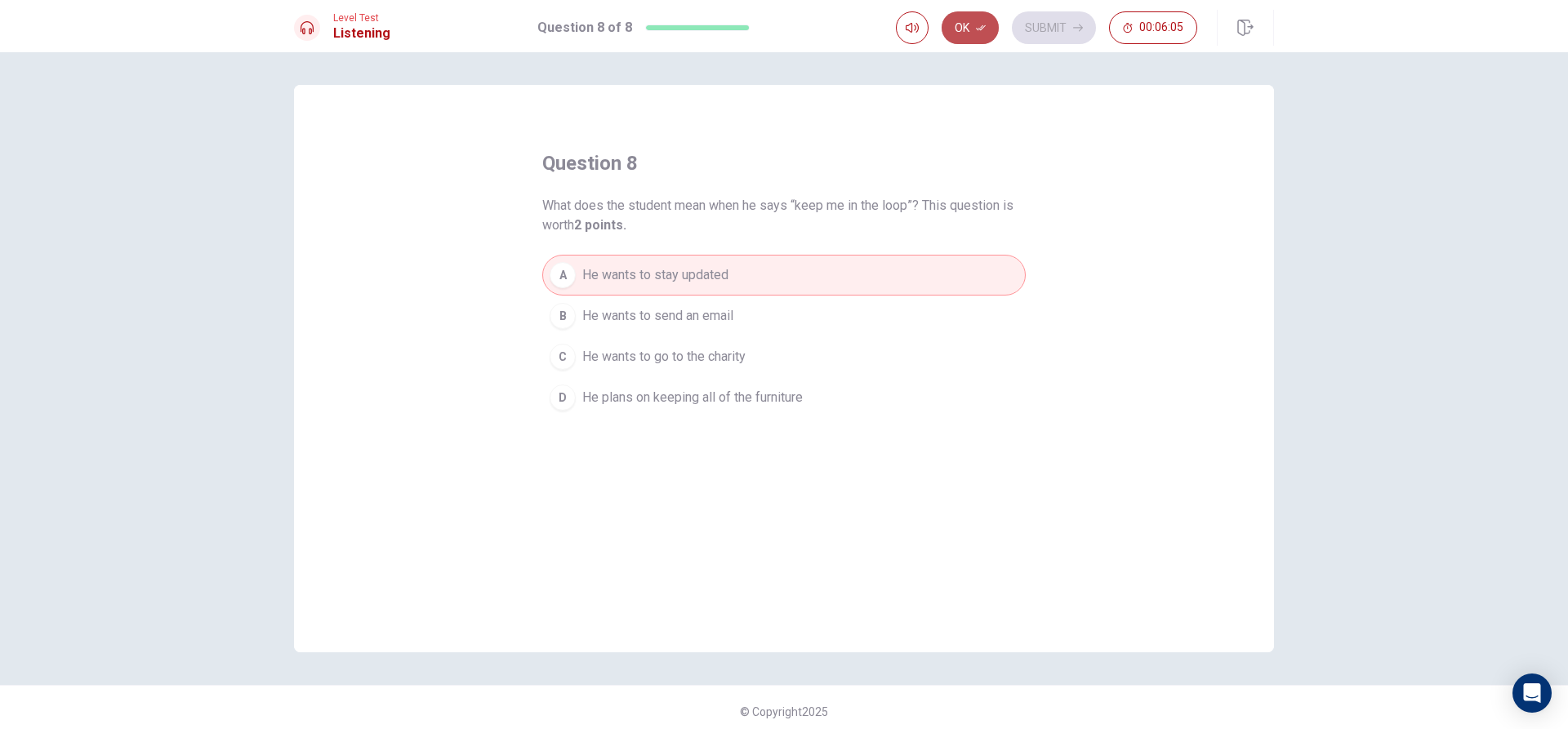
click at [980, 30] on icon "button" at bounding box center [980, 29] width 10 height 6
click at [1046, 26] on button "Submit" at bounding box center [1054, 28] width 84 height 33
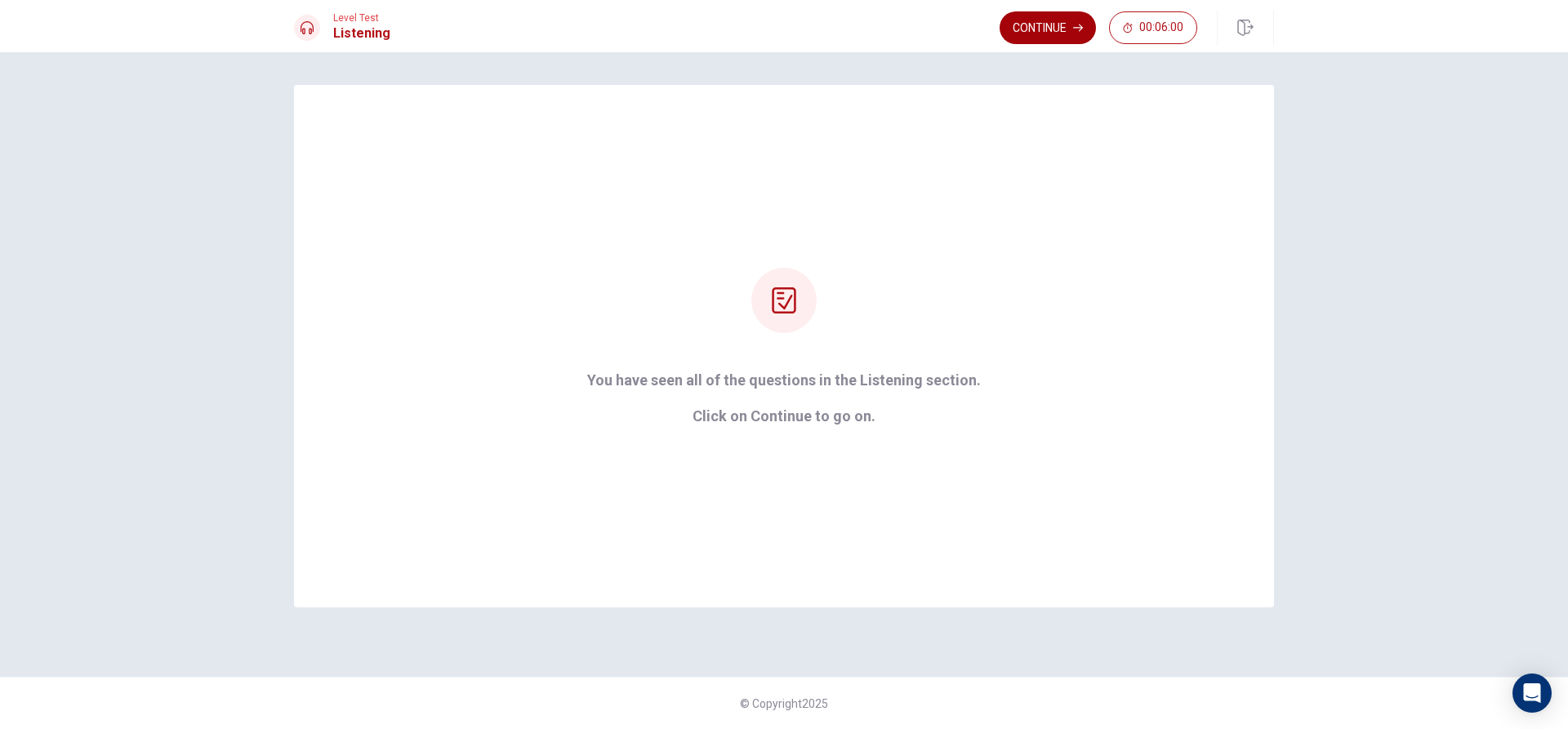
click at [1063, 38] on button "Continue" at bounding box center [1047, 28] width 96 height 33
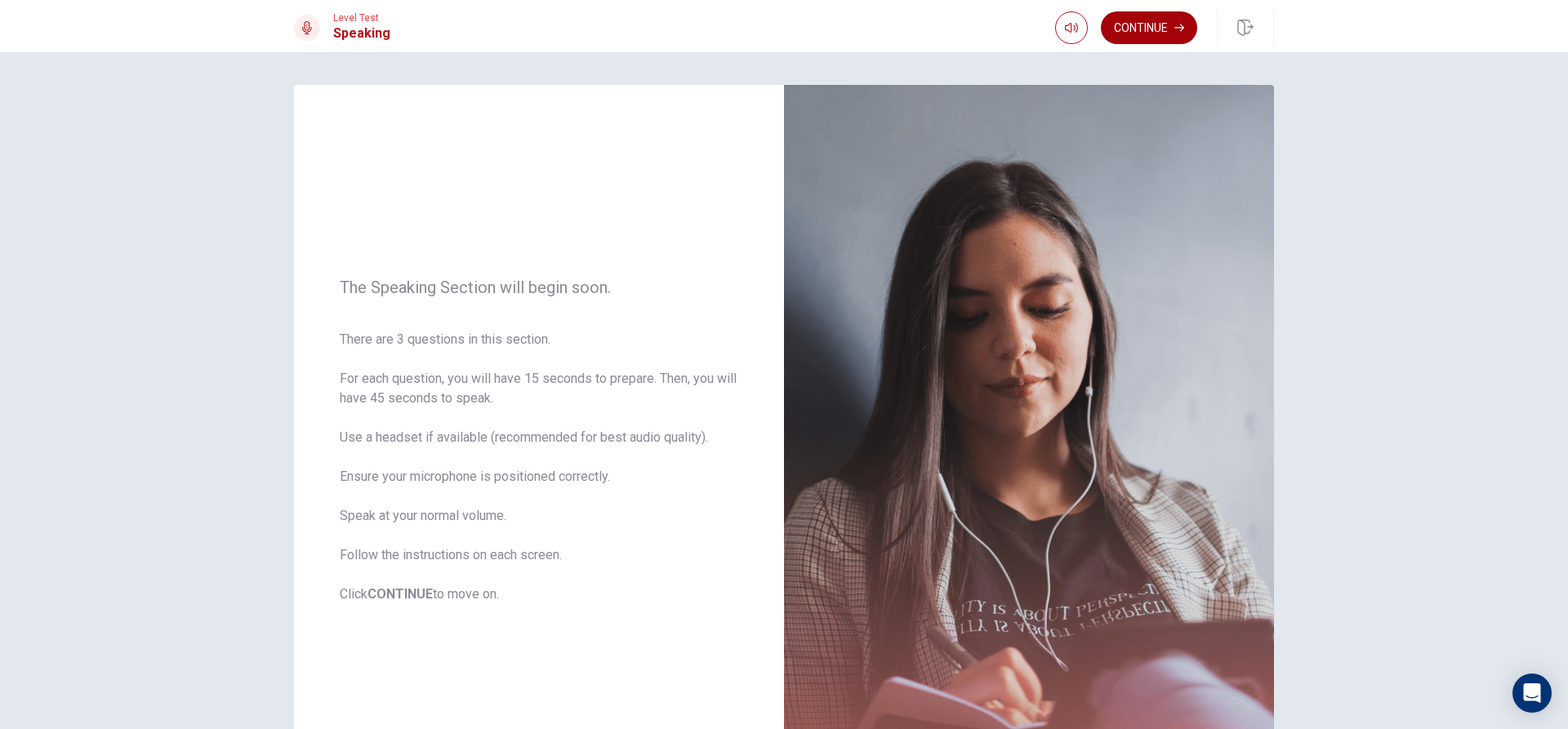
click at [1166, 33] on button "Continue" at bounding box center [1149, 28] width 96 height 33
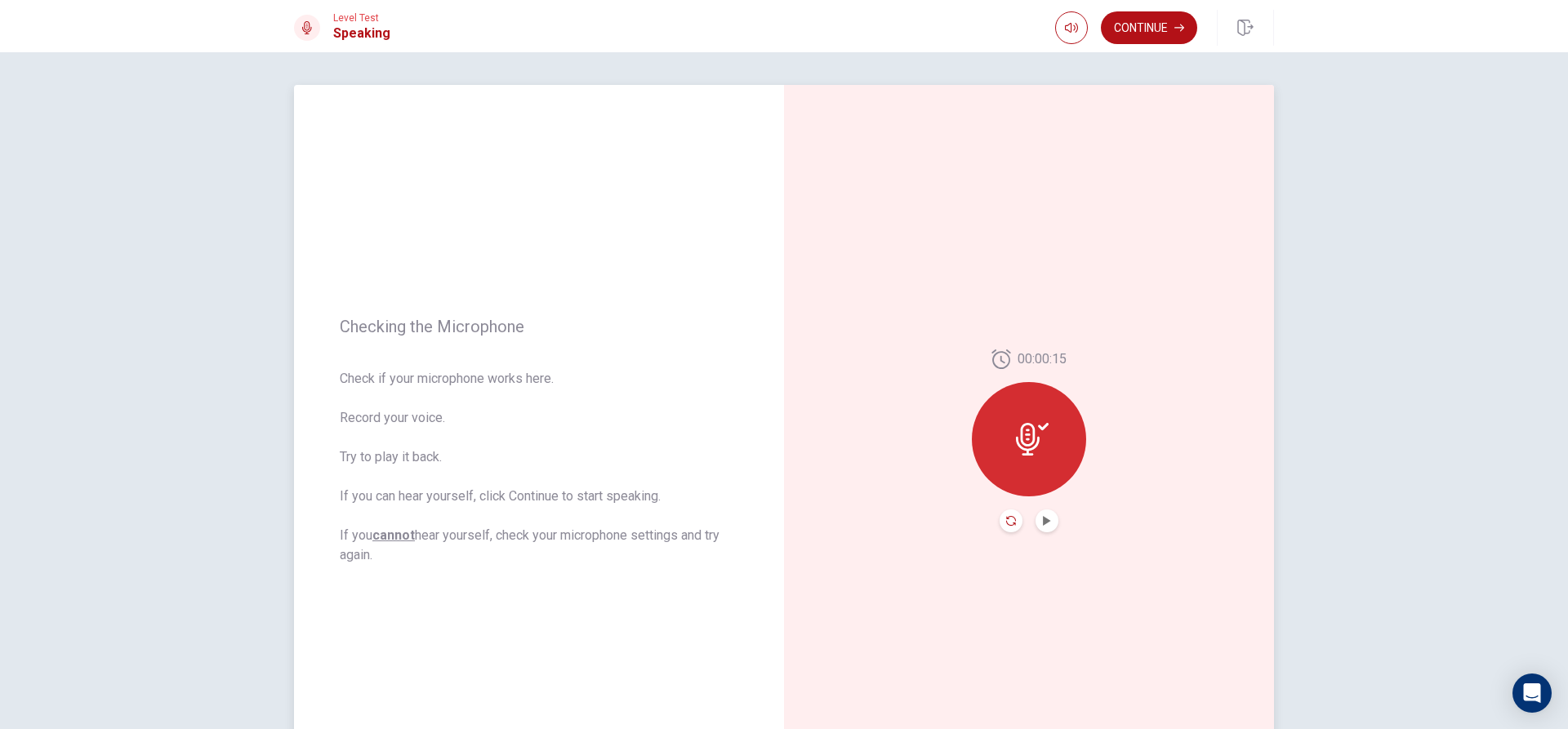
click at [1009, 522] on icon "Record Again" at bounding box center [1011, 521] width 10 height 10
click at [1049, 445] on div "Stop Recording" at bounding box center [1029, 451] width 115 height 115
click at [1046, 522] on icon "Play Audio" at bounding box center [1047, 521] width 10 height 10
click at [1142, 17] on button "Continue" at bounding box center [1149, 28] width 96 height 33
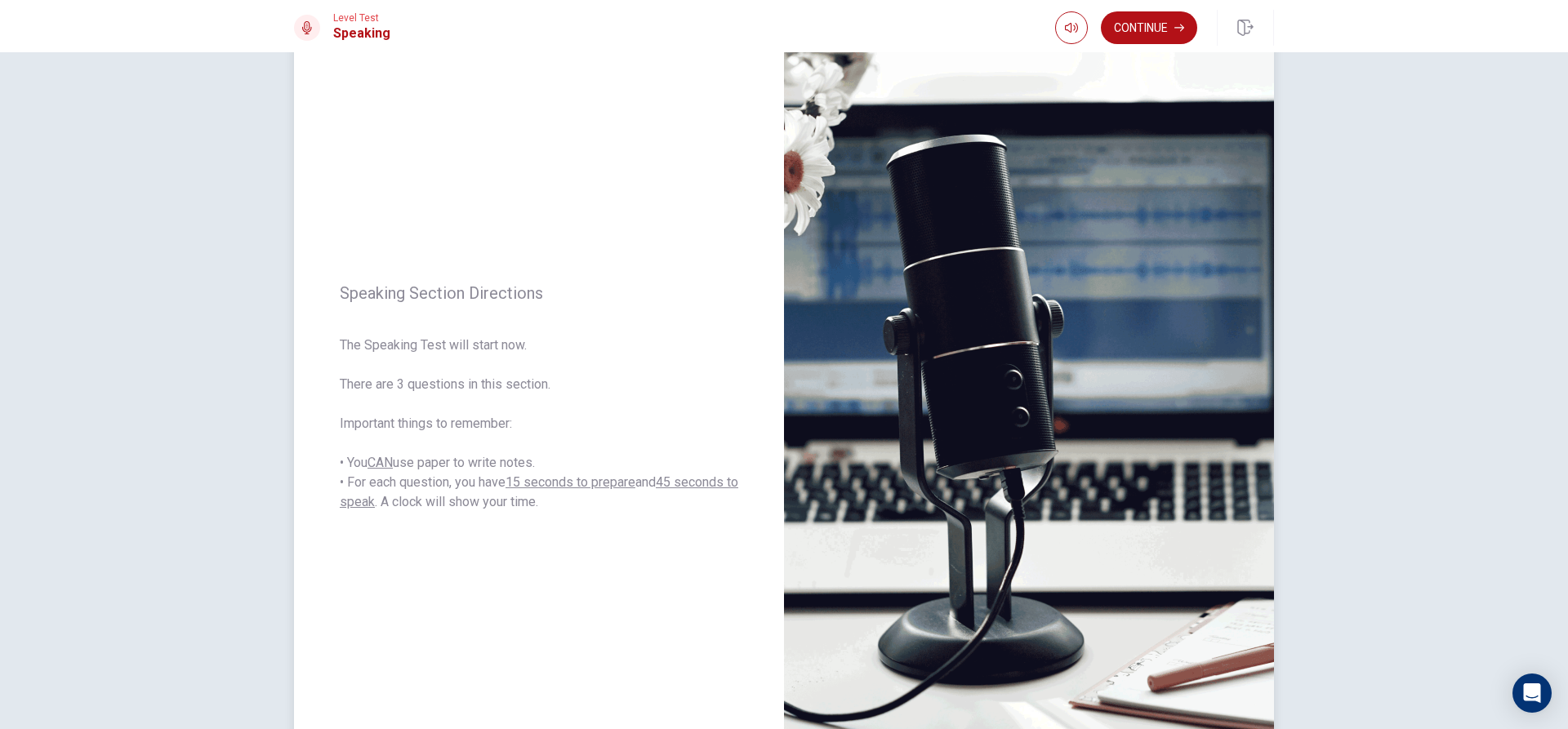
scroll to position [82, 0]
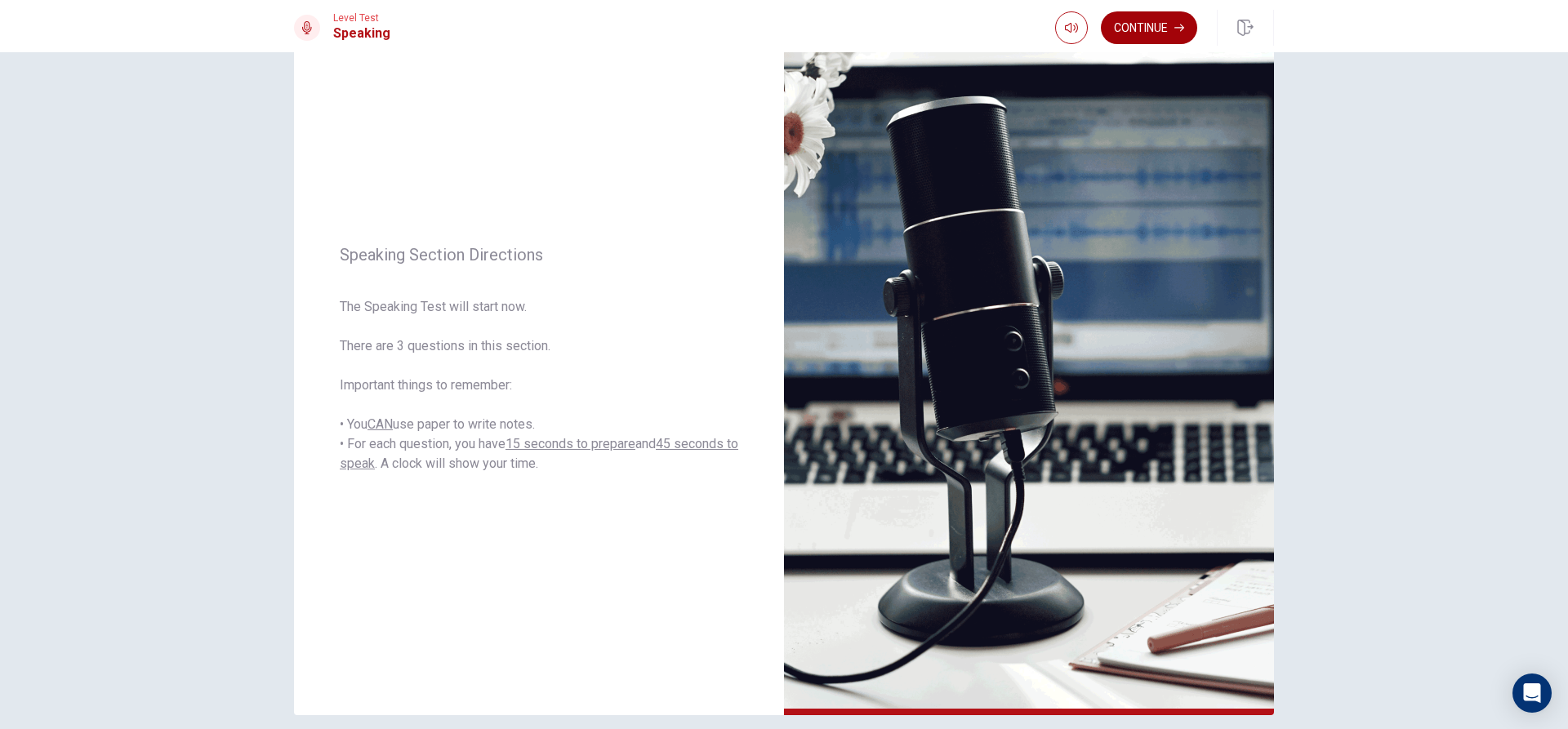
click at [1153, 36] on button "Continue" at bounding box center [1149, 28] width 96 height 33
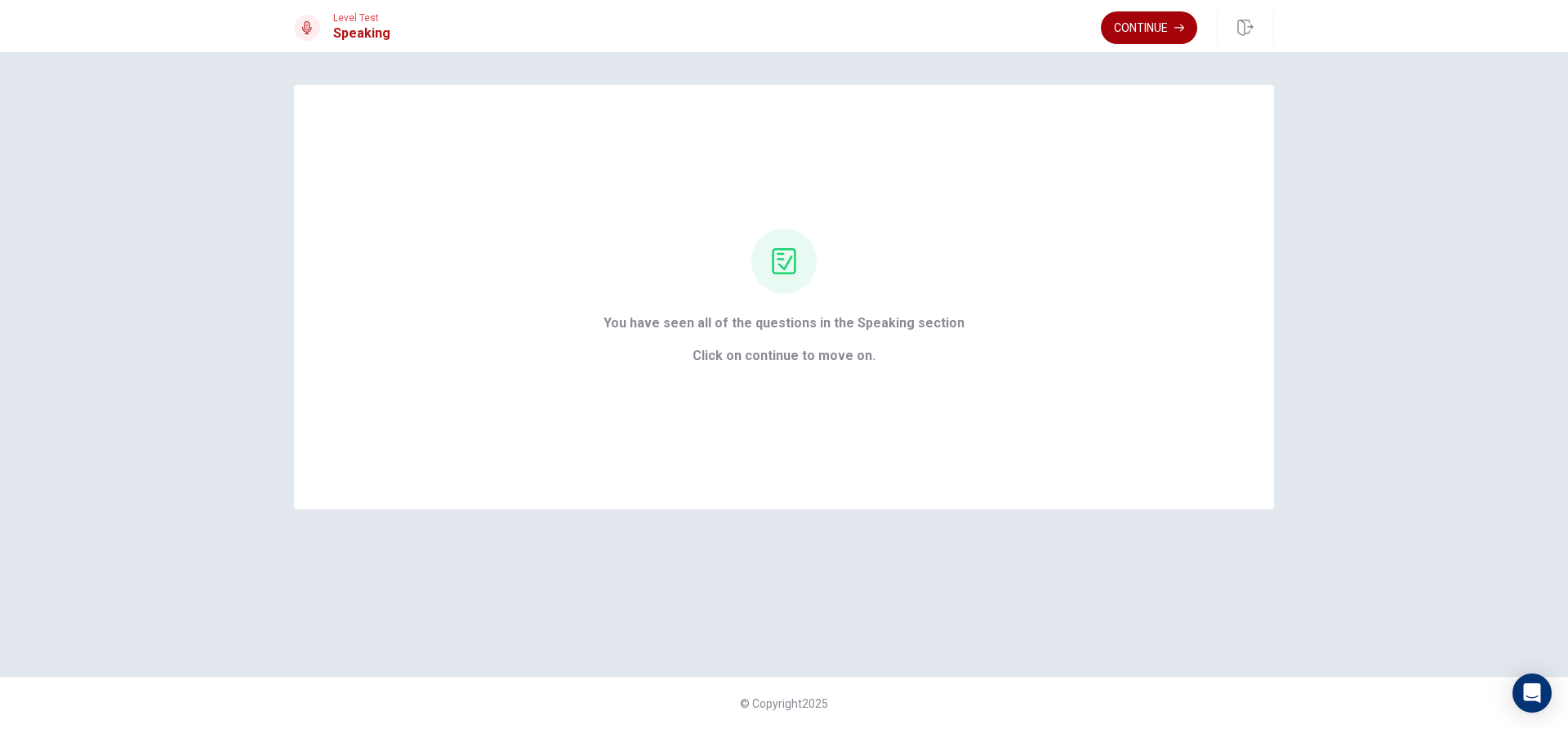
click at [1152, 17] on button "Continue" at bounding box center [1149, 28] width 96 height 33
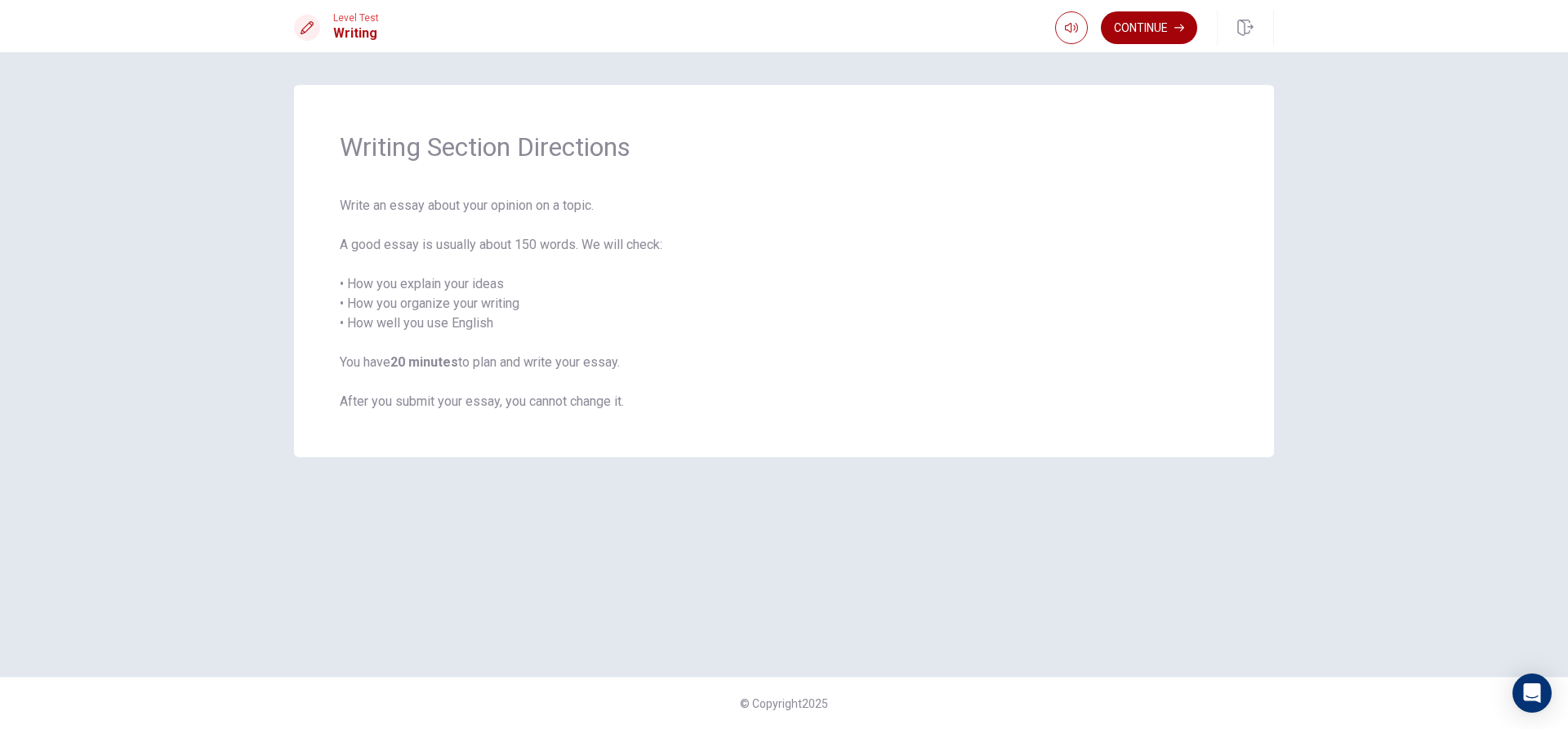
click at [1143, 26] on button "Continue" at bounding box center [1149, 28] width 96 height 33
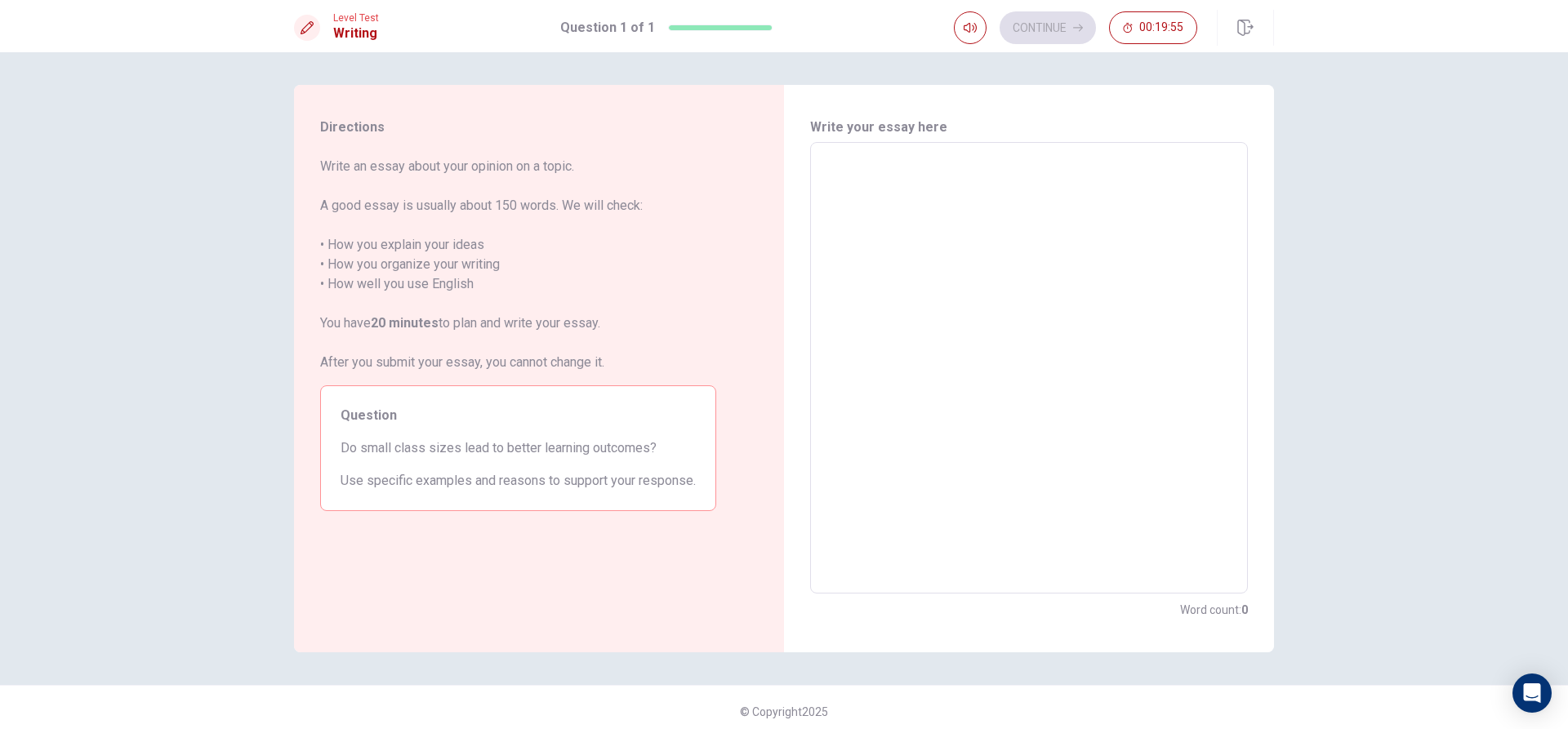
click at [882, 192] on textarea at bounding box center [1028, 368] width 415 height 424
type textarea "x"
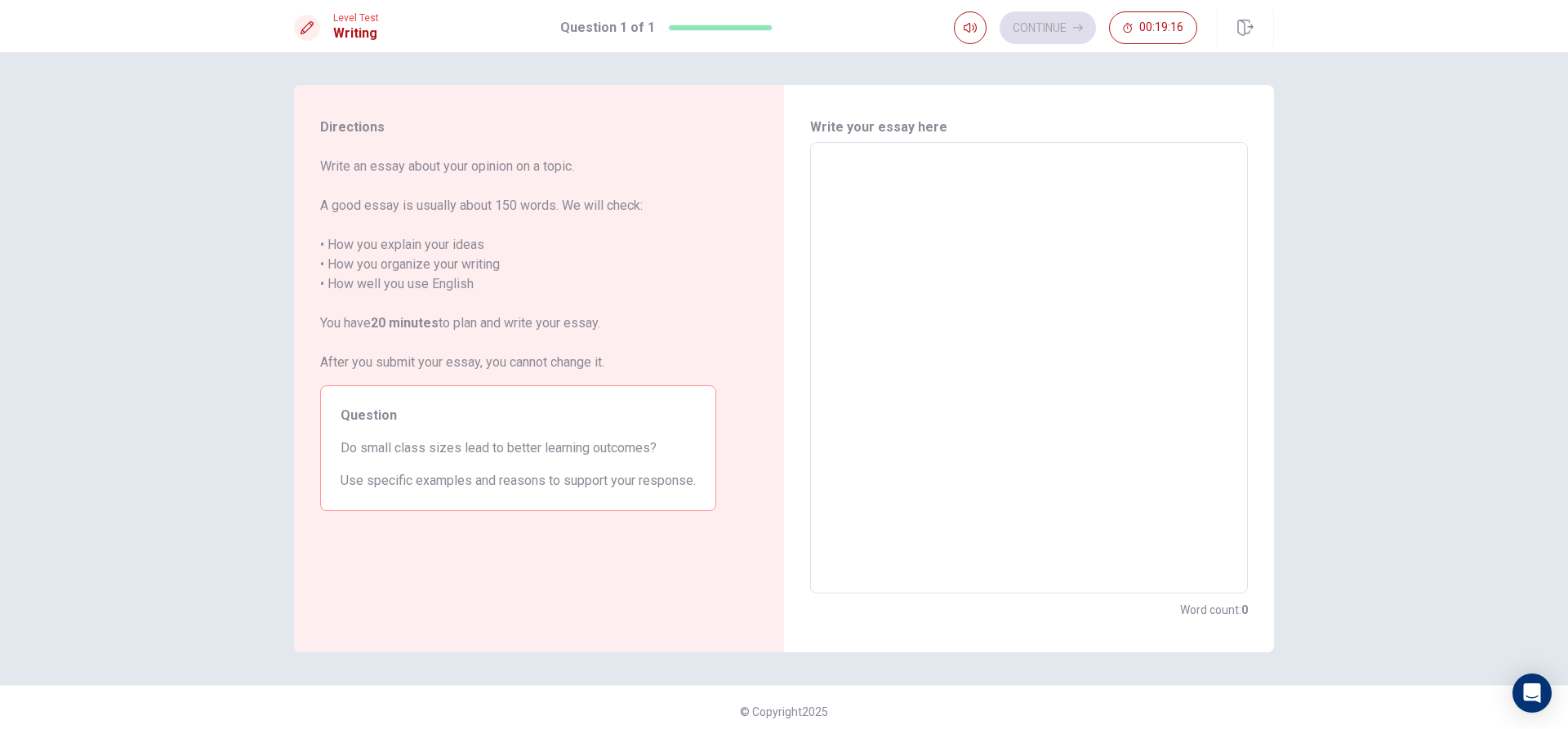
type textarea "x"
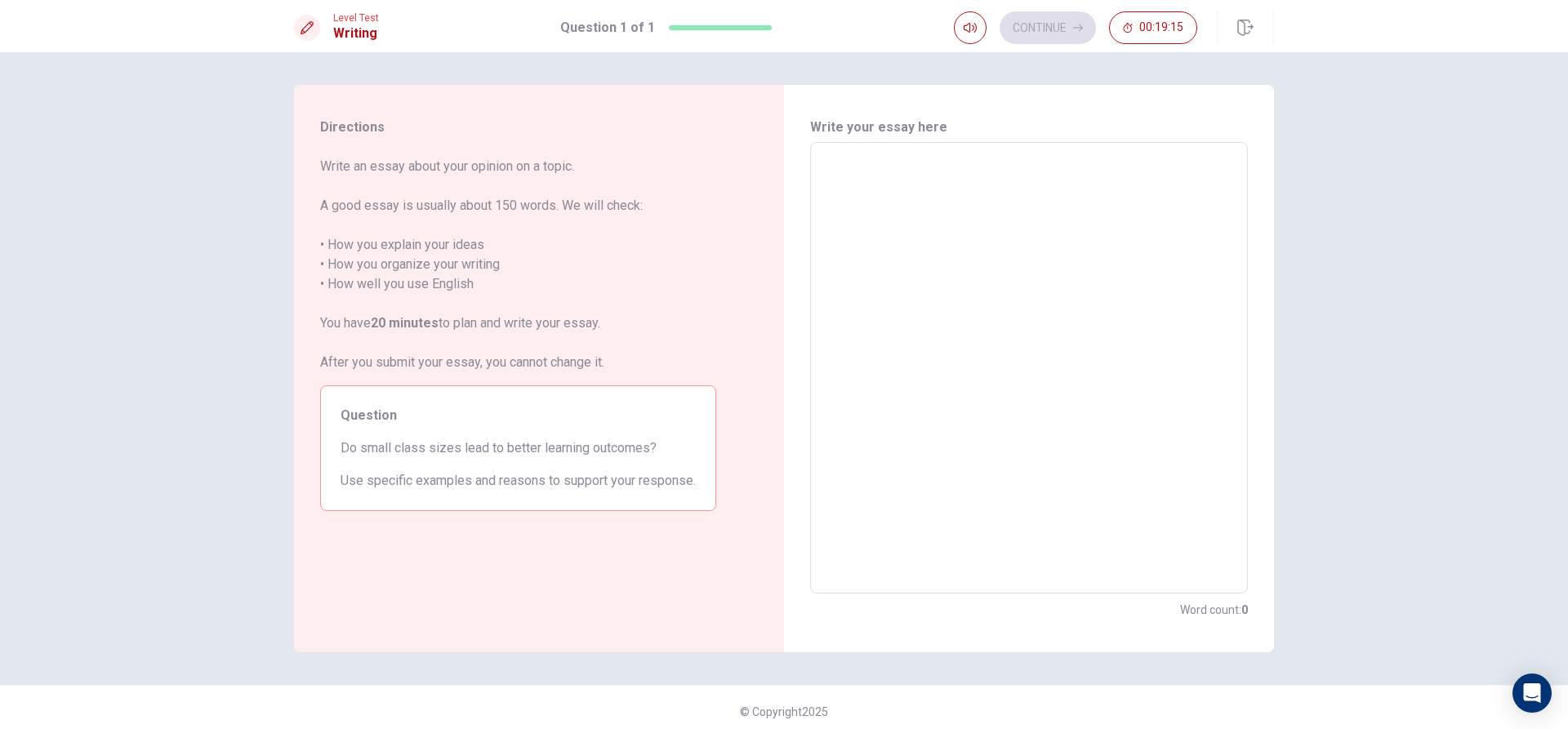
type textarea "x"
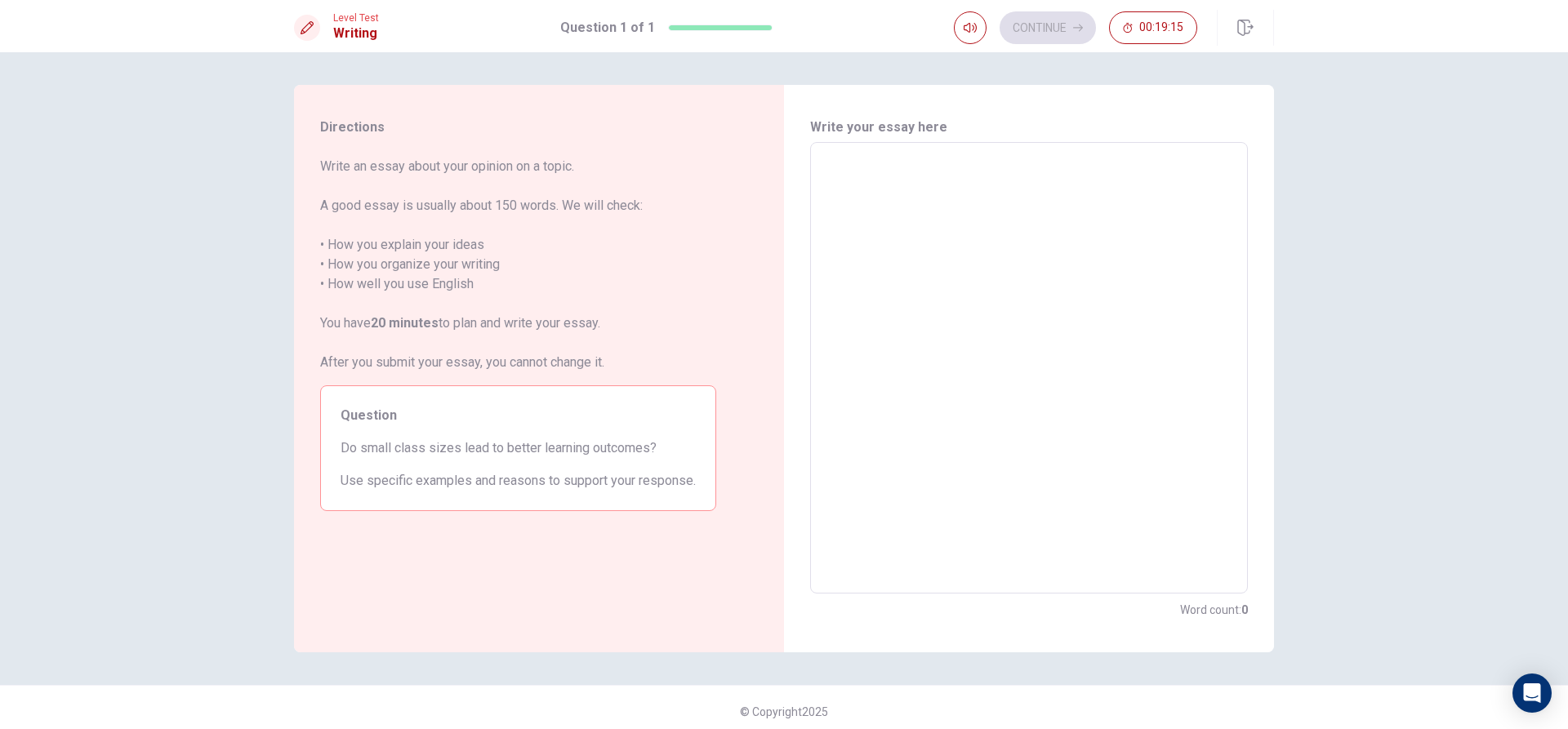
type textarea "x"
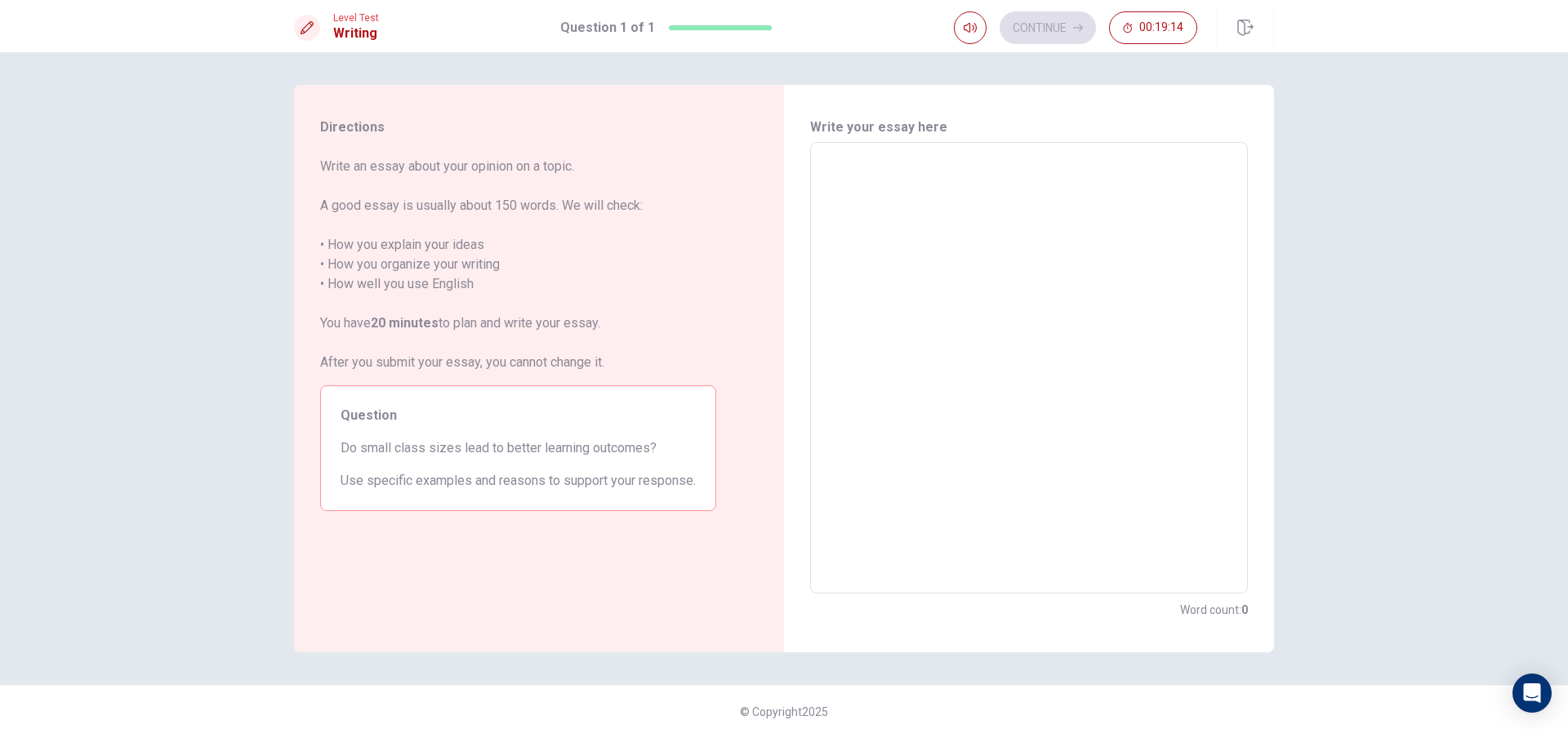
type textarea "x"
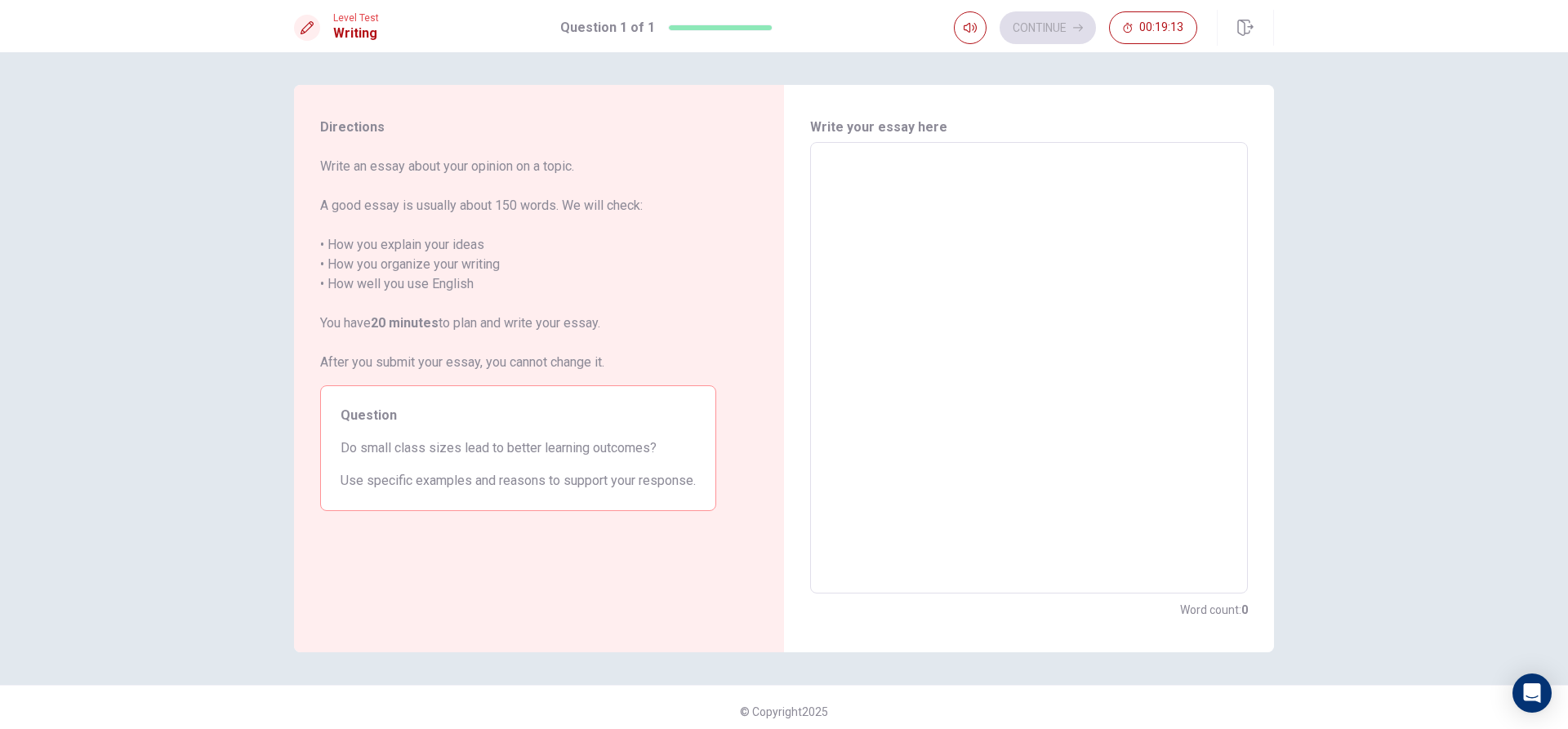
type textarea "x"
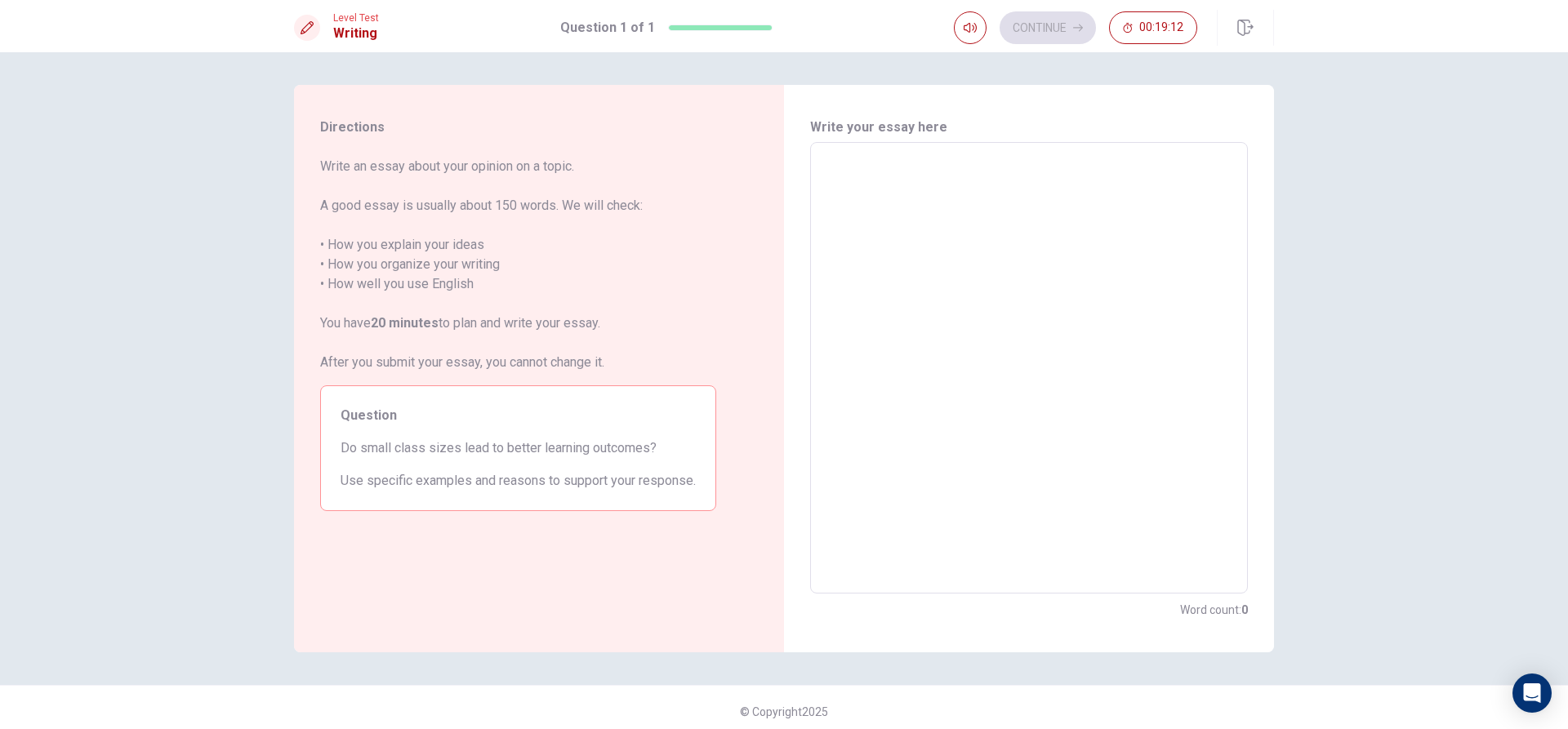
type textarea "x"
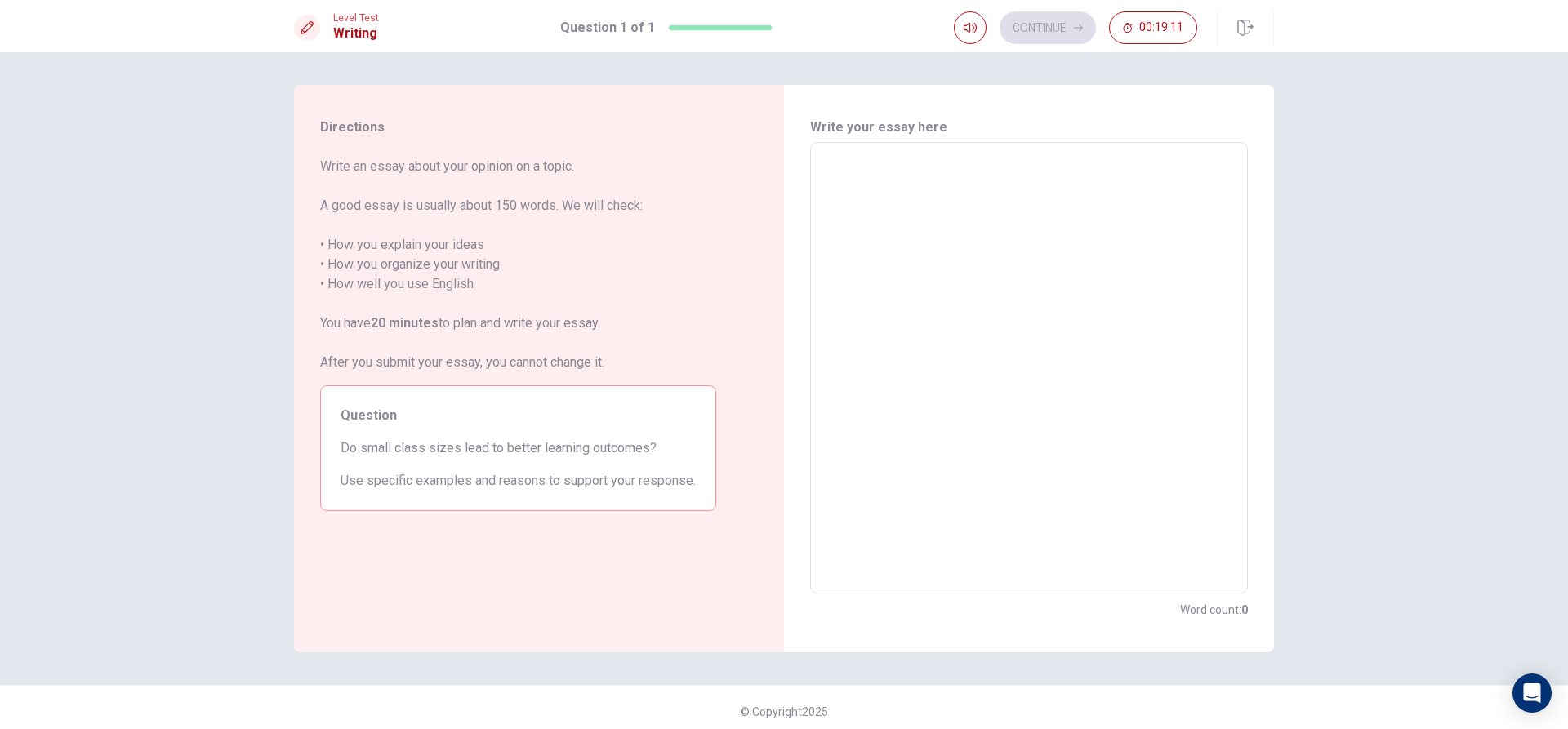
type textarea "x"
type textarea "D"
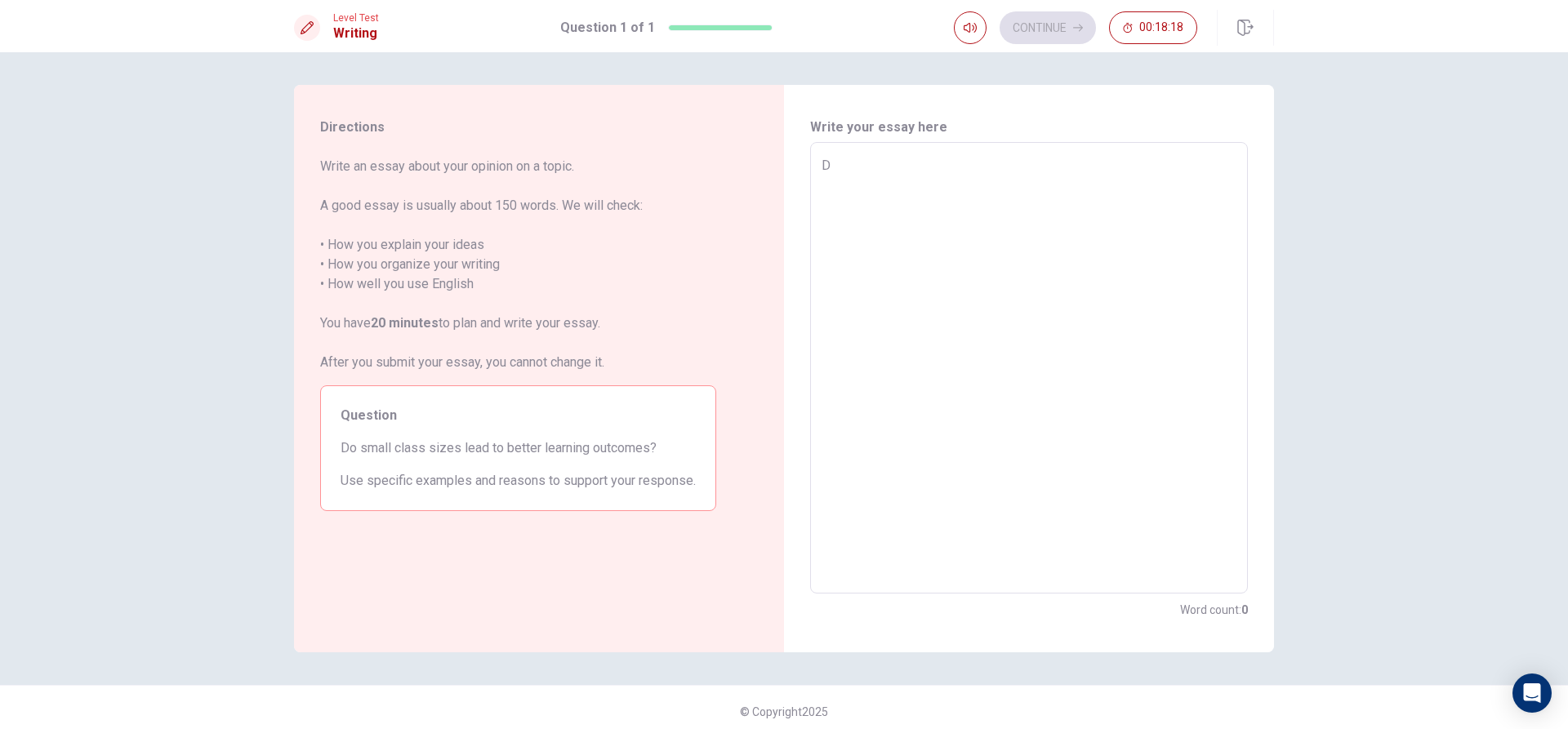
type textarea "x"
type textarea "DO"
type textarea "x"
type textarea "DO"
type textarea "x"
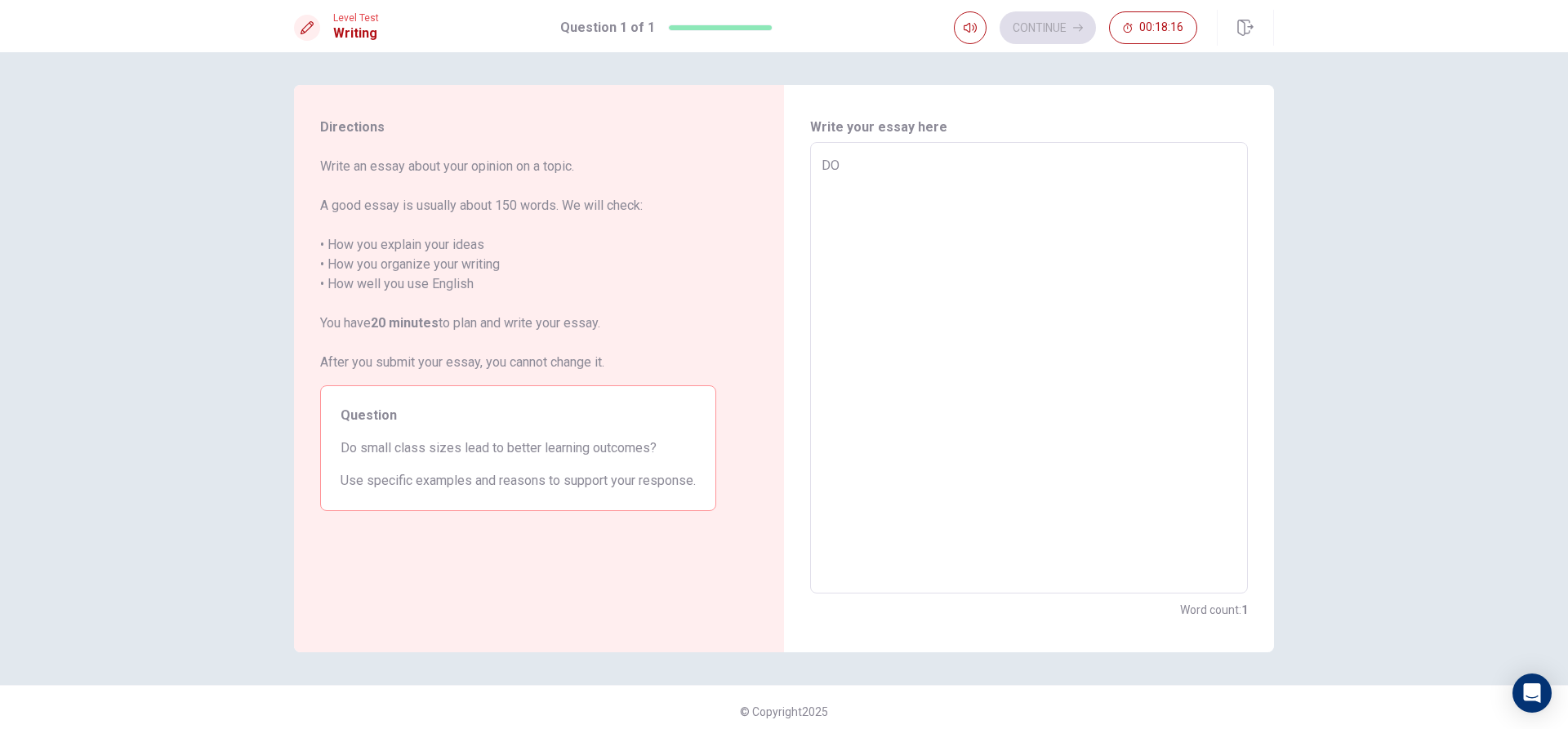
type textarea "DO"
type textarea "x"
type textarea "D"
type textarea "x"
type textarea "Do"
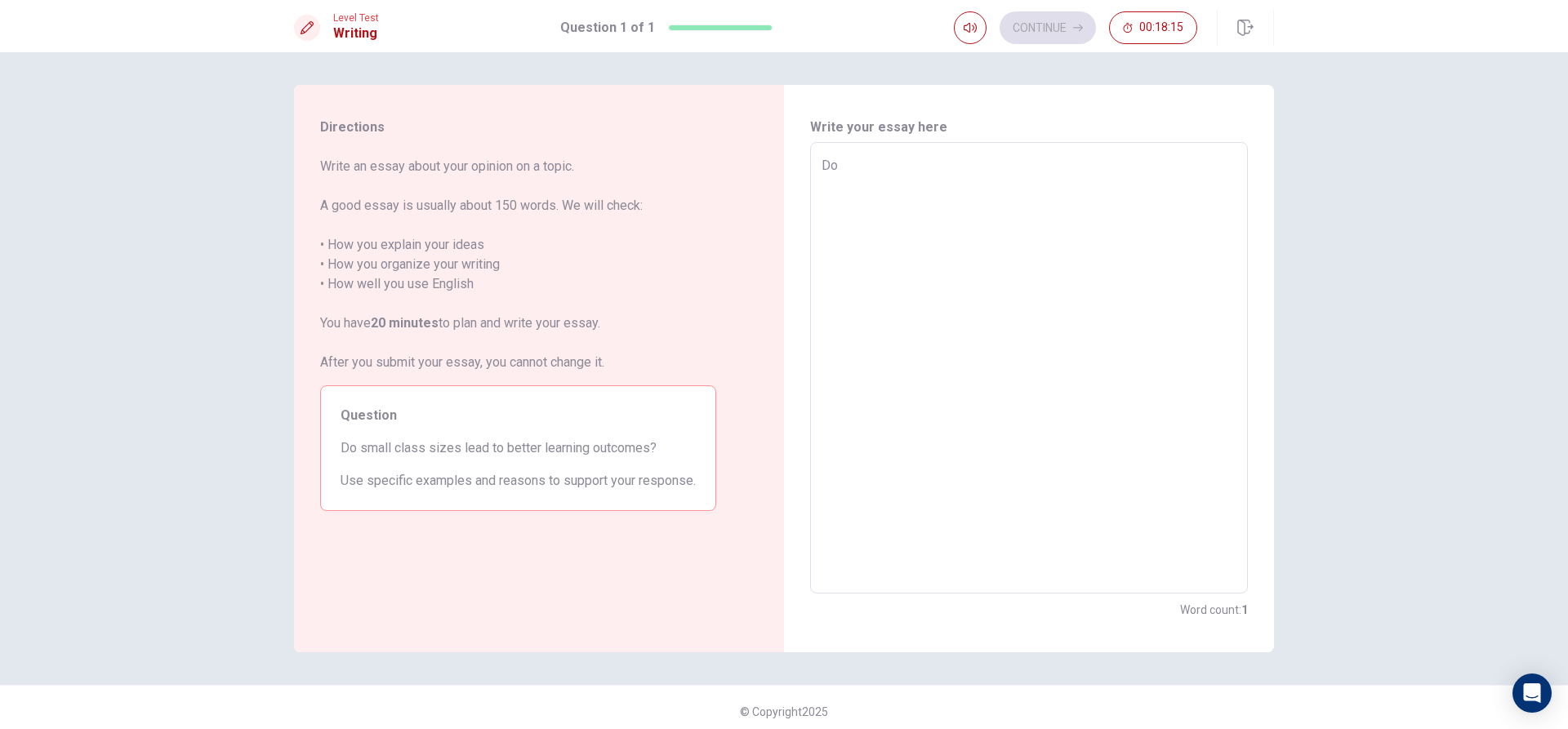
type textarea "x"
type textarea "Do"
type textarea "x"
type textarea "Do s"
type textarea "x"
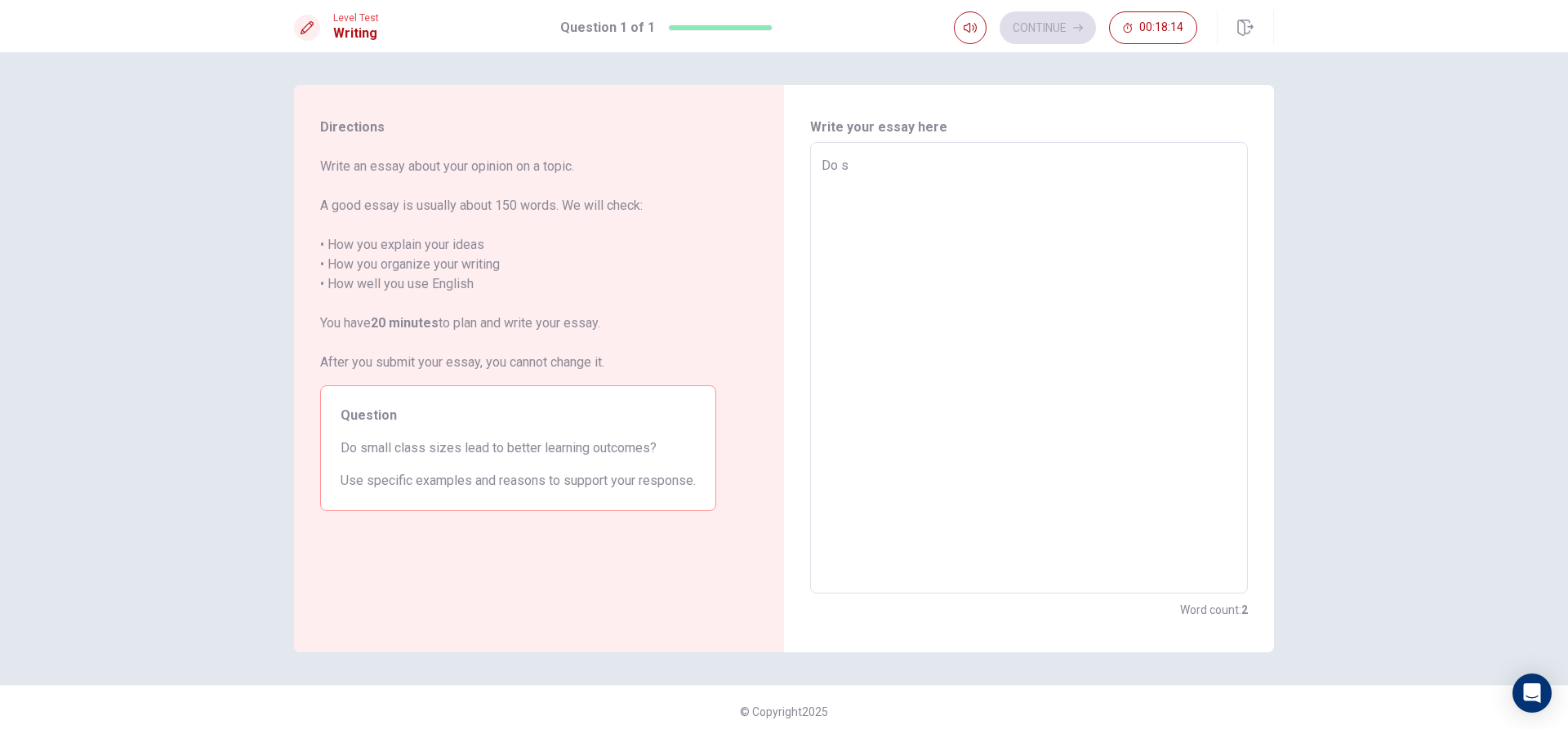
type textarea "Do sm"
type textarea "x"
type textarea "Do smm"
type textarea "x"
type textarea "Do smma"
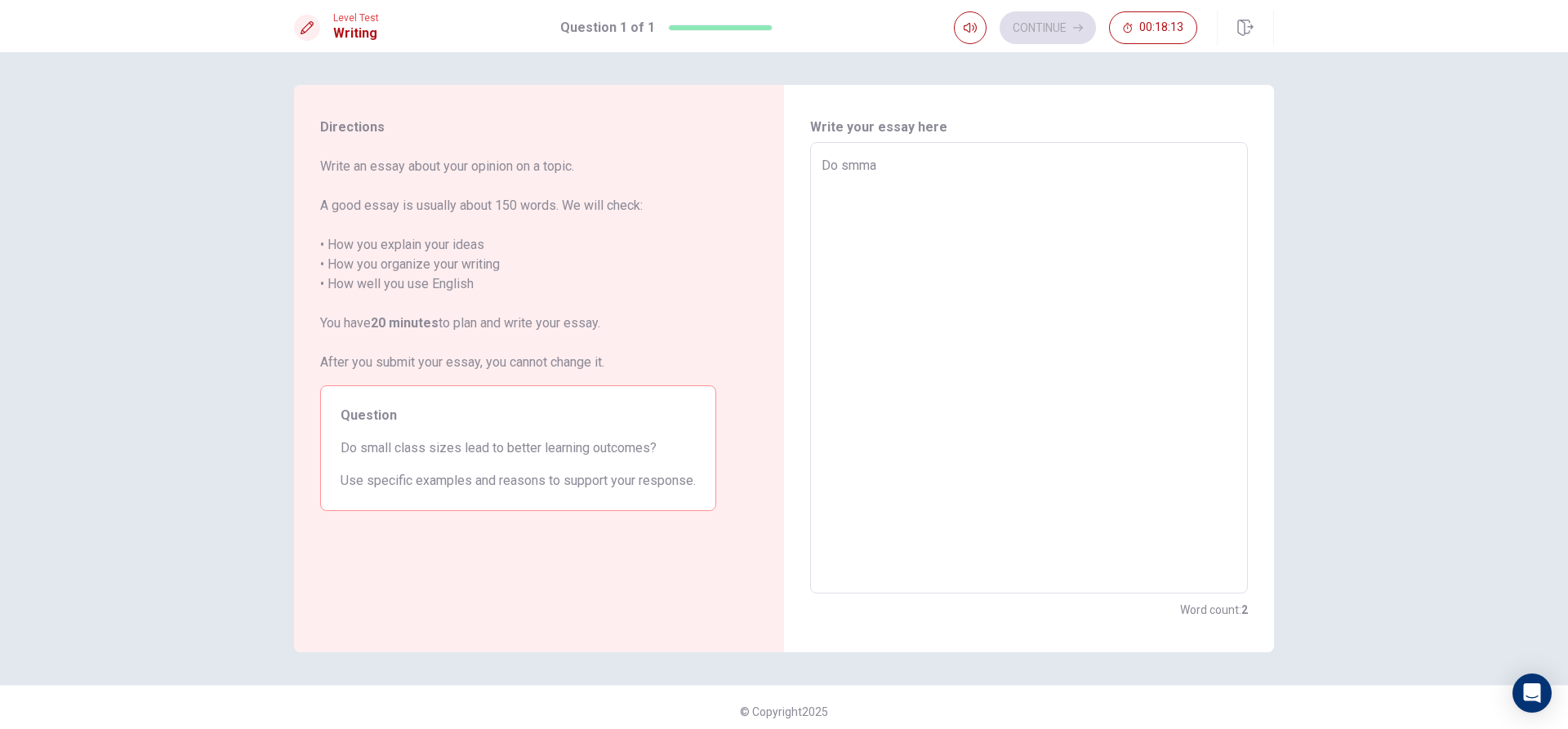
type textarea "x"
type textarea "Do smm"
type textarea "x"
type textarea "Do sm"
type textarea "x"
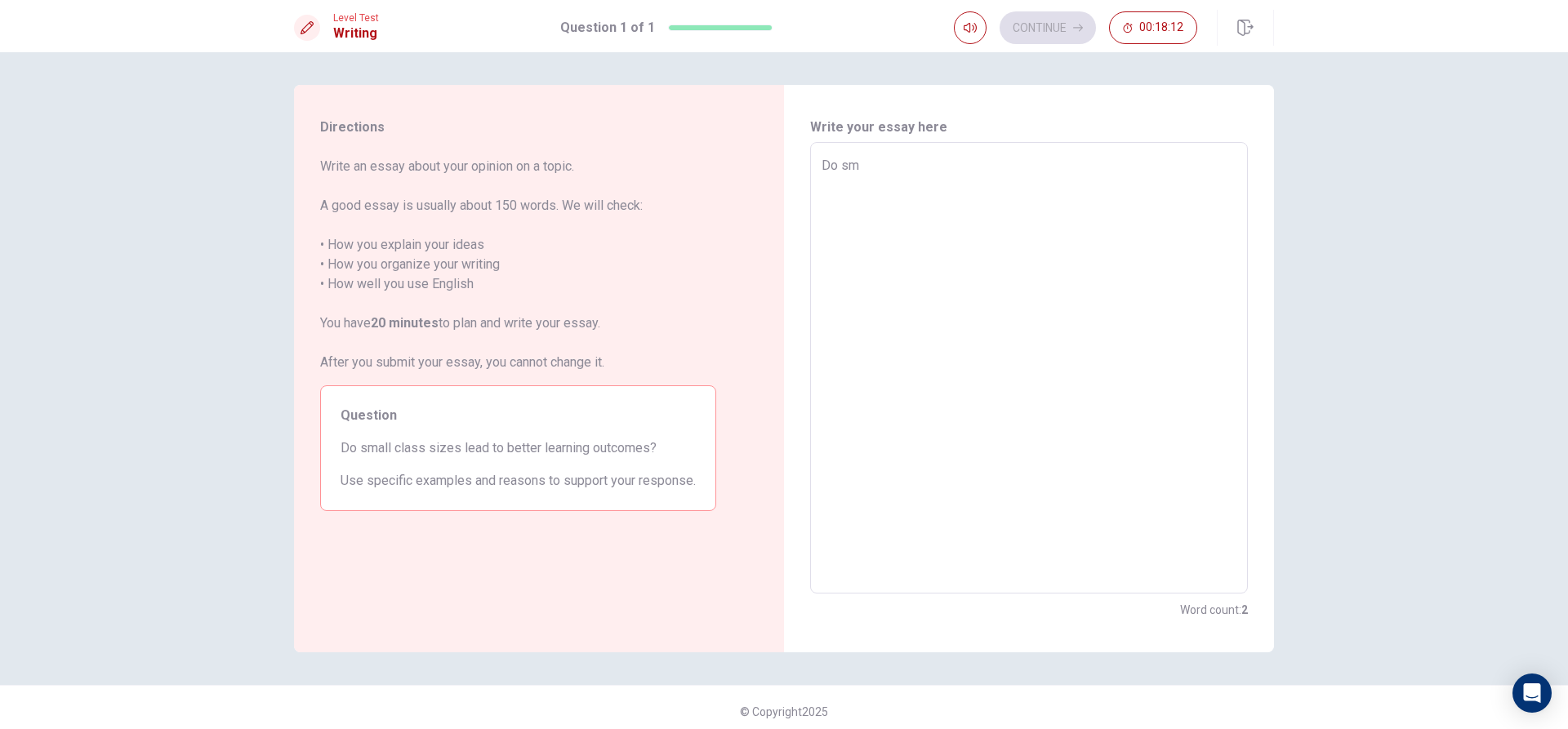
type textarea "Do sma"
type textarea "x"
type textarea "Do smal"
type textarea "x"
type textarea "Do small"
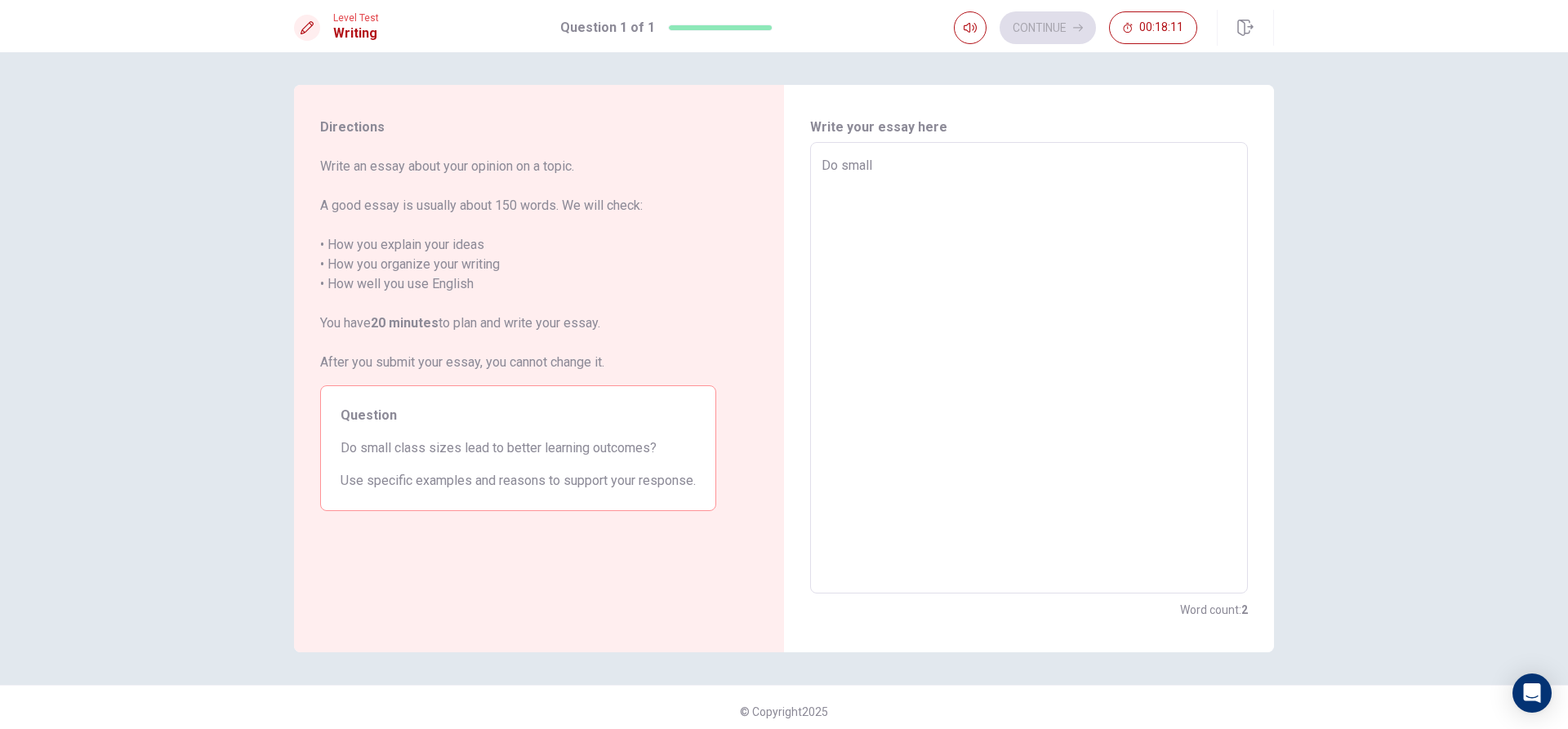
type textarea "x"
type textarea "Do small"
type textarea "x"
type textarea "Do small c"
type textarea "x"
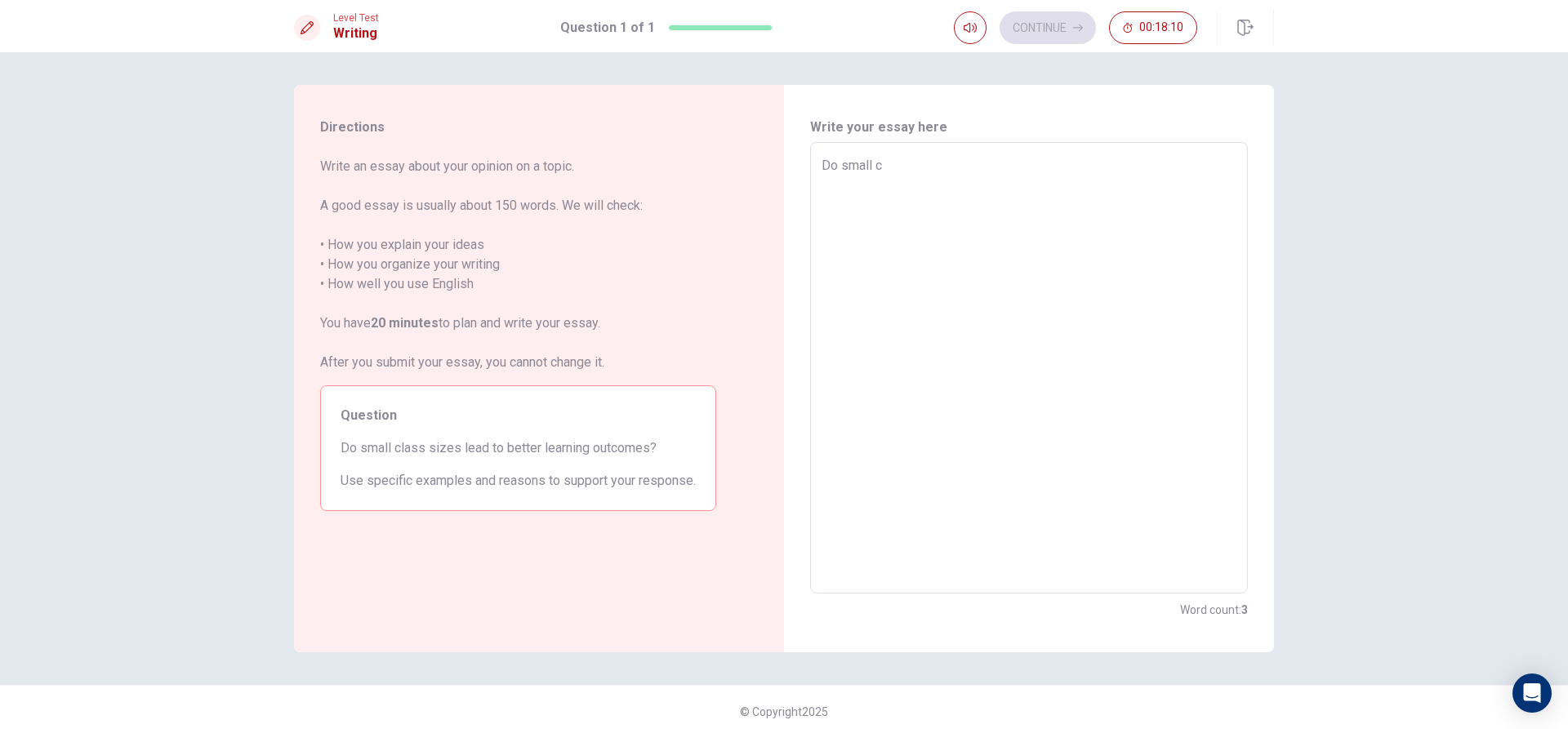
type textarea "Do small cl"
type textarea "x"
type textarea "Do small cla"
type textarea "x"
type textarea "Do small clas"
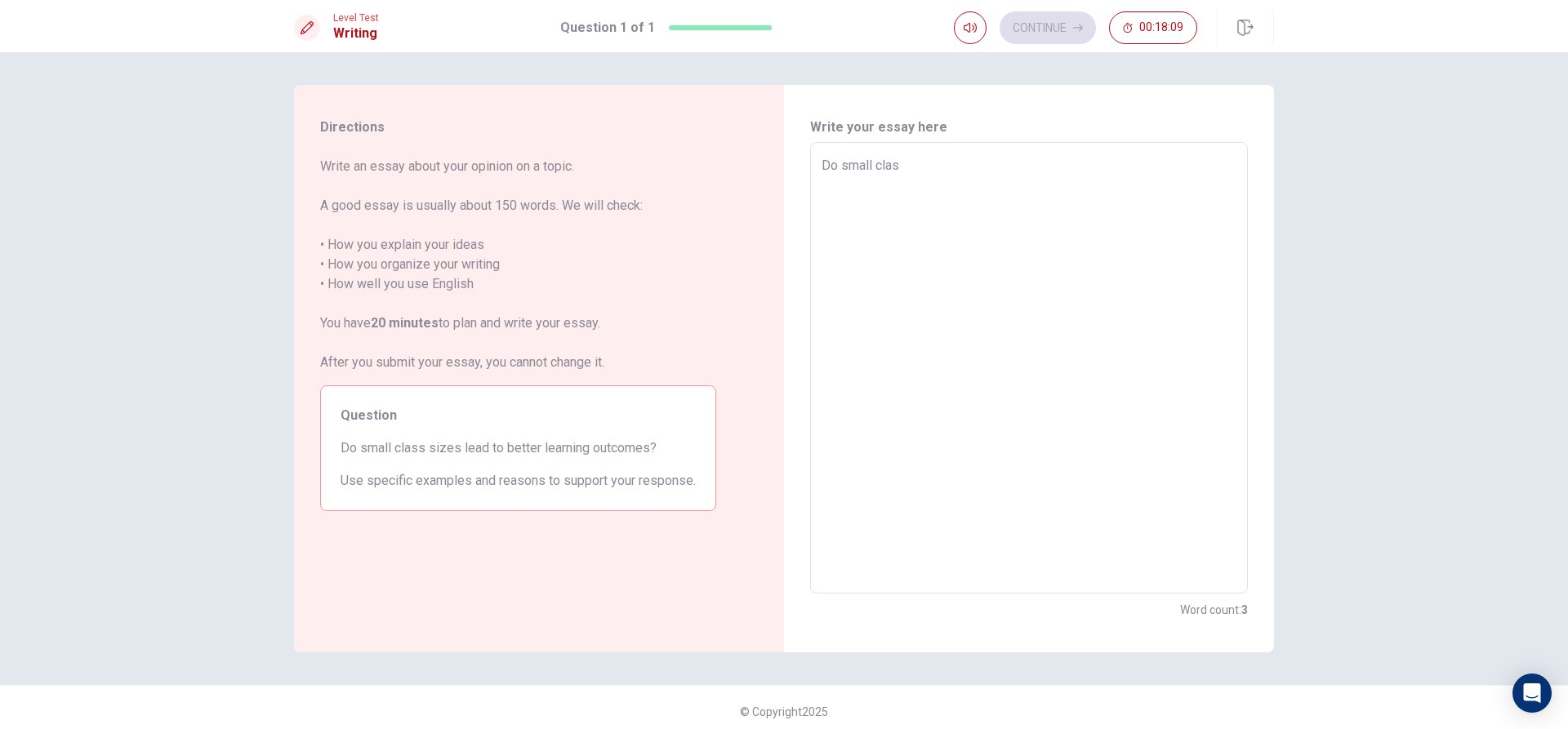
type textarea "x"
type textarea "Do small class"
type textarea "x"
type textarea "Do small class"
type textarea "x"
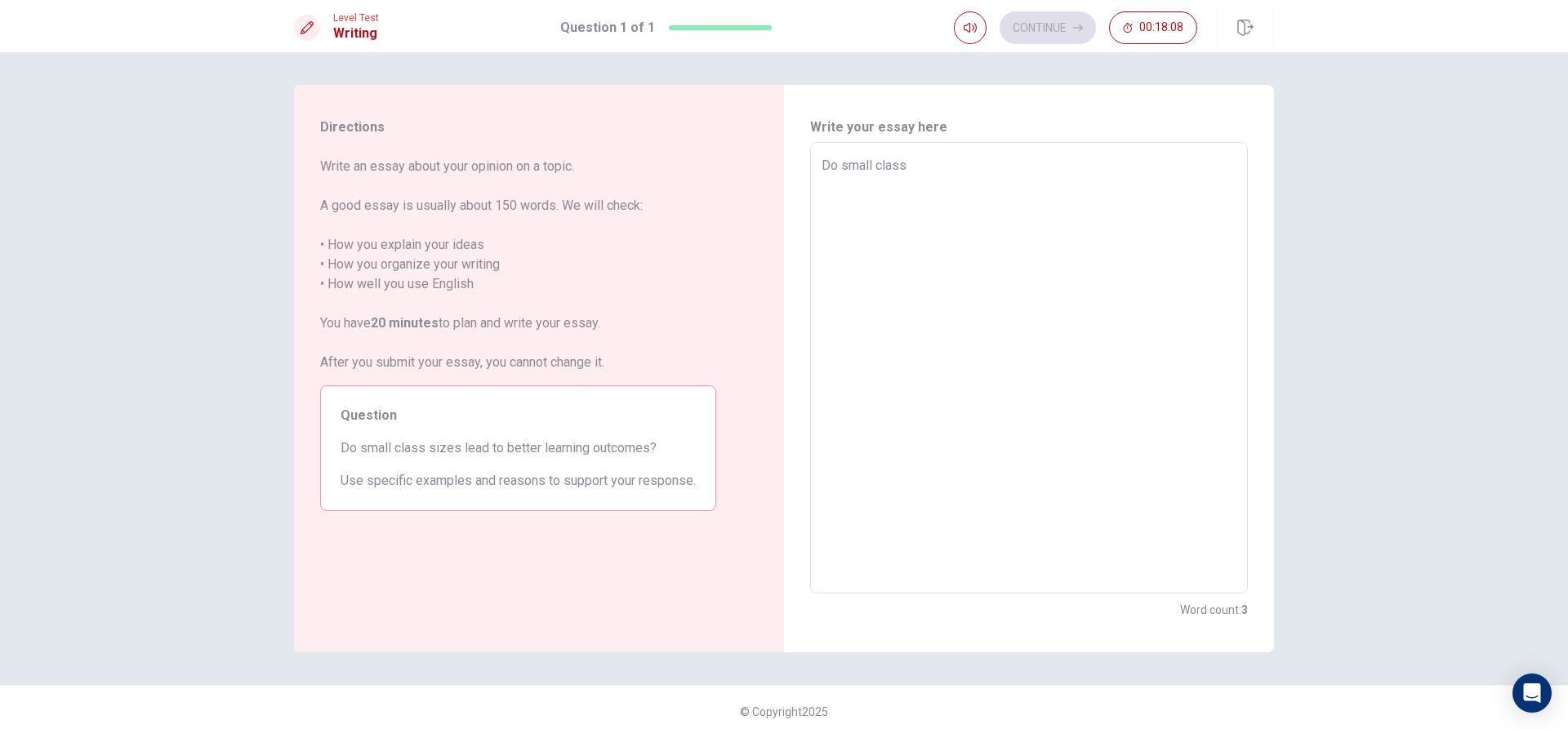
type textarea "Do small class s"
type textarea "x"
type textarea "Do small class si"
type textarea "x"
type textarea "Do small class siz"
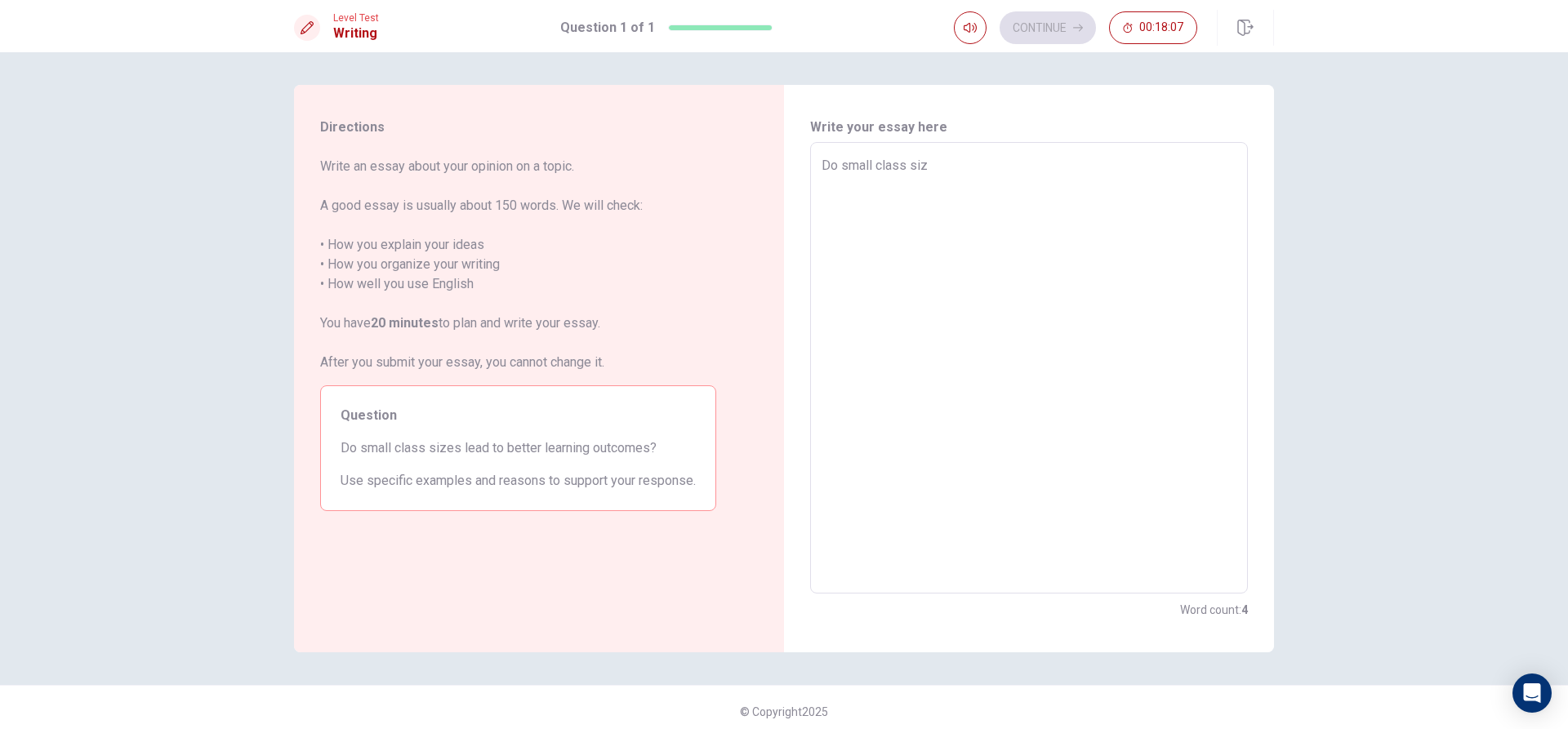
type textarea "x"
type textarea "Do small class size"
type textarea "x"
type textarea "Do small class sizez"
type textarea "x"
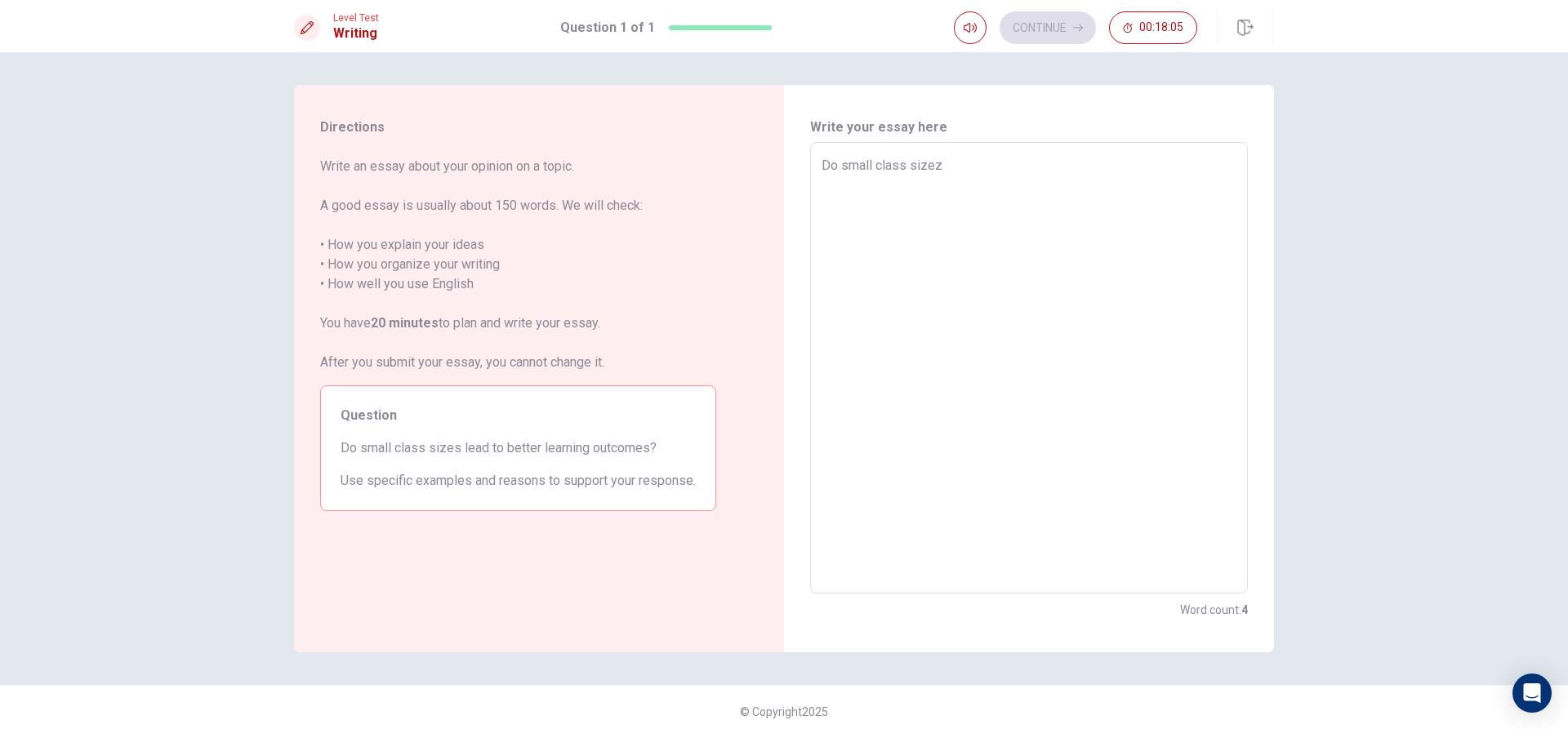
type textarea "Do small class sizez"
type textarea "x"
type textarea "Do small class sizez l"
type textarea "x"
type textarea "Do small class sizez le"
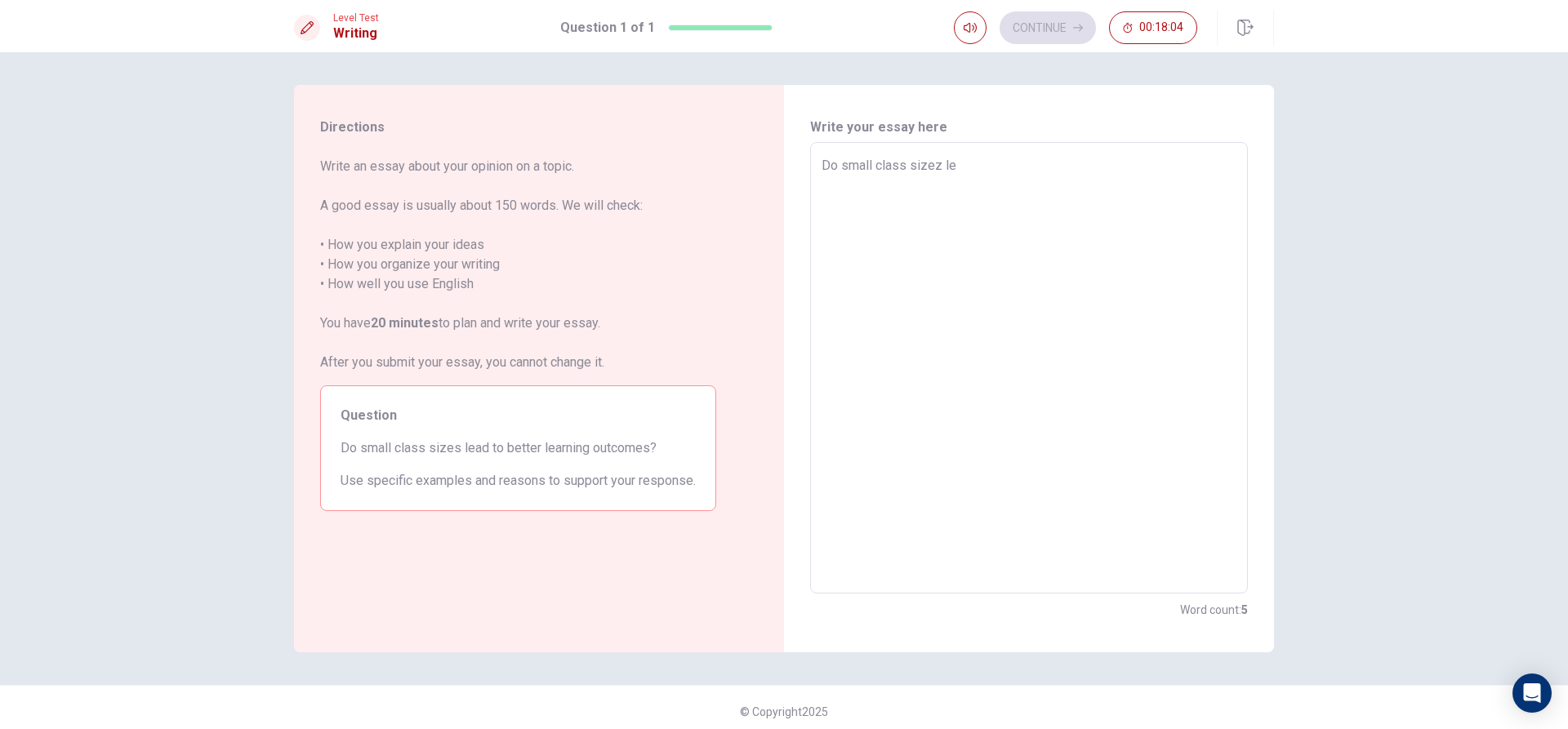
type textarea "x"
type textarea "Do small class sizez lea"
type textarea "x"
type textarea "Do small class sizez lead"
type textarea "x"
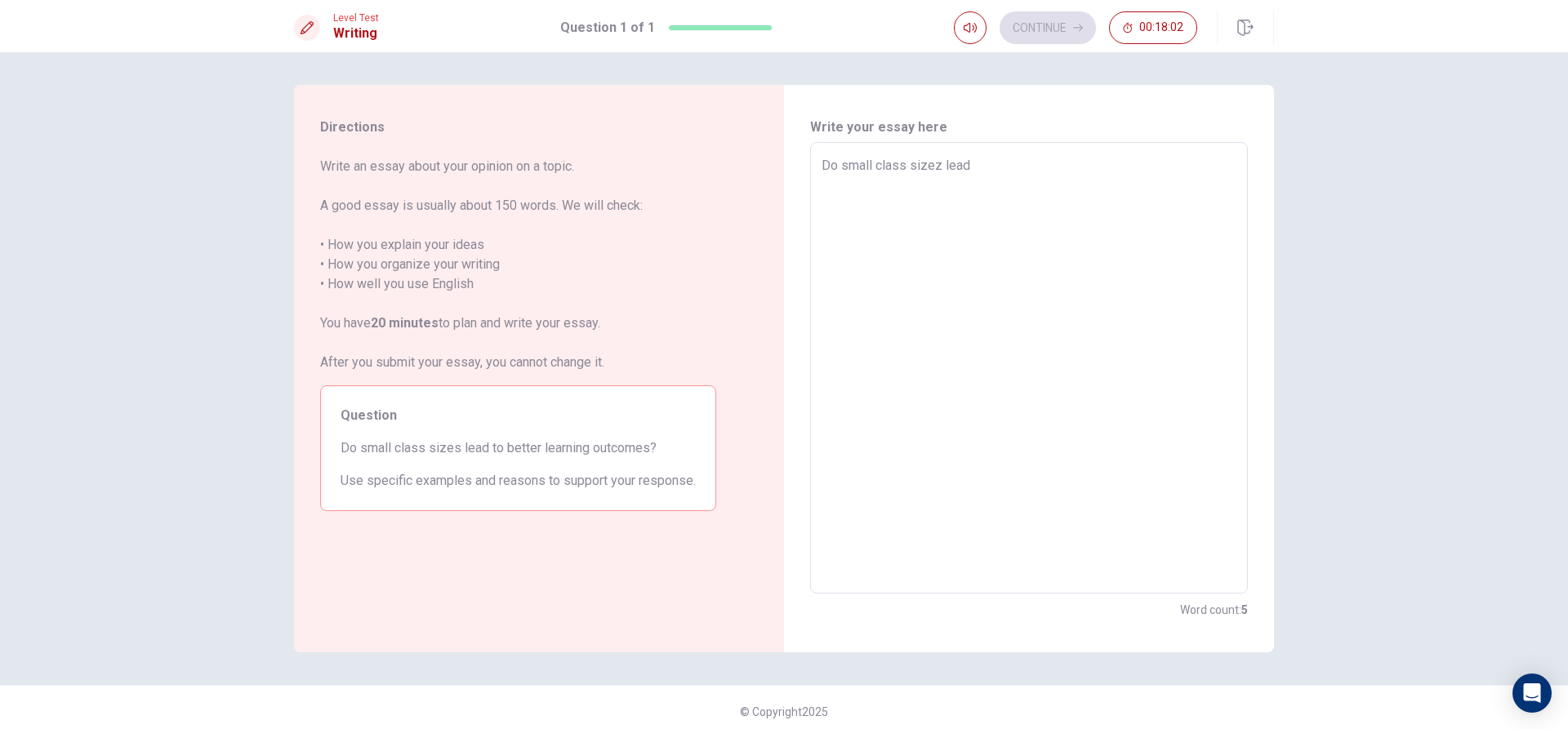
type textarea "Do small class sizez lead"
type textarea "x"
type textarea "Do small class sizez lead t"
type textarea "x"
type textarea "Do small class sizez lead to"
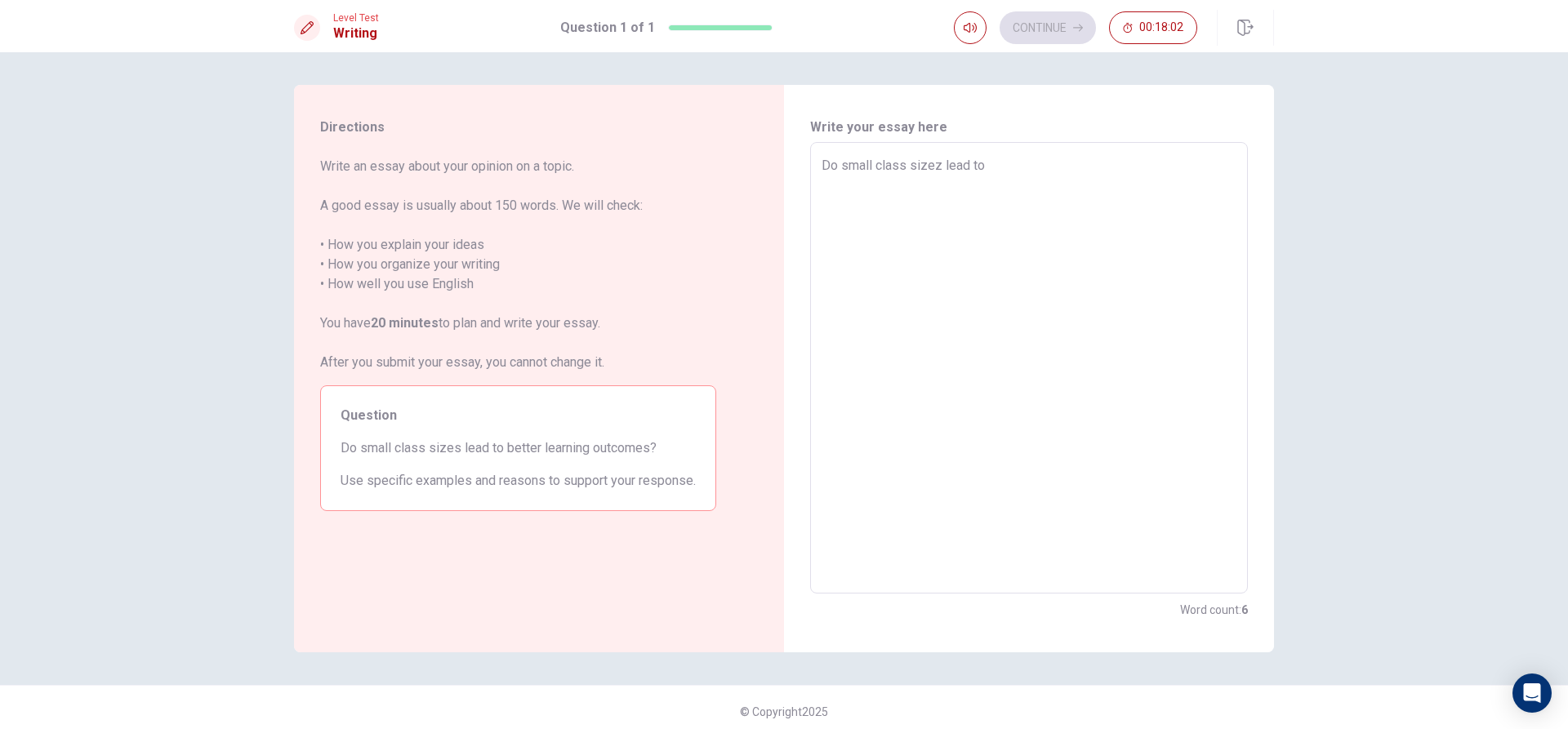
type textarea "x"
type textarea "Do small class sizez lead to"
type textarea "x"
type textarea "Do small class sizez lead to b"
type textarea "x"
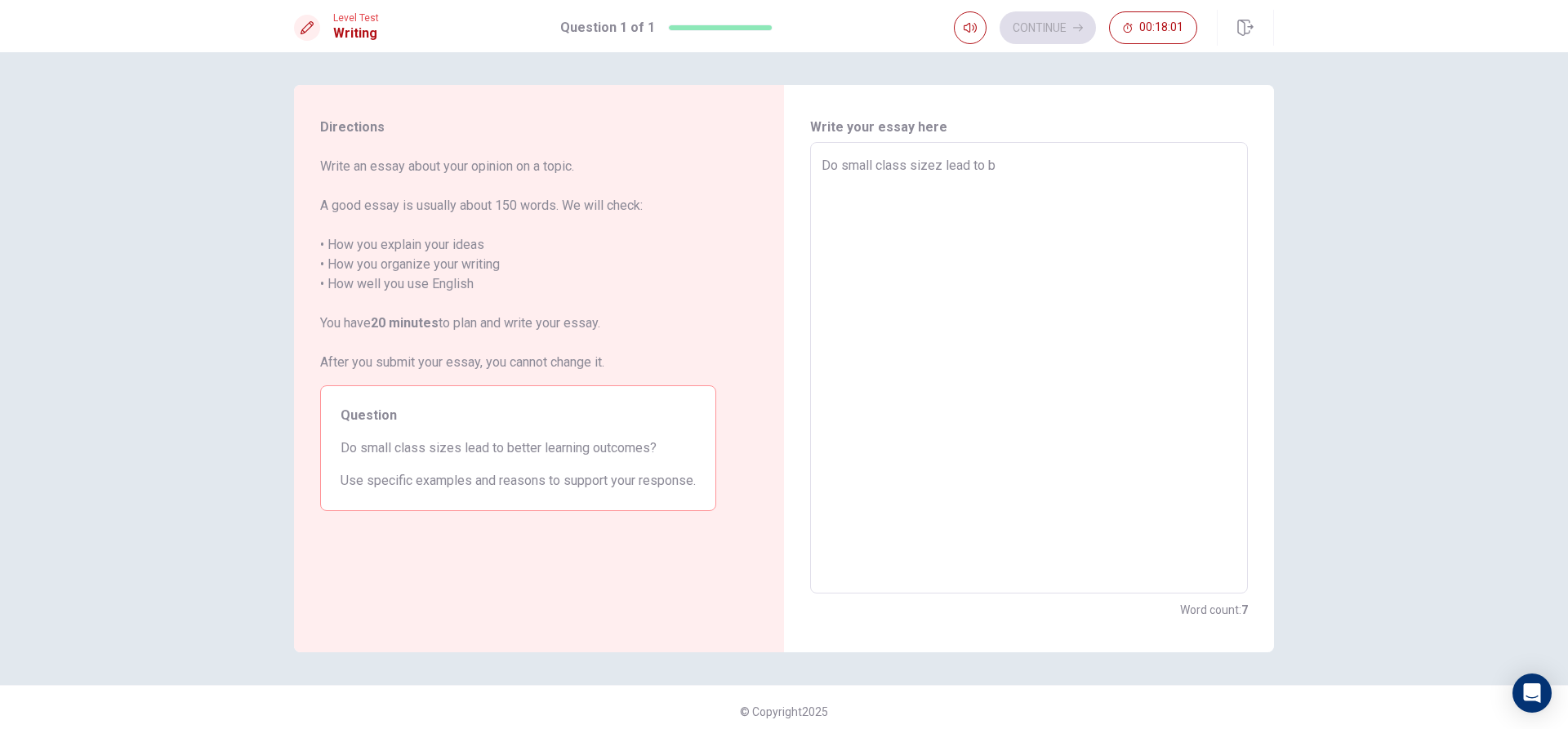
type textarea "Do small class sizez lead to be"
type textarea "x"
type textarea "Do small class sizez lead to bet"
type textarea "x"
type textarea "Do small class sizez lead to bett"
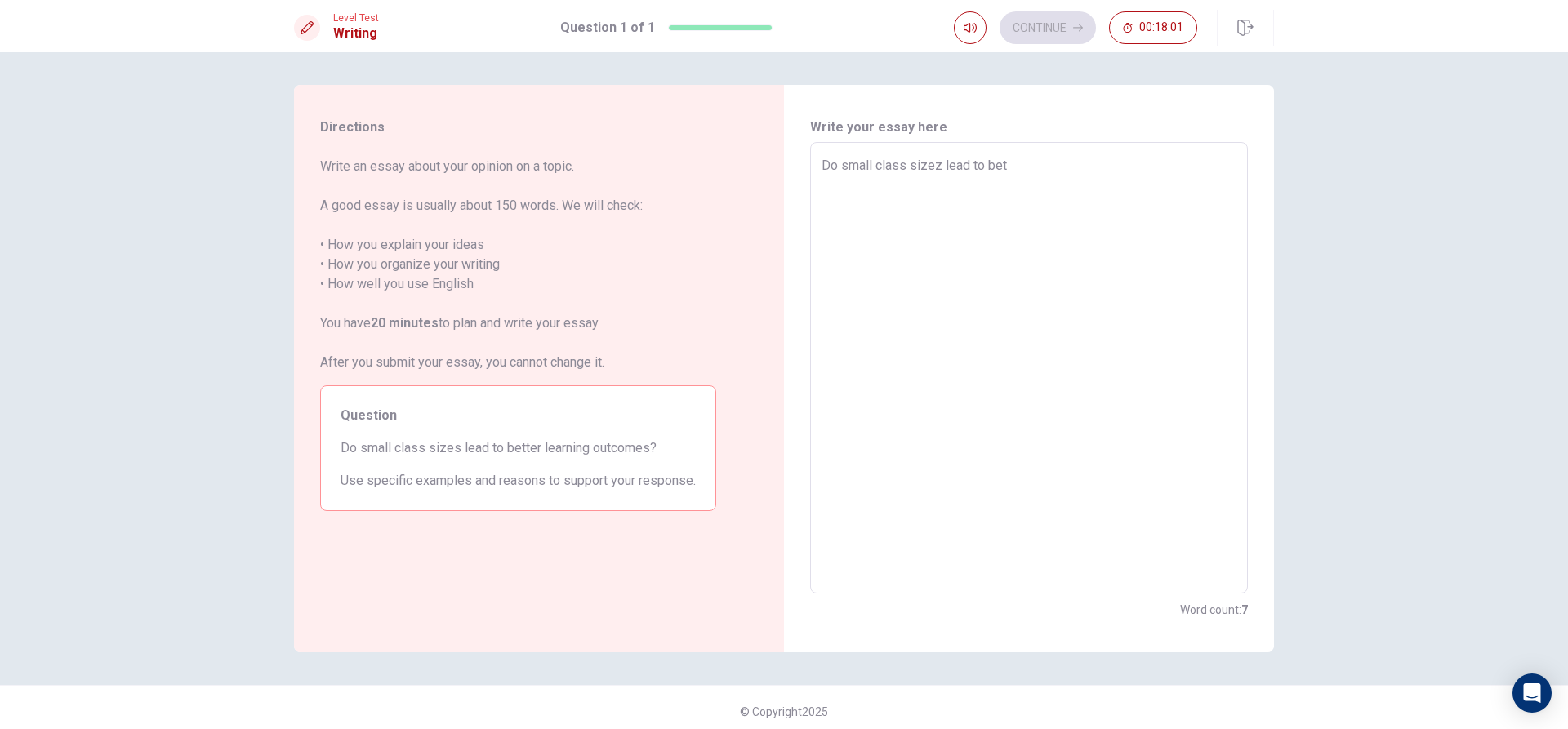
type textarea "x"
type textarea "Do small class sizez lead to [PERSON_NAME]"
type textarea "x"
type textarea "Do small class sizez lead to better"
type textarea "x"
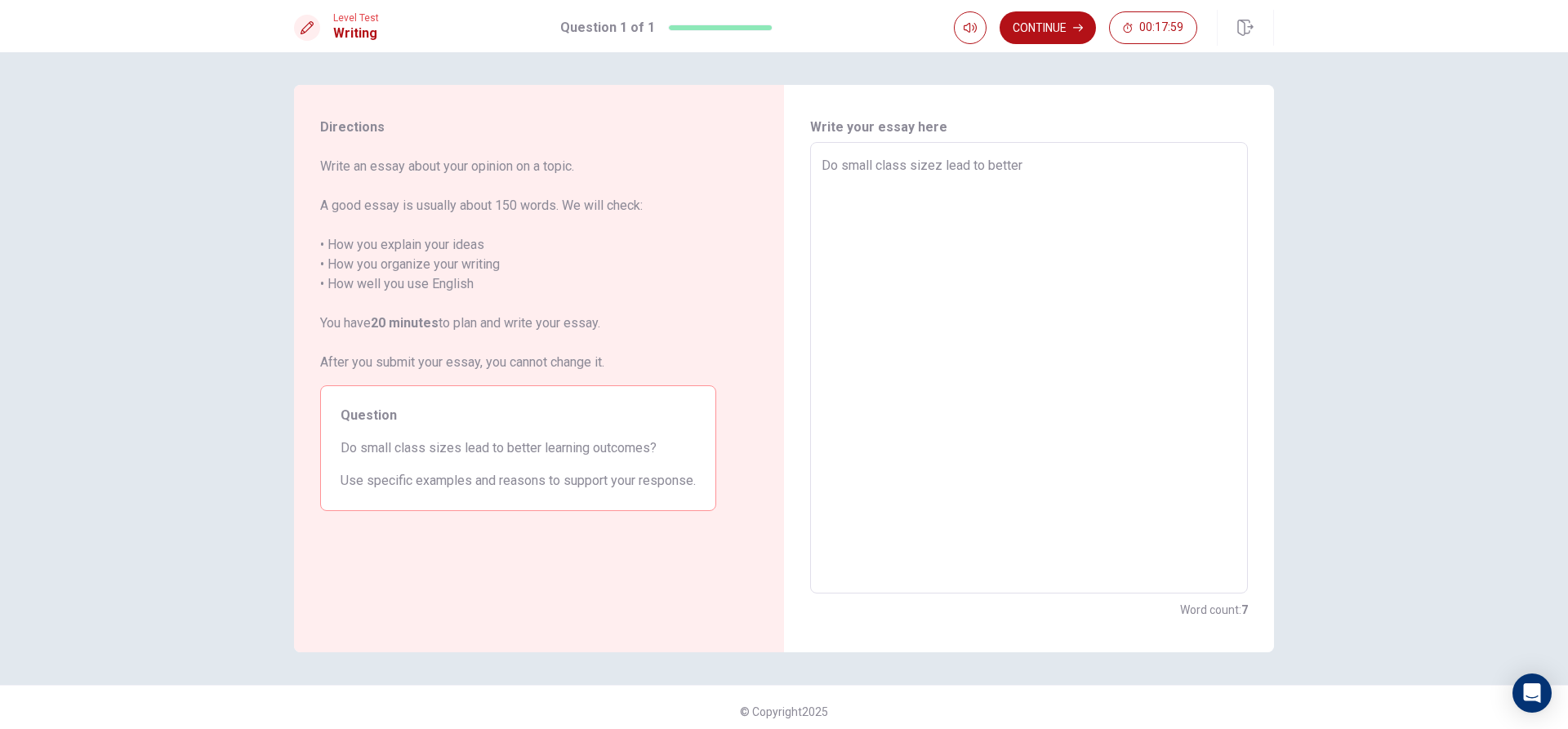
type textarea "Do small class sizez lead to better"
type textarea "x"
type textarea "Do small class sizez lead to better o"
type textarea "x"
type textarea "Do small class sizez lead to better ou"
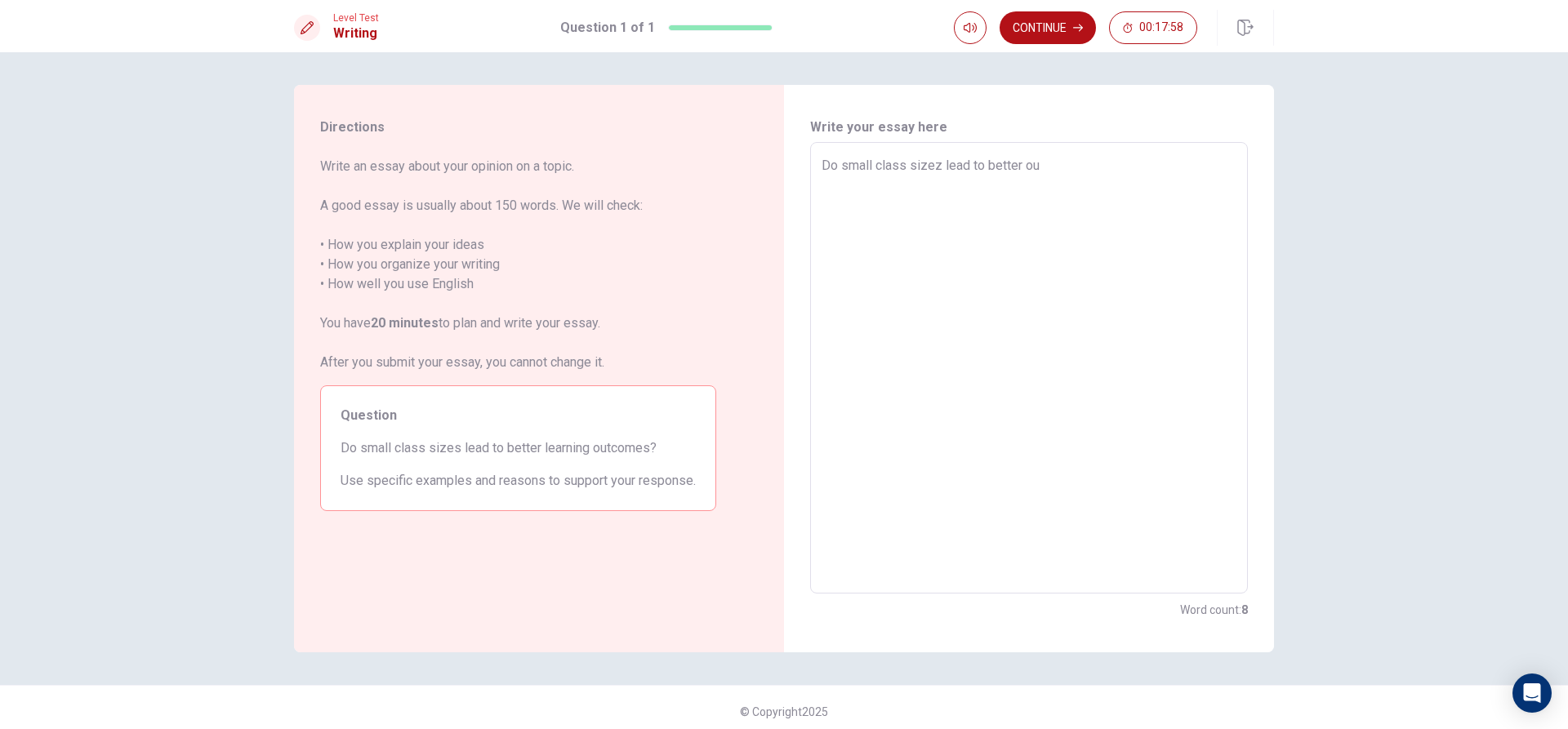
type textarea "x"
type textarea "Do small class sizez lead to better out"
type textarea "x"
type textarea "Do small class sizez lead to better outv"
type textarea "x"
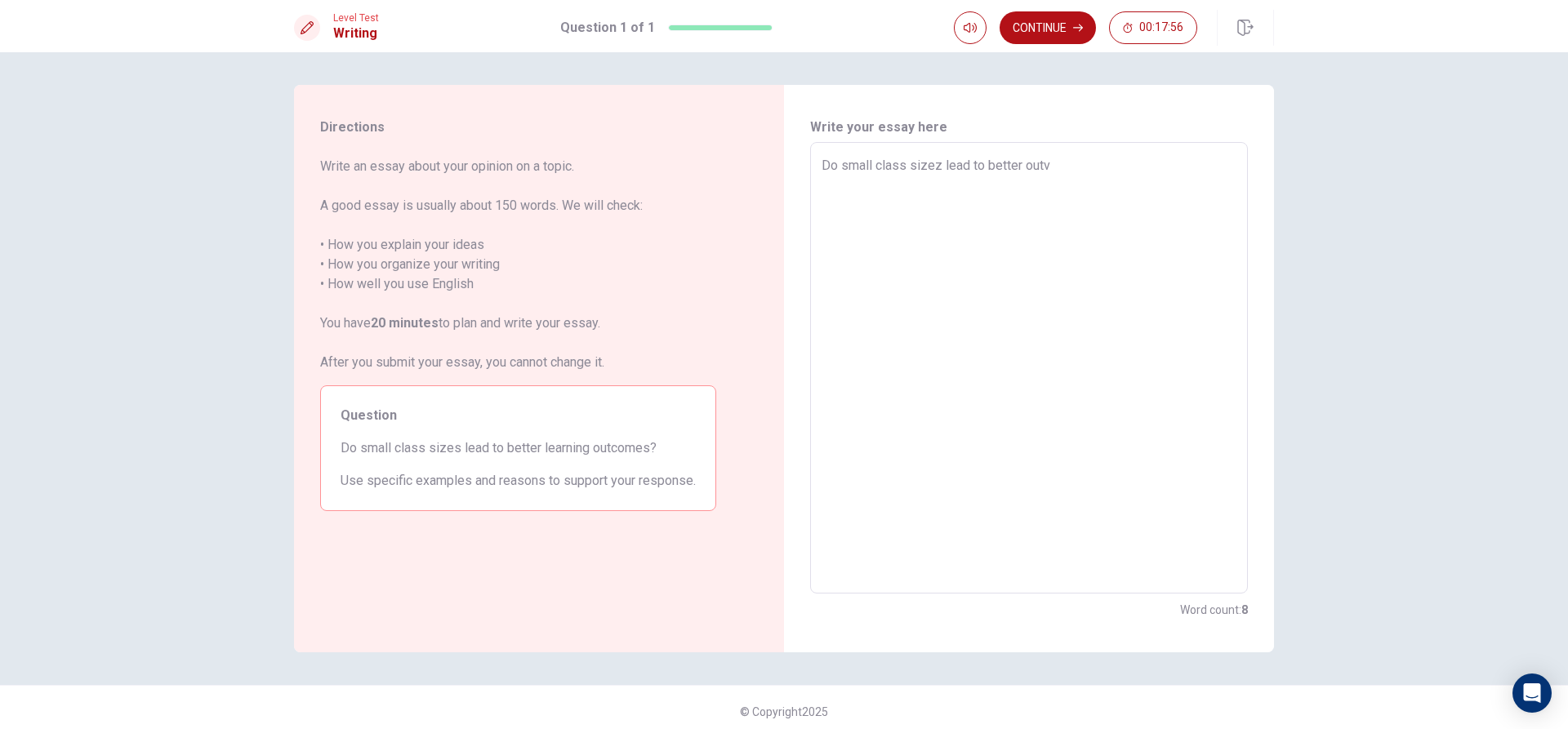
type textarea "Do small class sizez lead to better out"
type textarea "x"
type textarea "Do small class sizez lead to better outc"
type textarea "x"
type textarea "Do small class sizez lead to better outco"
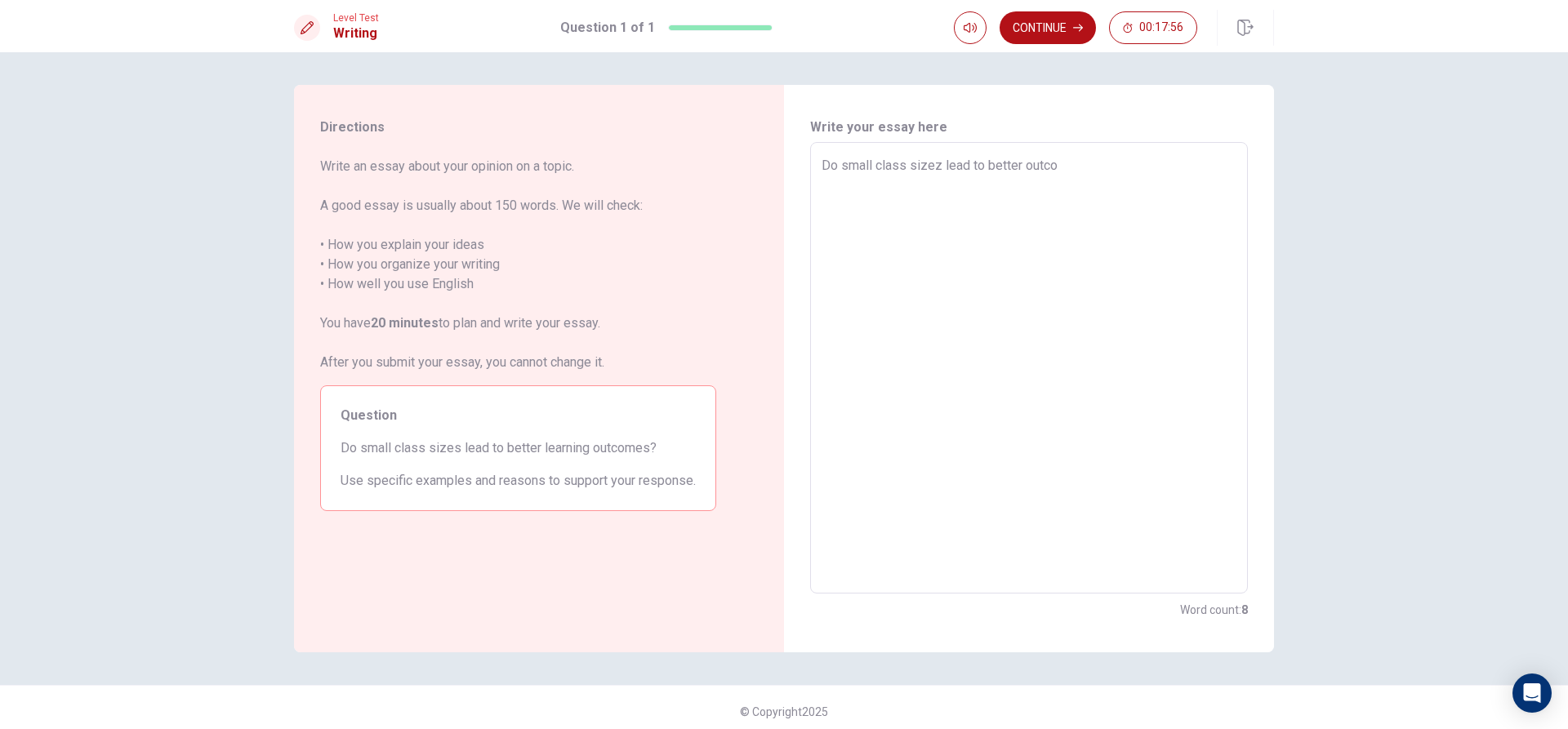
type textarea "x"
type textarea "Do small class sizez lead to better outcom"
type textarea "x"
type textarea "Do small class sizez lead to better outcome"
type textarea "x"
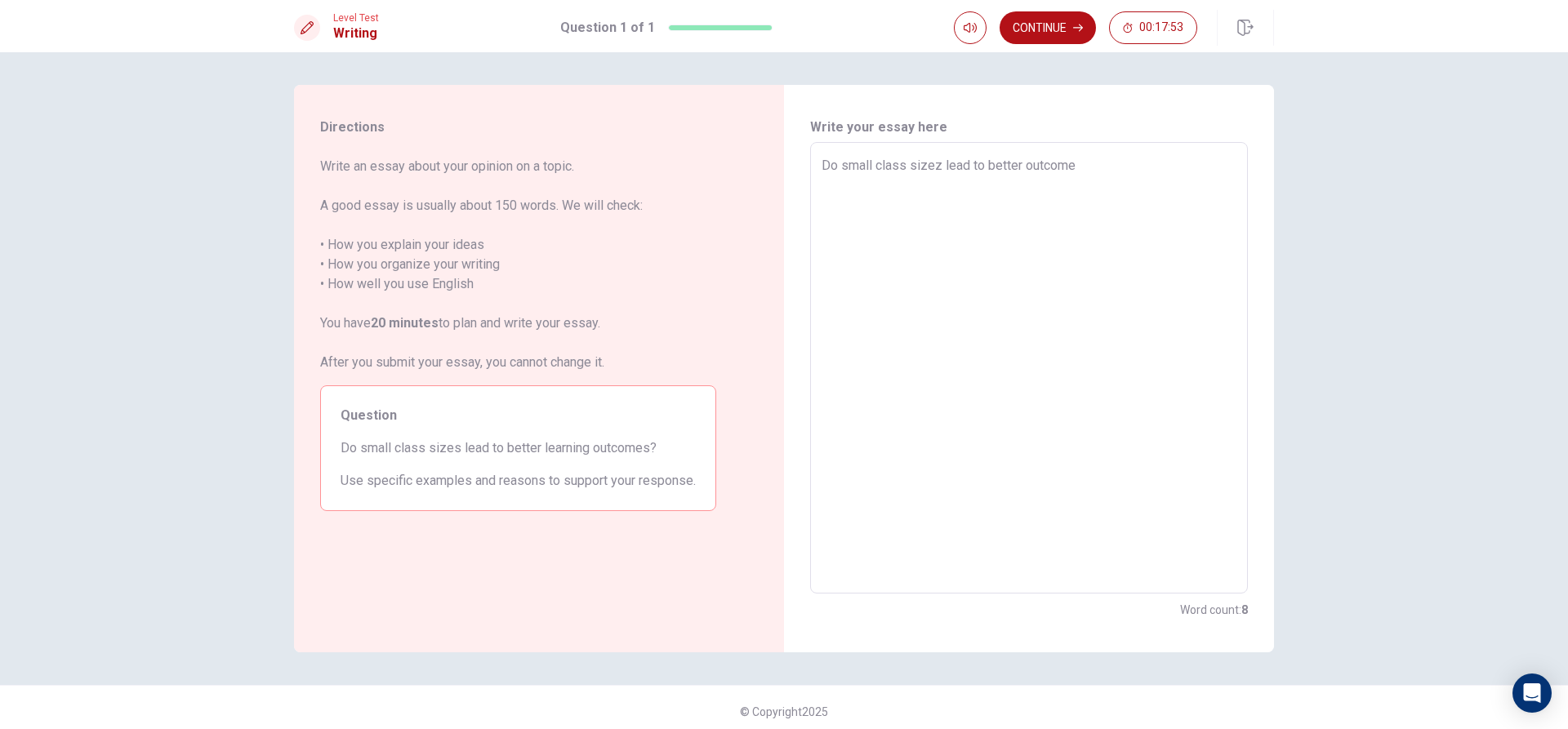
type textarea "Do small class sizez lead to better outcom"
type textarea "x"
type textarea "Do small class sizez lead to better outco"
type textarea "x"
type textarea "Do small class sizez lead to better outc"
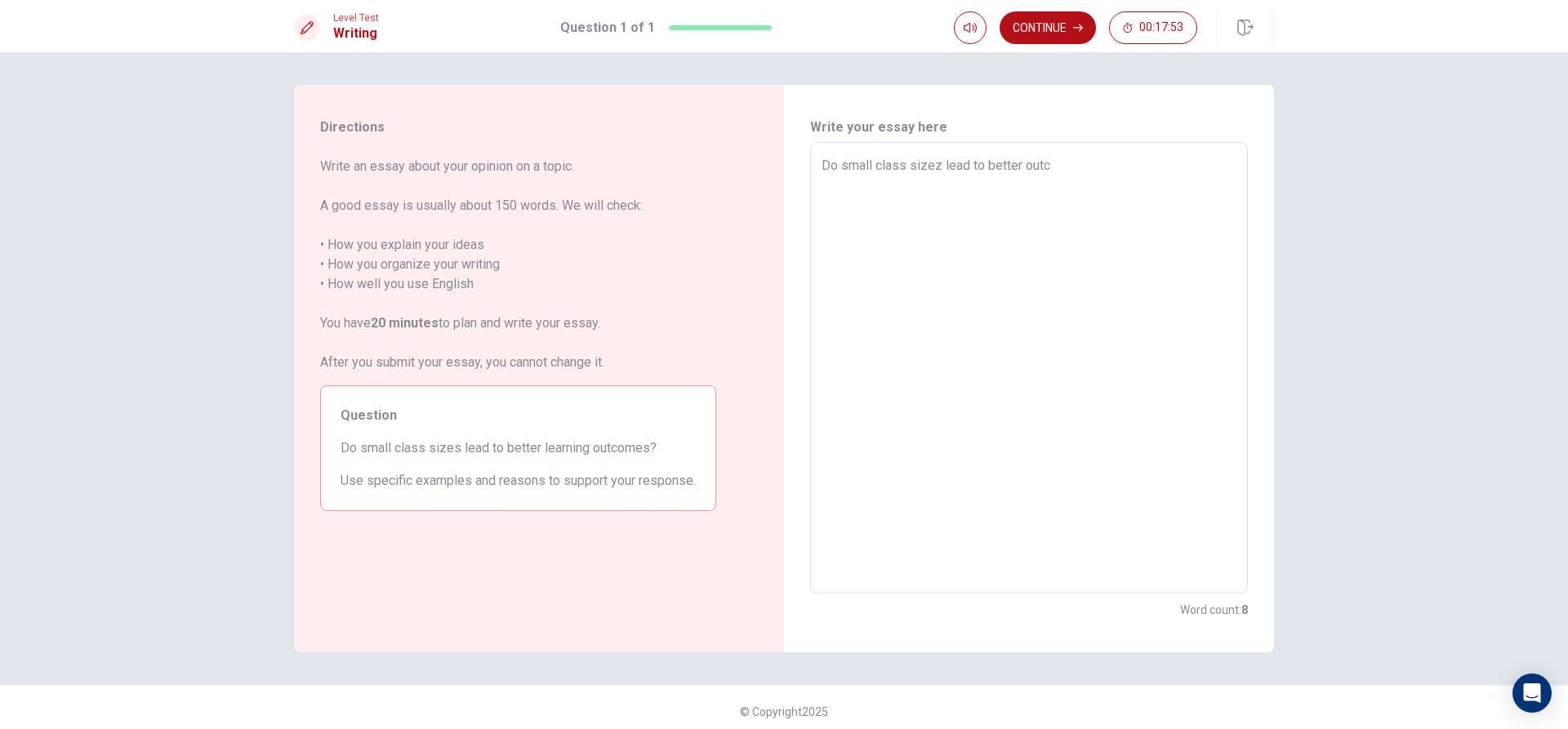
type textarea "x"
type textarea "Do small class sizez lead to better out"
type textarea "x"
type textarea "Do small class sizez lead to better ou"
type textarea "x"
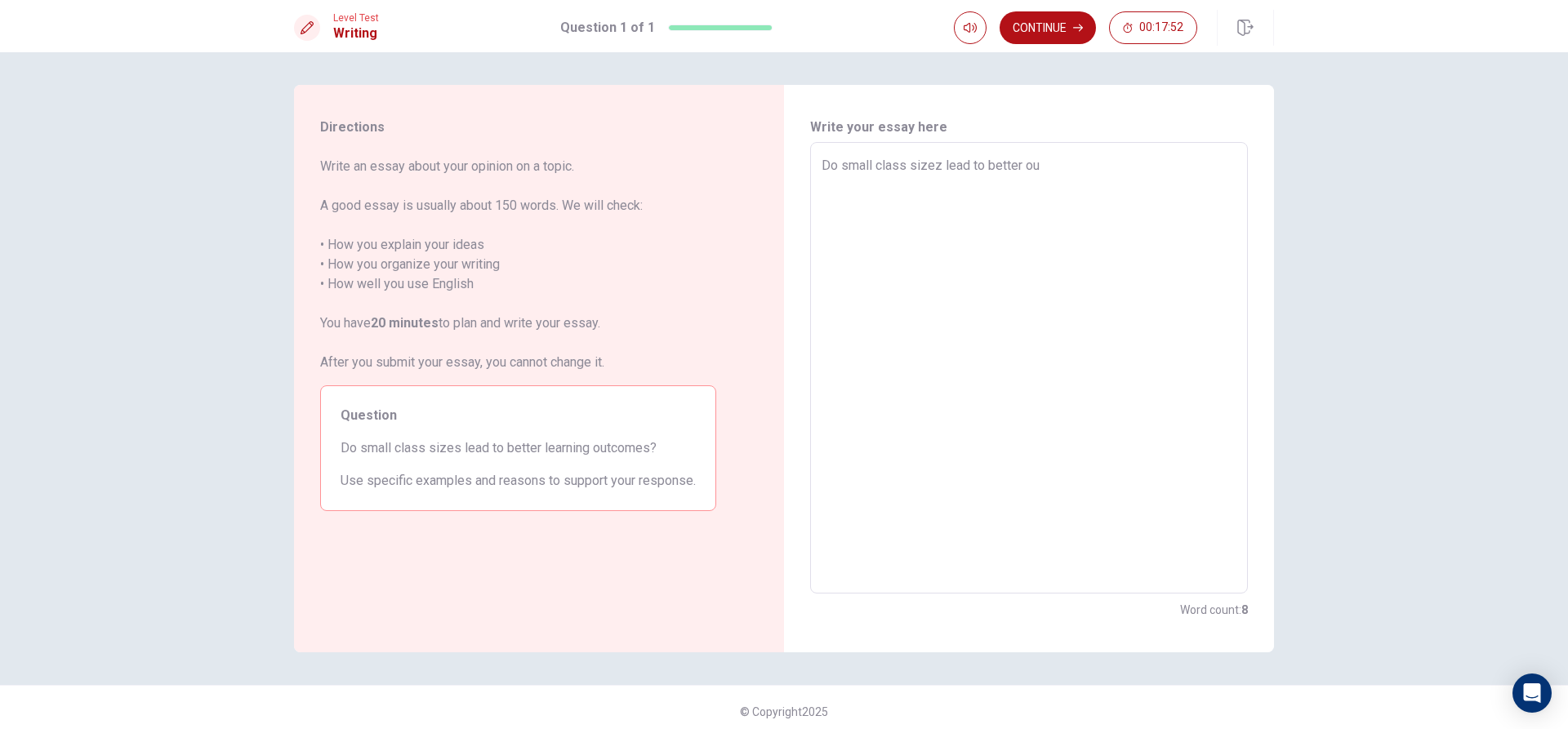
type textarea "Do small class sizez lead to better o"
type textarea "x"
type textarea "Do small class sizez lead to better"
type textarea "x"
type textarea "Do small class sizez lead to better l"
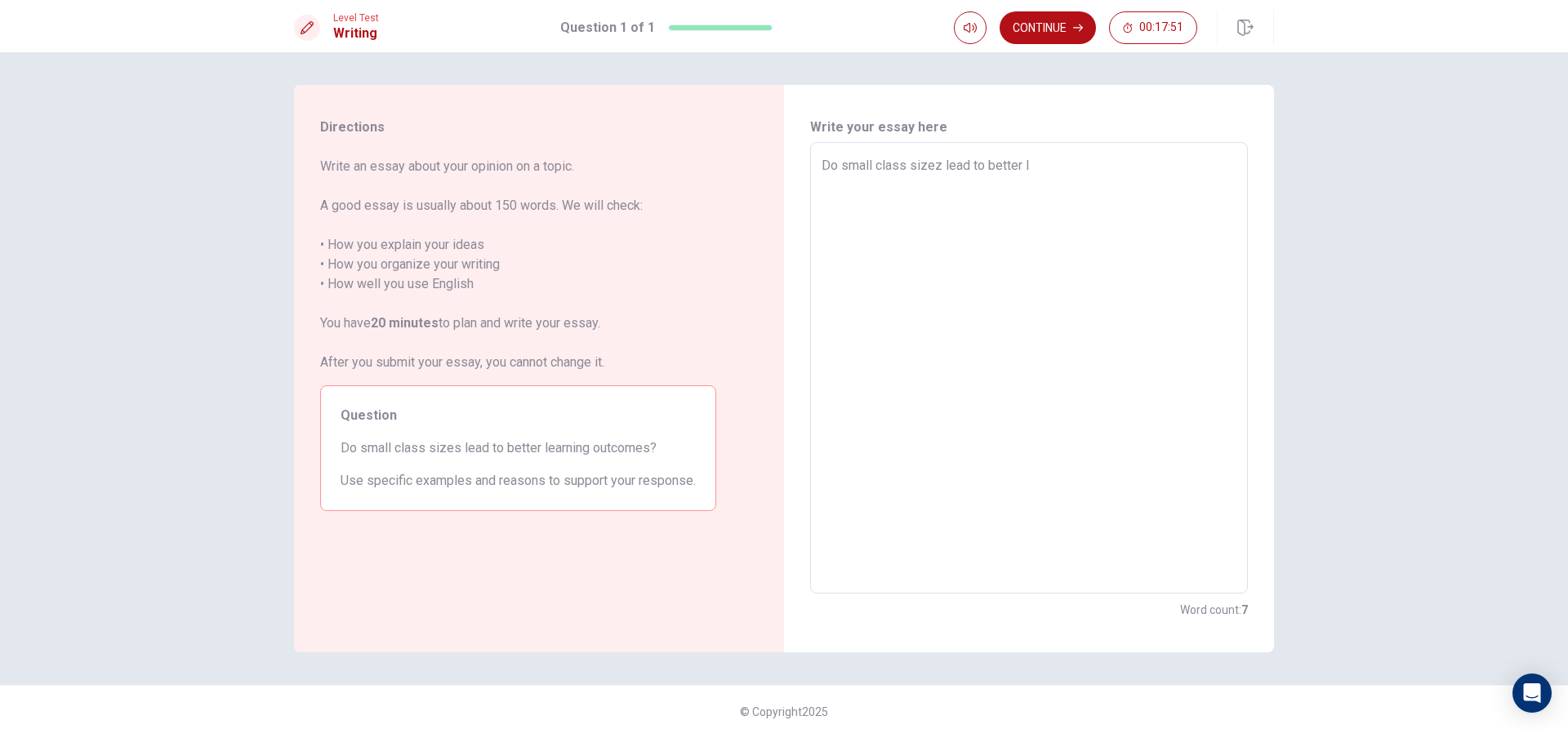
type textarea "x"
type textarea "Do small class sizez lead to better le"
type textarea "x"
click at [941, 162] on textarea "Do small class sizez lead to better learning outcomes?" at bounding box center [1028, 368] width 415 height 424
click at [1200, 166] on textarea "Do small class sizez lead to better learning outcomes?" at bounding box center [1028, 368] width 415 height 424
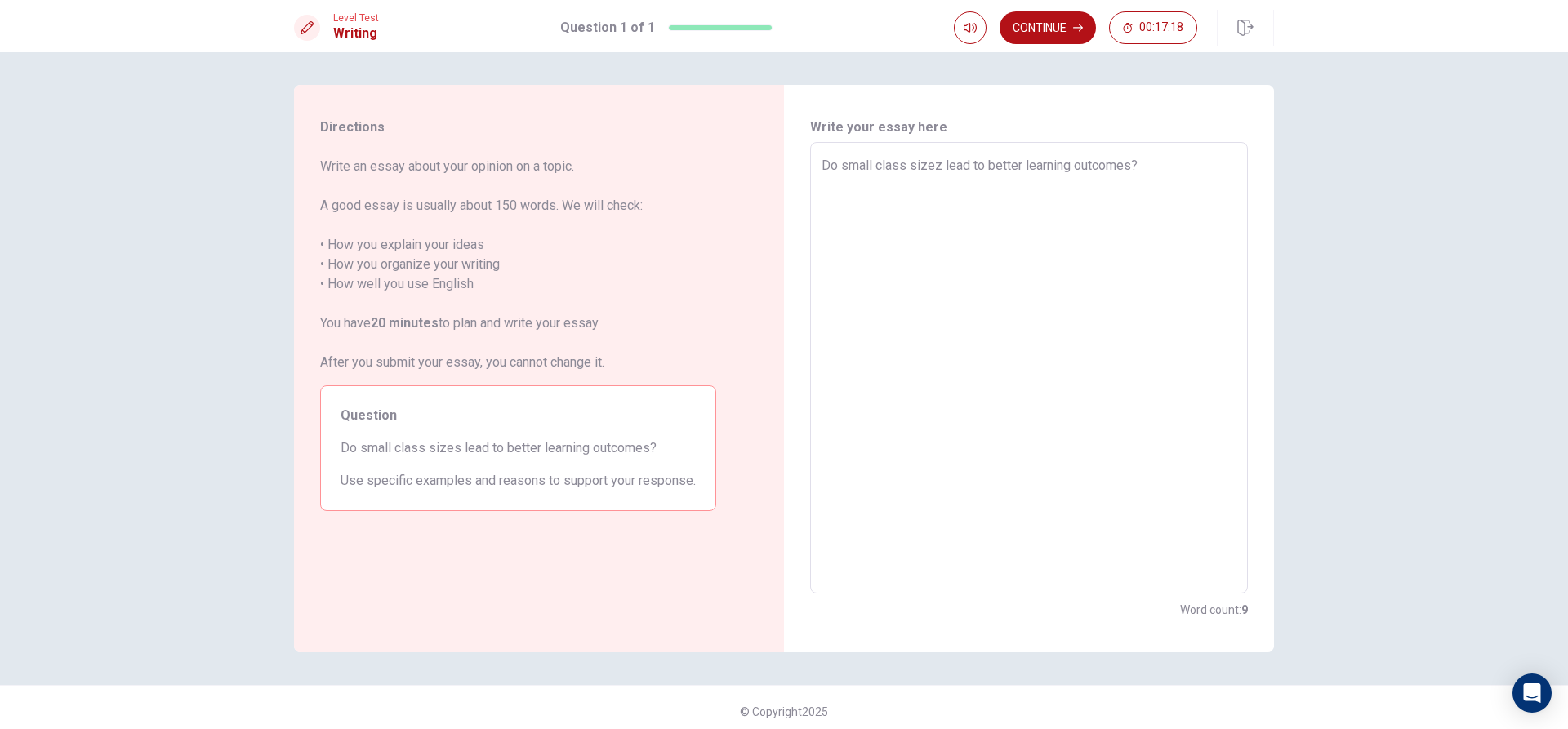
click at [988, 166] on textarea "Do small class sizez lead to better learning outcomes?" at bounding box center [1028, 368] width 415 height 424
click at [855, 190] on textarea "Do small class sizes lead to better learning outcomes?" at bounding box center [1028, 368] width 415 height 424
click at [1126, 181] on textarea "Do small class sizes lead to better learning outcomes? Small size classes are t…" at bounding box center [1028, 368] width 415 height 424
click at [1230, 197] on textarea "Do small class sizes lead to better learning outcomes? Small size classes are t…" at bounding box center [1028, 368] width 415 height 424
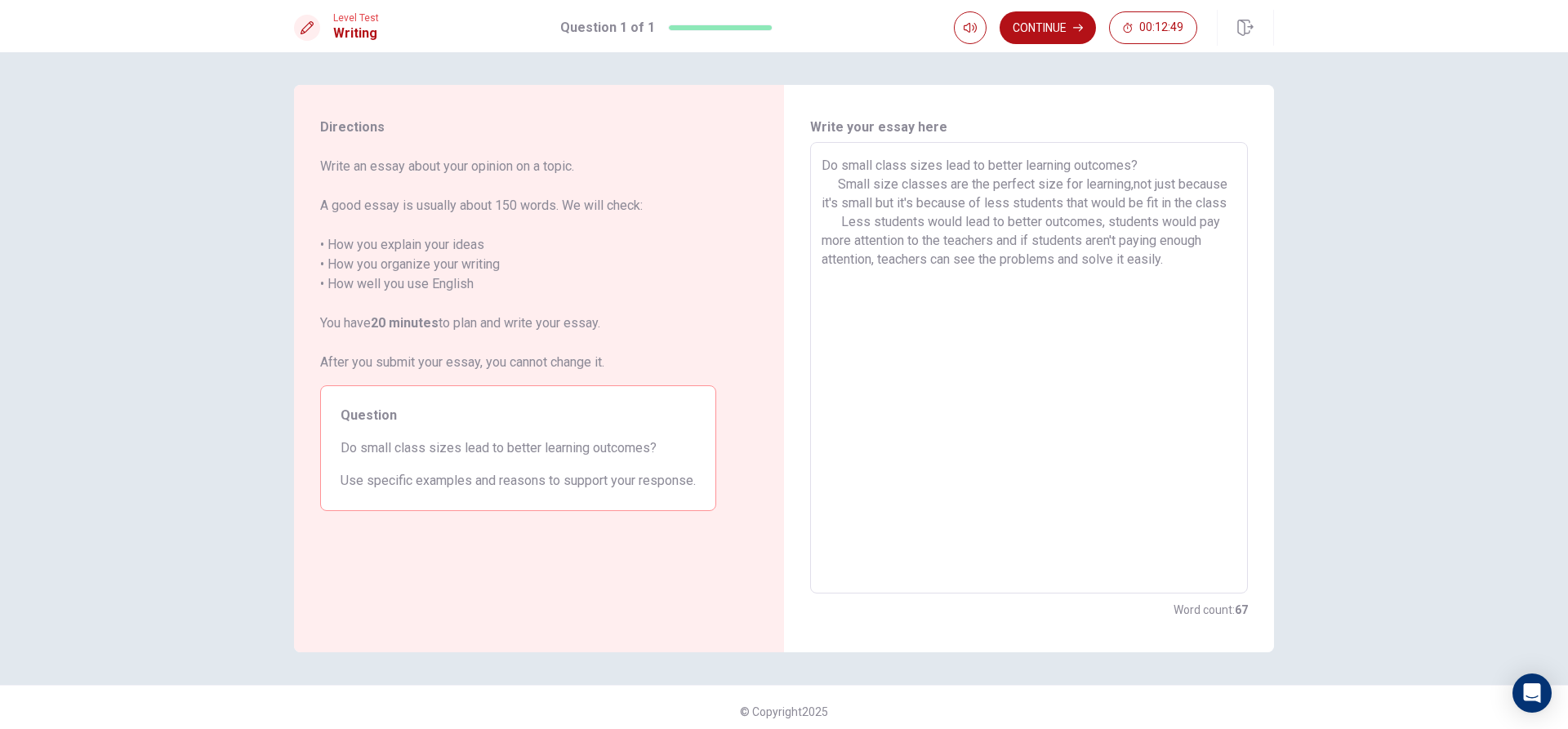
click at [1222, 203] on textarea "Do small class sizes lead to better learning outcomes? Small size classes are t…" at bounding box center [1028, 368] width 415 height 424
click at [1176, 284] on textarea "Do small class sizes lead to better learning outcomes? Small size classes are t…" at bounding box center [1028, 368] width 415 height 424
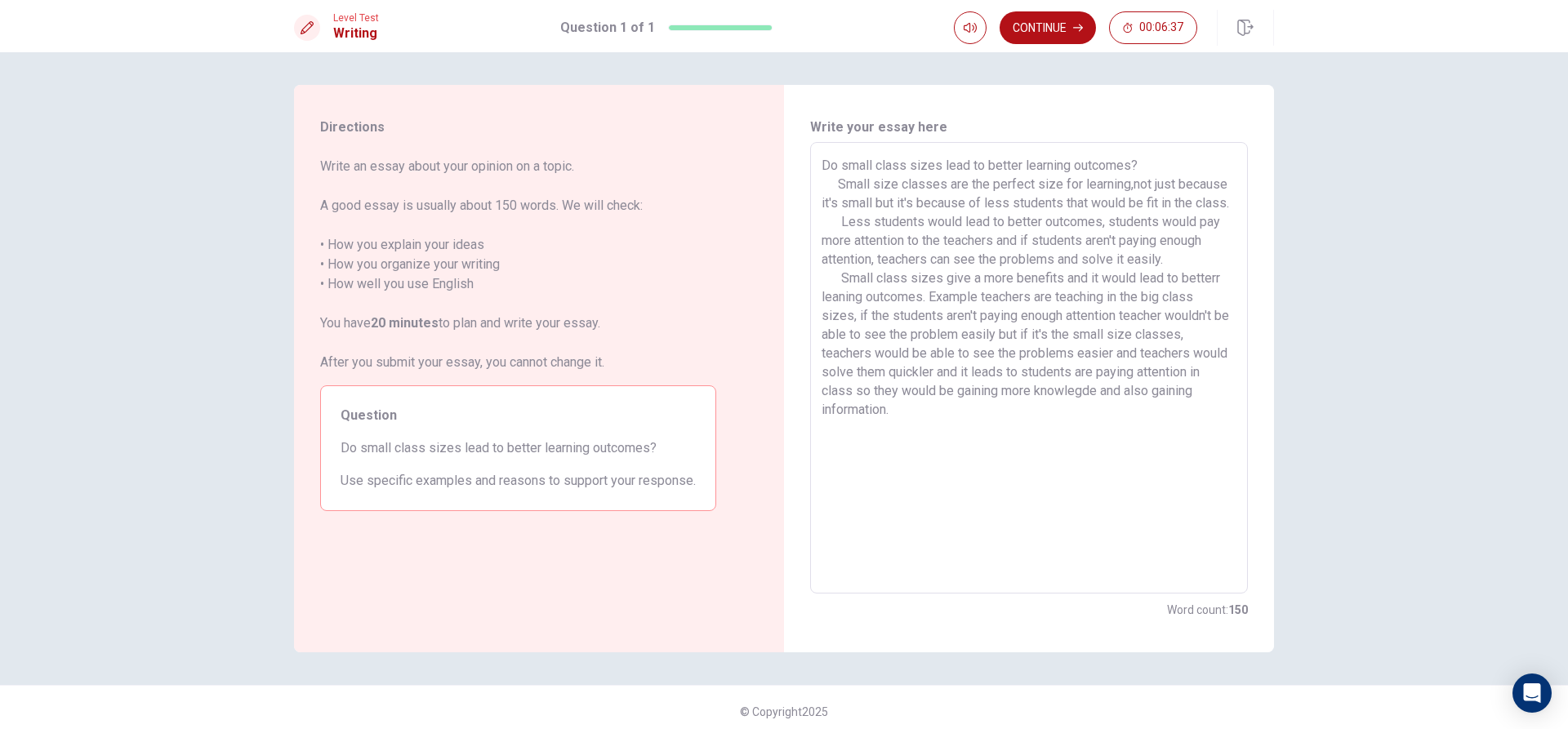
click at [1126, 181] on textarea "Do small class sizes lead to better learning outcomes? Small size classes are t…" at bounding box center [1028, 368] width 415 height 424
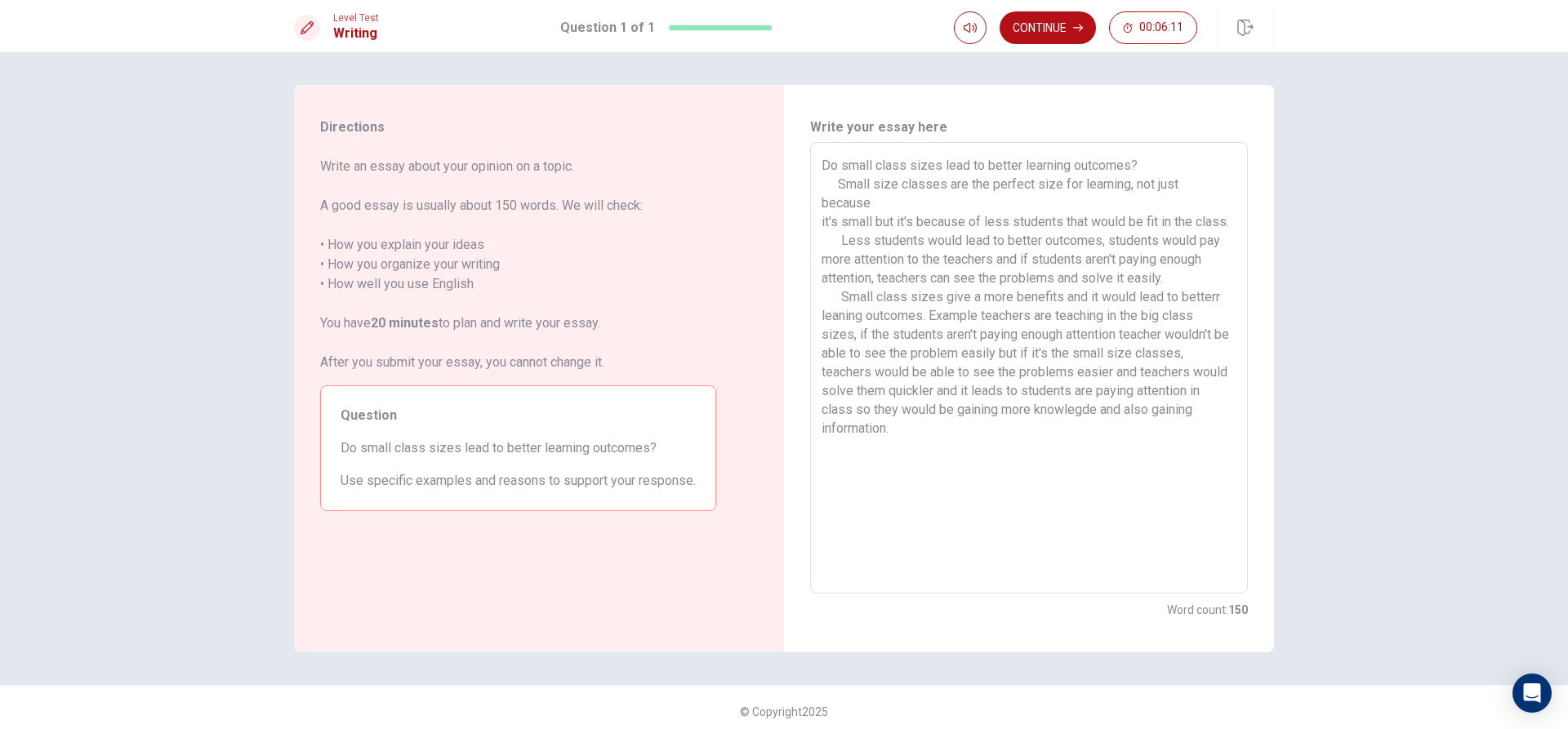
click at [1122, 280] on textarea "Do small class sizes lead to better learning outcomes? Small size classes are t…" at bounding box center [1028, 368] width 415 height 424
click at [972, 297] on textarea "Do small class sizes lead to better learning outcomes? Small size classes are t…" at bounding box center [1028, 368] width 415 height 424
click at [1068, 302] on textarea "Do small class sizes lead to better learning outcomes? Small size classes are t…" at bounding box center [1028, 368] width 415 height 424
click at [1205, 301] on textarea "Do small class sizes lead to better learning outcomes? Small size classes are t…" at bounding box center [1028, 368] width 415 height 424
click at [967, 353] on textarea "Do small class sizes lead to better learning outcomes? Small size classes are t…" at bounding box center [1028, 368] width 415 height 424
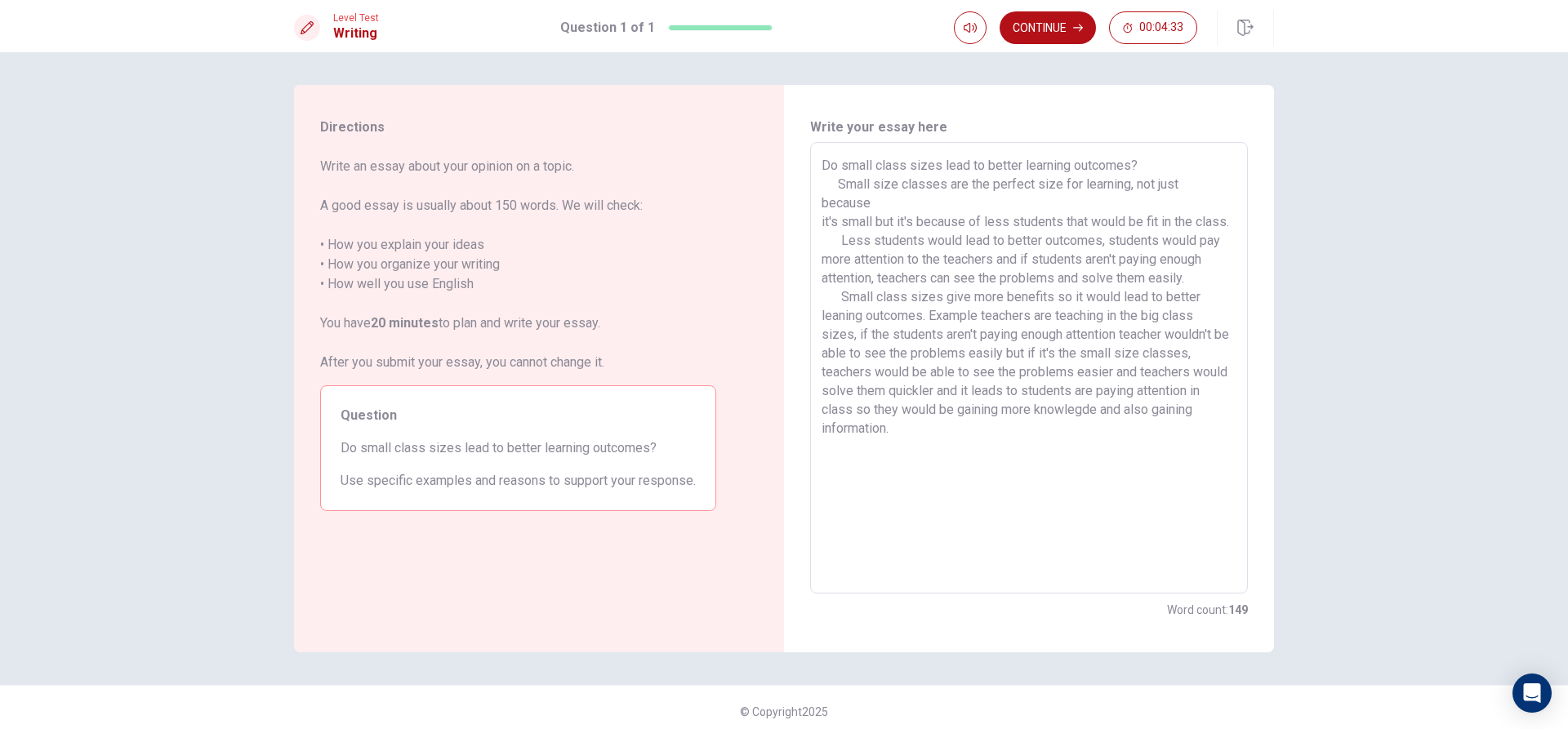
click at [879, 391] on textarea "Do small class sizes lead to better learning outcomes? Small size classes are t…" at bounding box center [1028, 368] width 415 height 424
click at [965, 392] on textarea "Do small class sizes lead to better learning outcomes? Small size classes are t…" at bounding box center [1028, 368] width 415 height 424
click at [1060, 392] on textarea "Do small class sizes lead to better learning outcomes? Small size classes are t…" at bounding box center [1028, 368] width 415 height 424
click at [979, 409] on textarea "Do small class sizes lead to better learning outcomes? Small size classes are t…" at bounding box center [1028, 368] width 415 height 424
click at [1010, 406] on textarea "Do small class sizes lead to better learning outcomes? Small size classes are t…" at bounding box center [1028, 368] width 415 height 424
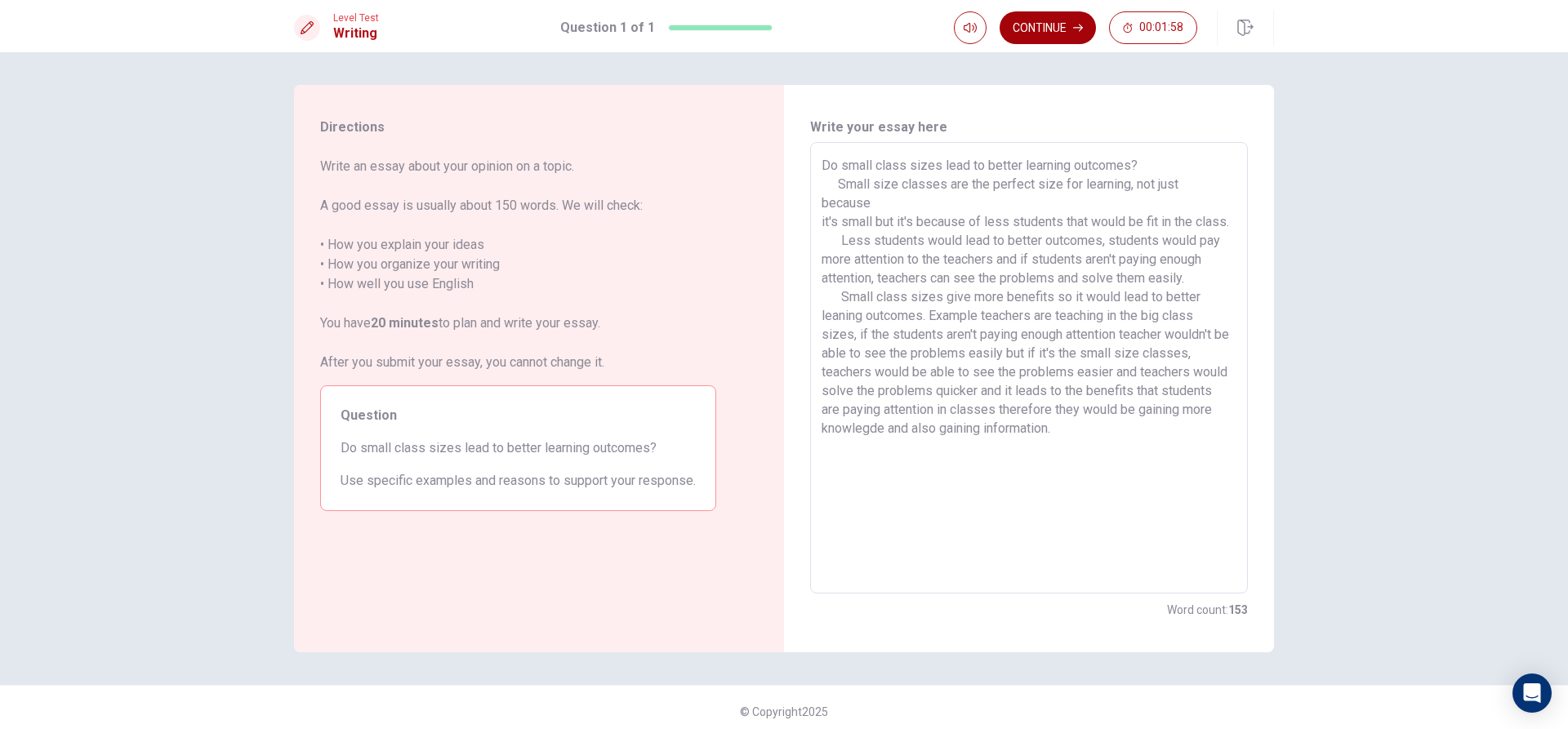
click at [1069, 32] on button "Continue" at bounding box center [1047, 28] width 96 height 33
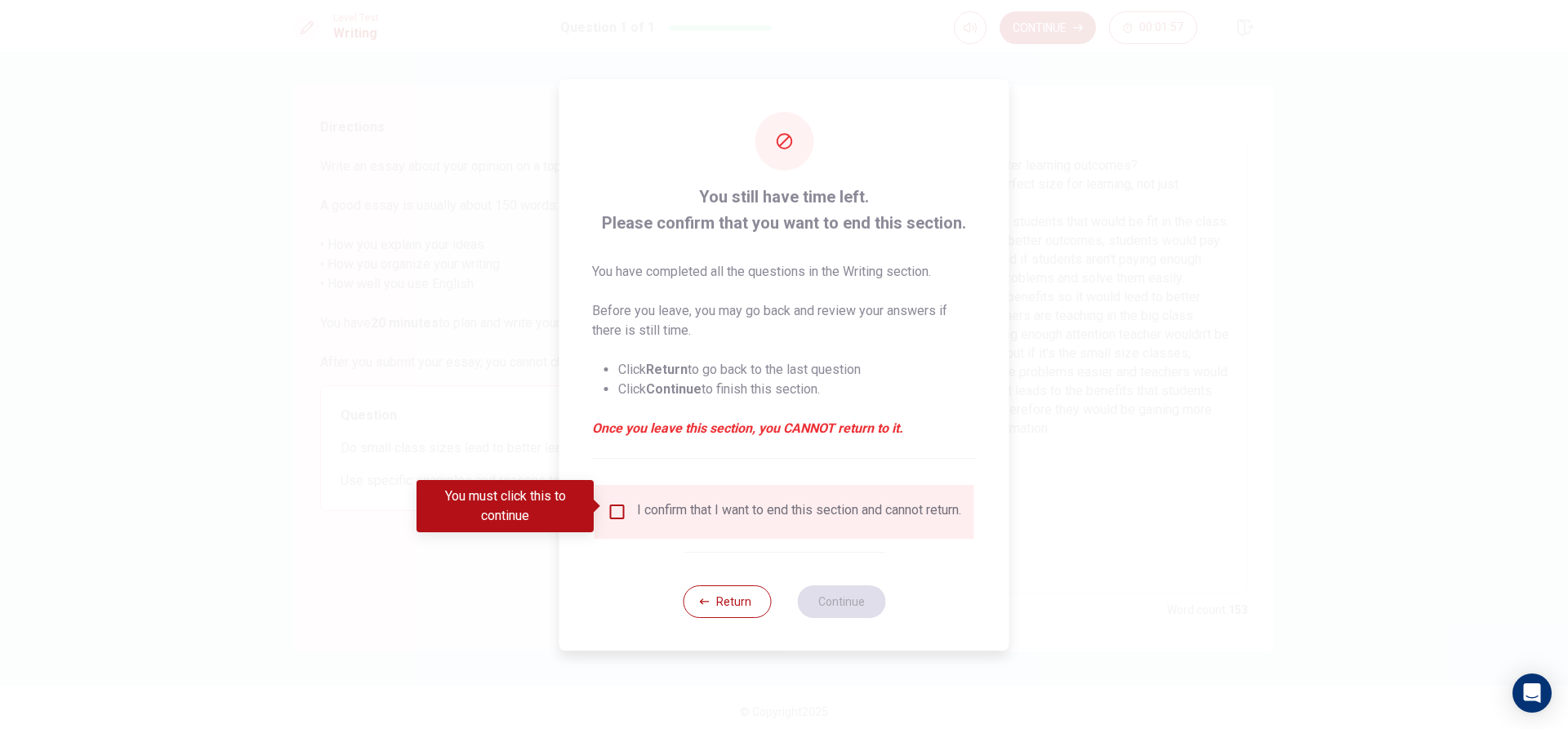
click at [614, 507] on input "You must click this to continue" at bounding box center [617, 512] width 20 height 20
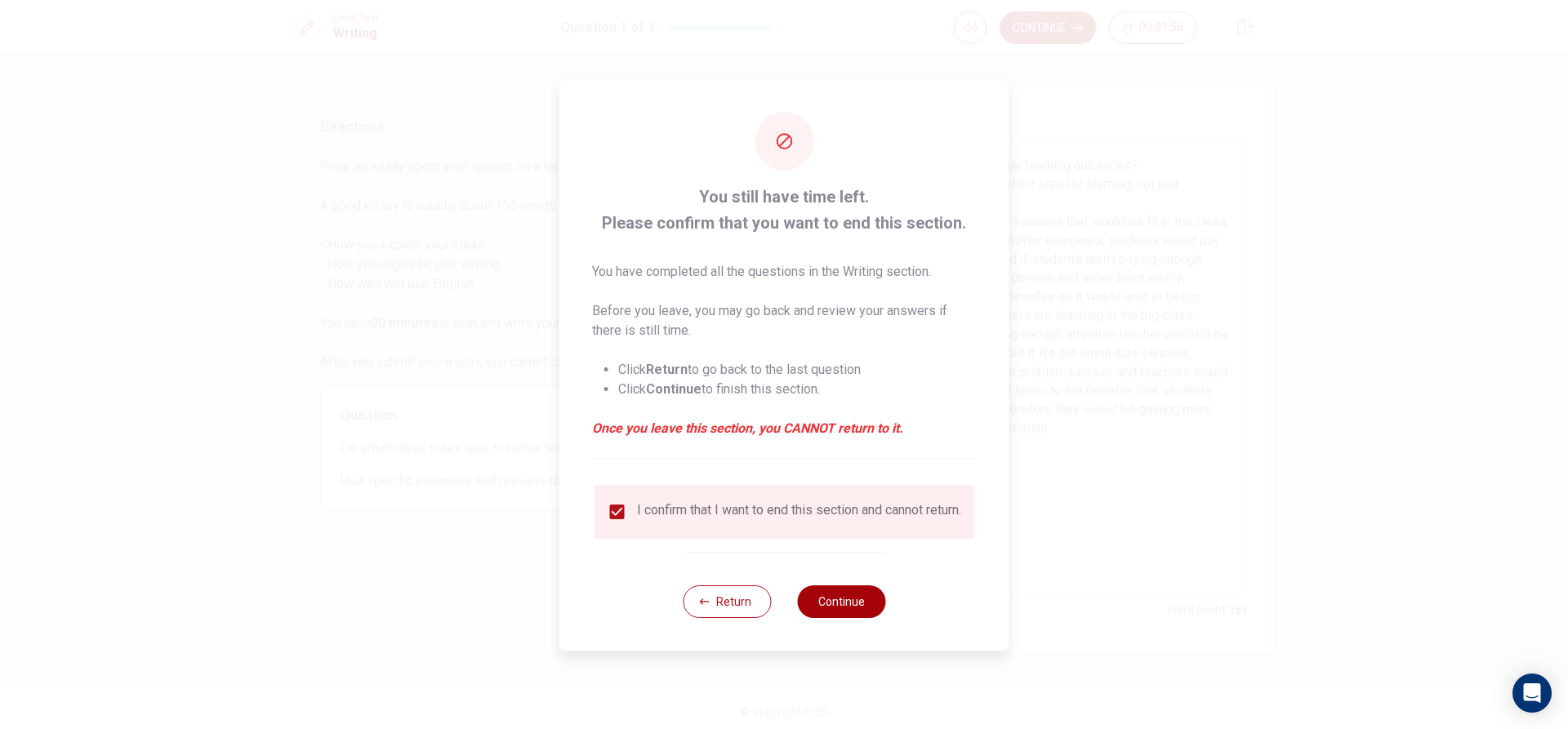
click at [831, 612] on button "Continue" at bounding box center [841, 601] width 88 height 33
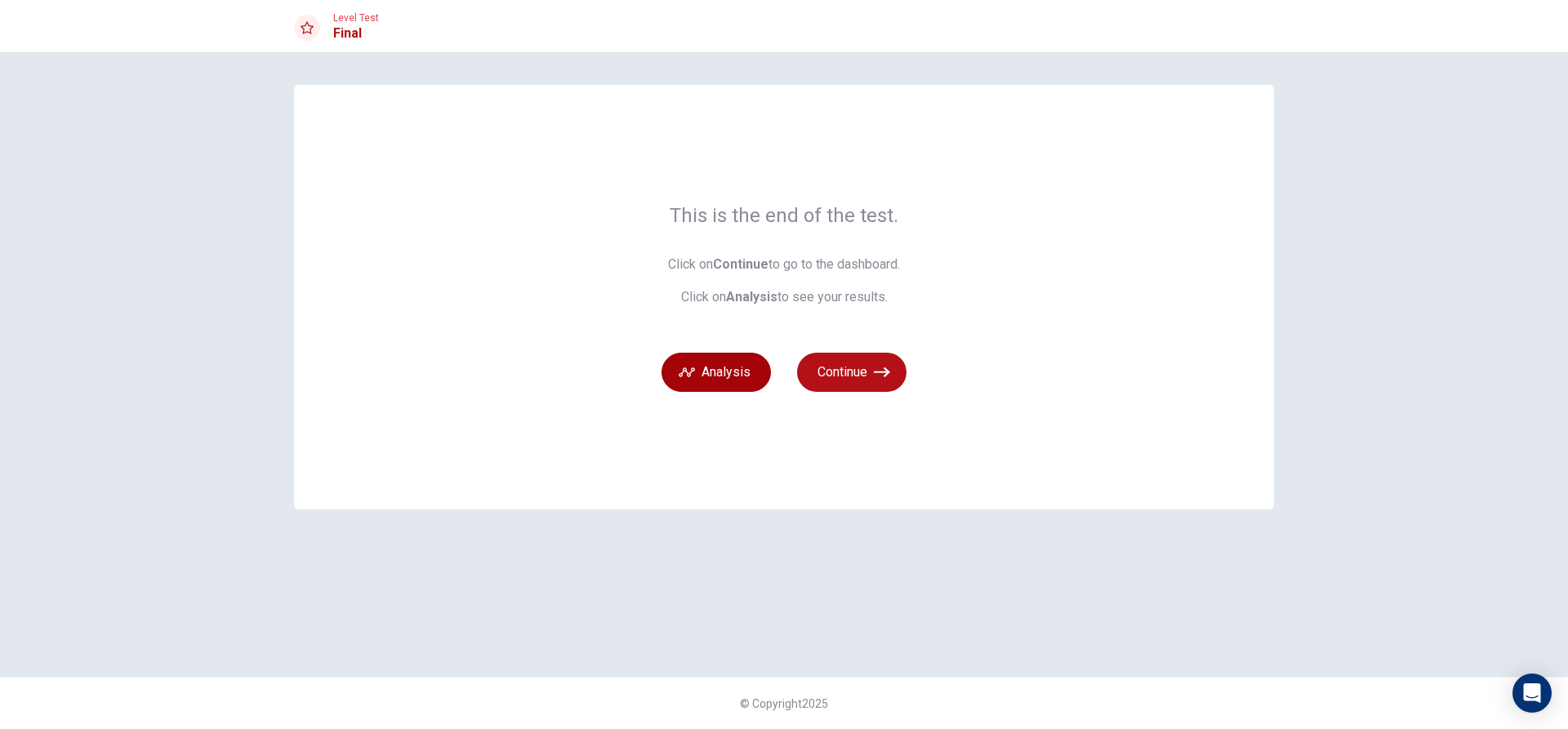
click at [686, 377] on icon "button" at bounding box center [687, 372] width 17 height 17
